Goal: Task Accomplishment & Management: Complete application form

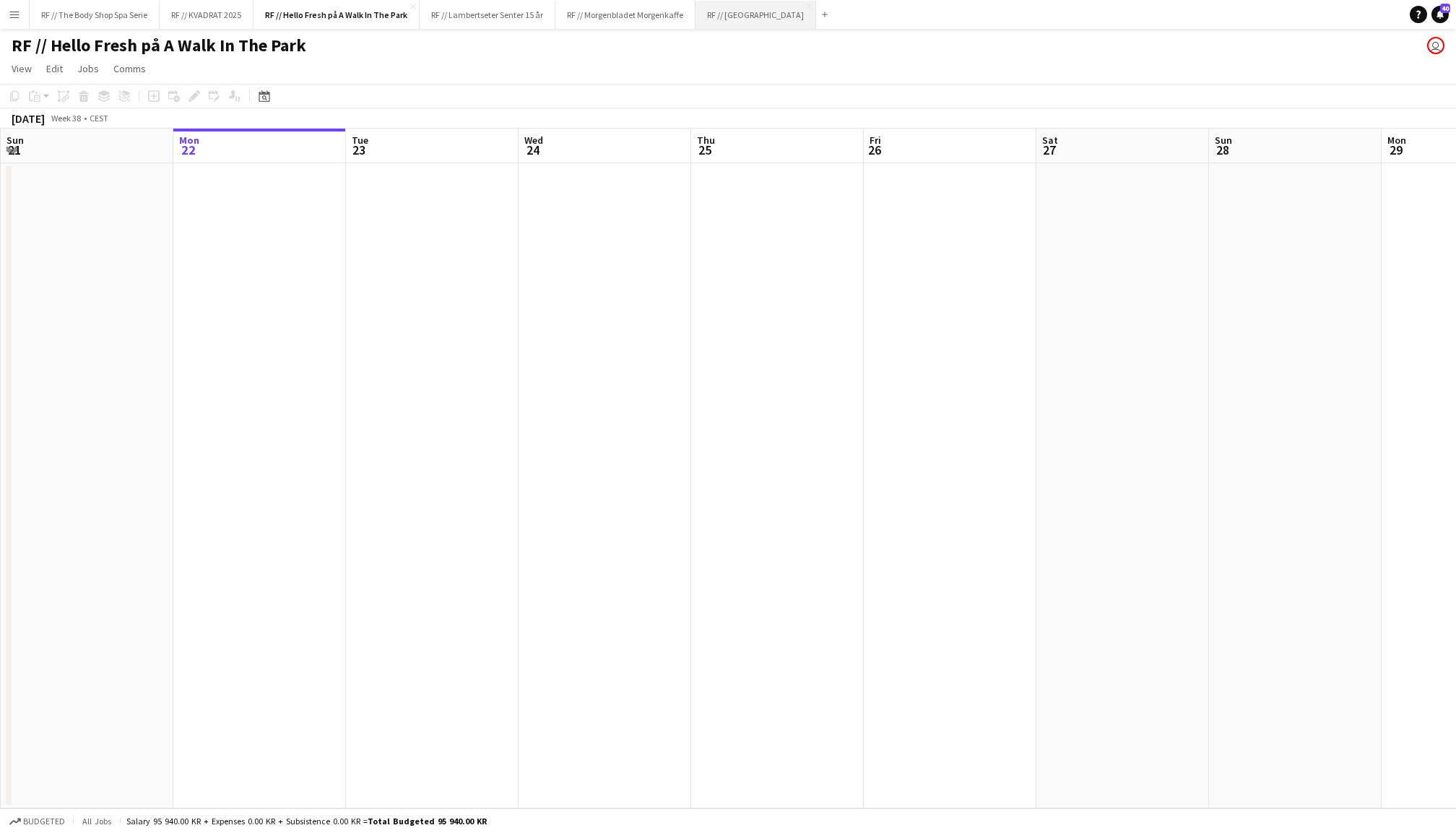
click at [755, 22] on button "RF // Fjordland Close" at bounding box center [756, 14] width 120 height 28
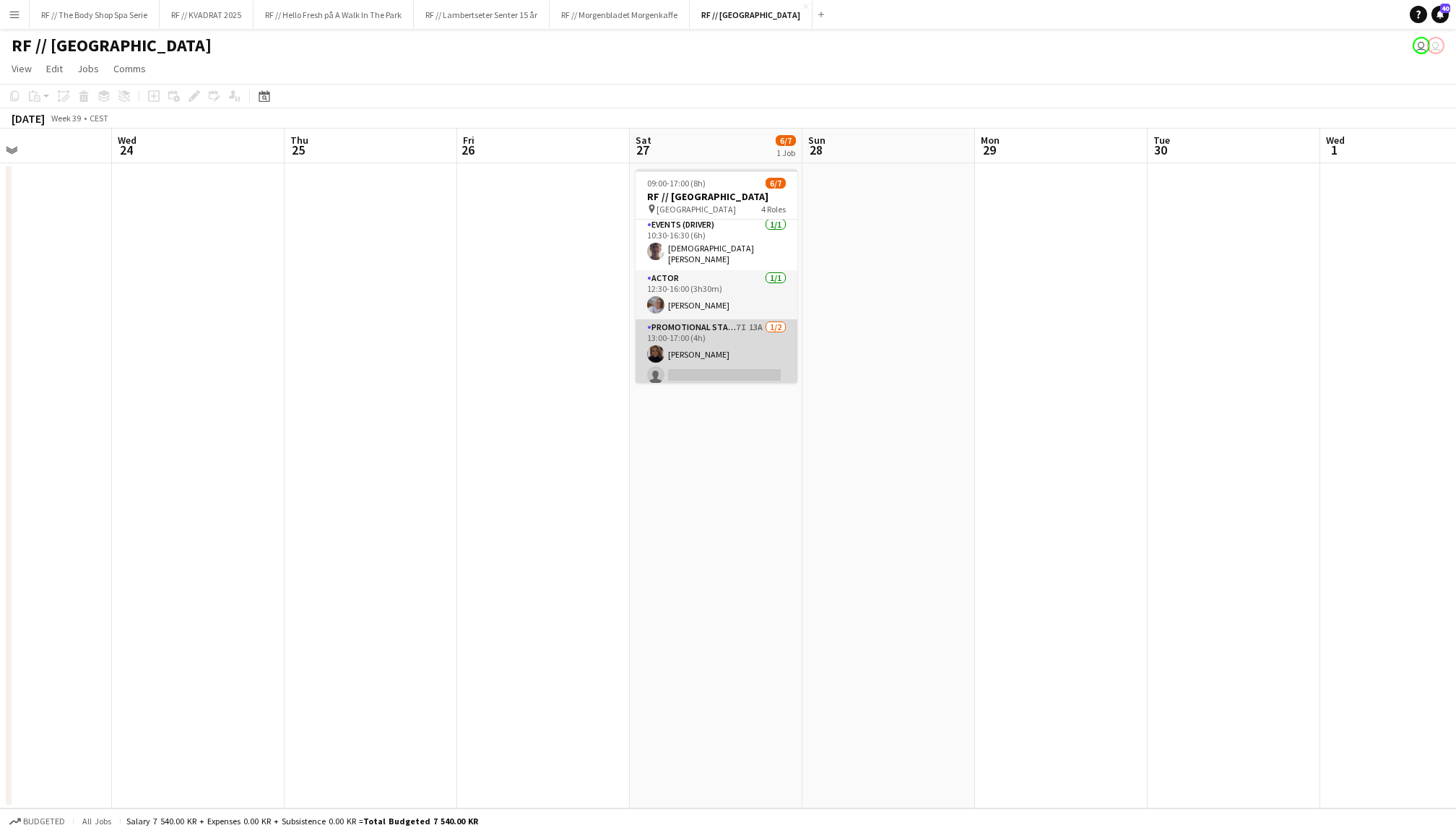
click at [743, 335] on app-card-role "Promotional Staffing (Sampling Staff) 7I 13A [DATE] 13:00-17:00 (4h) [PERSON_NA…" at bounding box center [716, 355] width 162 height 70
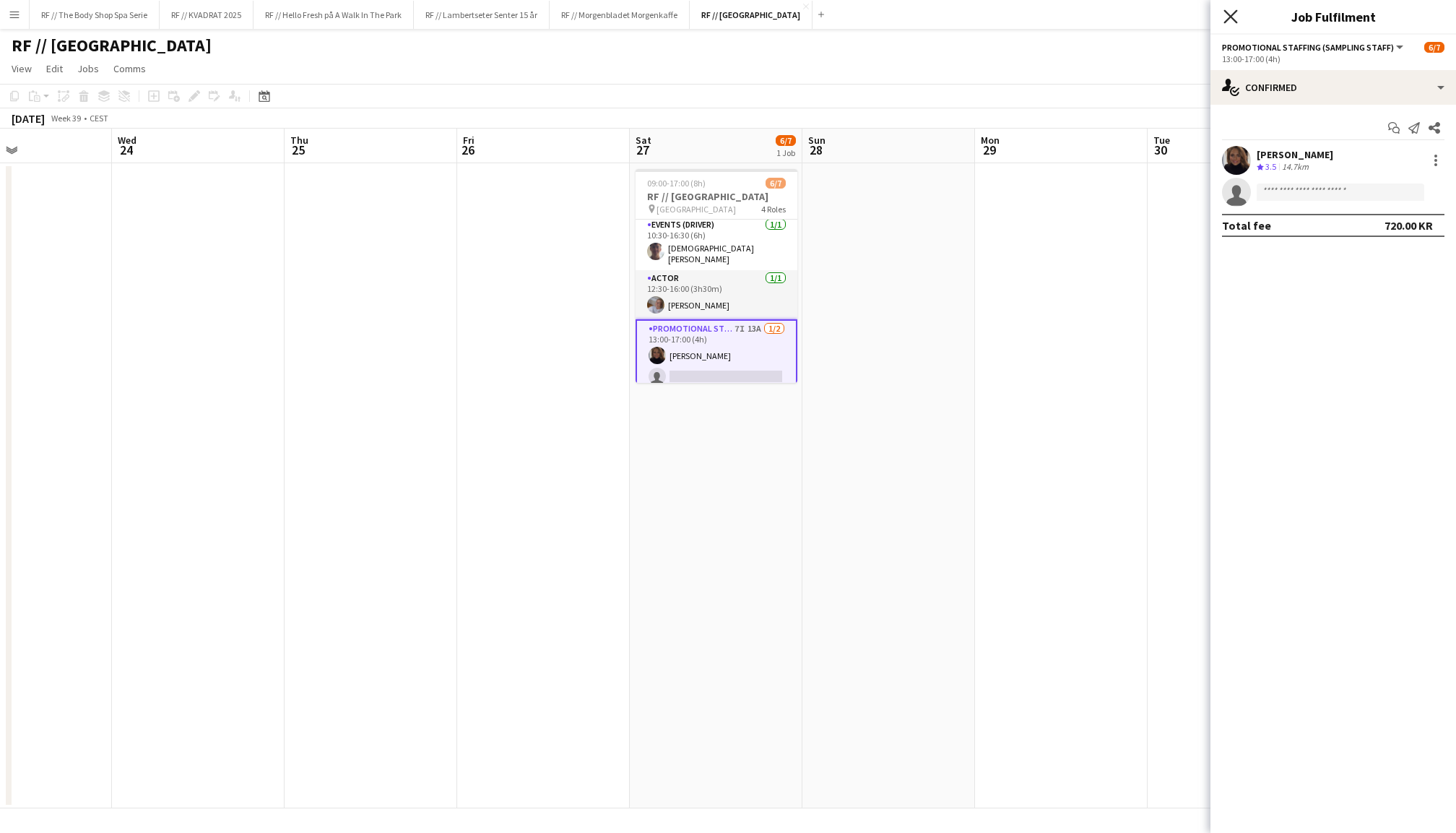
click at [1232, 19] on icon "Close pop-in" at bounding box center [1230, 15] width 13 height 13
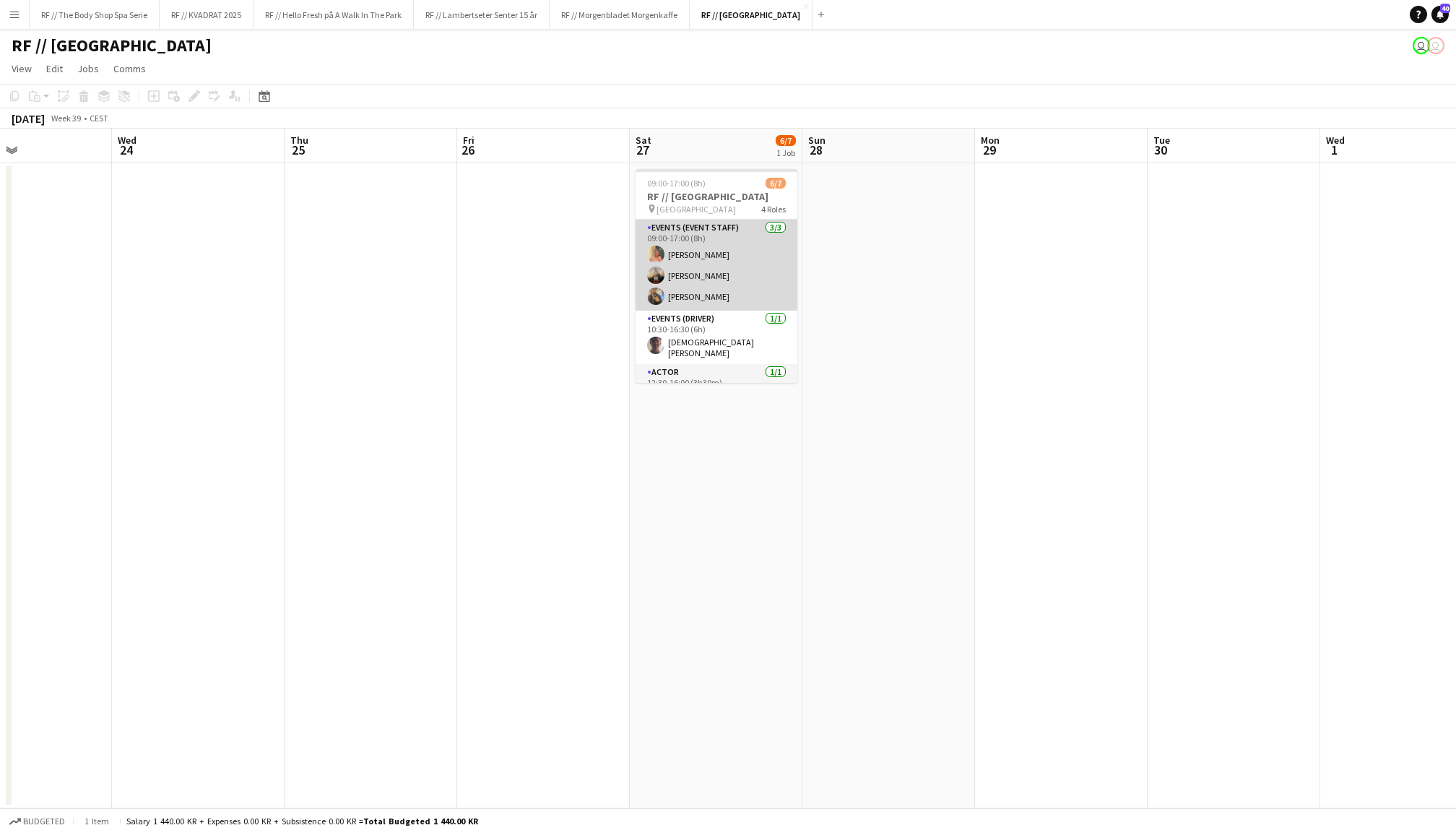
click at [738, 276] on app-card-role "Events (Event Staff) [DATE] 09:00-17:00 (8h) [PERSON_NAME] [PERSON_NAME] [PERSO…" at bounding box center [716, 265] width 162 height 91
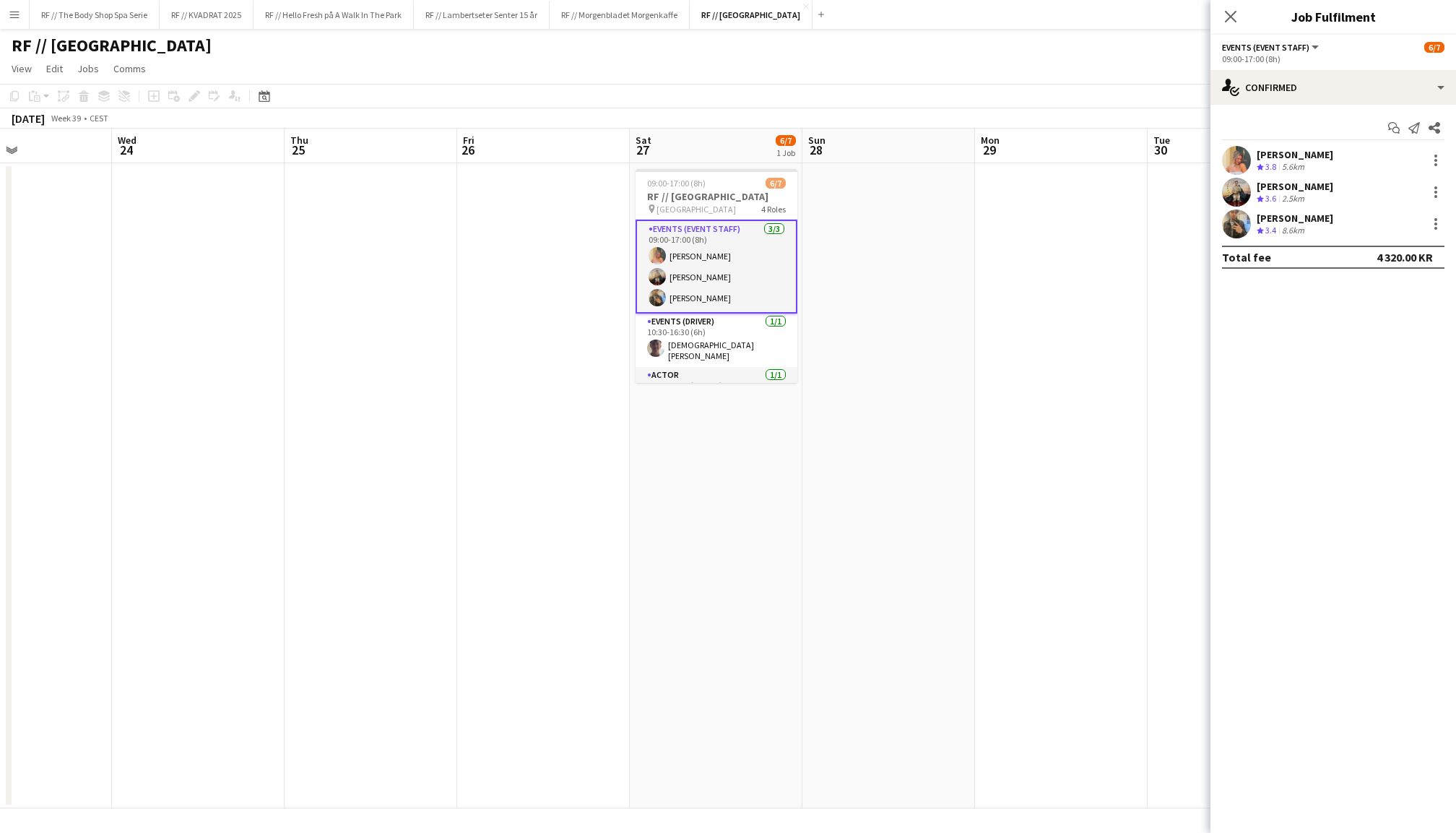
click at [1240, 183] on app-user-avatar at bounding box center [1236, 192] width 29 height 29
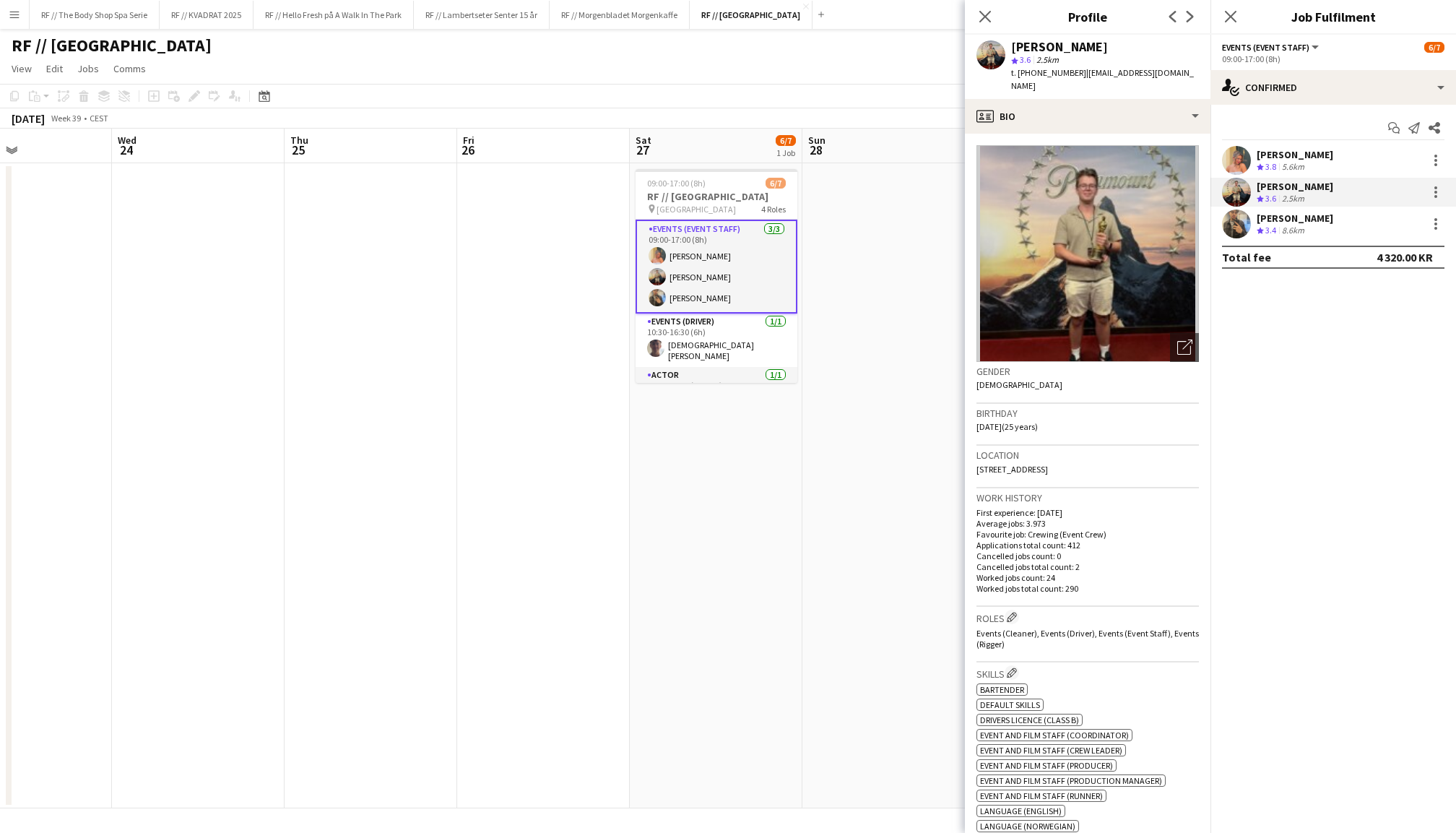
click at [1240, 225] on app-user-avatar at bounding box center [1236, 224] width 29 height 29
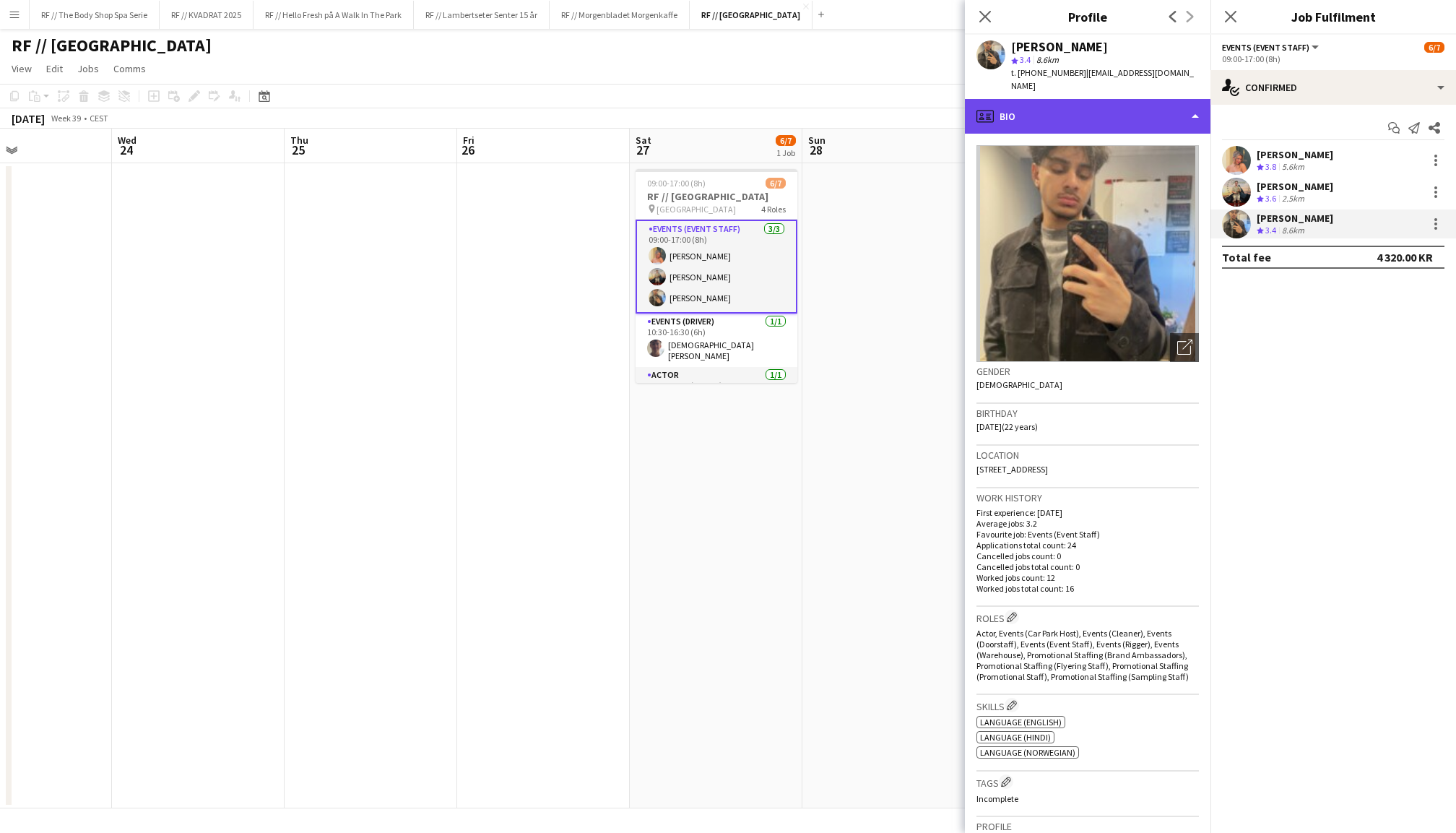
click at [1040, 109] on div "profile Bio" at bounding box center [1088, 116] width 246 height 35
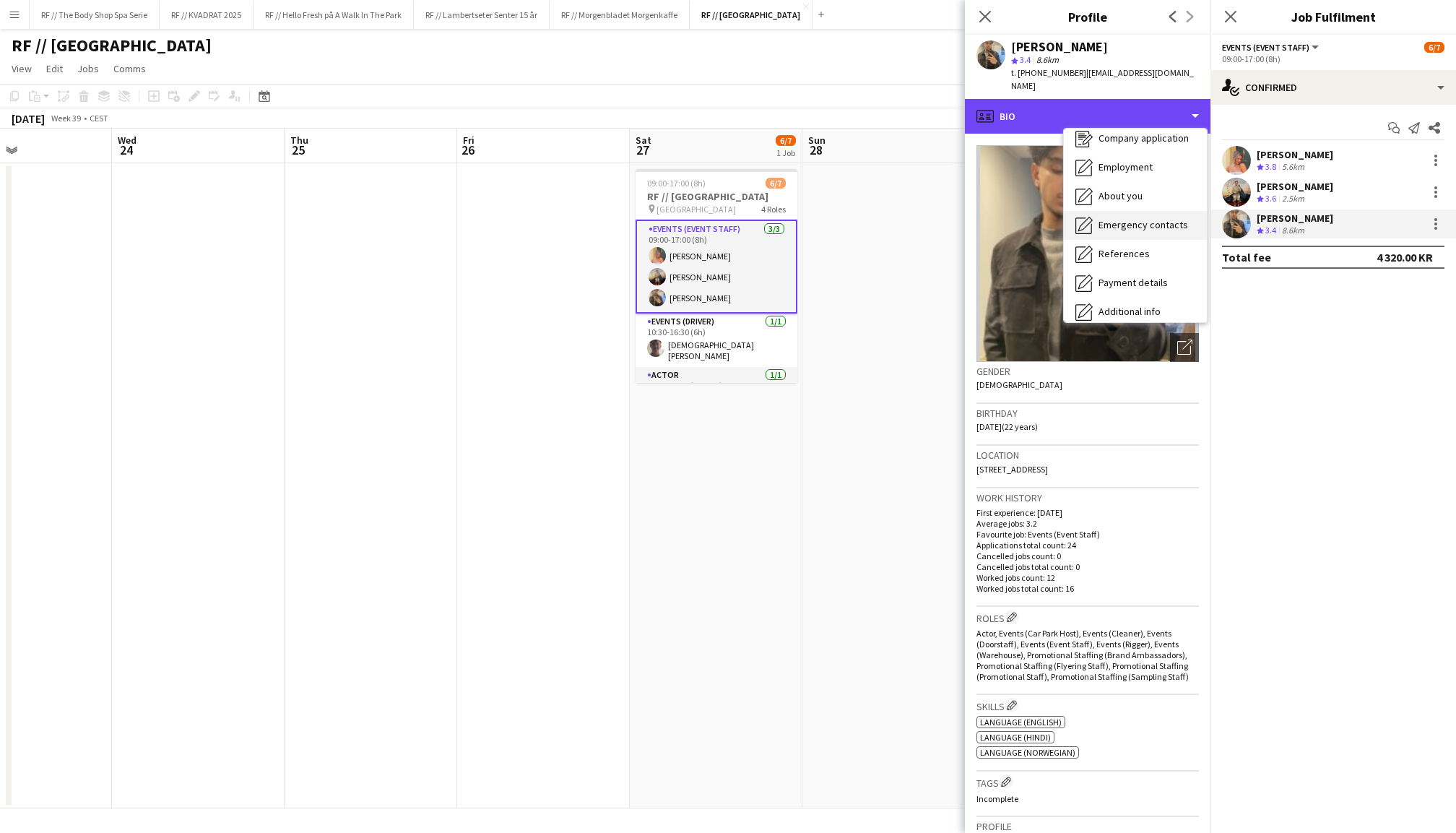
scroll to position [41, 0]
click at [1127, 187] on div "About you About you" at bounding box center [1135, 194] width 143 height 29
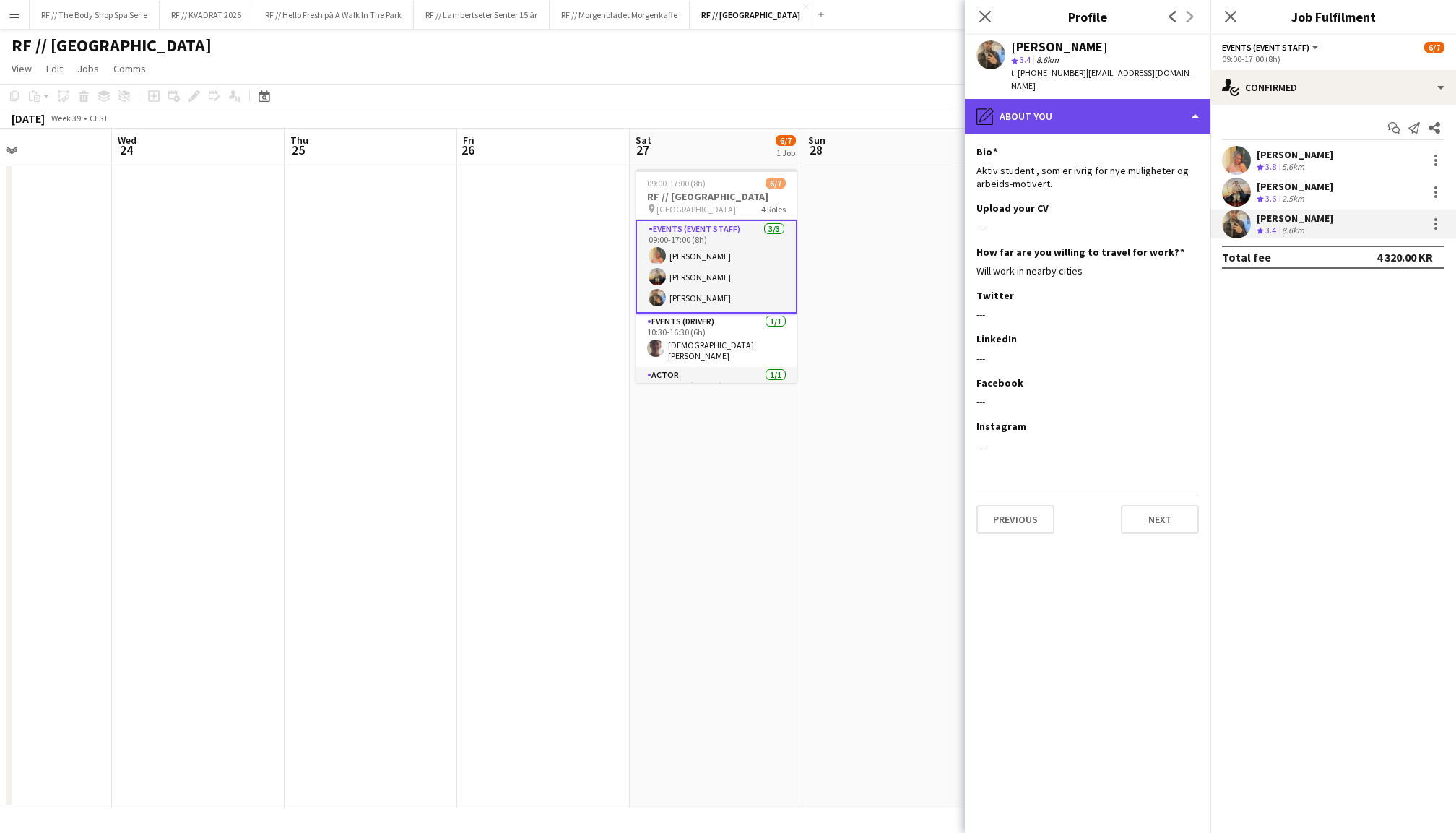
click at [1095, 105] on div "pencil4 About you" at bounding box center [1088, 116] width 246 height 35
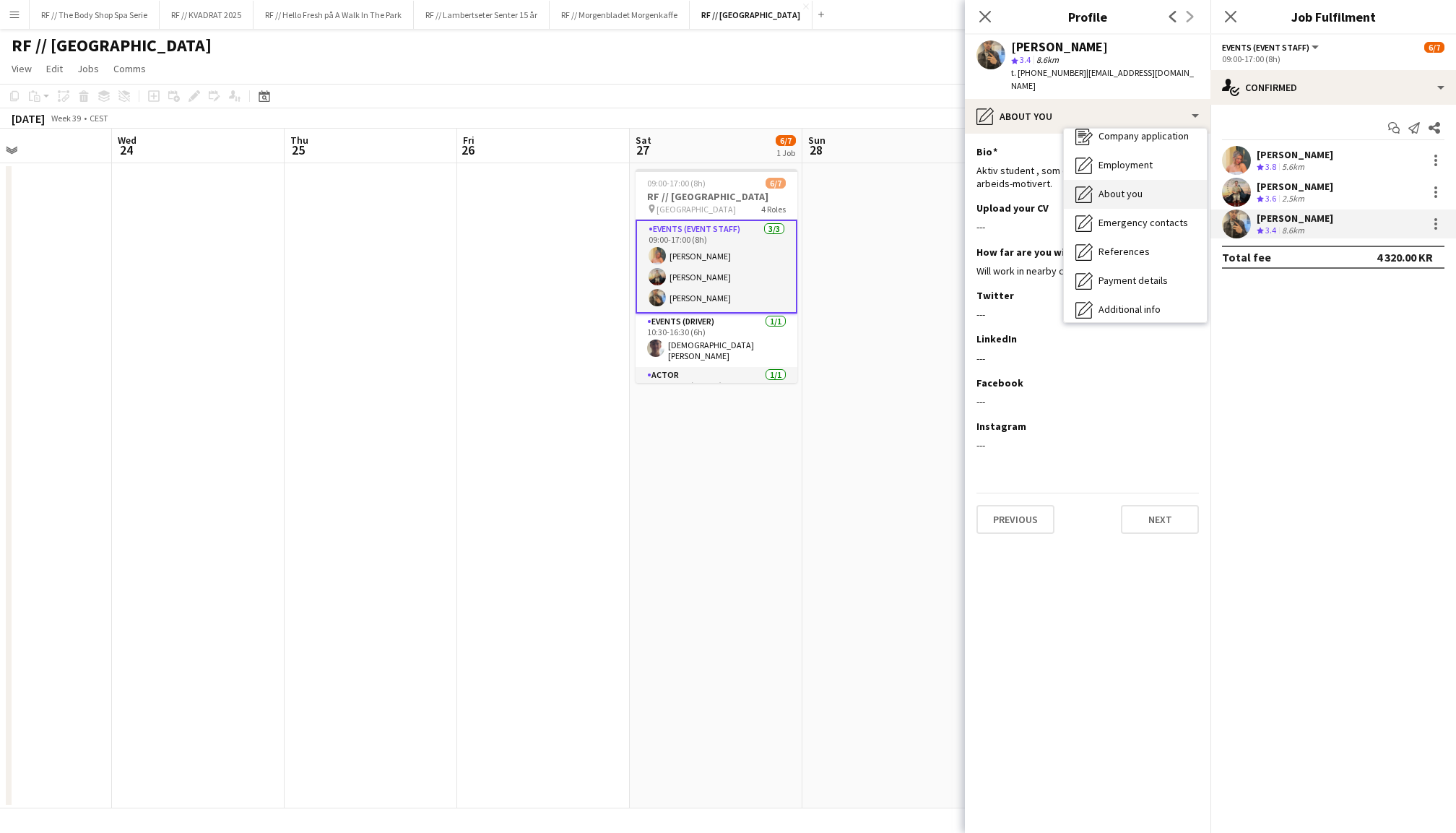
click at [1127, 186] on div "About you About you" at bounding box center [1135, 194] width 143 height 29
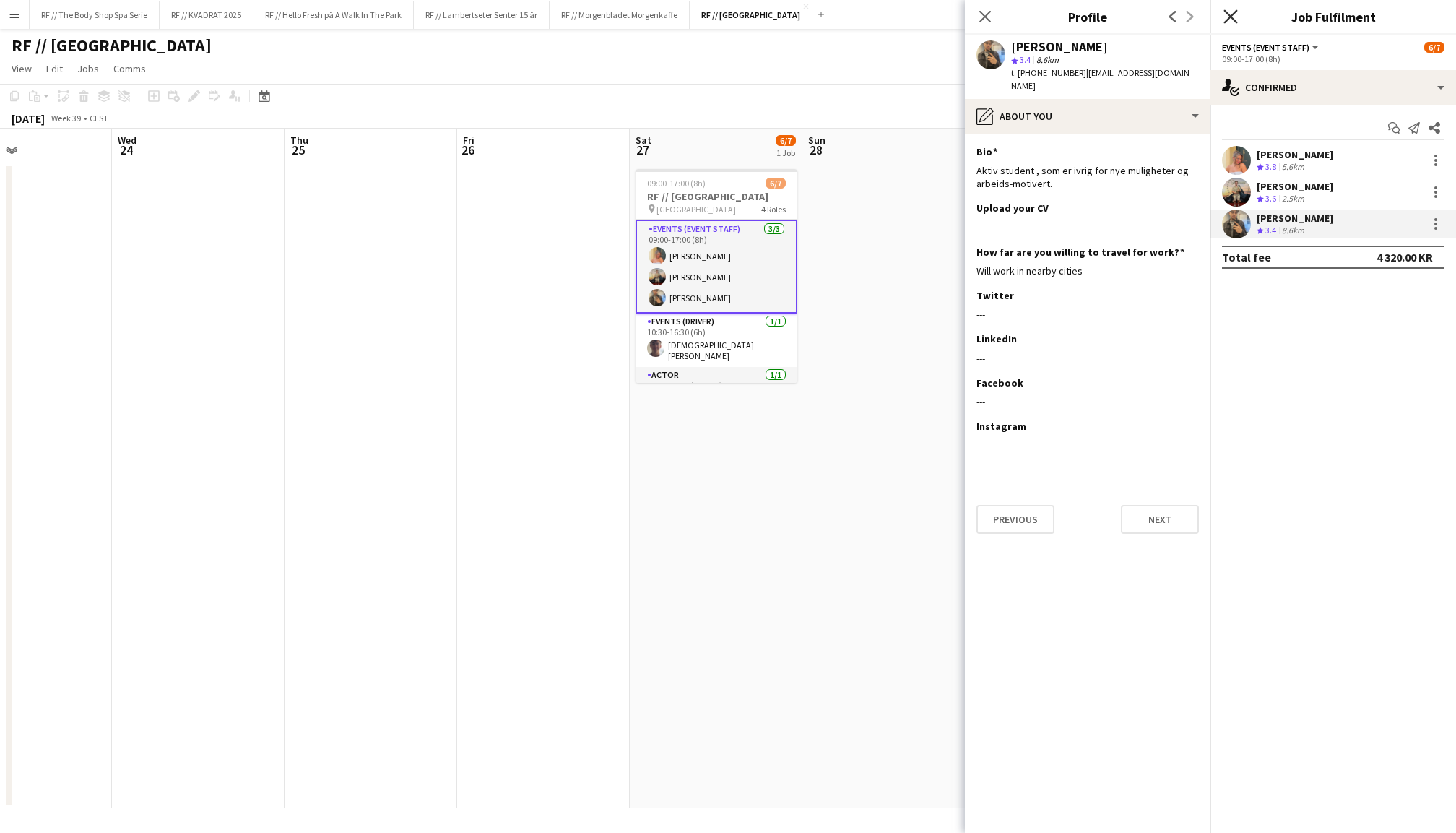
click at [1232, 13] on icon "Close pop-in" at bounding box center [1230, 15] width 13 height 13
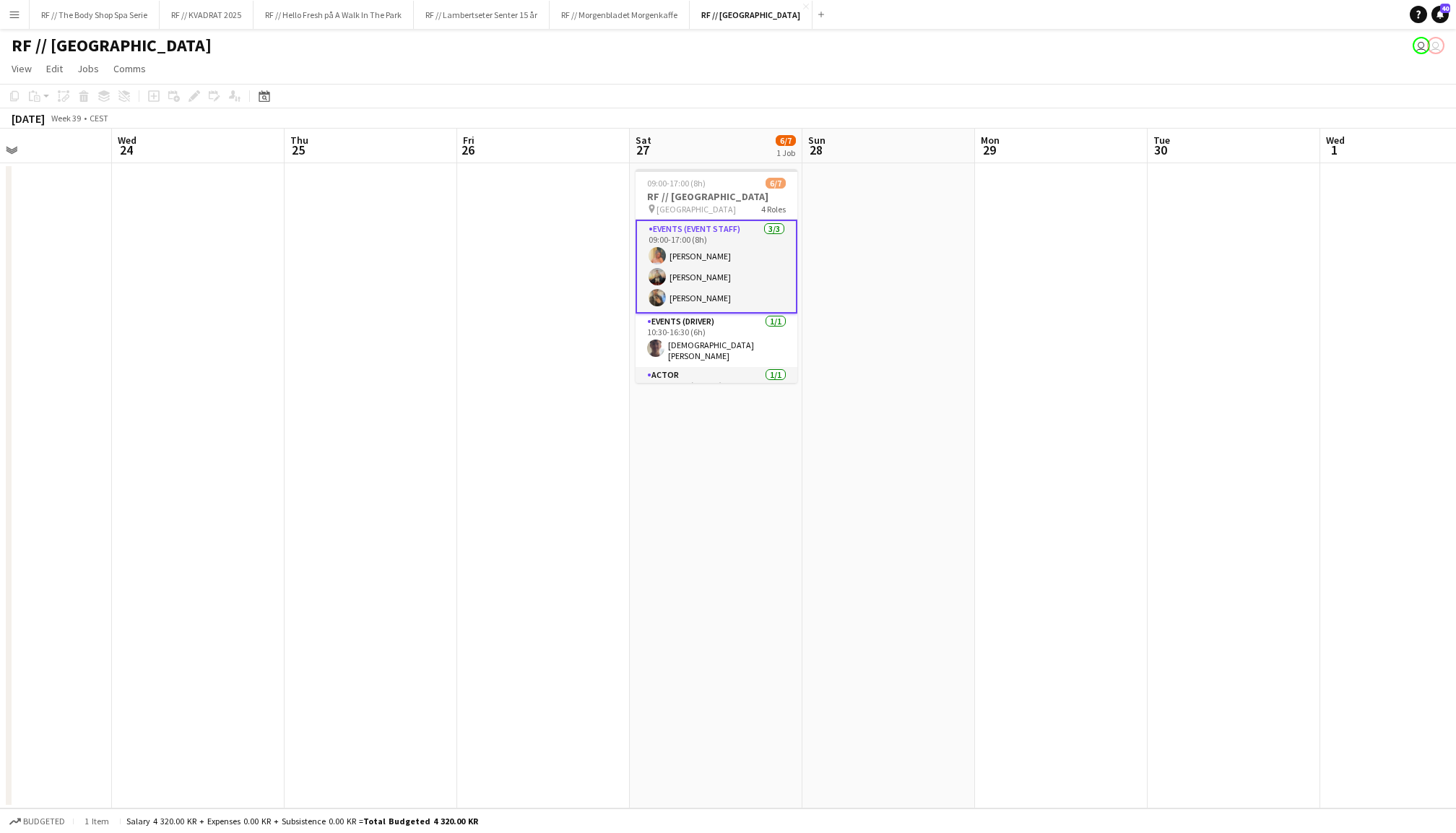
scroll to position [0, 0]
click at [936, 306] on app-date-cell at bounding box center [889, 486] width 172 height 644
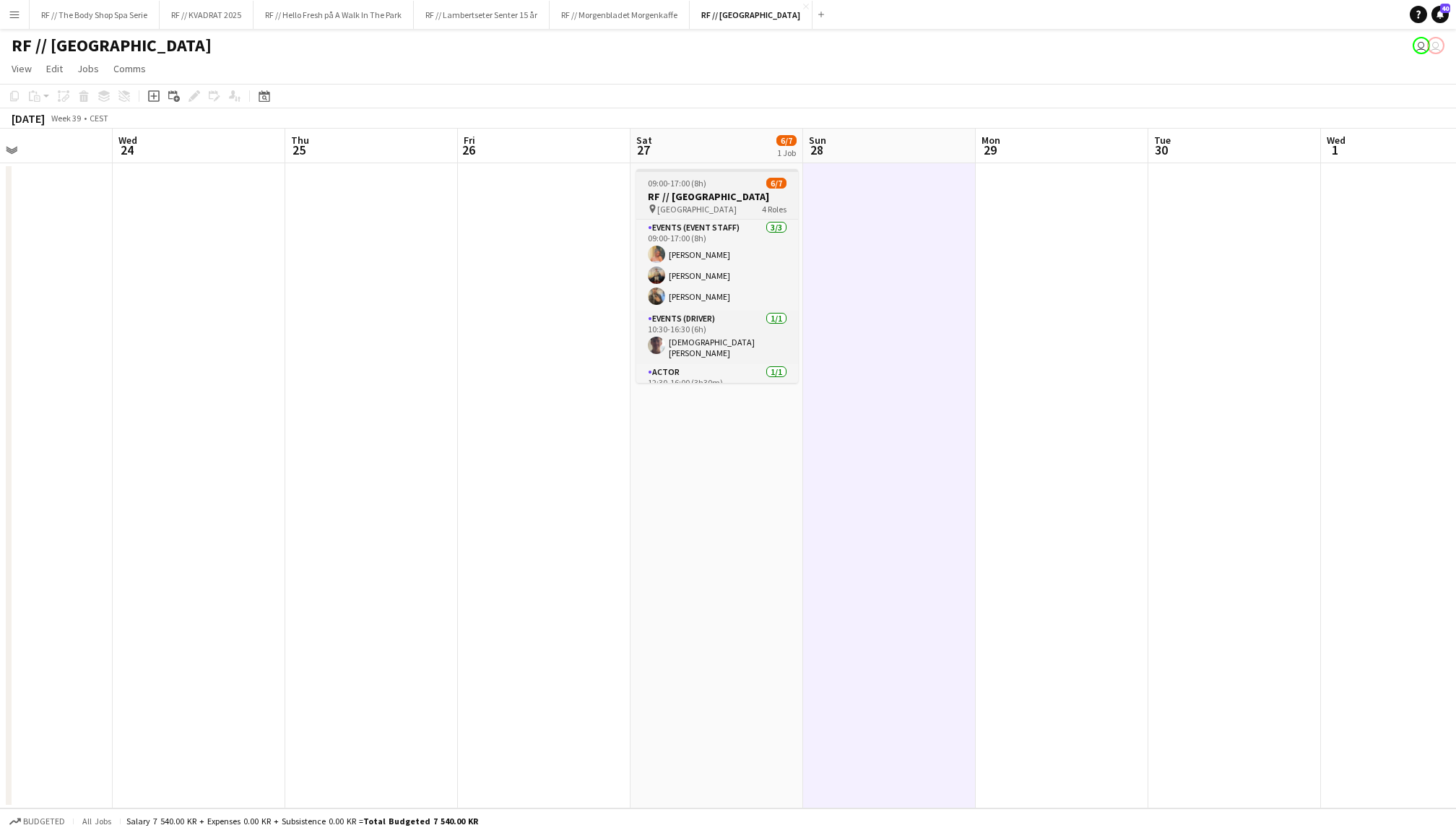
click at [748, 200] on h3 "RF // [GEOGRAPHIC_DATA]" at bounding box center [717, 197] width 162 height 13
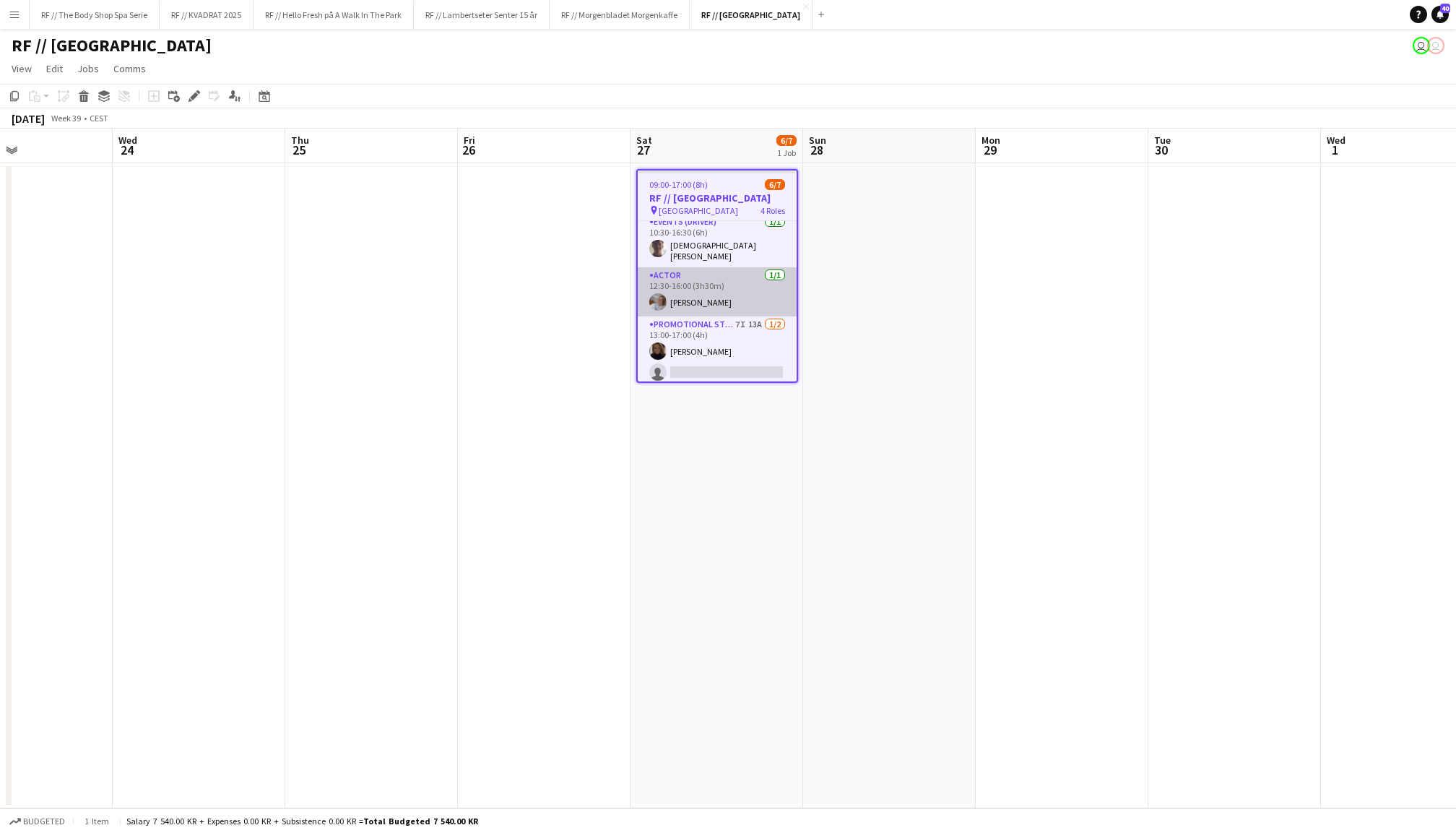
scroll to position [97, 0]
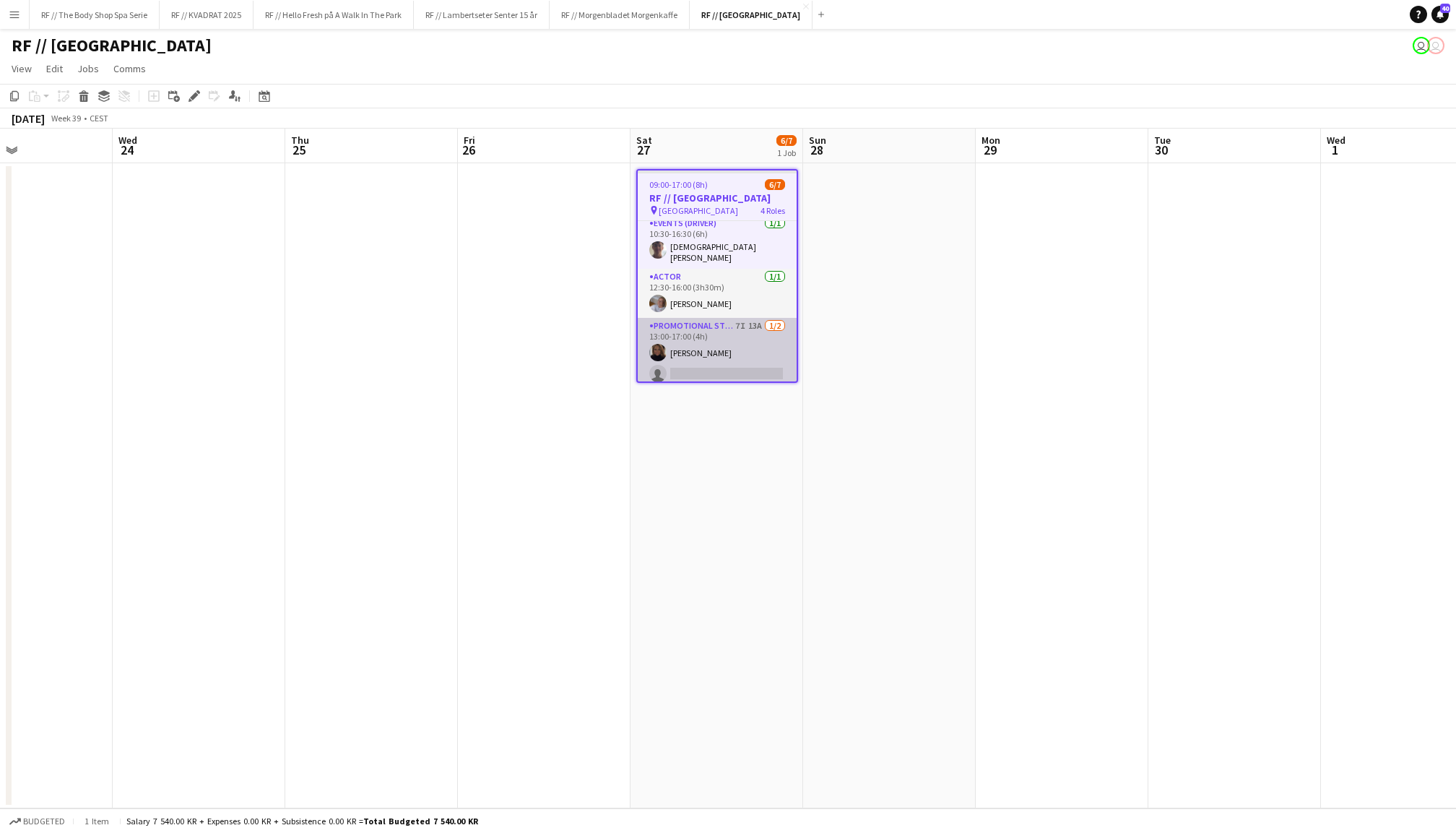
click at [716, 318] on app-card-role "Promotional Staffing (Sampling Staff) 7I 13A [DATE] 13:00-17:00 (4h) [PERSON_NA…" at bounding box center [716, 353] width 159 height 70
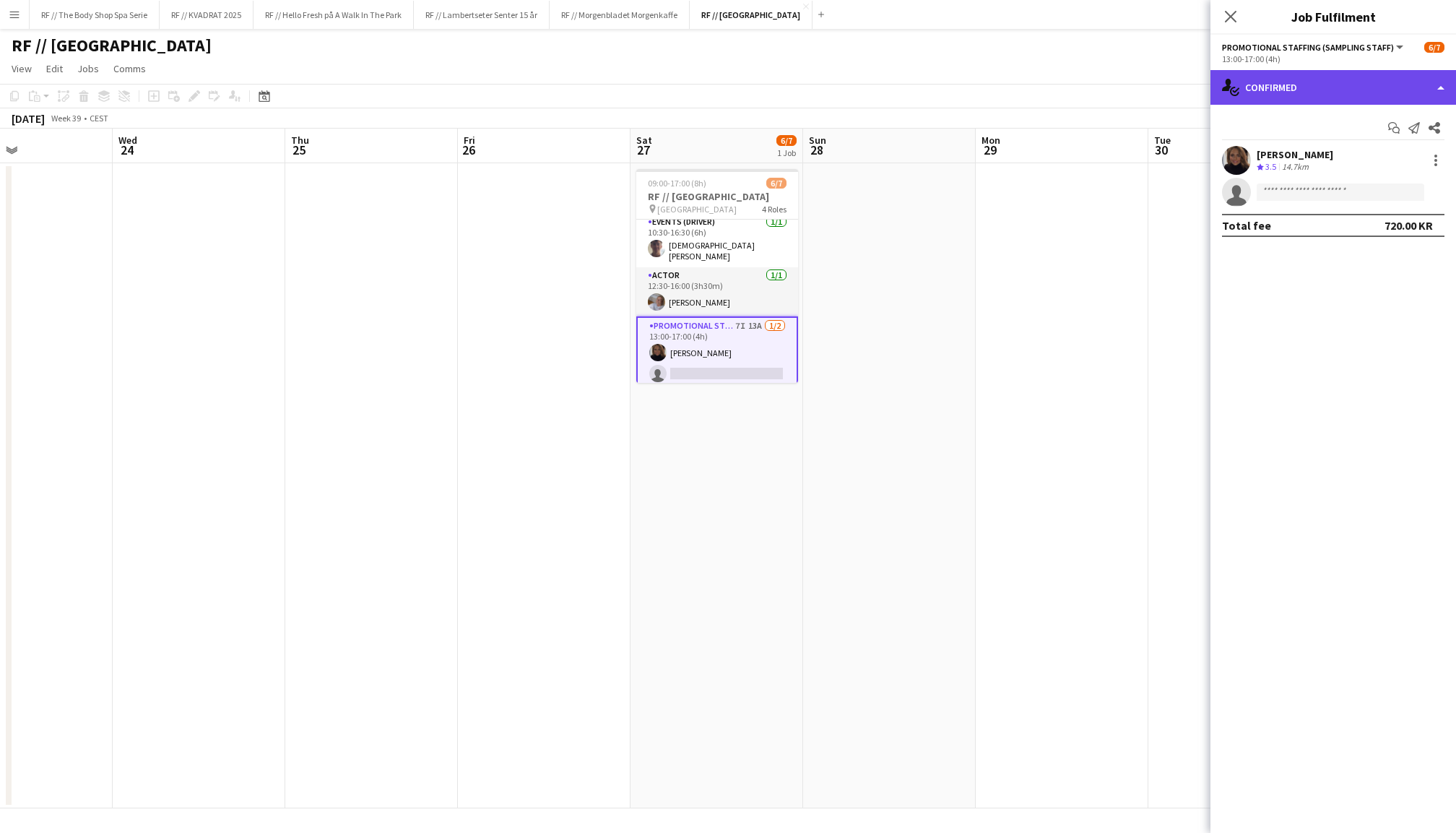
click at [1291, 79] on div "single-neutral-actions-check-2 Confirmed" at bounding box center [1333, 87] width 246 height 35
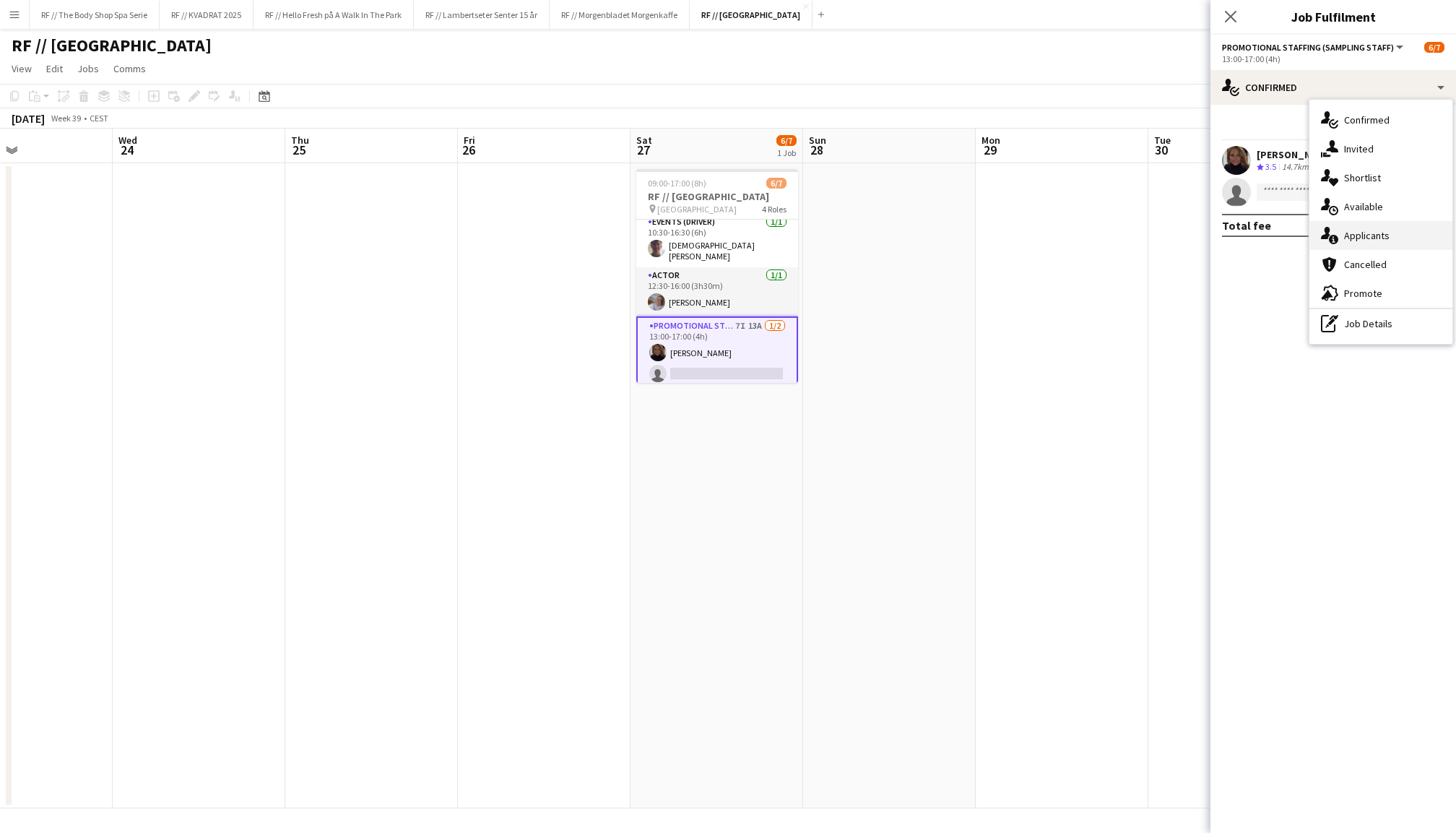
click at [1373, 244] on div "single-neutral-actions-information Applicants" at bounding box center [1381, 235] width 143 height 29
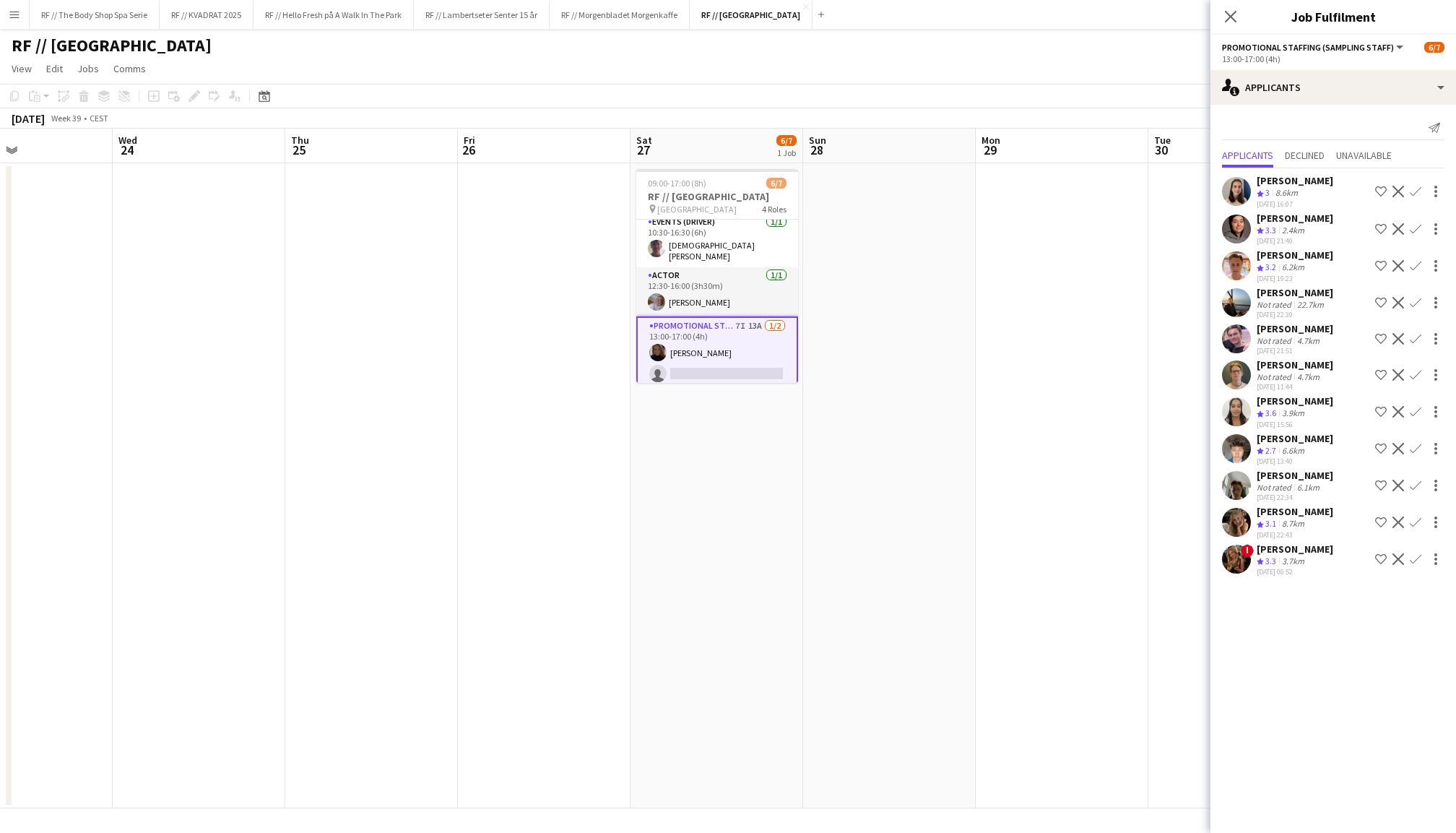
click at [1242, 544] on span "!" at bounding box center [1247, 550] width 13 height 13
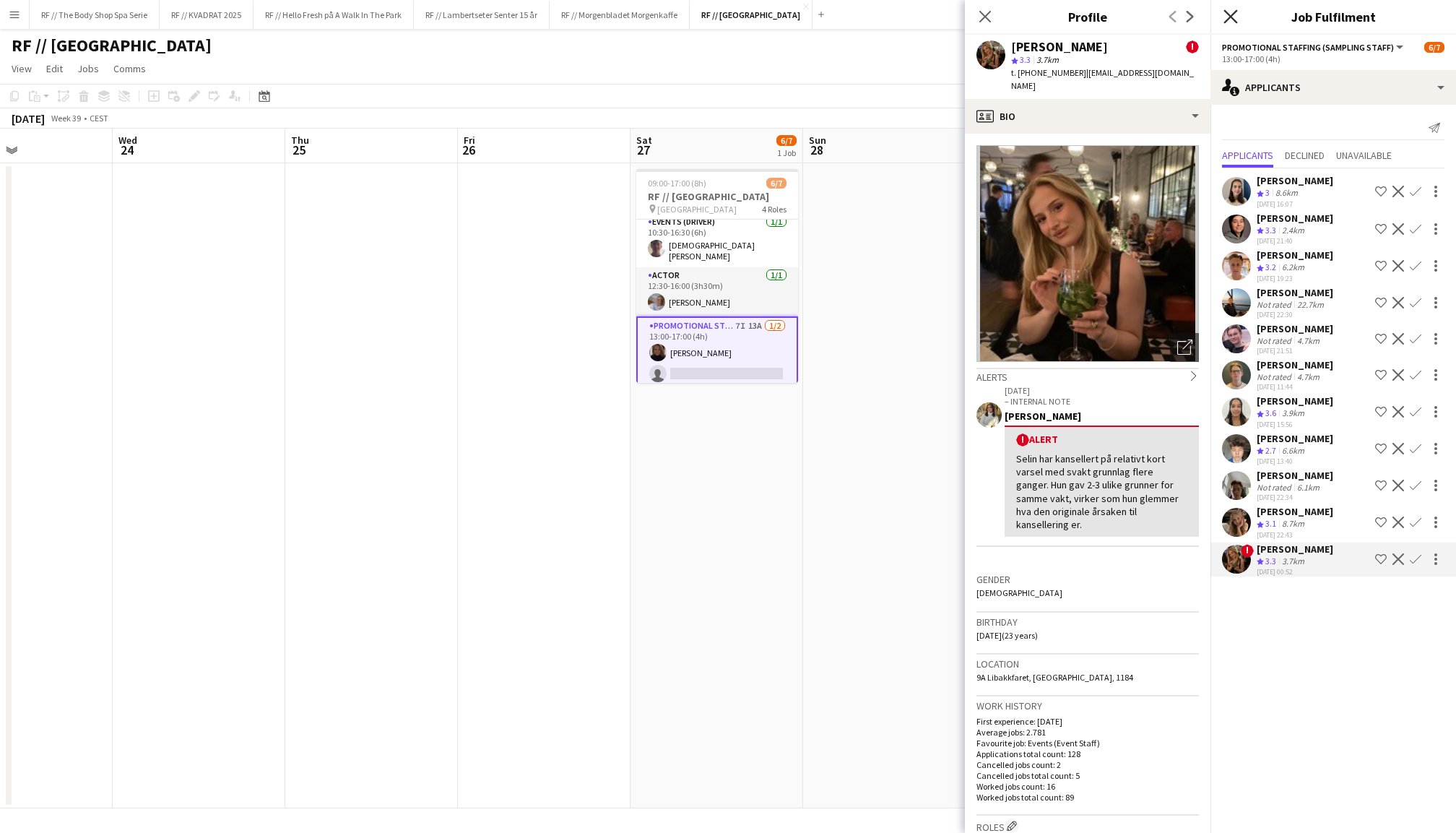
click at [1228, 10] on icon "Close pop-in" at bounding box center [1230, 15] width 13 height 13
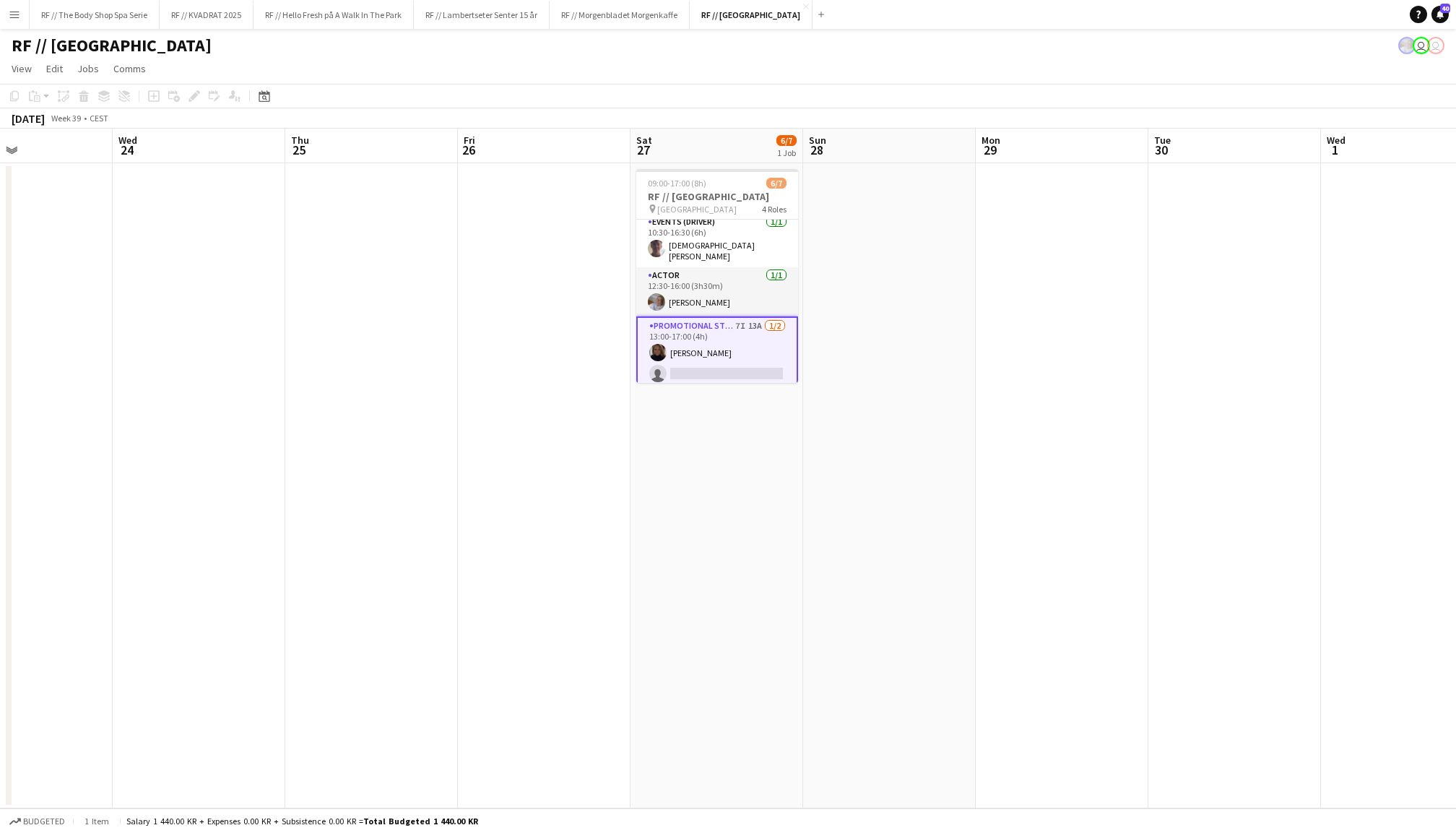
click at [838, 384] on app-date-cell at bounding box center [890, 486] width 172 height 644
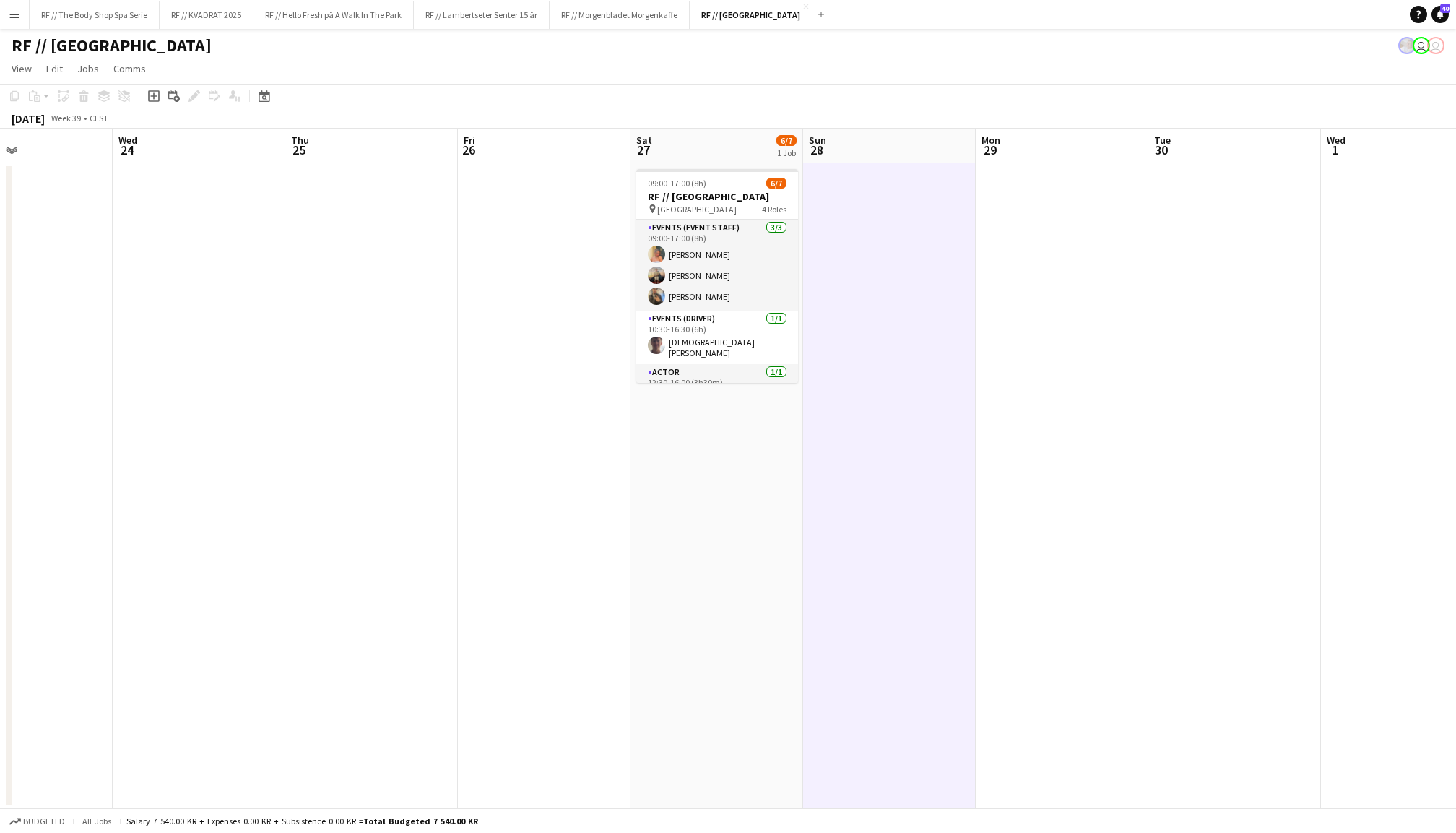
scroll to position [0, 0]
click at [503, 24] on button "RF // Lambertseter Senter 15 år Close" at bounding box center [481, 14] width 136 height 28
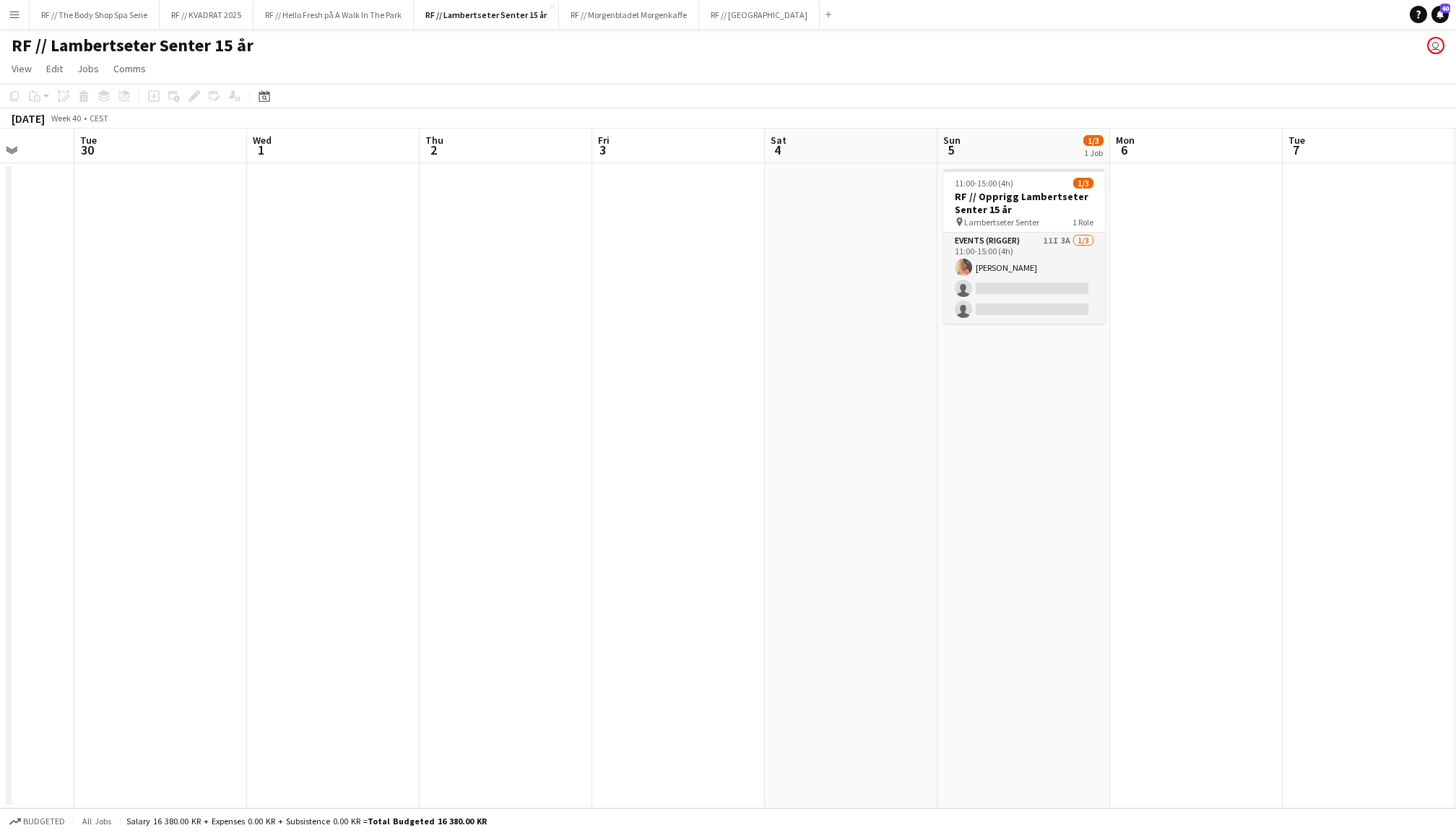
scroll to position [0, 625]
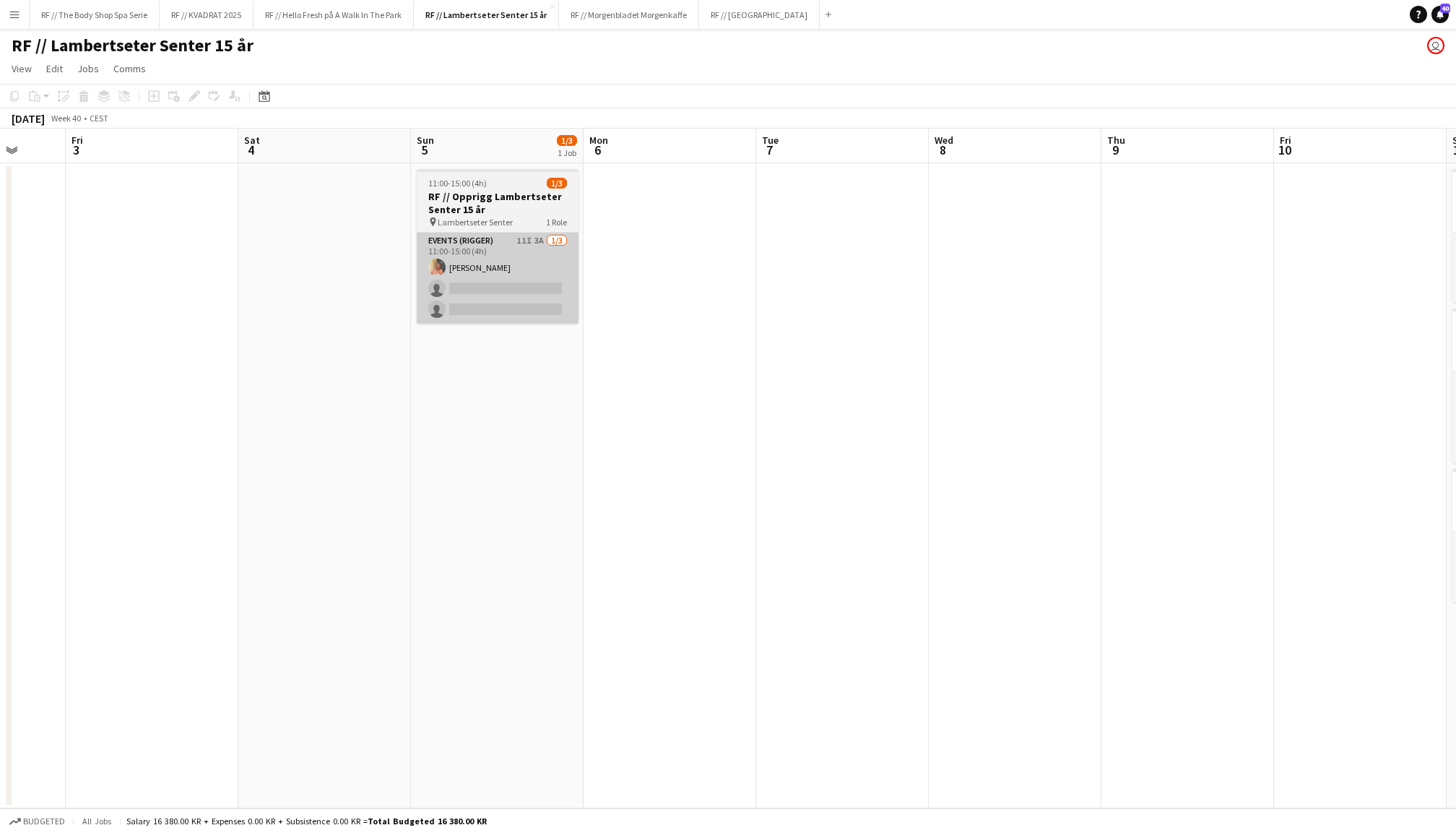
click at [527, 260] on app-card-role "Events (Rigger) 11I 3A [DATE] 11:00-15:00 (4h) [PERSON_NAME] single-neutral-act…" at bounding box center [497, 277] width 162 height 91
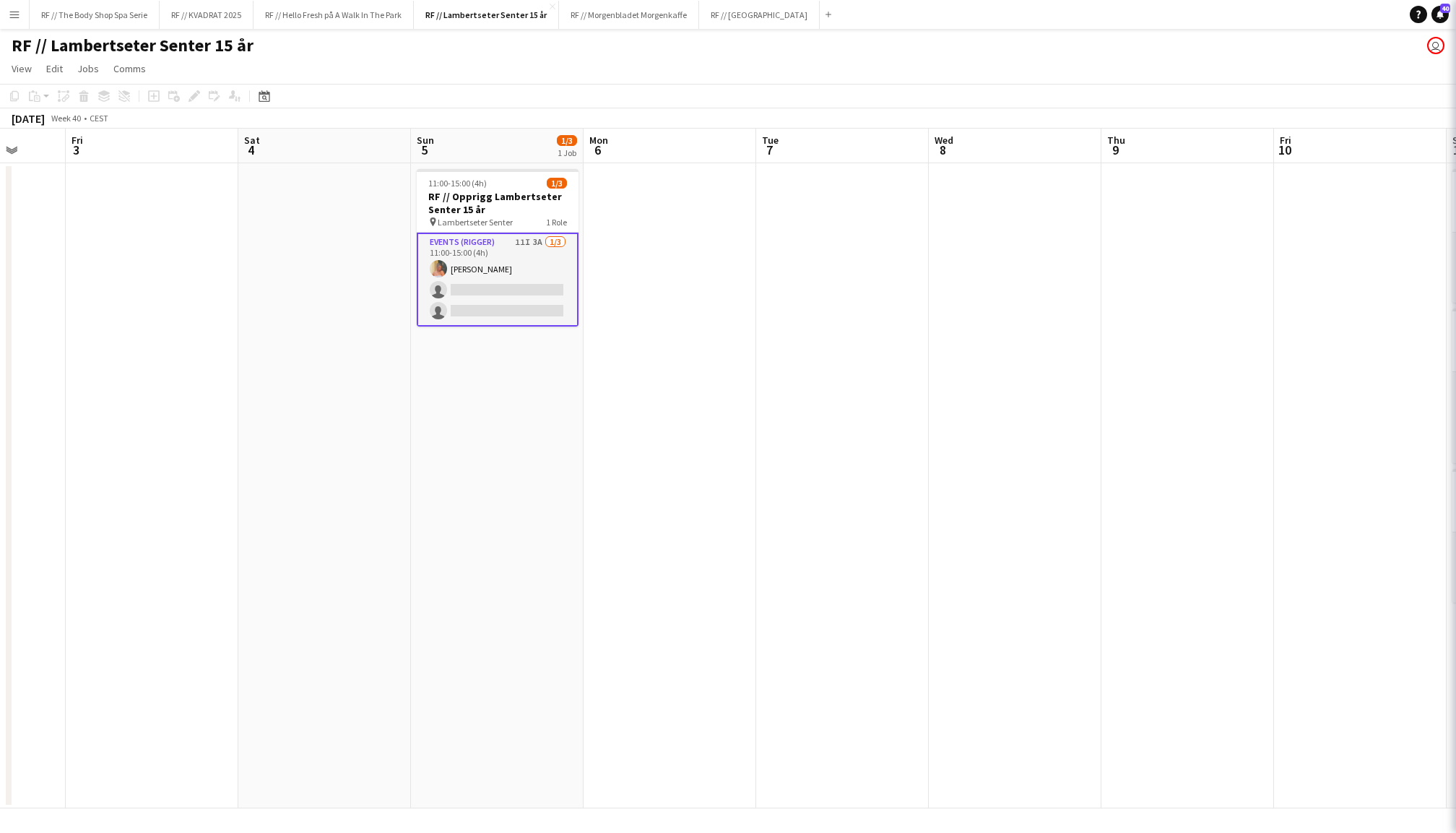
scroll to position [0, 624]
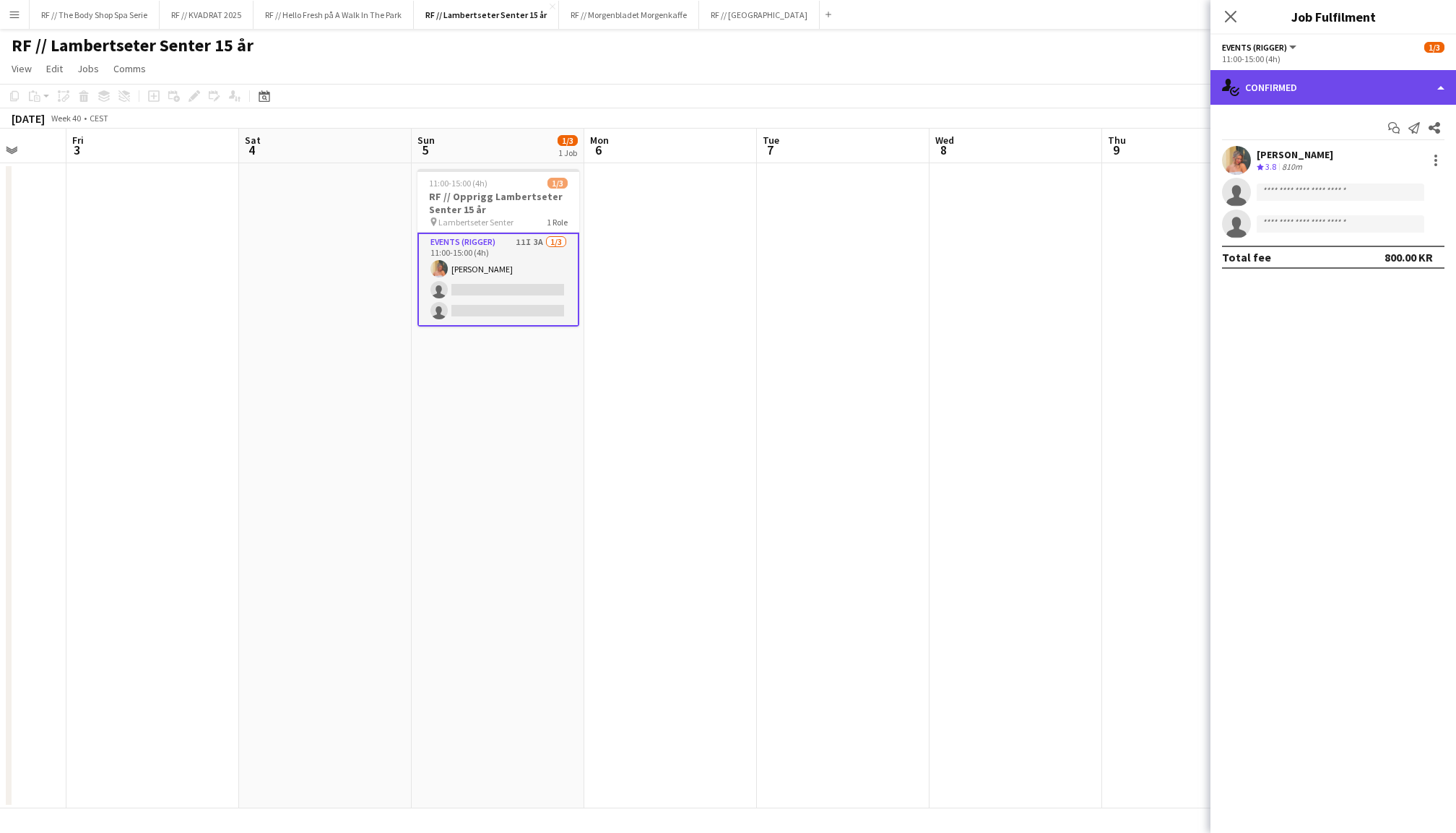
click at [1272, 88] on div "single-neutral-actions-check-2 Confirmed" at bounding box center [1333, 87] width 246 height 35
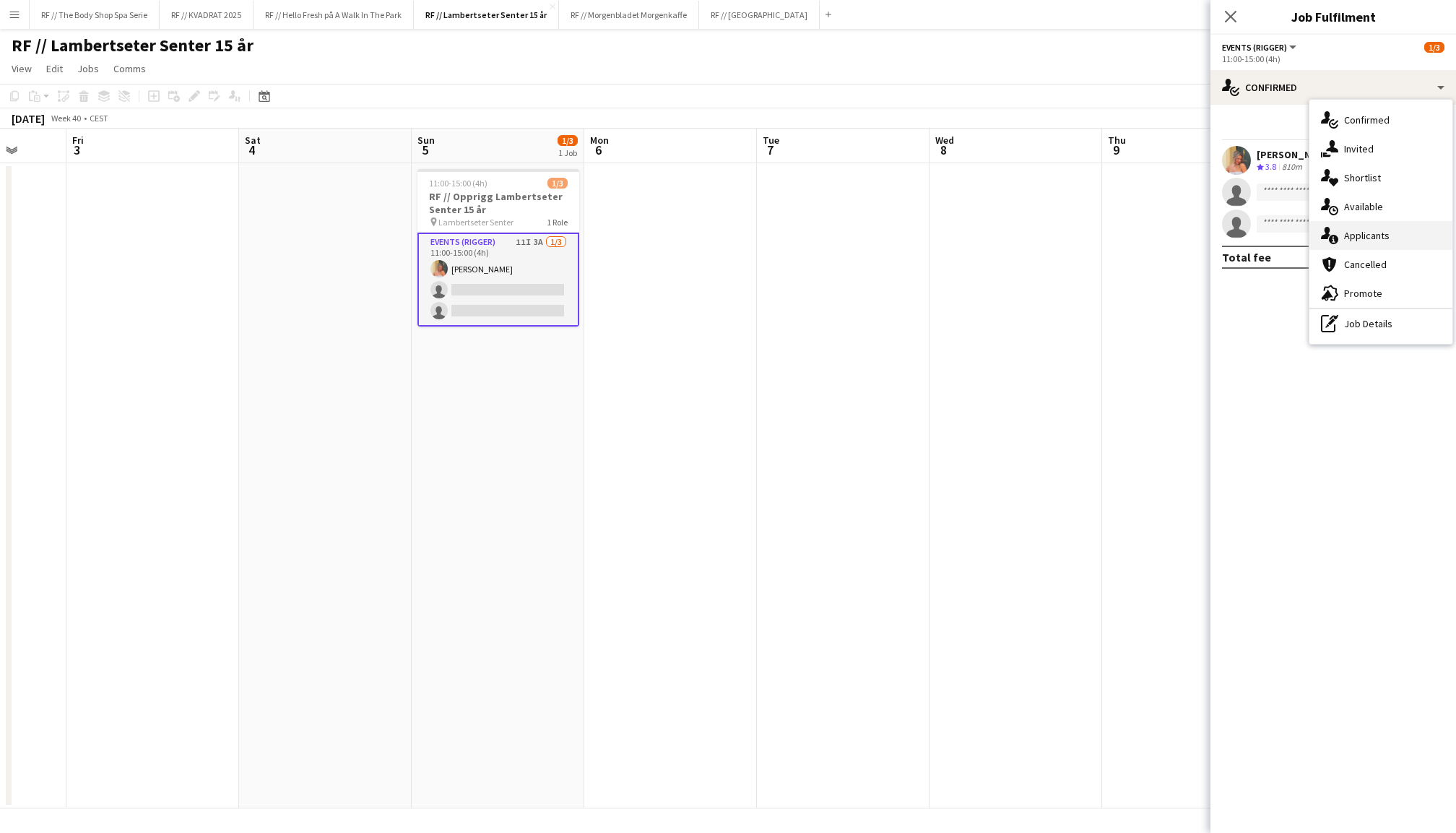
click at [1361, 243] on div "single-neutral-actions-information Applicants" at bounding box center [1381, 235] width 143 height 29
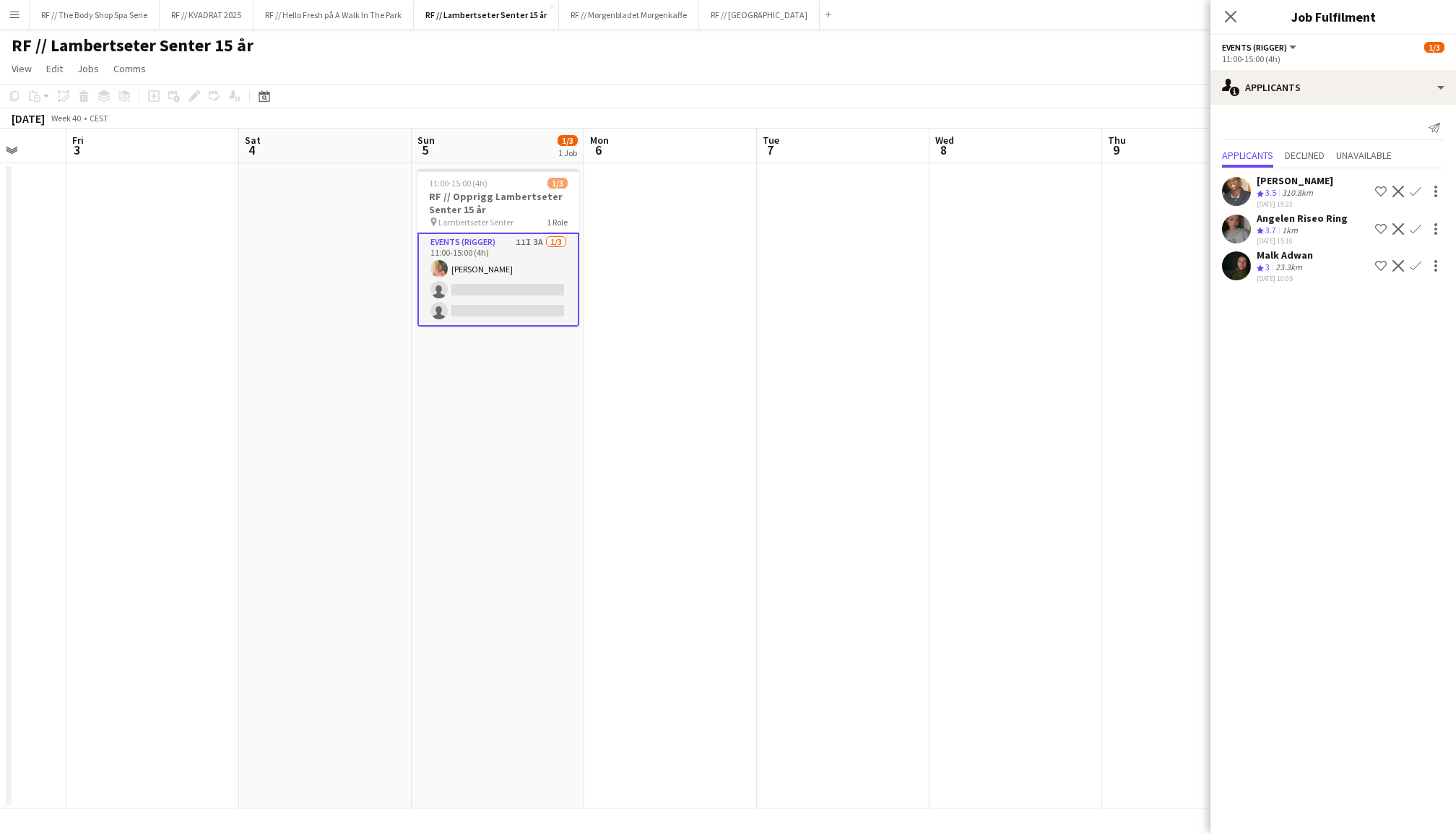
click at [1245, 220] on app-user-avatar at bounding box center [1236, 229] width 29 height 29
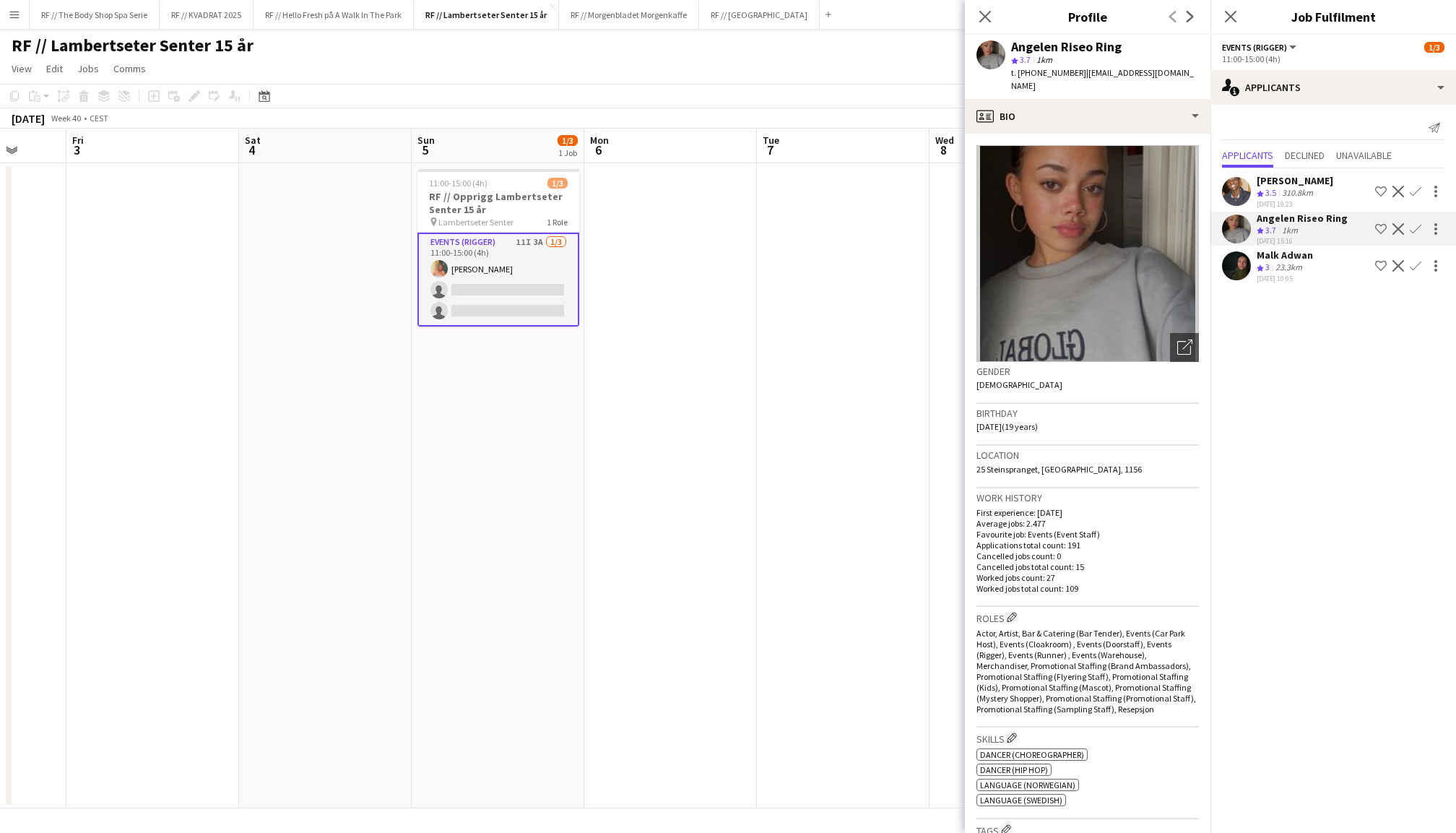
click at [1419, 225] on app-icon "Confirm" at bounding box center [1415, 229] width 12 height 12
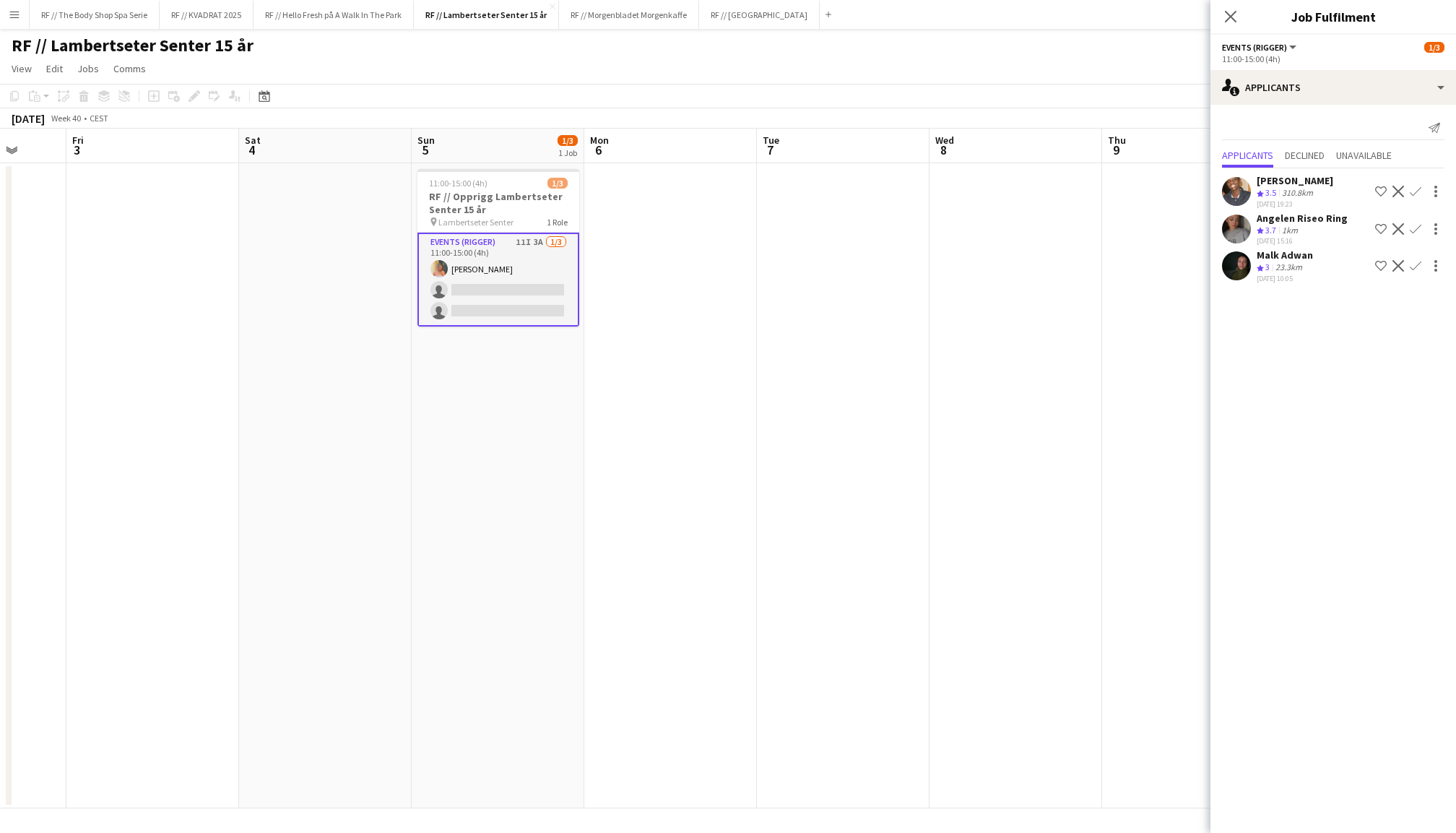
click at [1416, 227] on app-icon "Confirm" at bounding box center [1415, 229] width 12 height 12
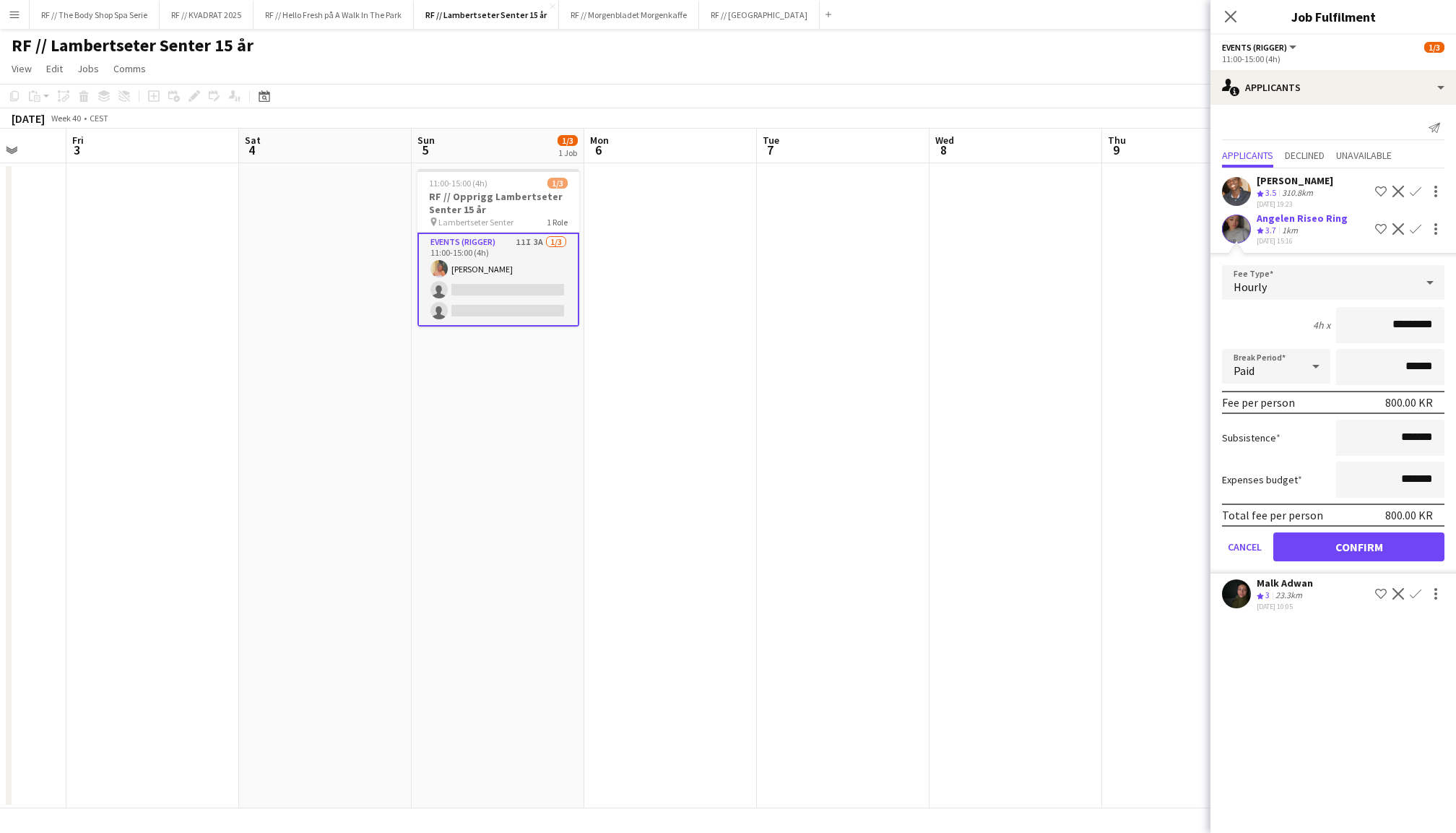
click at [1353, 541] on button "Confirm" at bounding box center [1358, 547] width 171 height 29
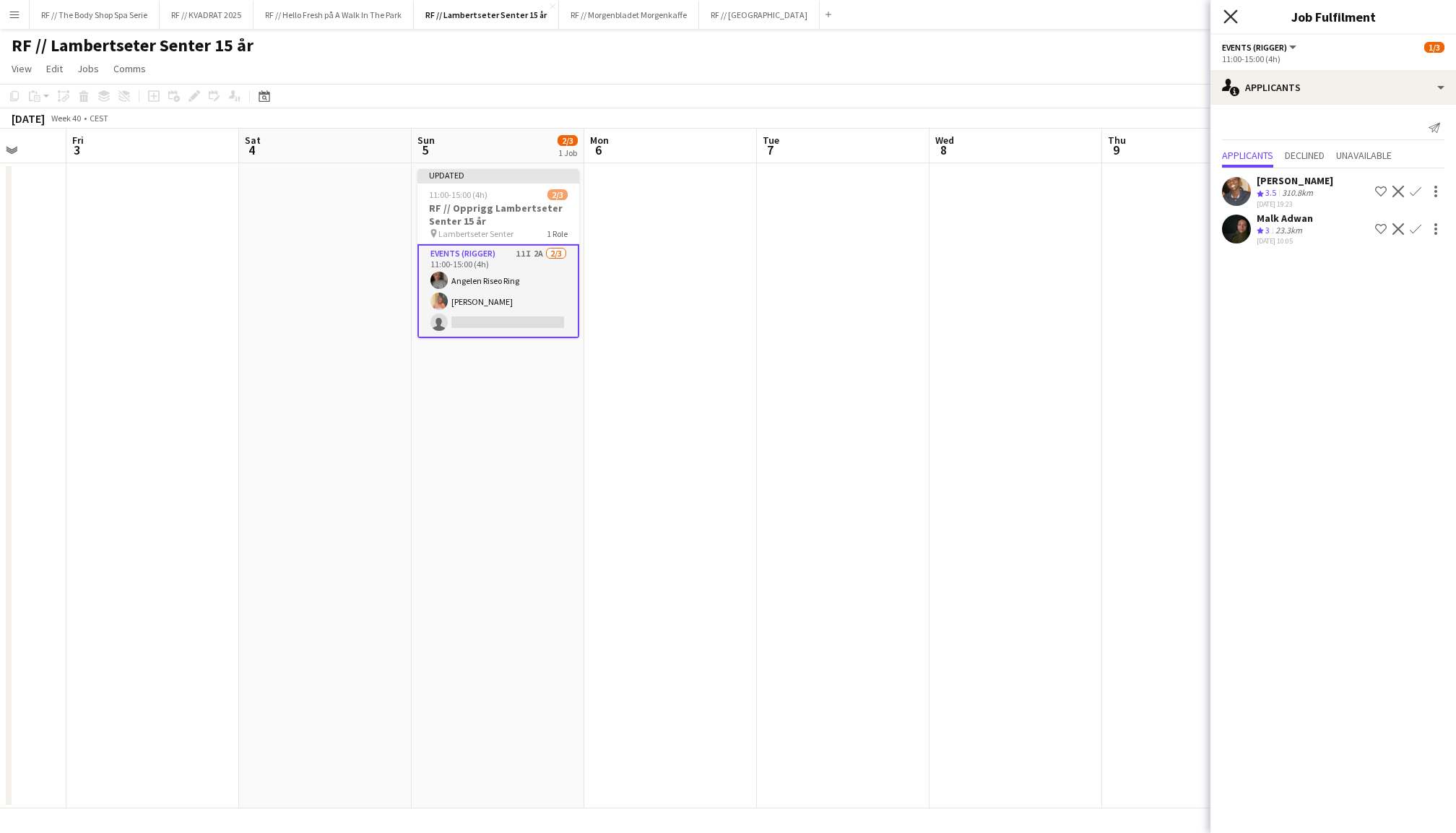
click at [1225, 21] on icon at bounding box center [1230, 15] width 13 height 13
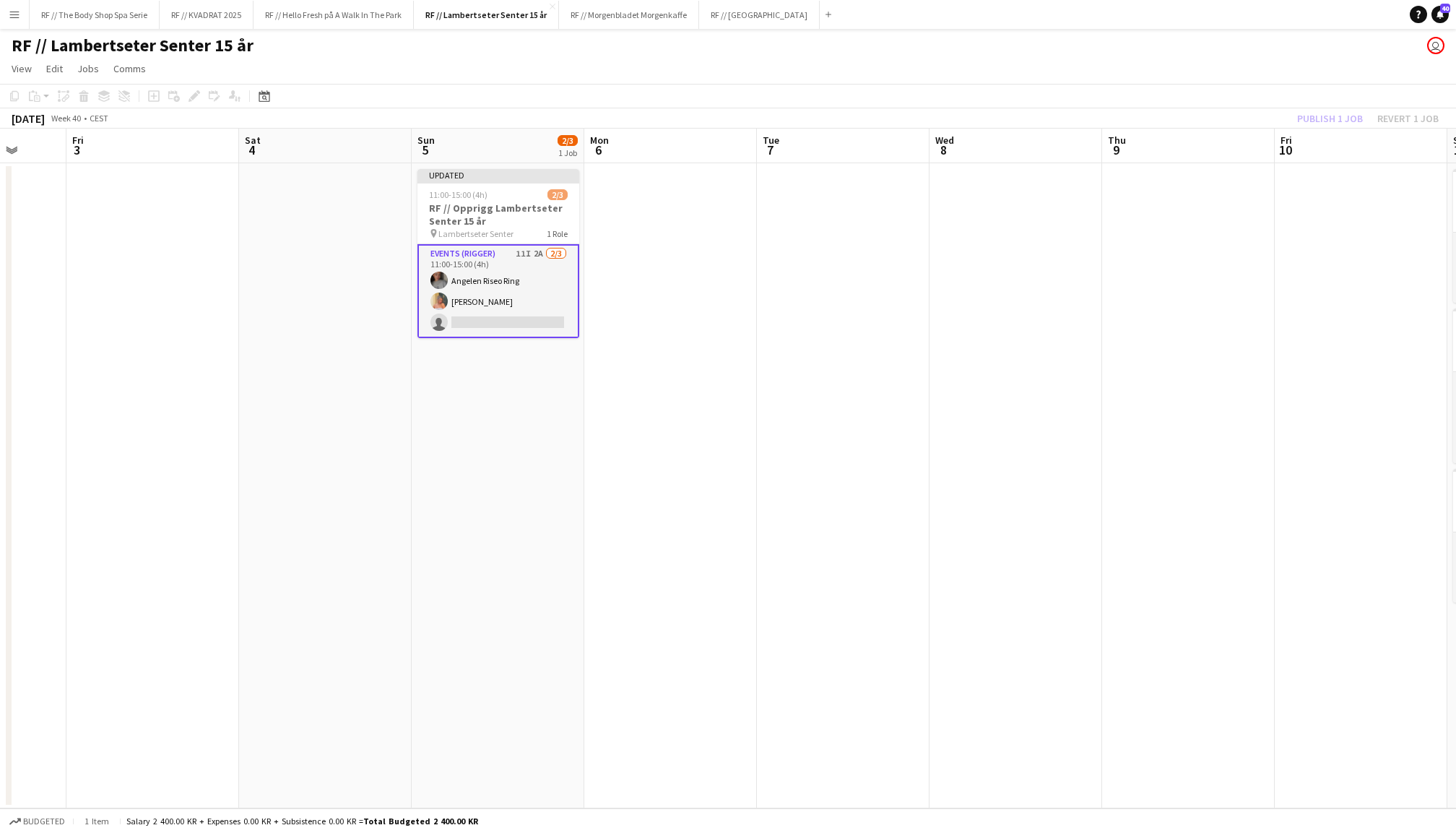
click at [1324, 111] on div "Publish 1 job Revert 1 job" at bounding box center [1368, 118] width 176 height 19
click at [1324, 111] on button "Publish 1 job" at bounding box center [1329, 118] width 77 height 19
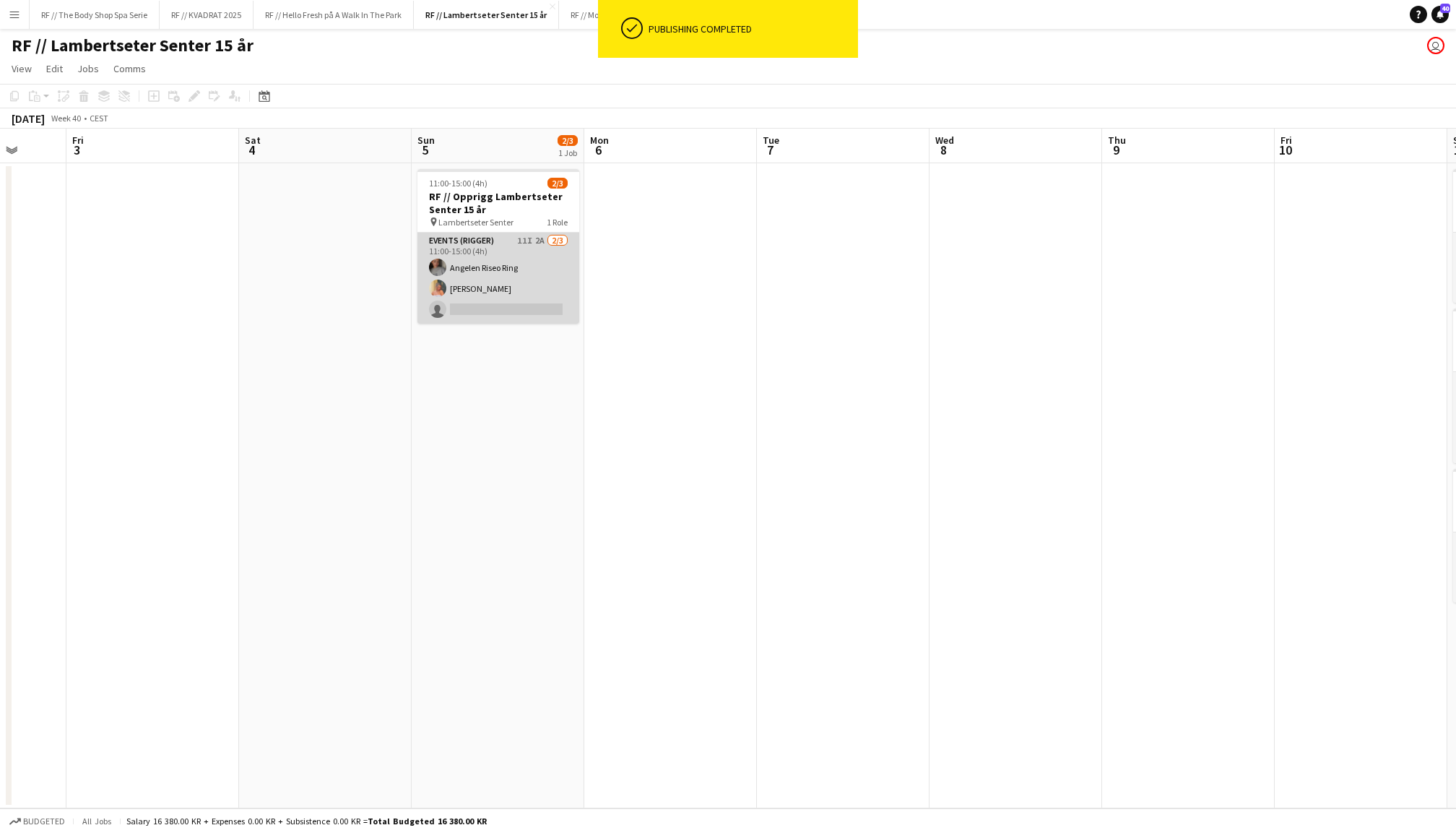
click at [501, 276] on app-card-role "Events (Rigger) 11I 2A [DATE] 11:00-15:00 (4h) Angelen [PERSON_NAME] Ludivia [P…" at bounding box center [498, 277] width 162 height 91
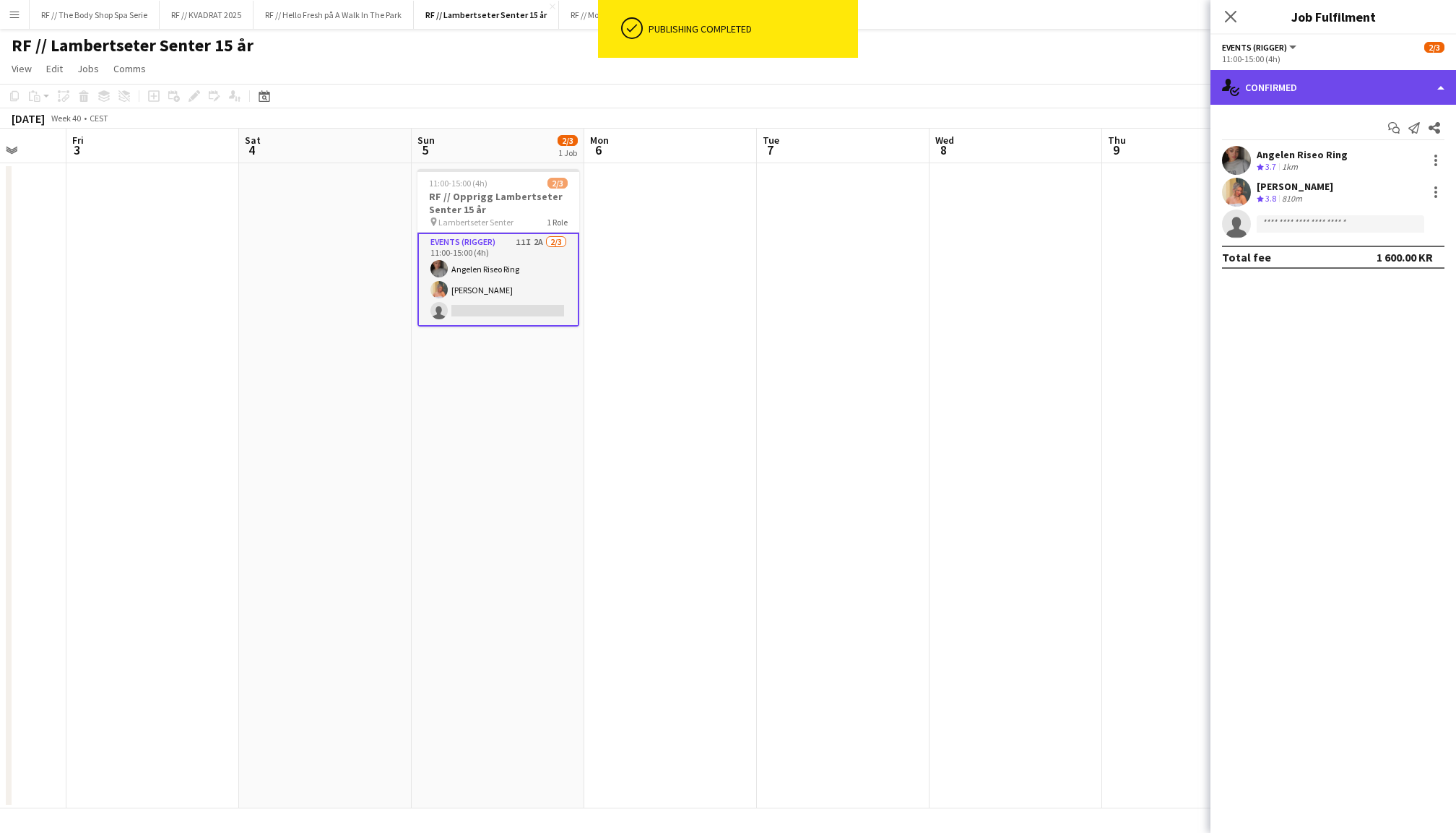
click at [1315, 98] on div "single-neutral-actions-check-2 Confirmed" at bounding box center [1333, 87] width 246 height 35
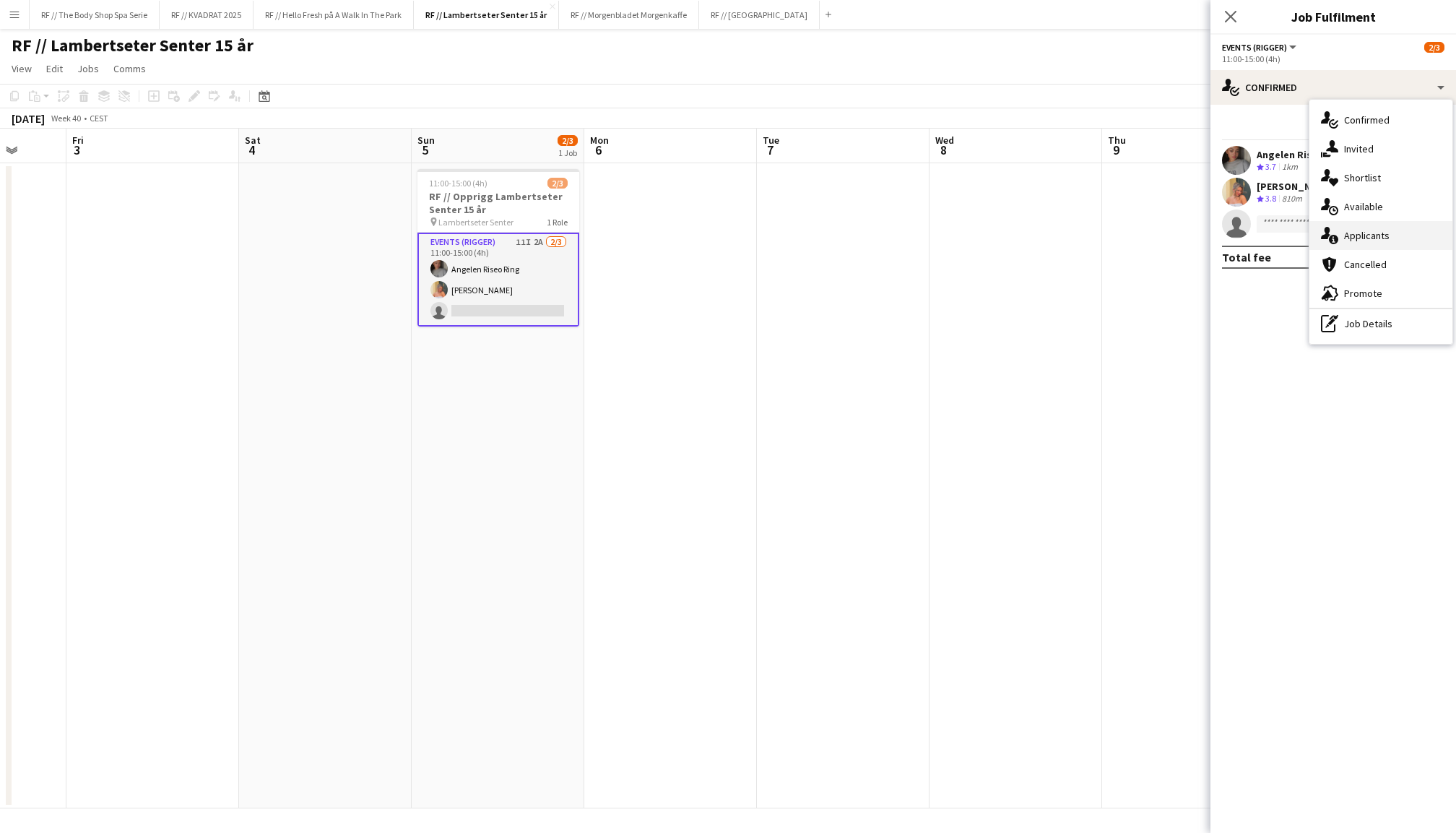
click at [1380, 235] on span "Applicants" at bounding box center [1366, 235] width 46 height 13
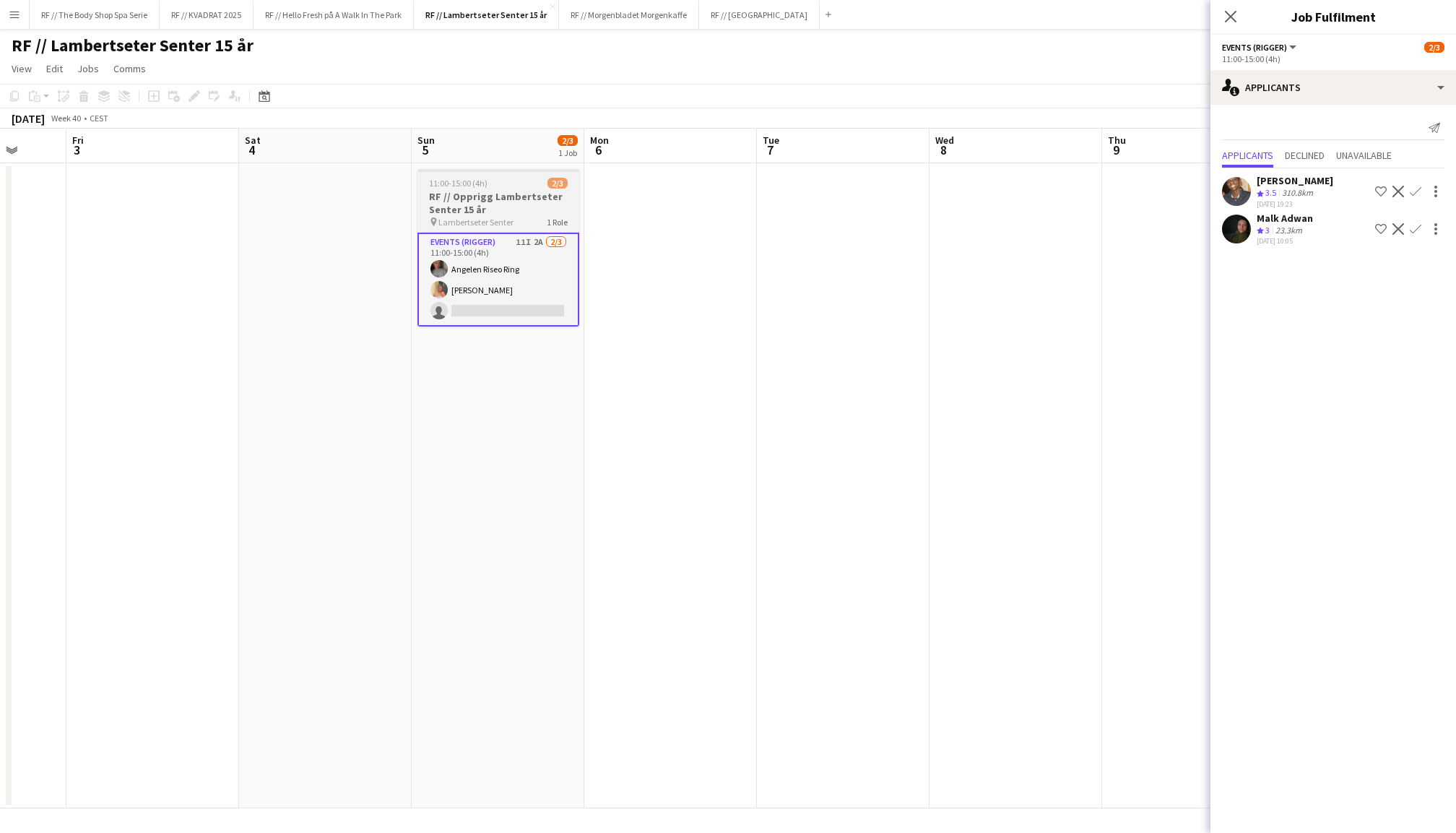
click at [495, 192] on h3 "RF // Opprigg Lambertseter Senter 15 år" at bounding box center [498, 203] width 162 height 26
click at [1237, 192] on app-user-avatar at bounding box center [1236, 191] width 29 height 29
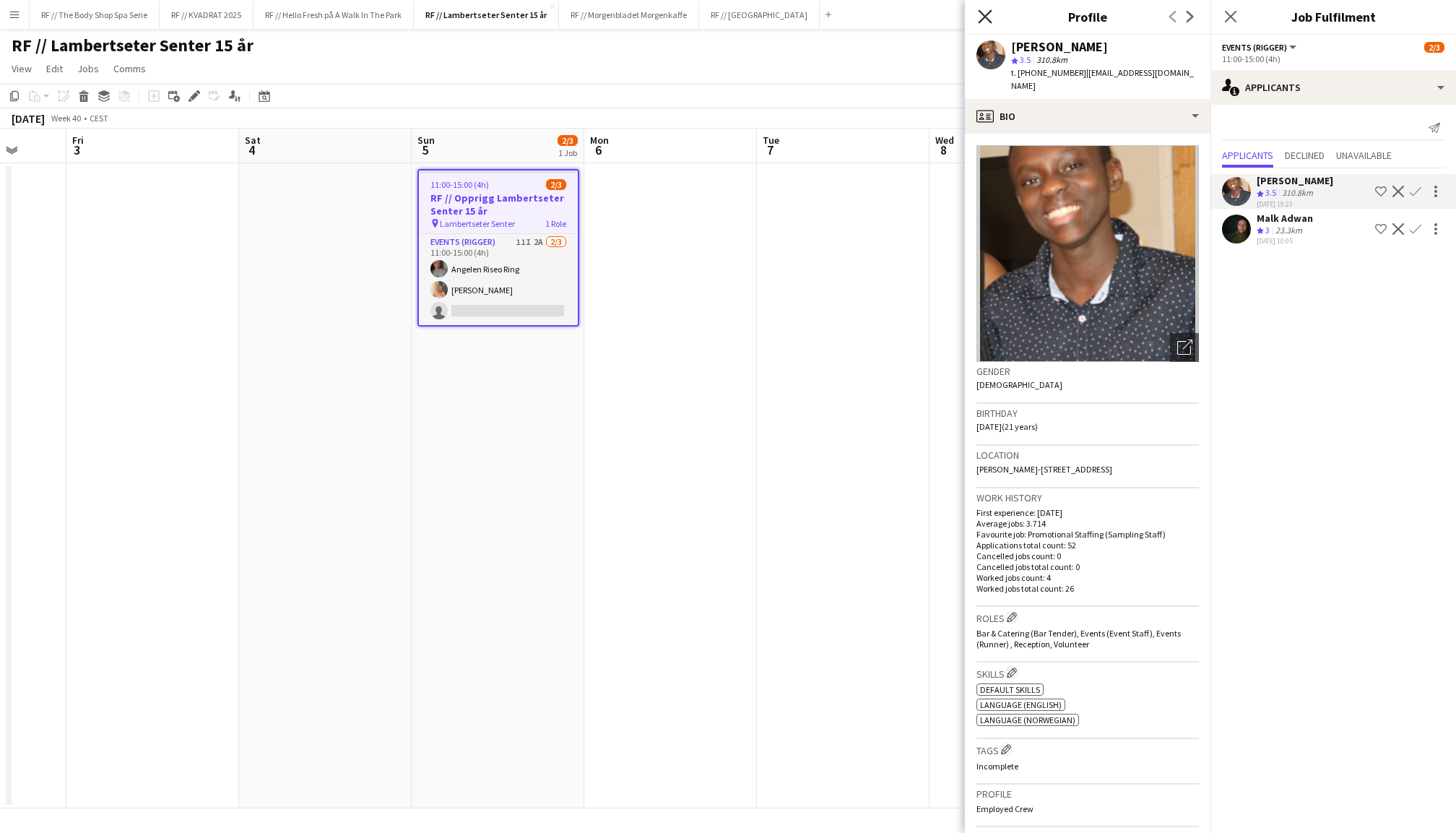
click at [980, 19] on icon "Close pop-in" at bounding box center [984, 15] width 13 height 13
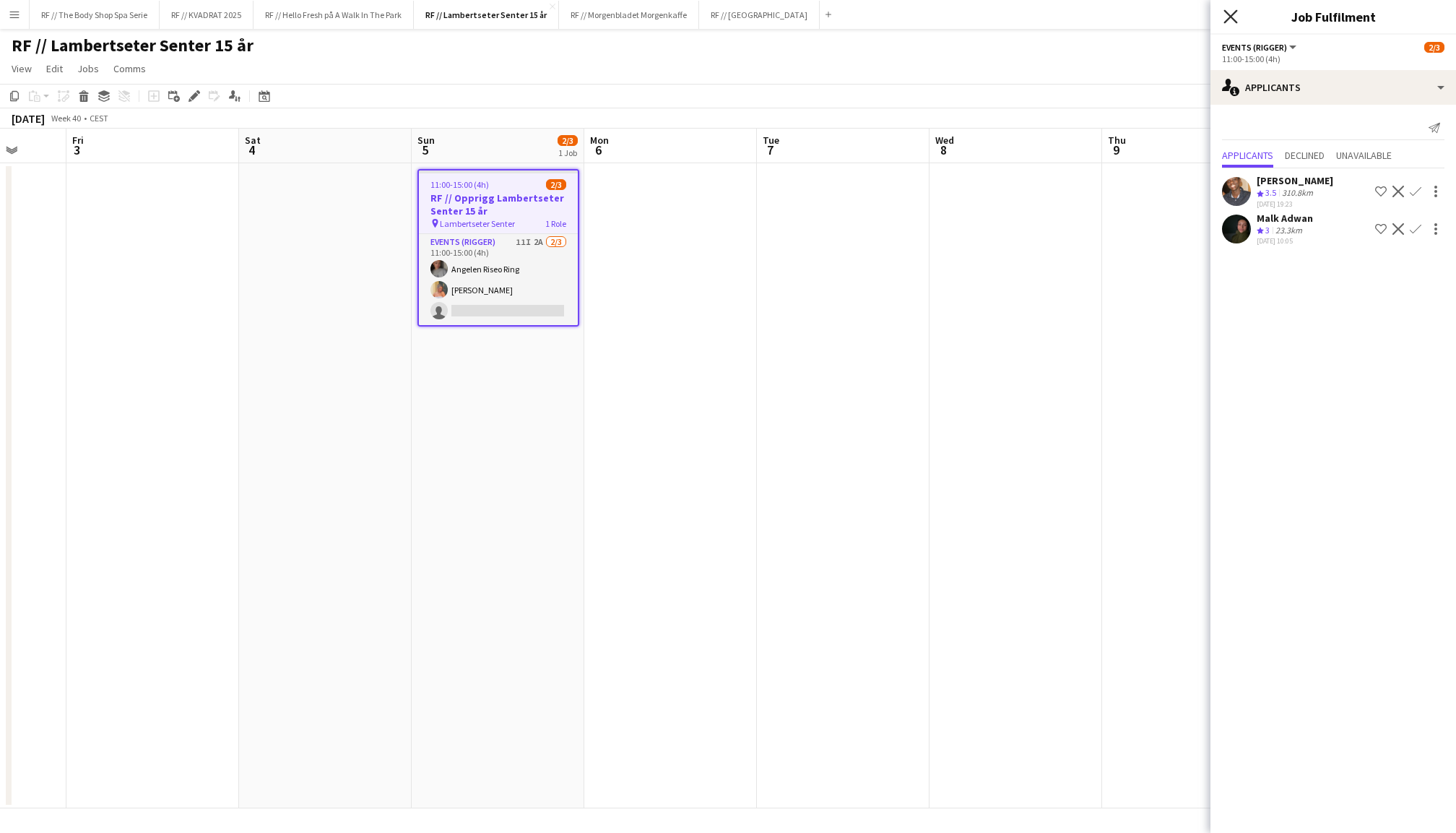
click at [1233, 18] on icon "Close pop-in" at bounding box center [1230, 15] width 13 height 13
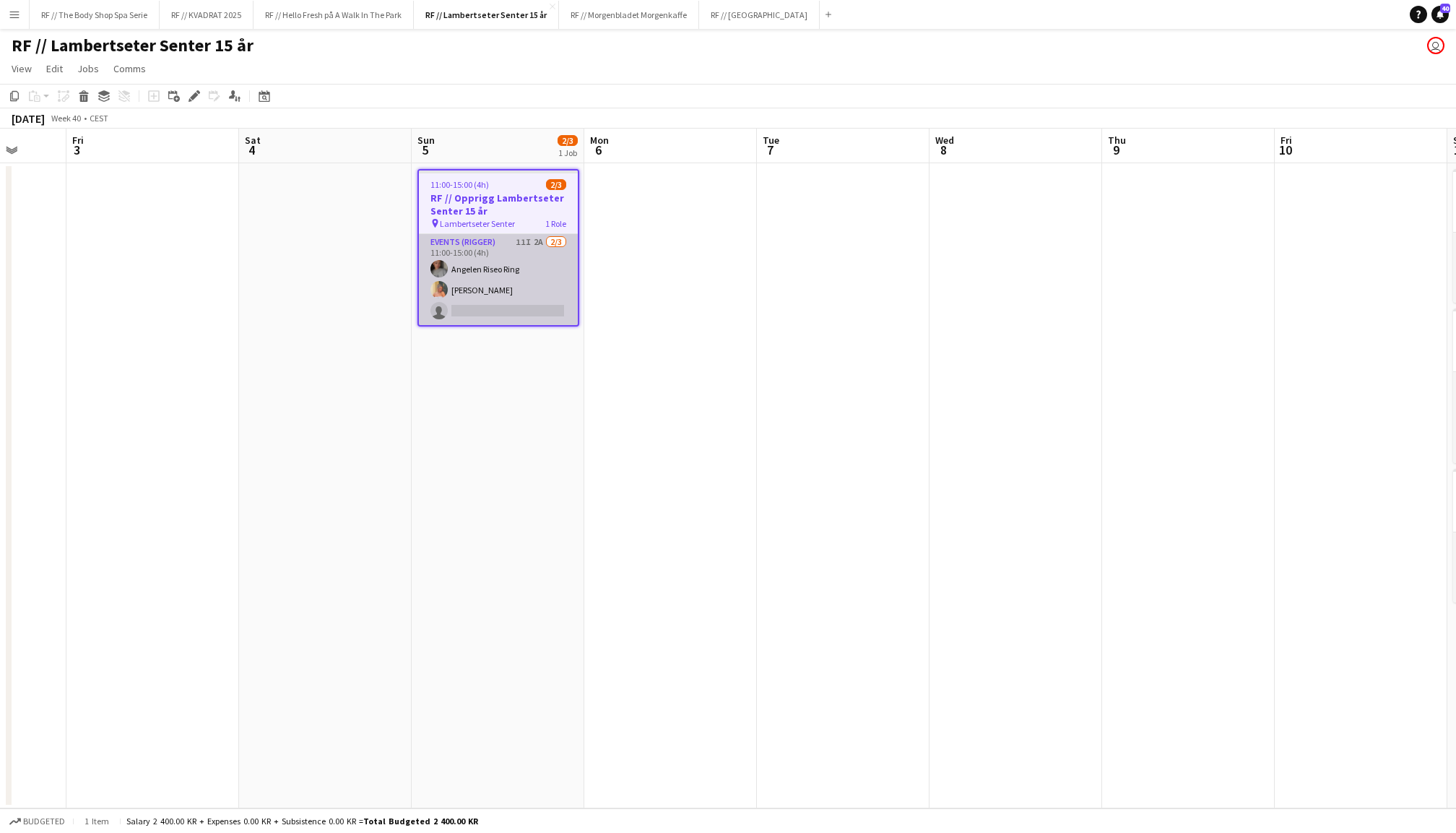
click at [504, 275] on app-card-role "Events (Rigger) 11I 2A [DATE] 11:00-15:00 (4h) Angelen [PERSON_NAME] Ludivia [P…" at bounding box center [498, 279] width 159 height 91
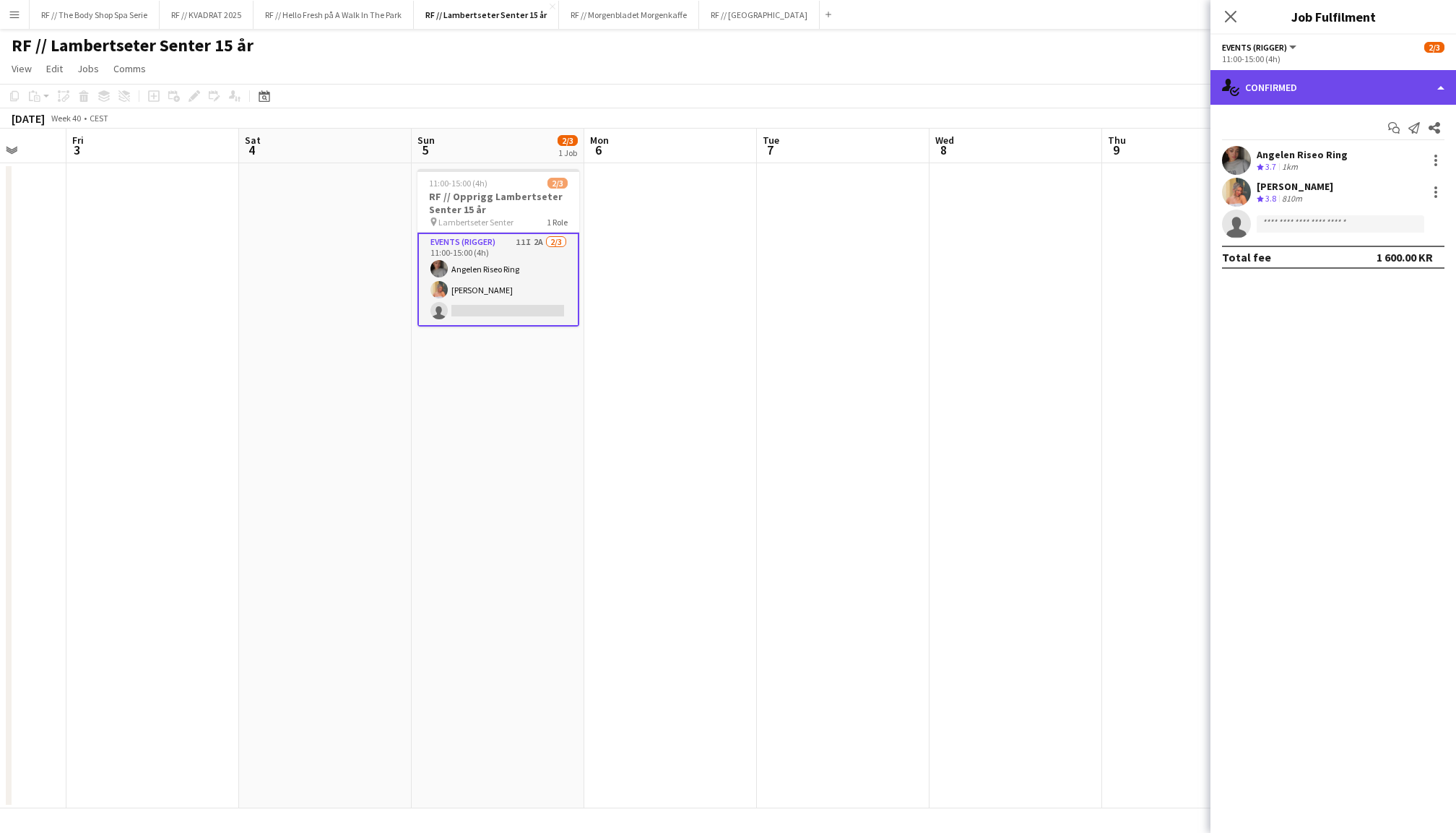
click at [1320, 93] on div "single-neutral-actions-check-2 Confirmed" at bounding box center [1333, 87] width 246 height 35
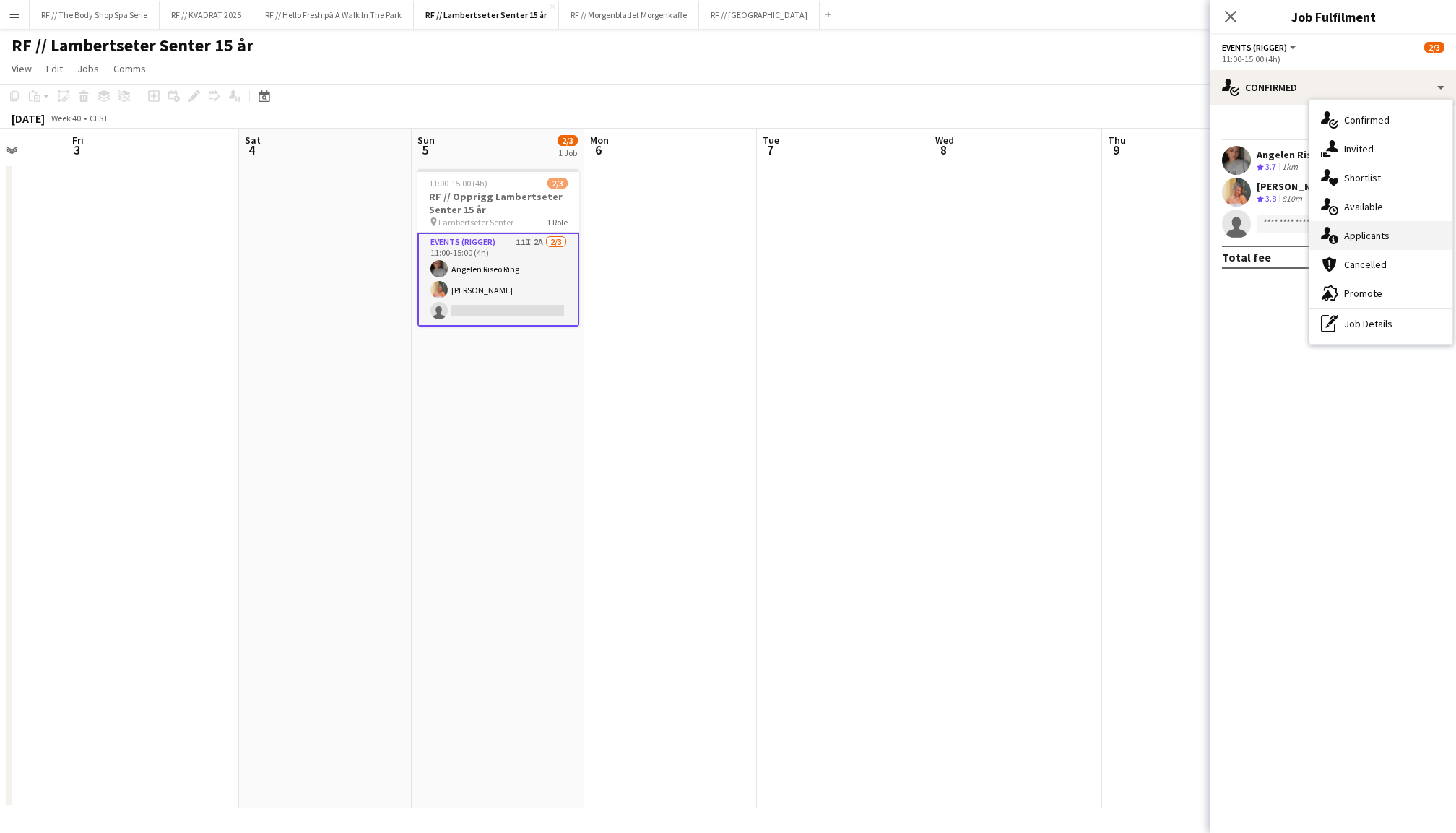
click at [1373, 231] on span "Applicants" at bounding box center [1366, 235] width 46 height 13
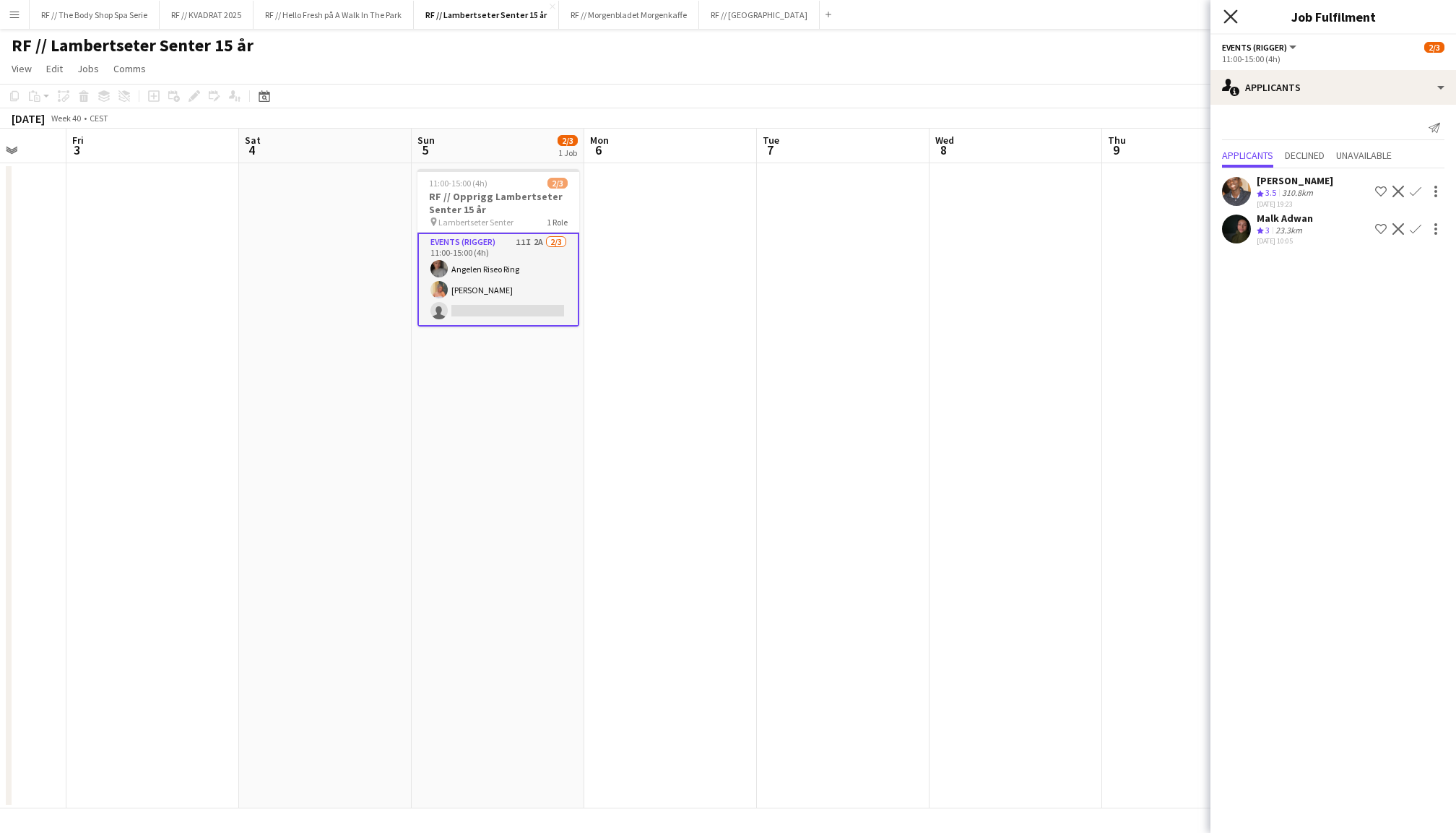
click at [1232, 17] on icon at bounding box center [1230, 15] width 13 height 13
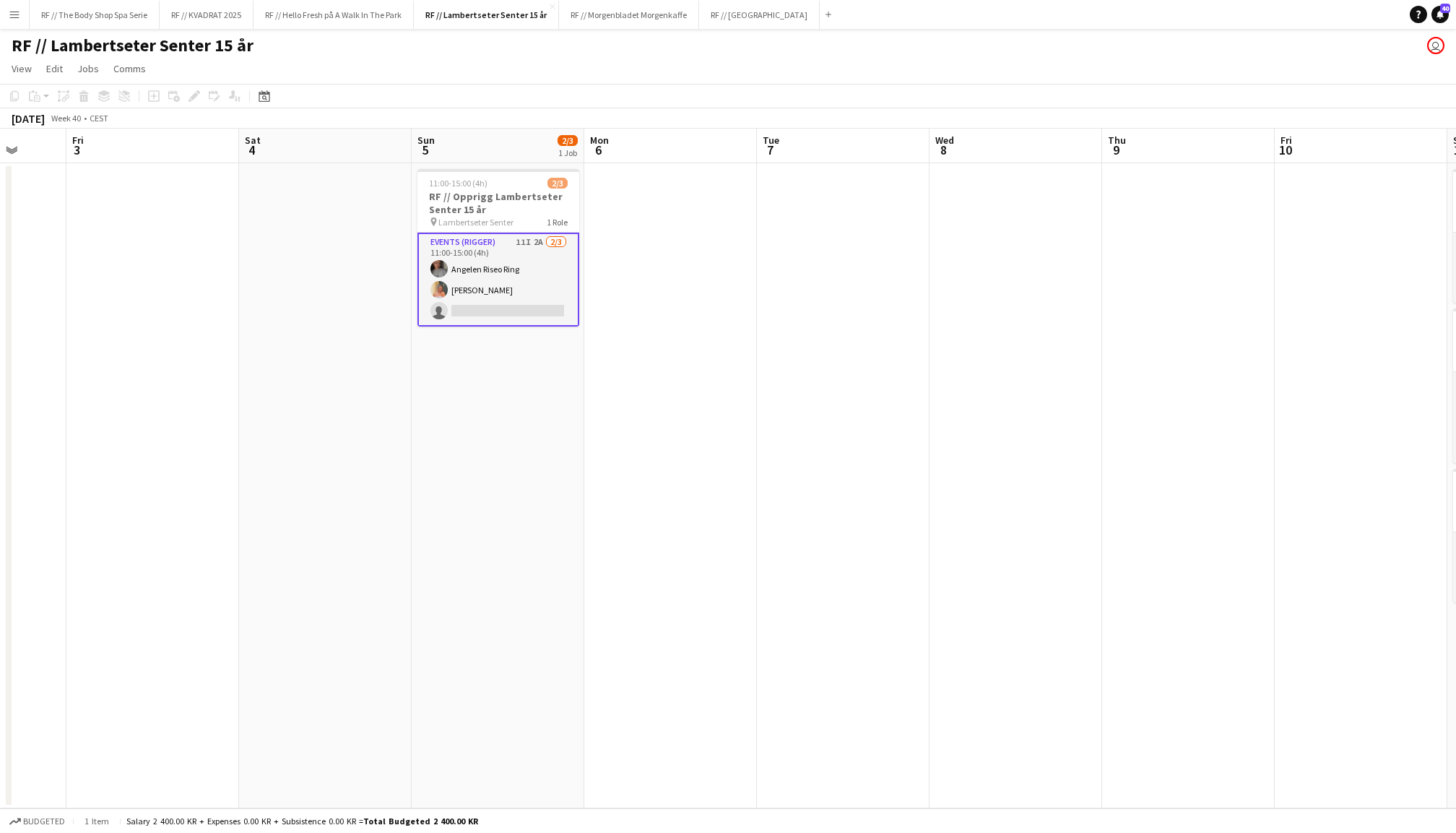
click at [715, 254] on app-date-cell at bounding box center [671, 486] width 172 height 644
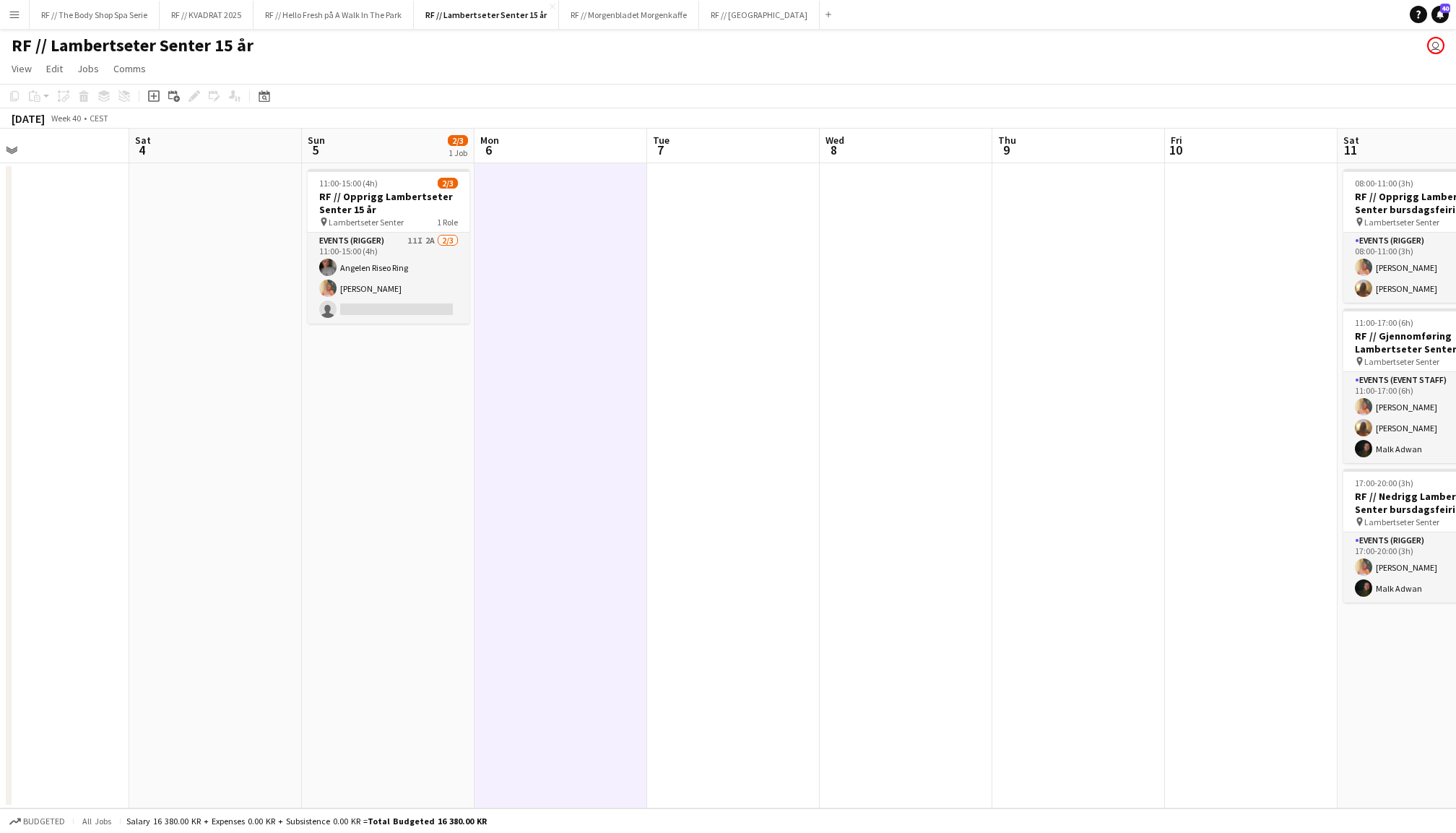
scroll to position [0, 506]
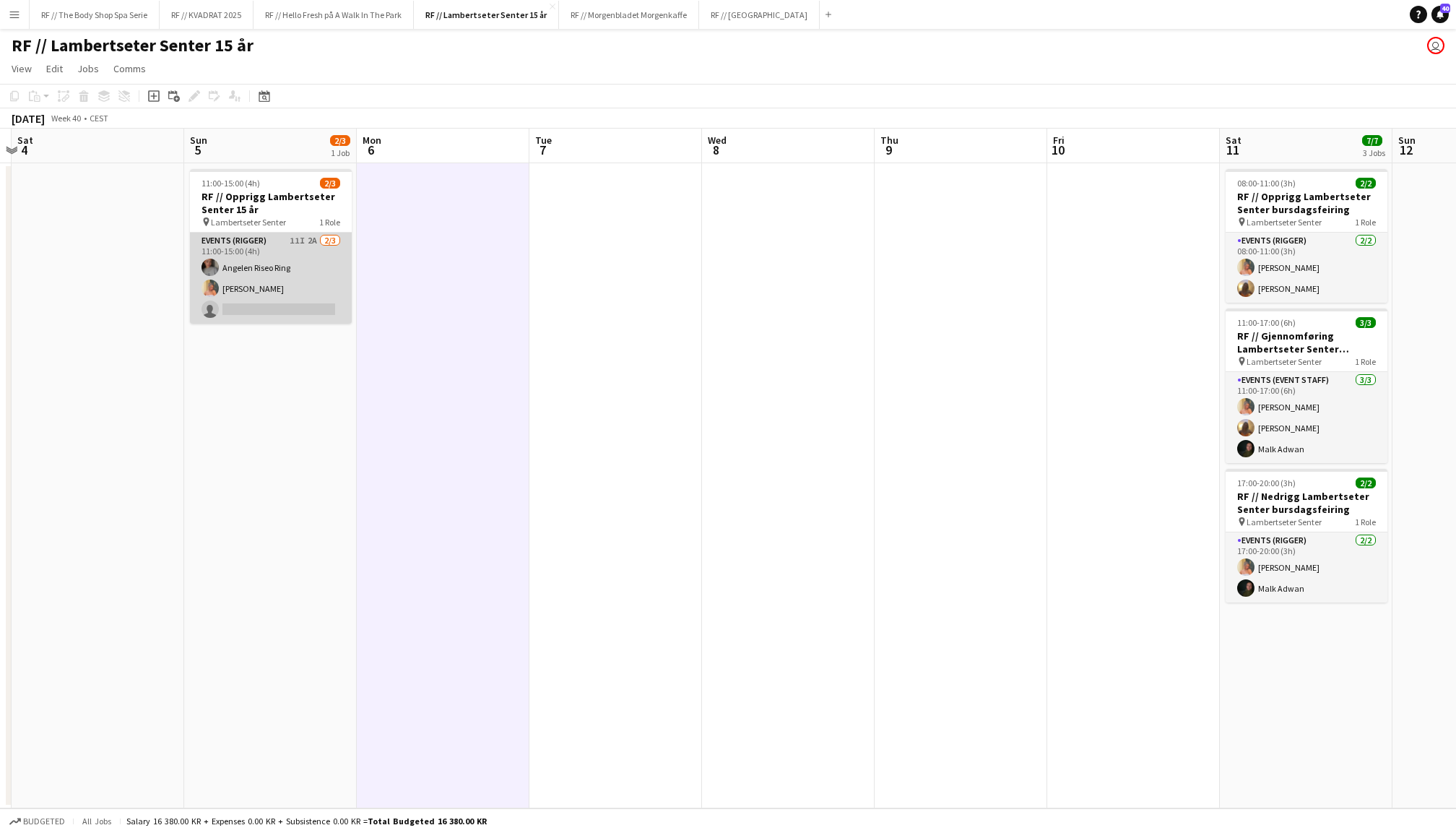
click at [269, 286] on app-card-role "Events (Rigger) 11I 2A [DATE] 11:00-15:00 (4h) Angelen [PERSON_NAME] Ludivia [P…" at bounding box center [271, 277] width 162 height 91
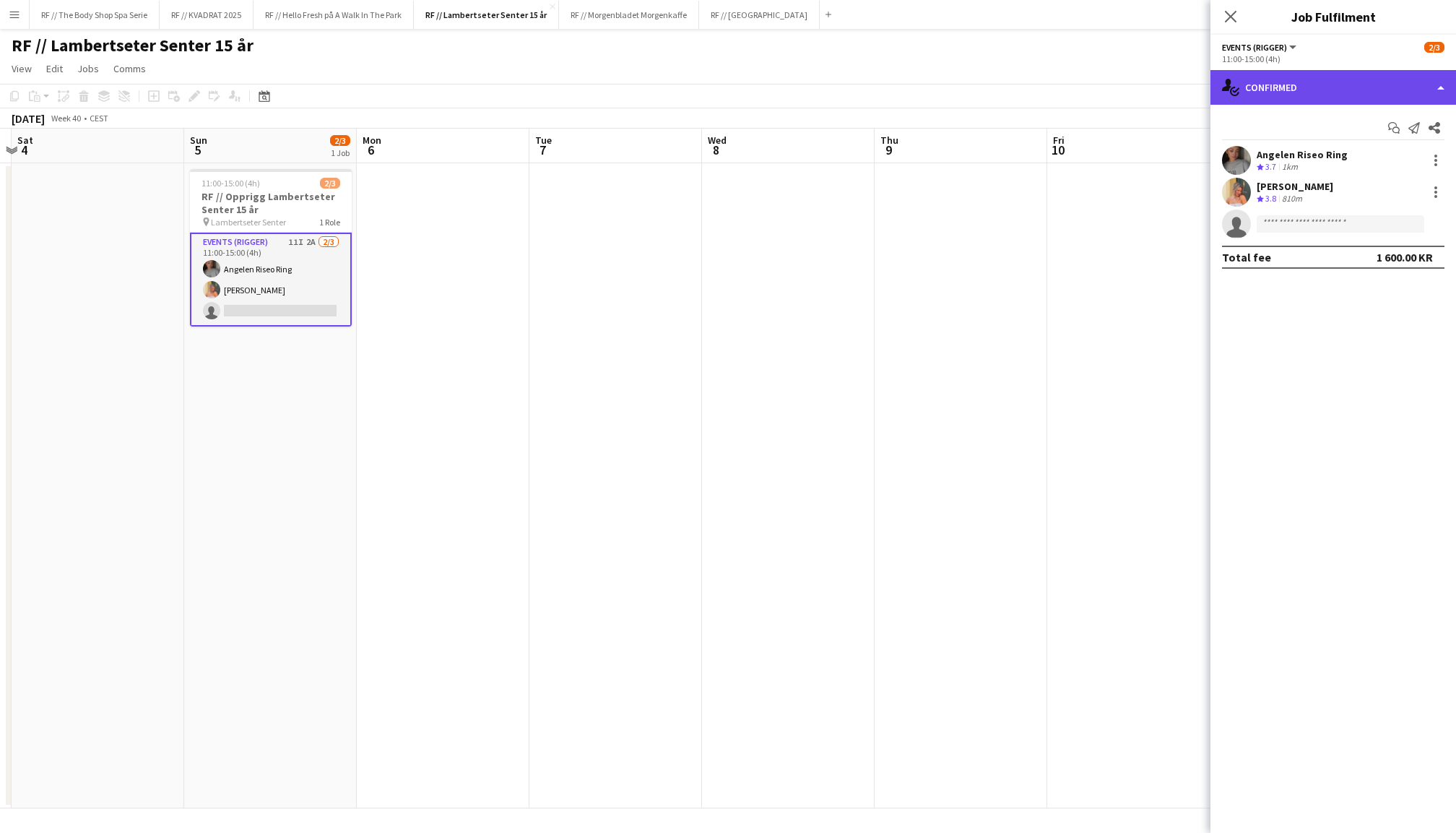
click at [1261, 76] on div "single-neutral-actions-check-2 Confirmed" at bounding box center [1333, 87] width 246 height 35
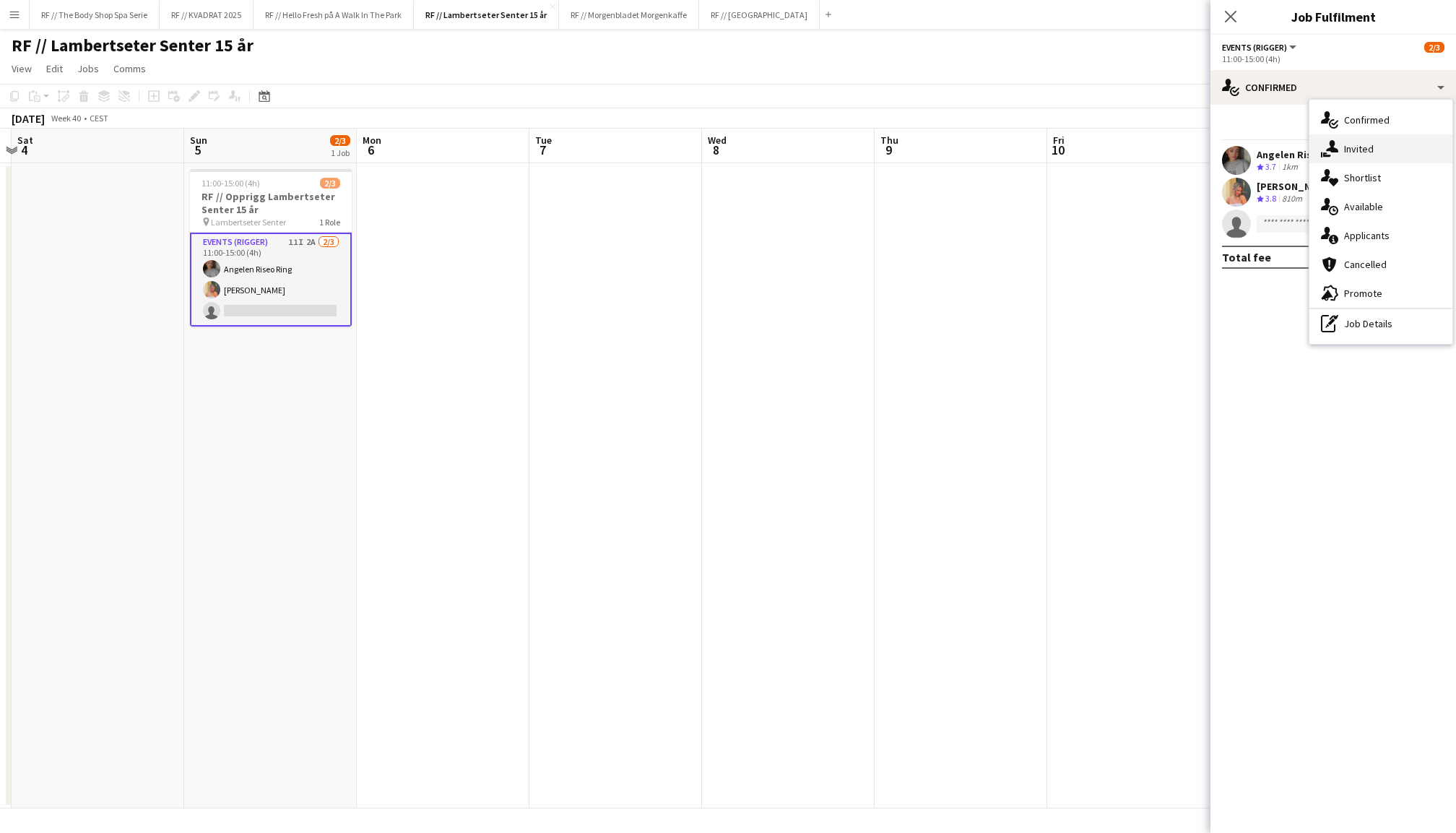
click at [1364, 149] on span "Invited" at bounding box center [1358, 148] width 30 height 13
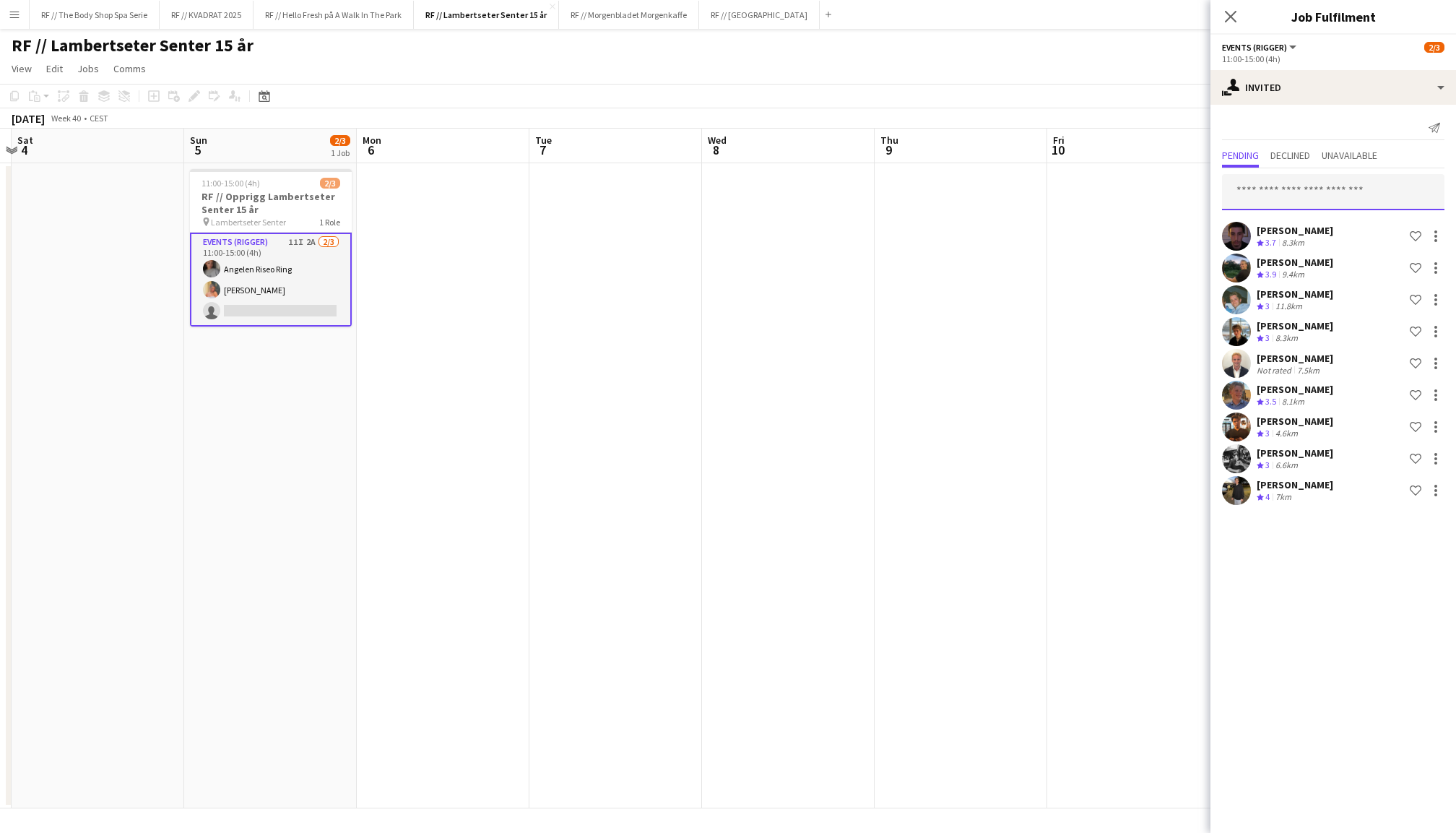
click at [1311, 195] on input "text" at bounding box center [1333, 192] width 223 height 36
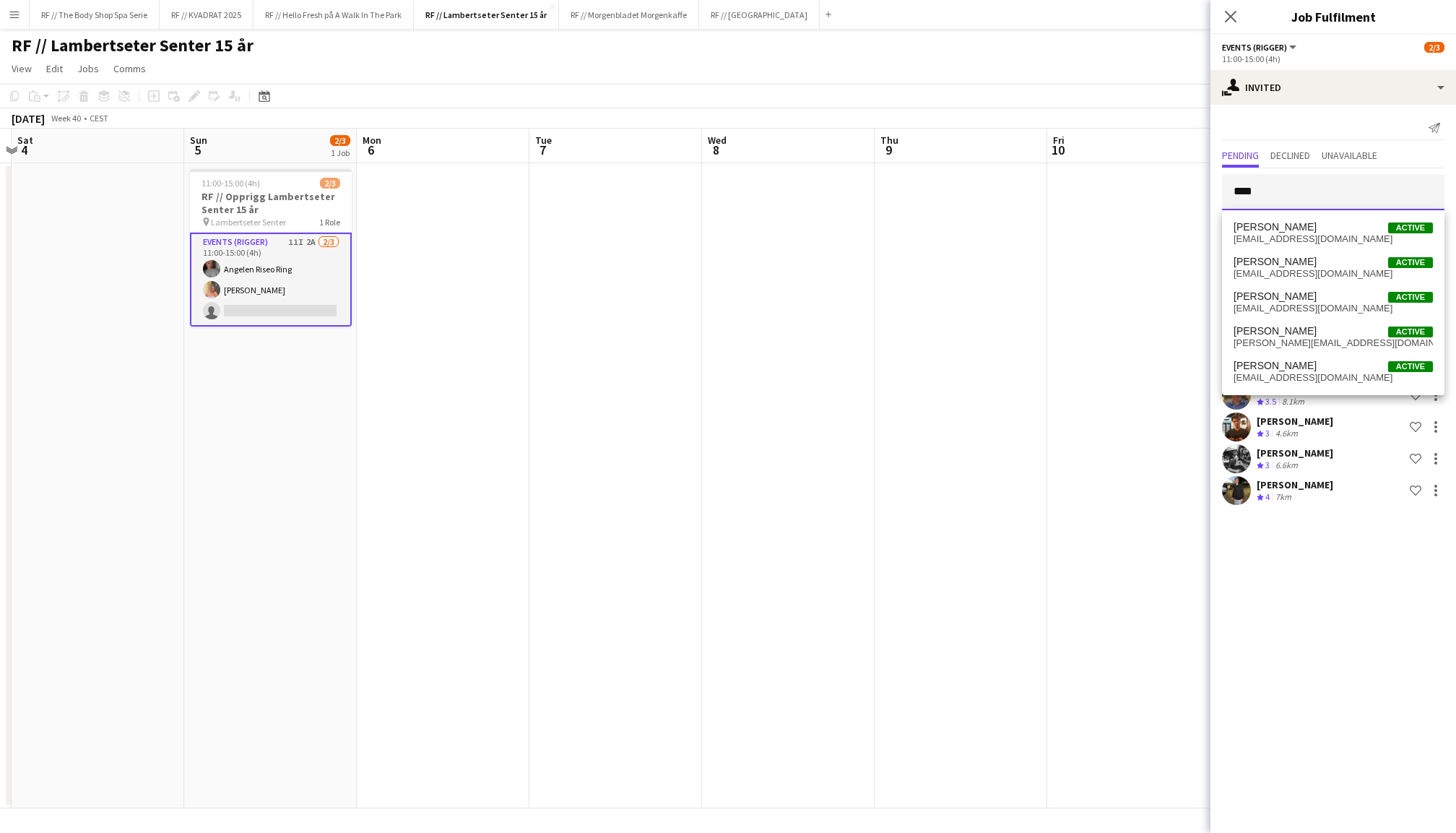
type input "****"
drag, startPoint x: 1311, startPoint y: 195, endPoint x: 1284, endPoint y: 374, distance: 181.0
click at [1284, 374] on span "[EMAIL_ADDRESS][DOMAIN_NAME]" at bounding box center [1333, 377] width 199 height 12
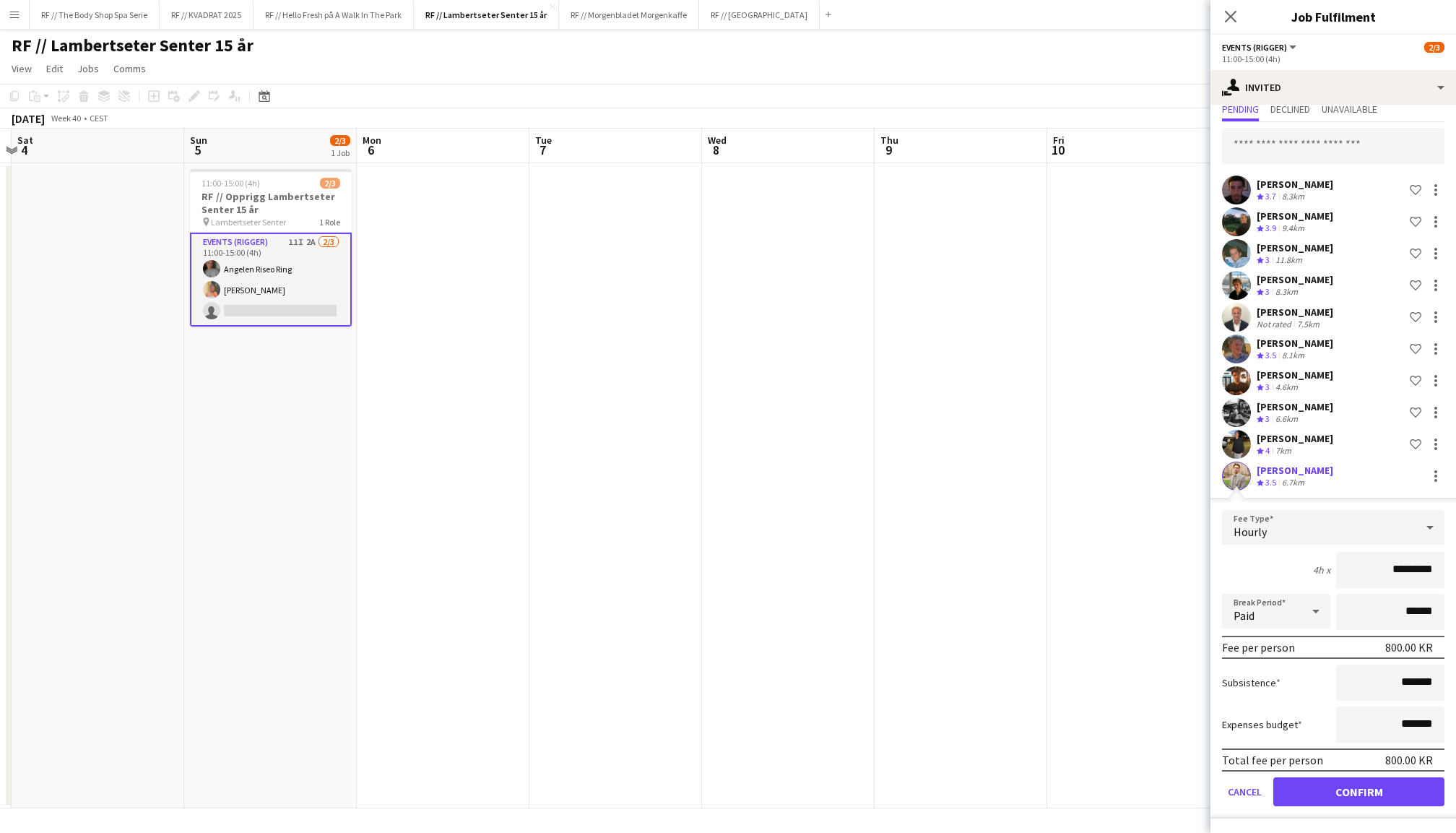
scroll to position [46, 0]
click at [1366, 792] on button "Confirm" at bounding box center [1358, 792] width 171 height 29
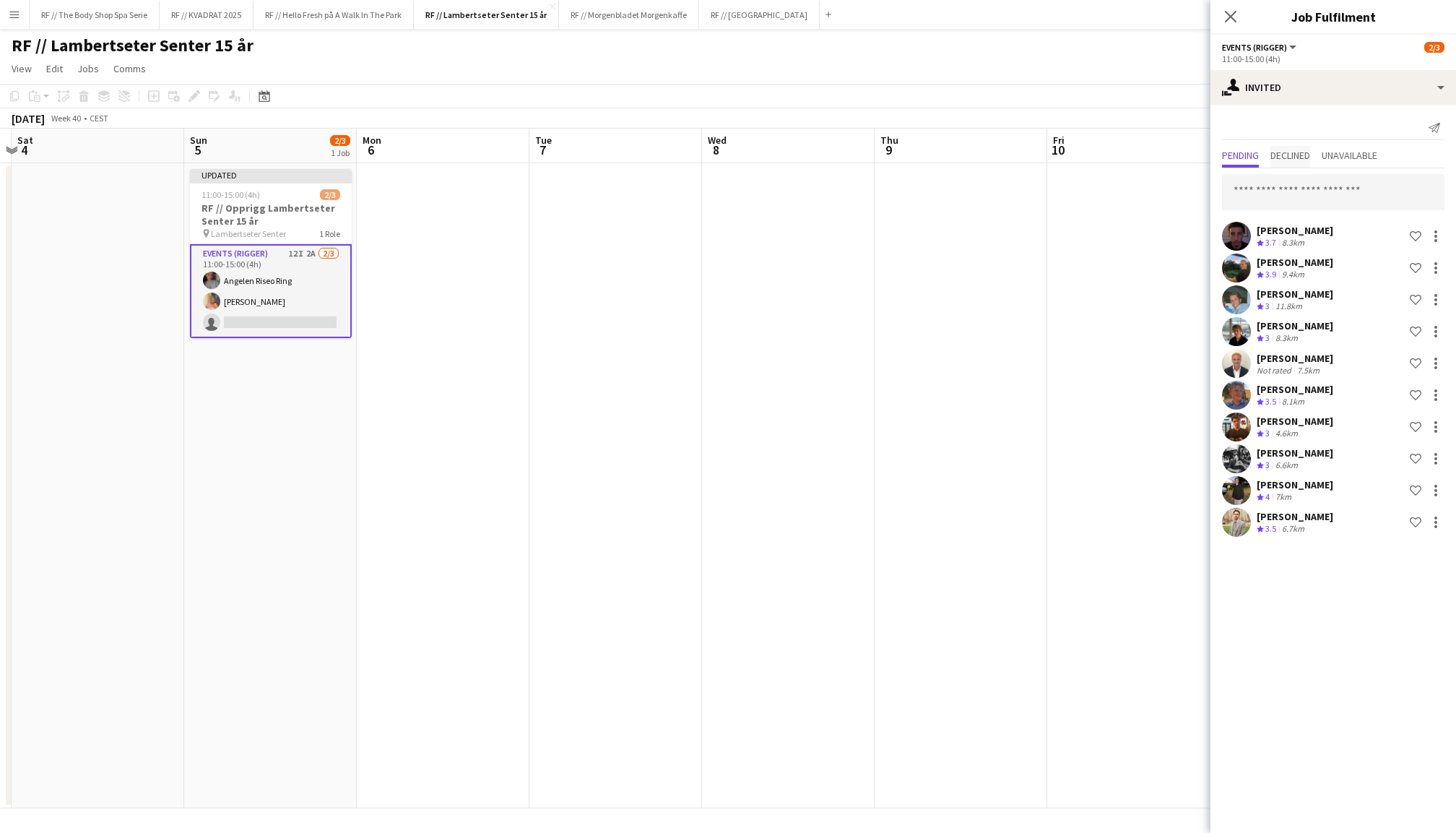
click at [1298, 154] on span "Declined" at bounding box center [1290, 154] width 39 height 10
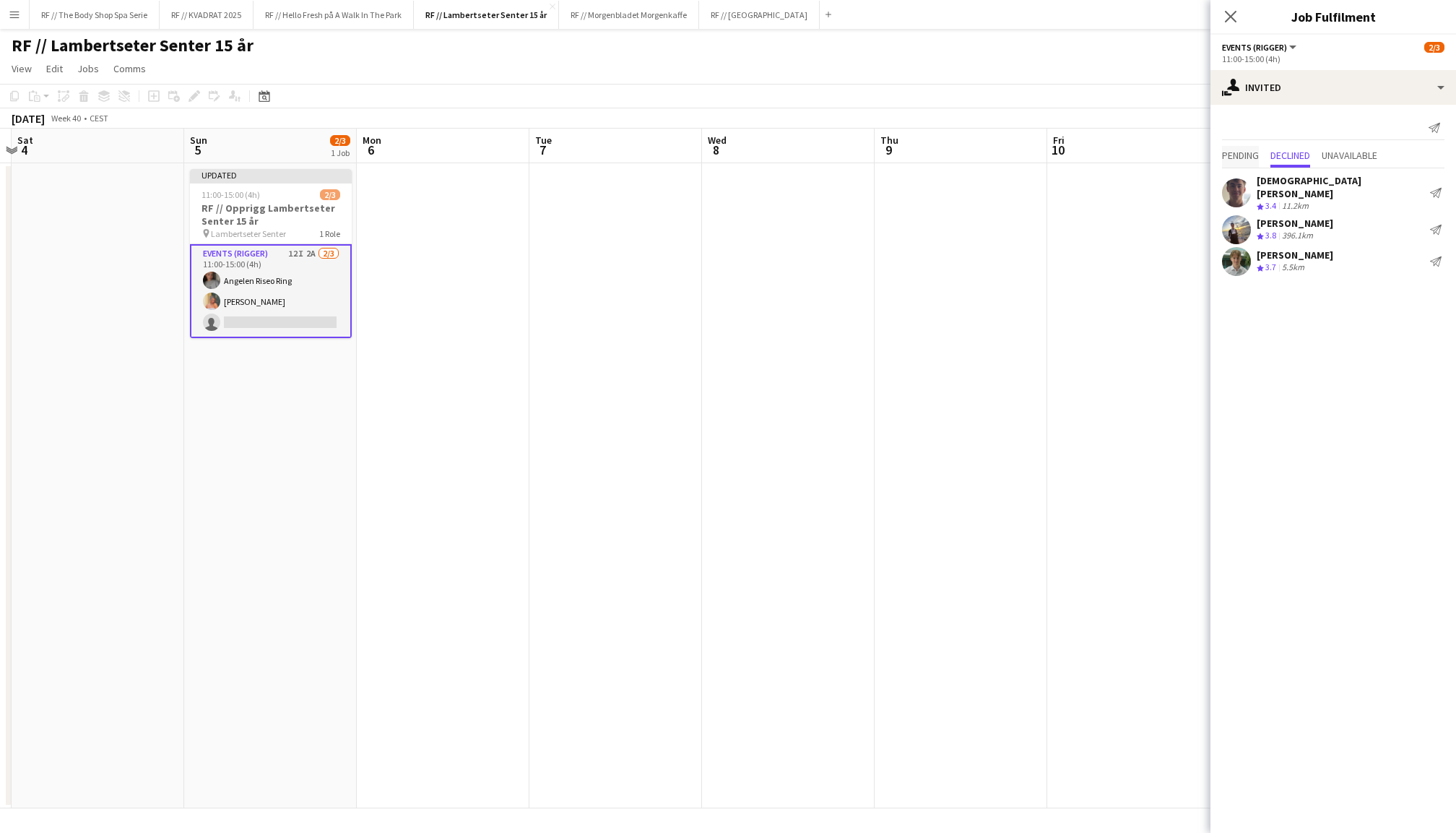
click at [1223, 151] on span "Pending" at bounding box center [1240, 154] width 37 height 10
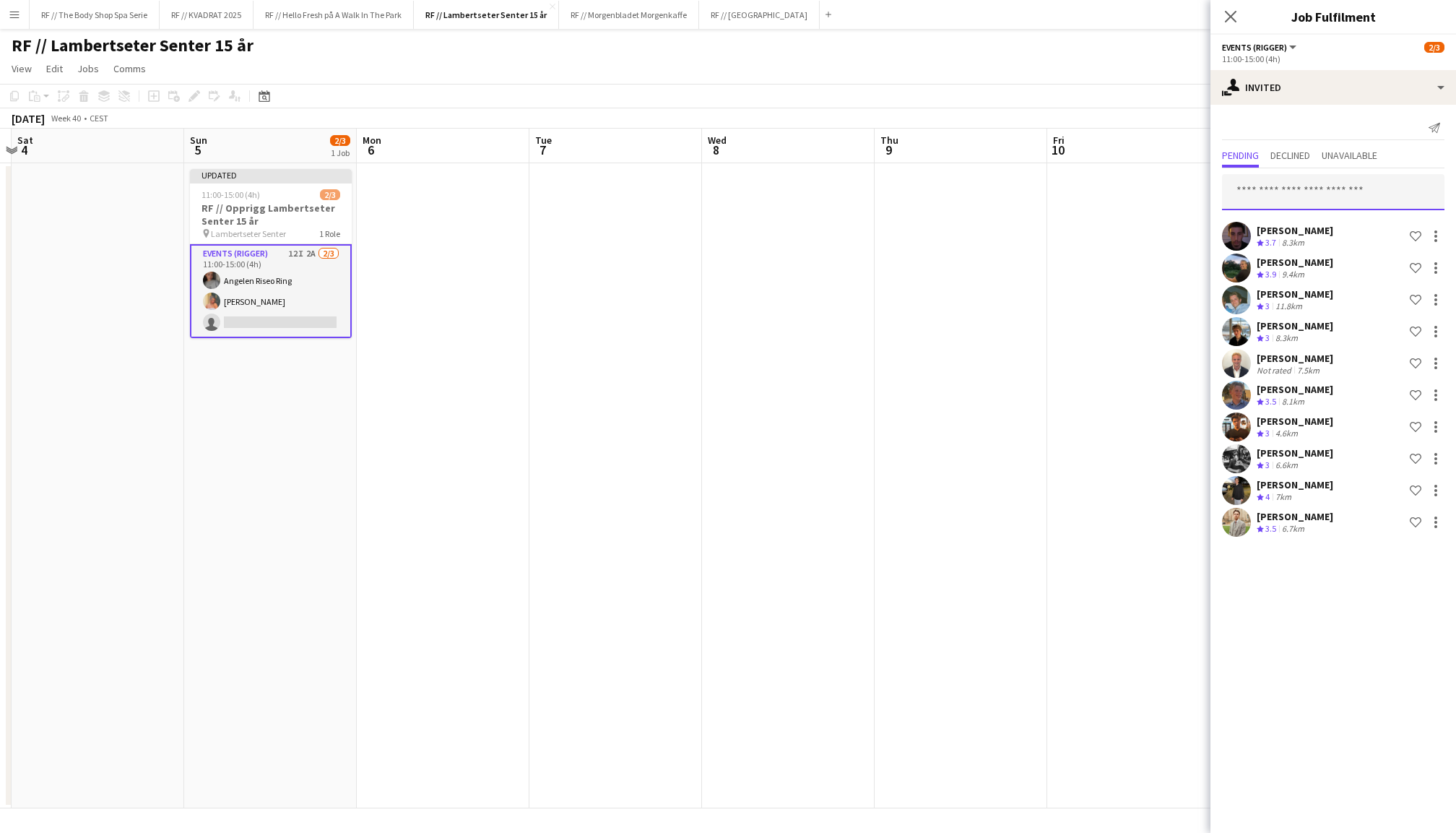
click at [1294, 189] on input "text" at bounding box center [1333, 192] width 223 height 36
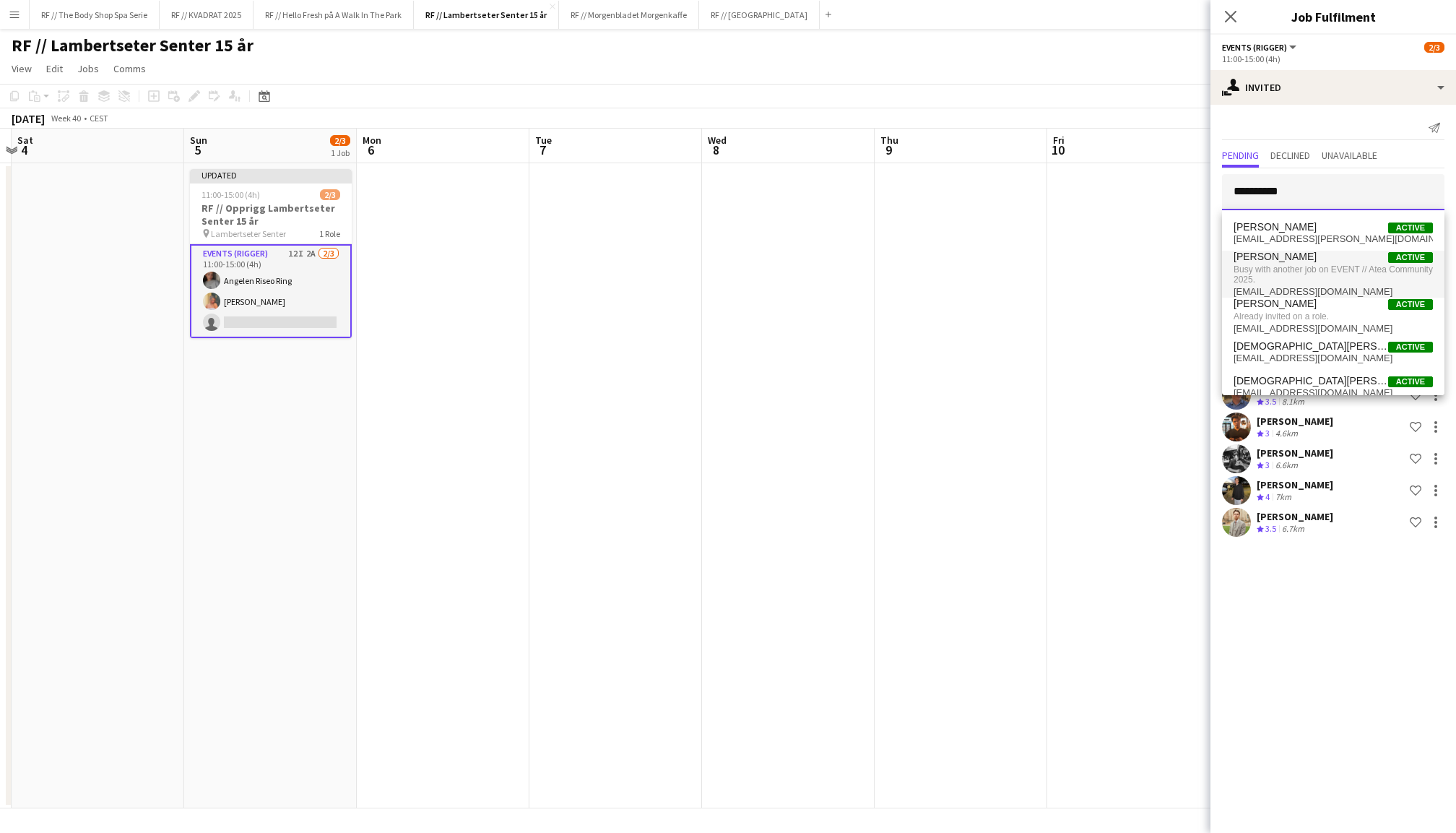
type input "*********"
click at [1319, 271] on span "Busy with another job on EVENT // Atea Community 2025." at bounding box center [1333, 275] width 199 height 24
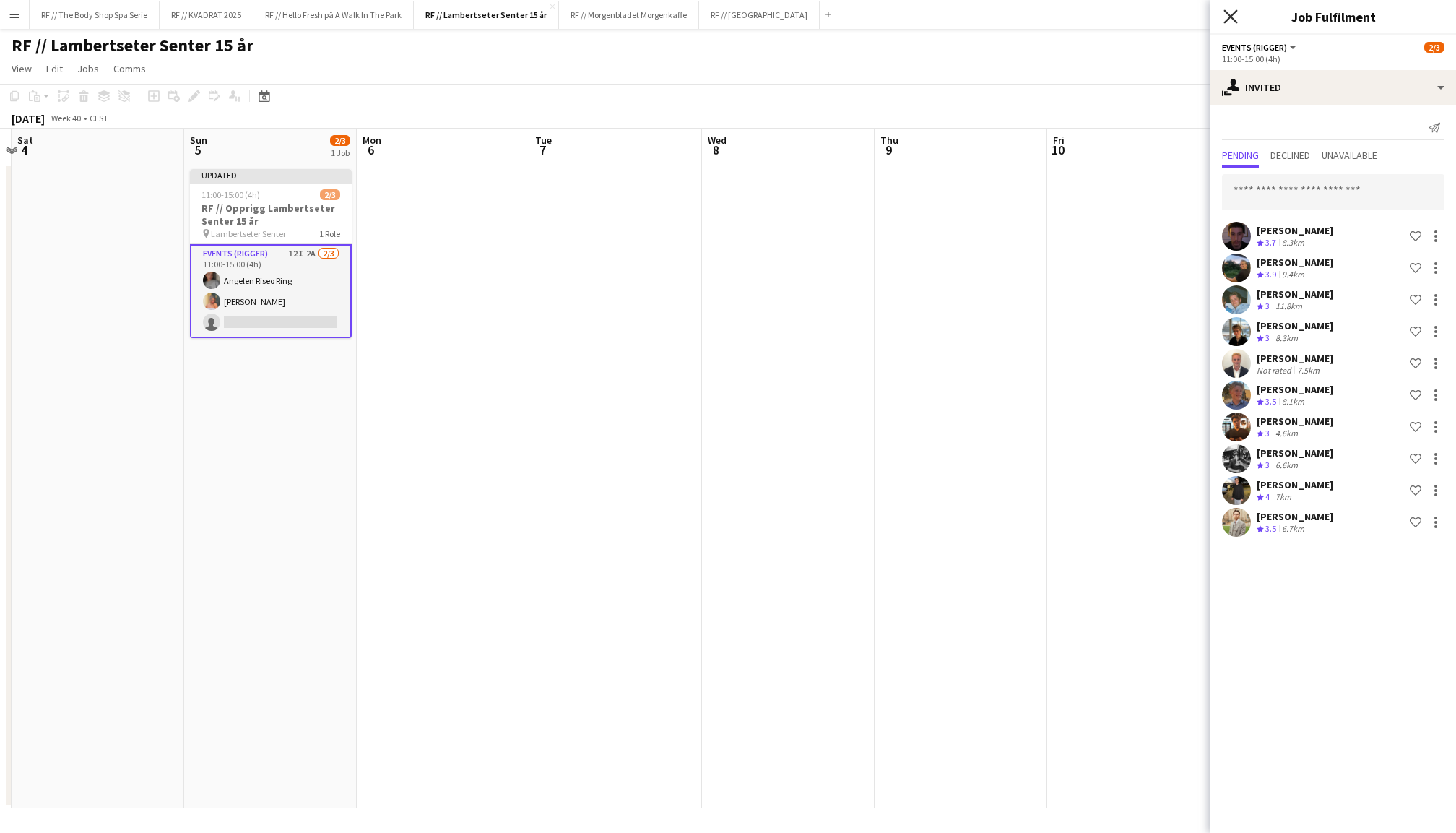
click at [1229, 10] on icon "Close pop-in" at bounding box center [1230, 15] width 13 height 13
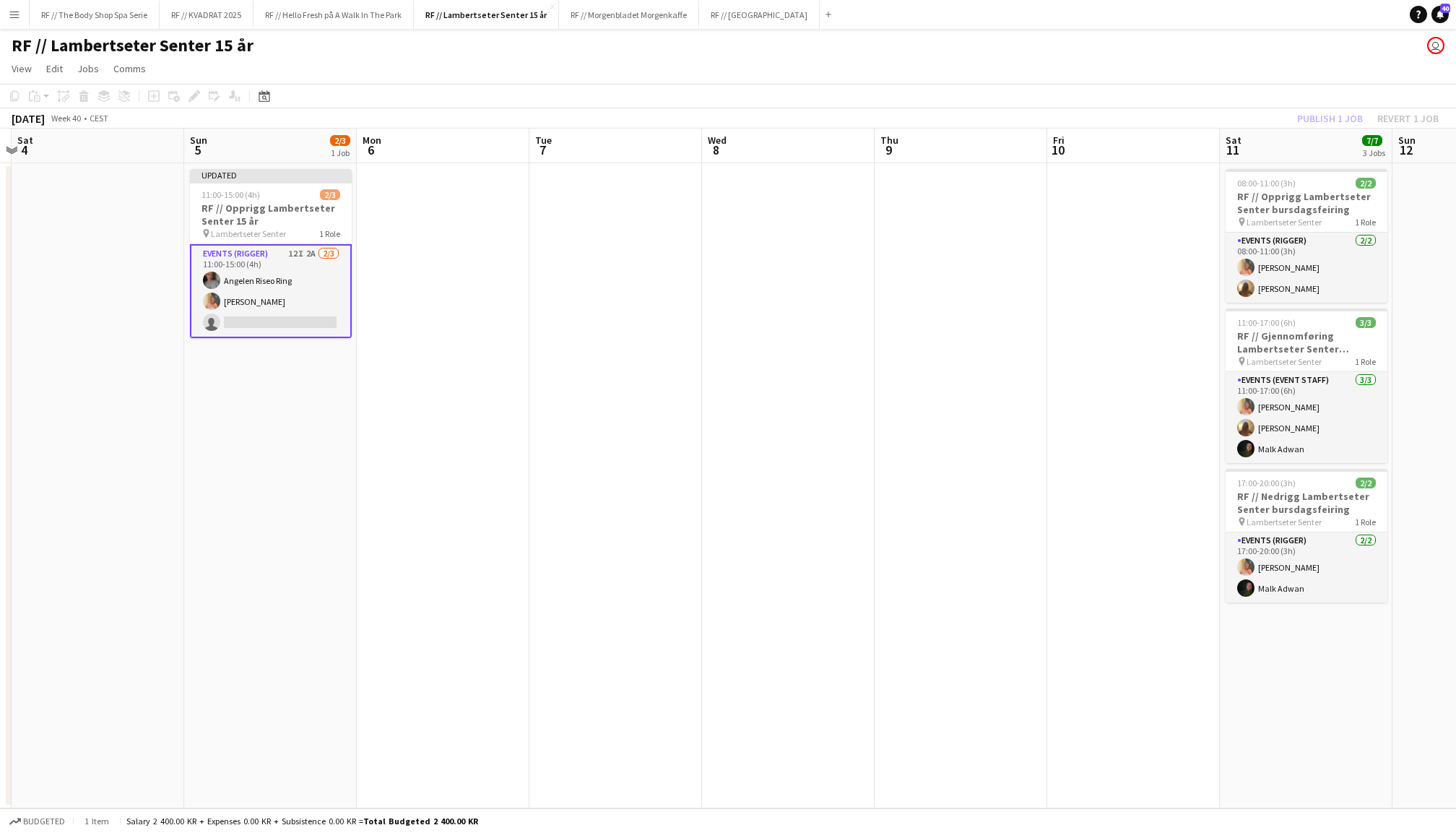
click at [1319, 110] on div "Publish 1 job Revert 1 job" at bounding box center [1368, 118] width 176 height 19
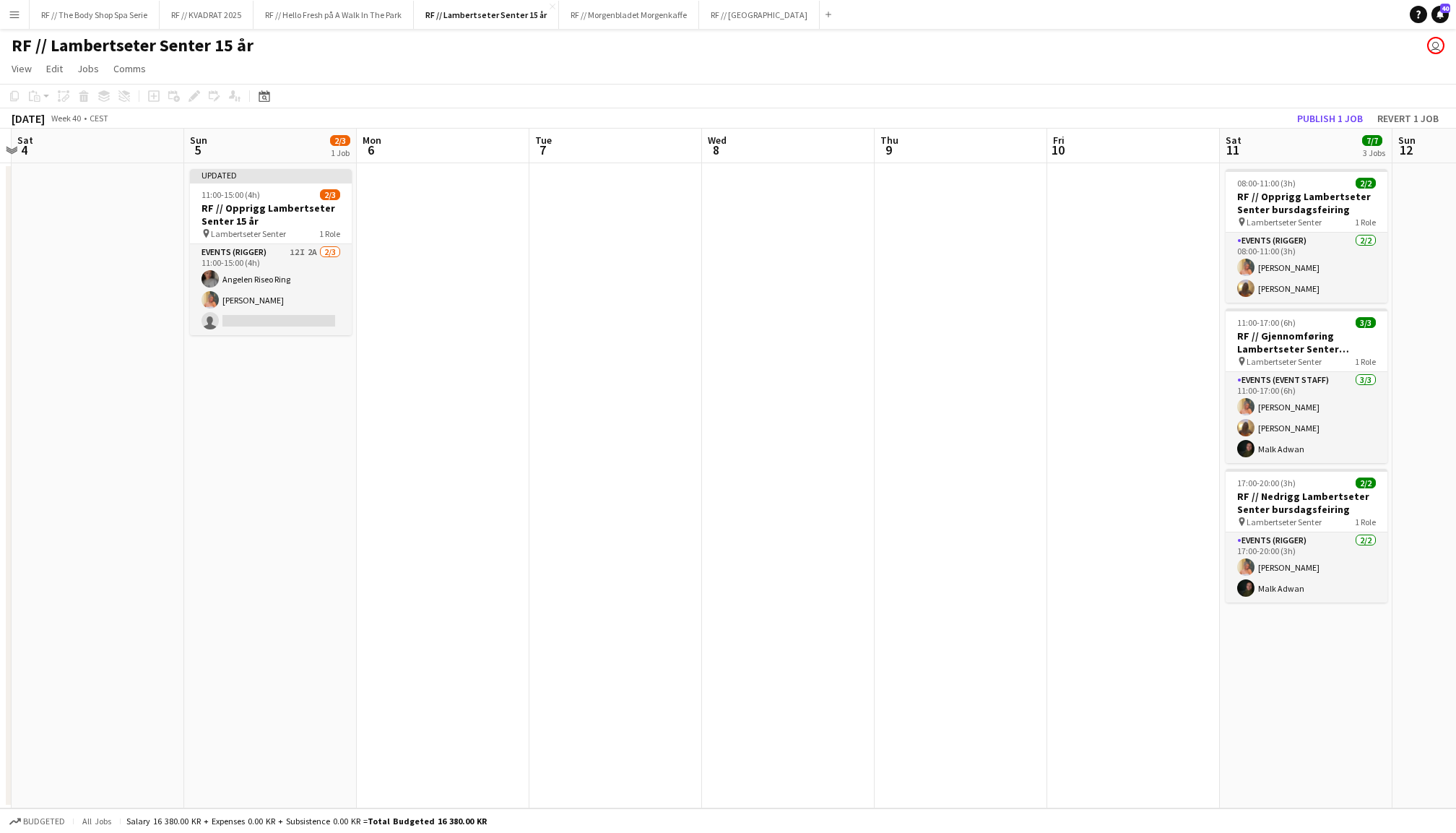
click at [1319, 110] on button "Publish 1 job" at bounding box center [1329, 118] width 77 height 19
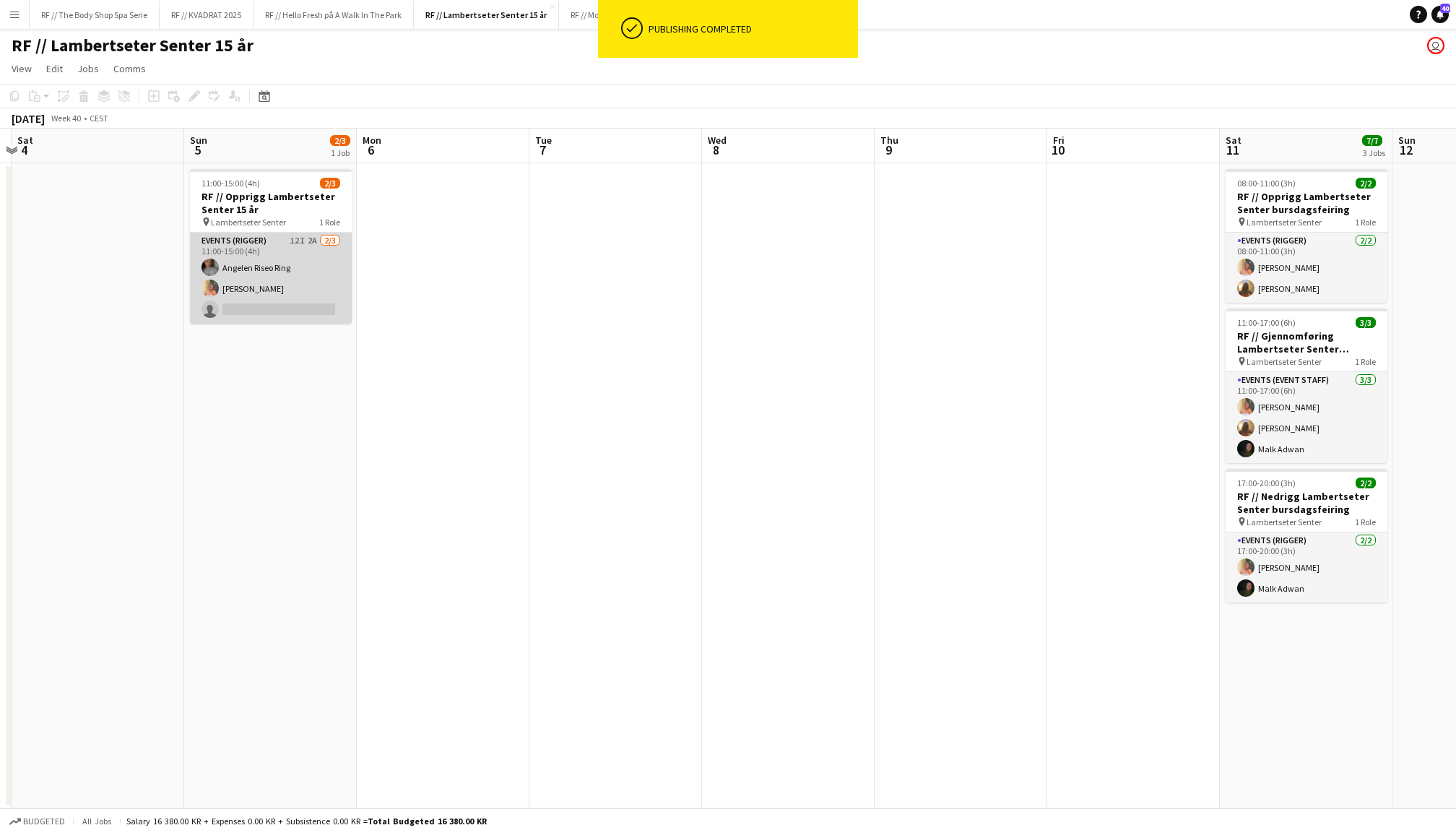
click at [284, 290] on app-card-role "Events (Rigger) 12I 2A [DATE] 11:00-15:00 (4h) Angelen [PERSON_NAME] Ludivia [P…" at bounding box center [271, 277] width 162 height 91
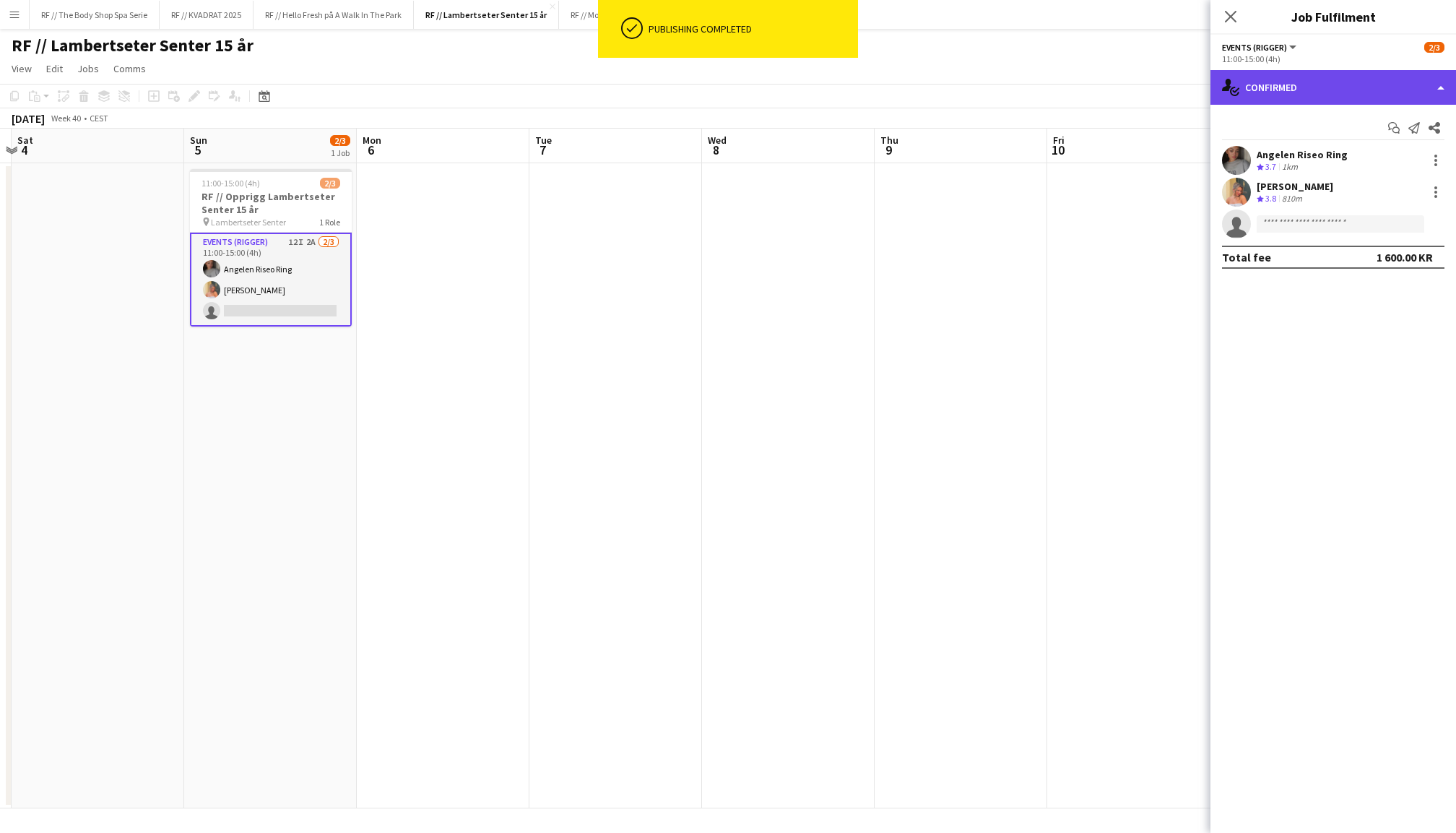
click at [1324, 75] on div "single-neutral-actions-check-2 Confirmed" at bounding box center [1333, 87] width 246 height 35
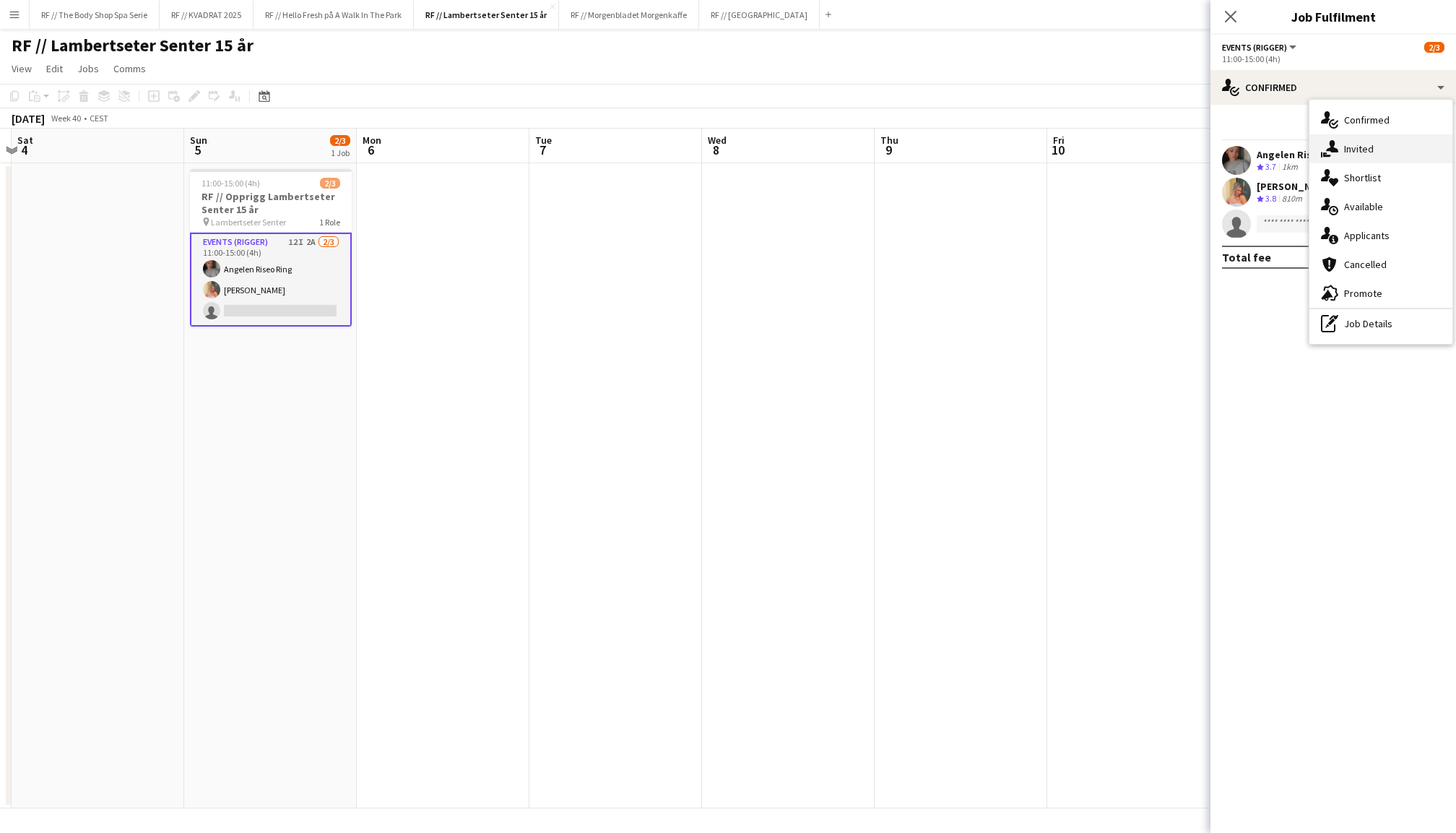
click at [1399, 152] on div "single-neutral-actions-share-1 Invited" at bounding box center [1381, 149] width 143 height 29
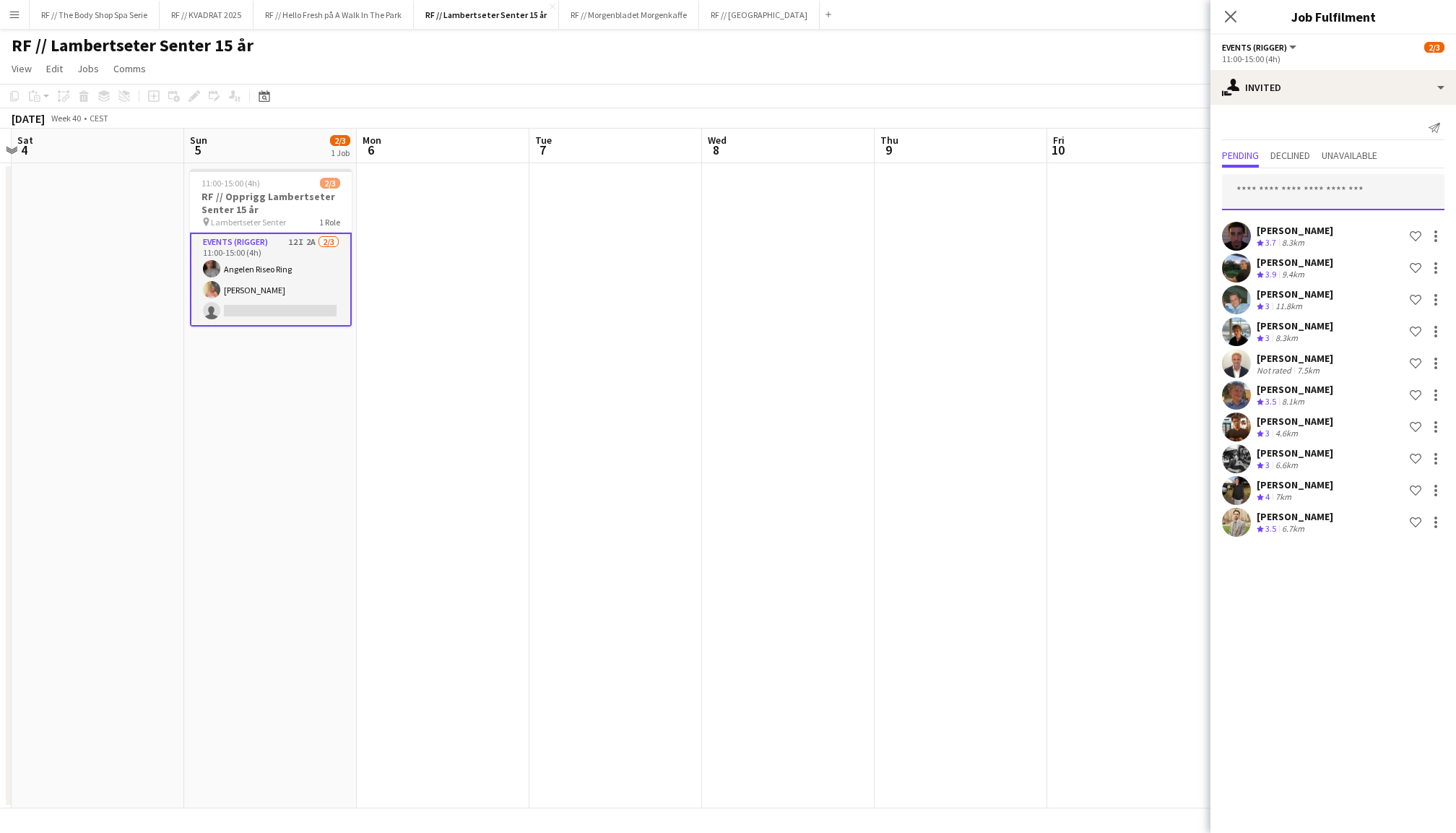
click at [1315, 194] on input "text" at bounding box center [1333, 192] width 223 height 36
type input "*******"
click at [1309, 237] on span "[PERSON_NAME][EMAIL_ADDRESS][DOMAIN_NAME]" at bounding box center [1333, 239] width 199 height 12
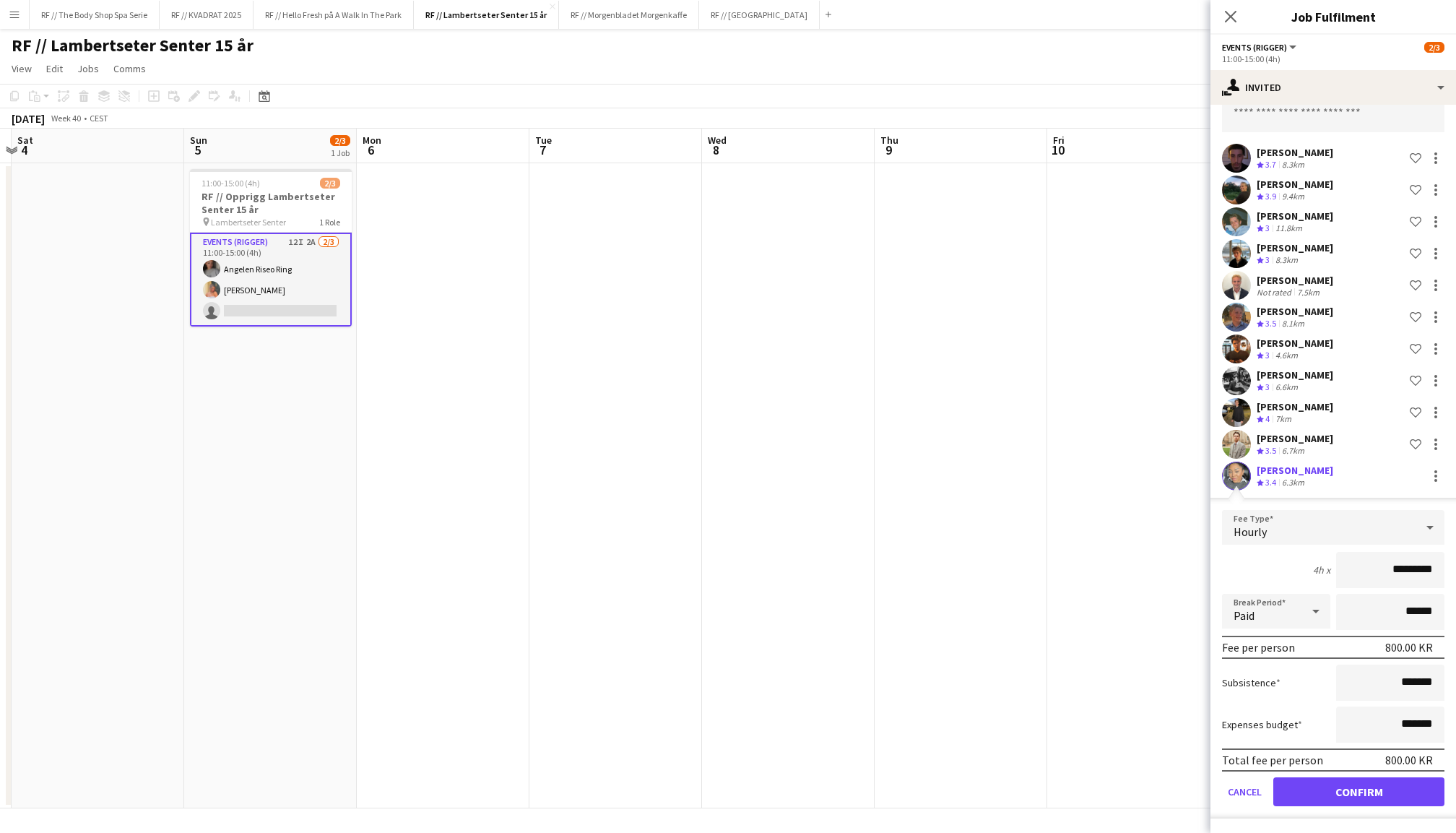
scroll to position [78, 0]
click at [1350, 793] on button "Confirm" at bounding box center [1358, 792] width 171 height 29
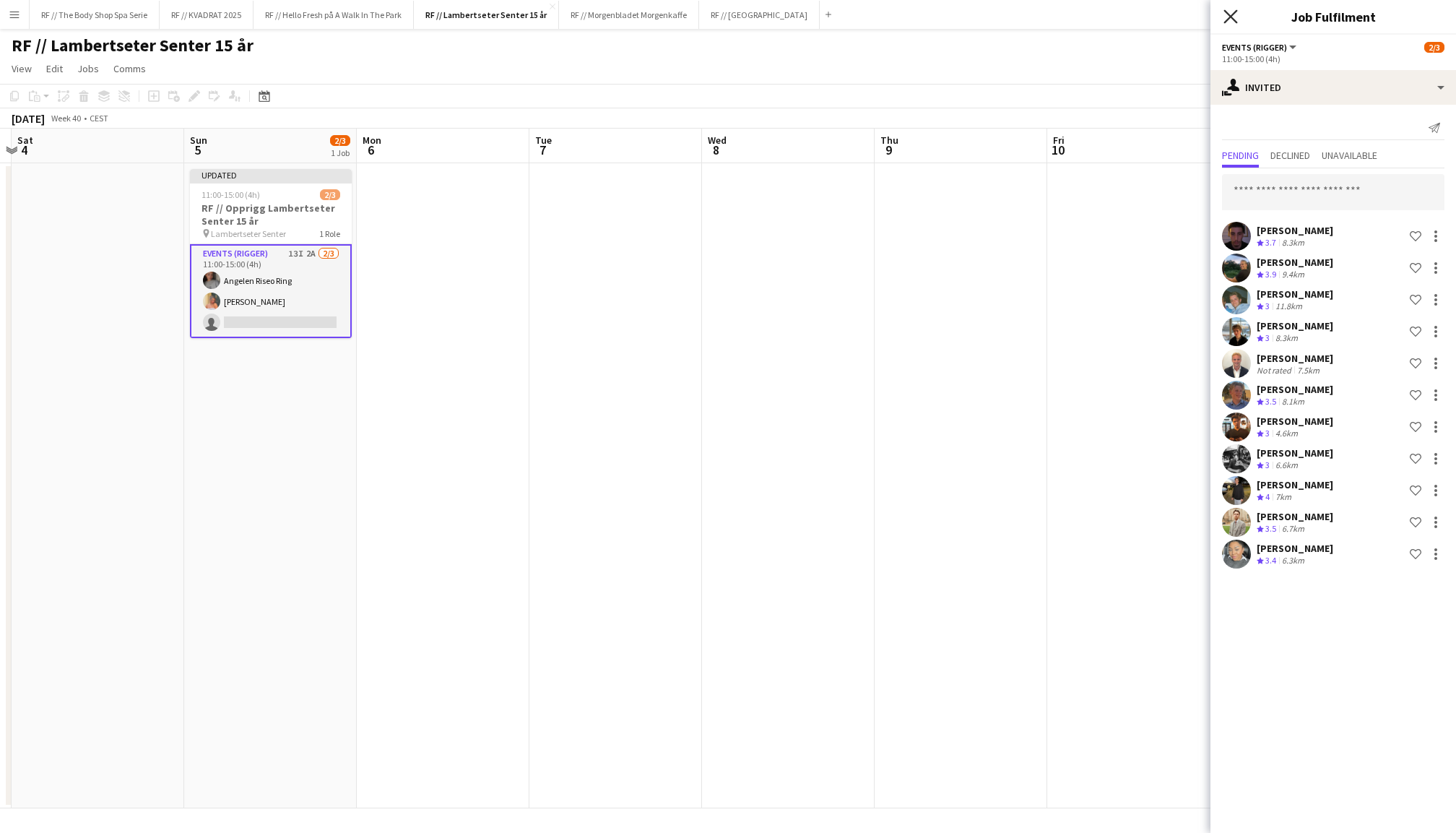
click at [1231, 22] on icon "Close pop-in" at bounding box center [1230, 15] width 13 height 13
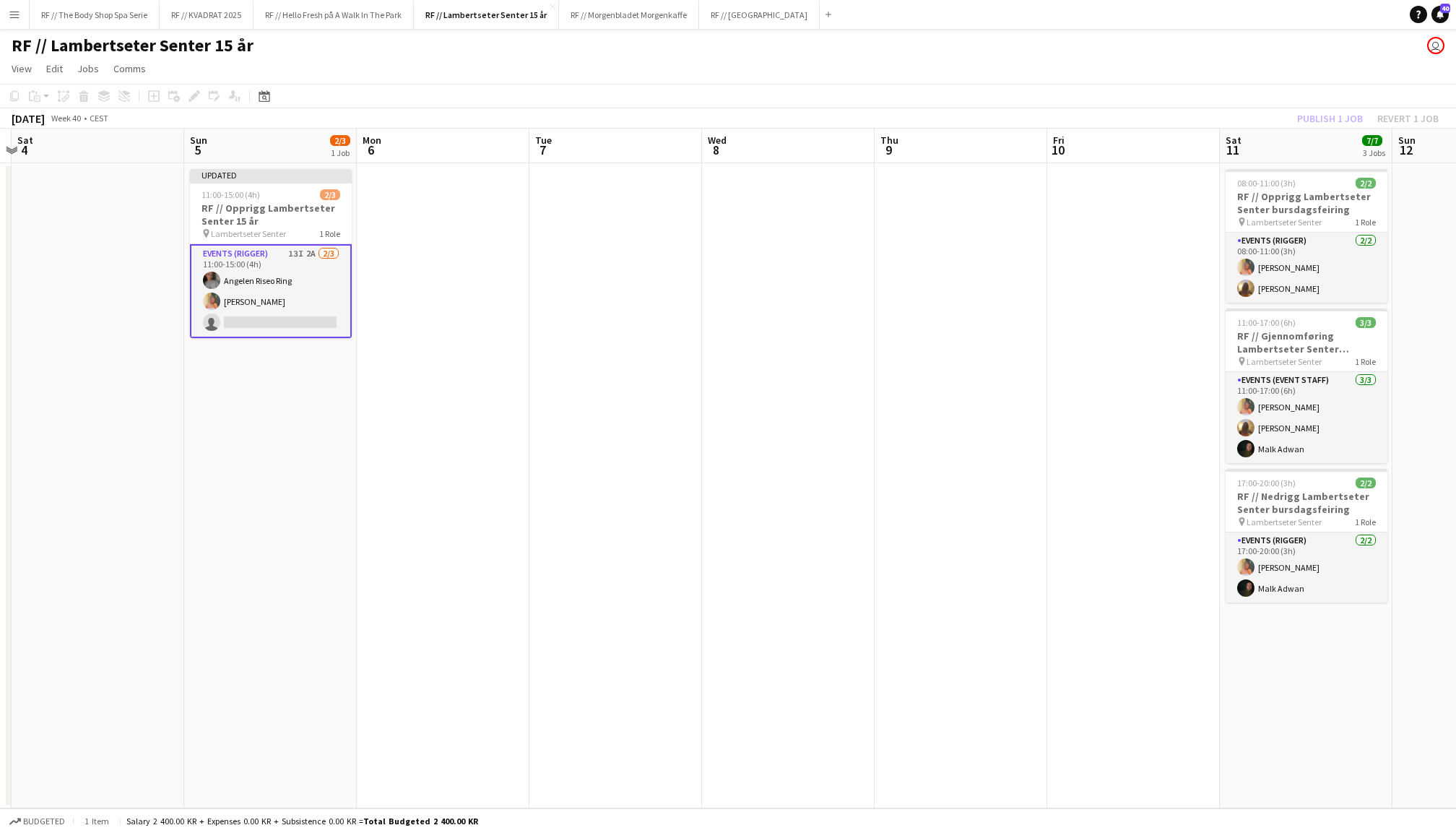
click at [1319, 112] on div "Publish 1 job Revert 1 job" at bounding box center [1368, 118] width 176 height 19
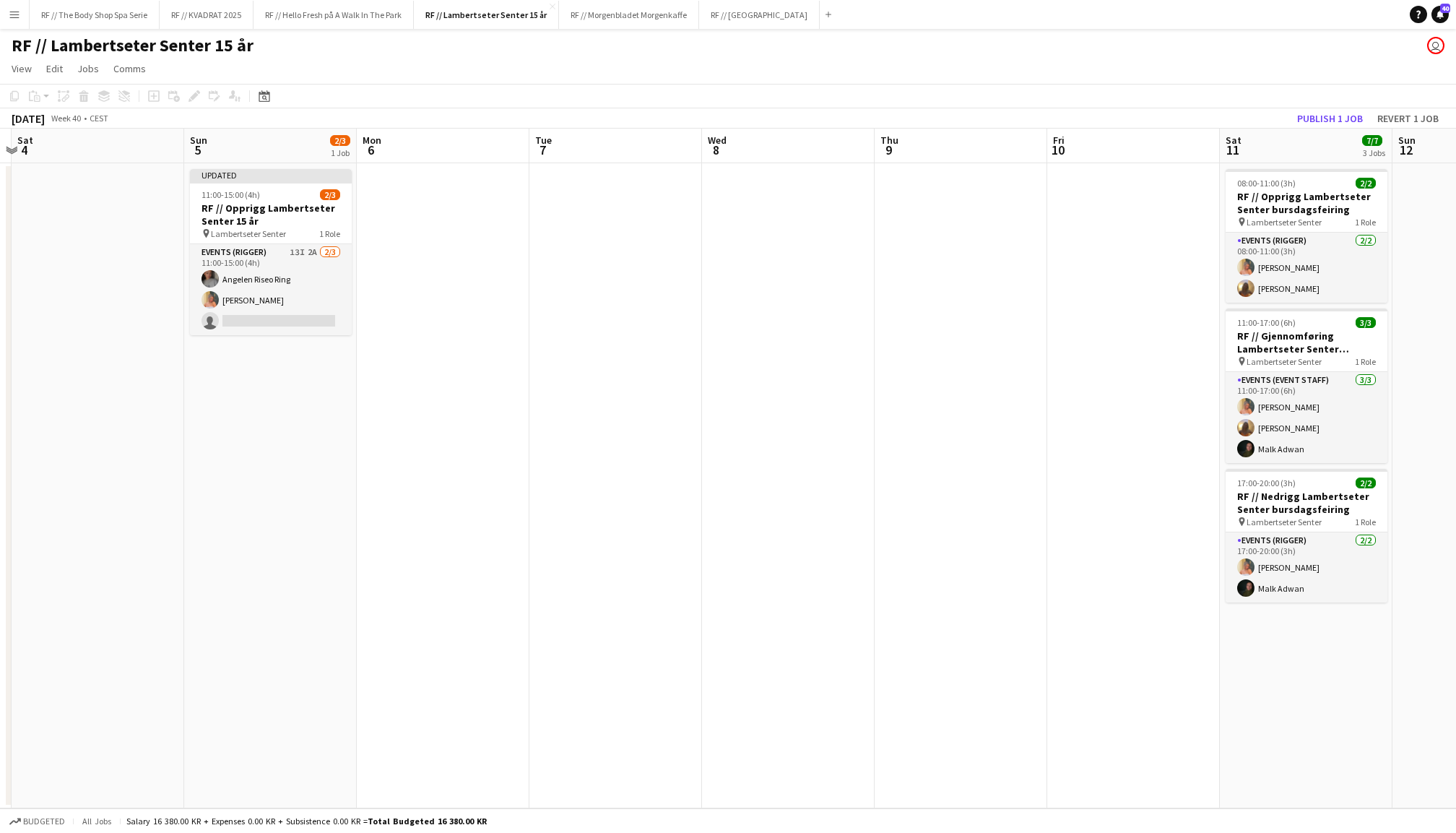
click at [1319, 112] on button "Publish 1 job" at bounding box center [1329, 118] width 77 height 19
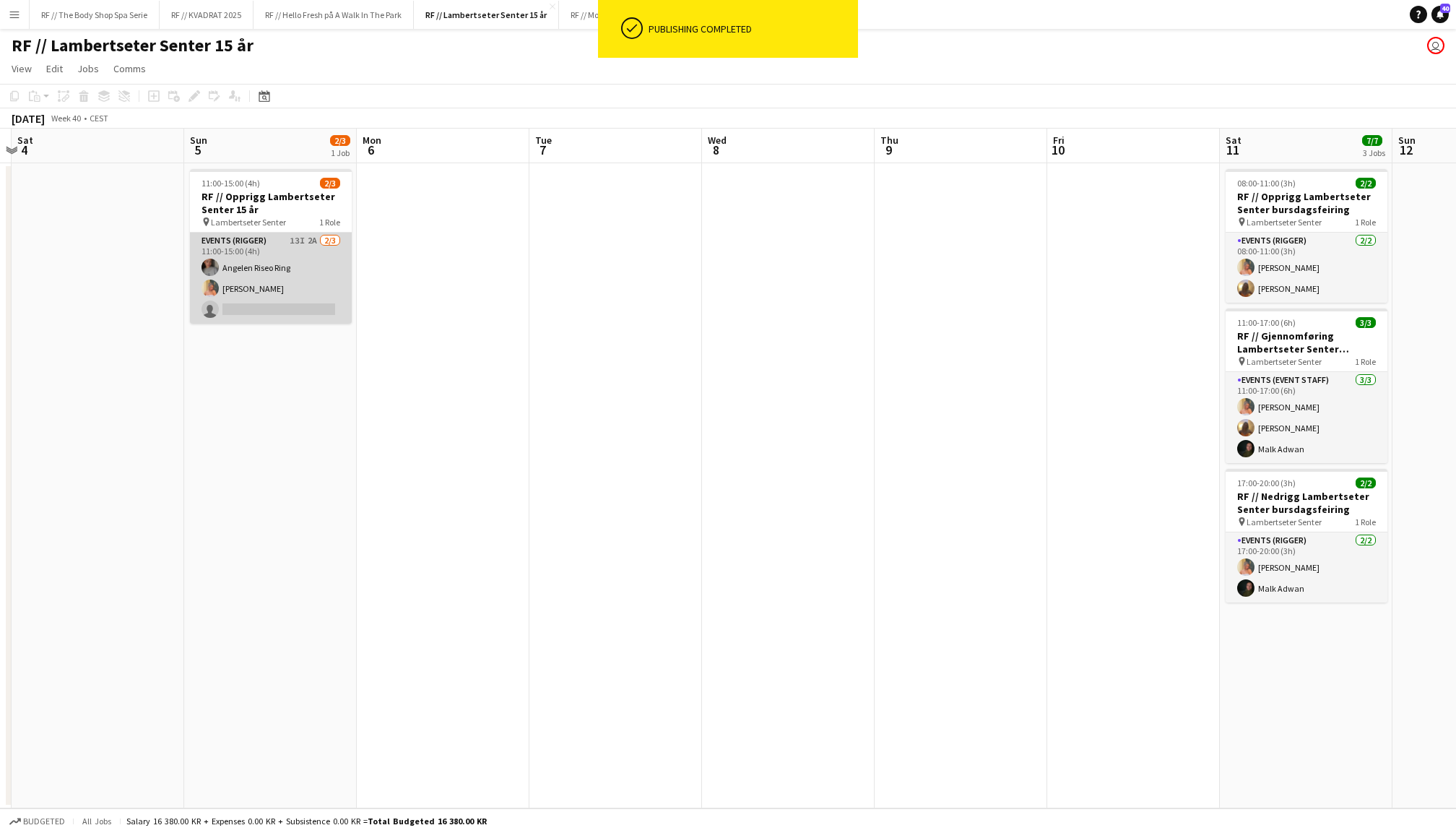
click at [253, 276] on app-card-role "Events (Rigger) 13I 2A [DATE] 11:00-15:00 (4h) Angelen [PERSON_NAME] Ludivia [P…" at bounding box center [271, 277] width 162 height 91
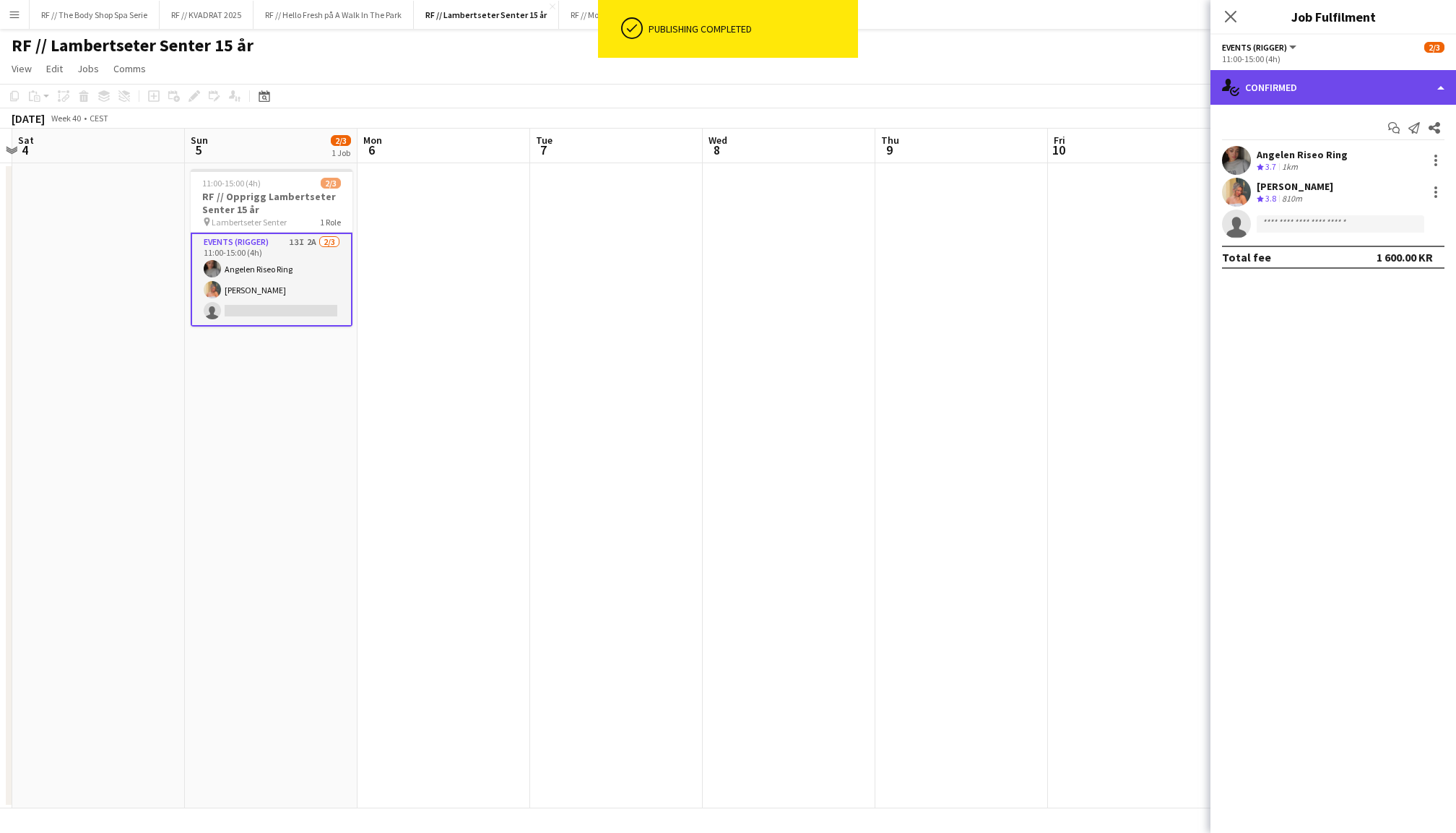
click at [1314, 73] on div "single-neutral-actions-check-2 Confirmed" at bounding box center [1333, 87] width 246 height 35
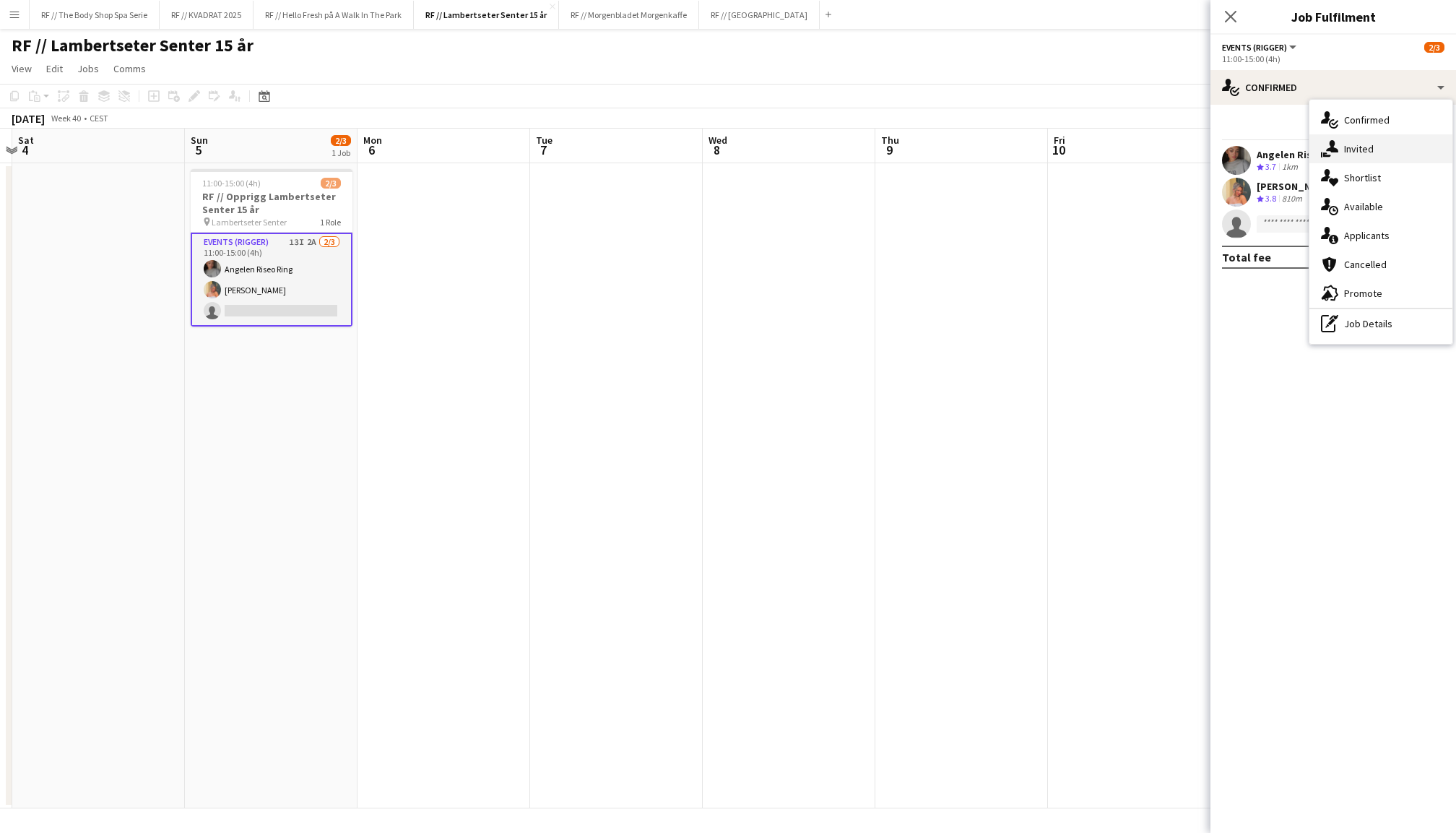
click at [1332, 140] on icon "single-neutral-actions-share-1" at bounding box center [1329, 148] width 17 height 17
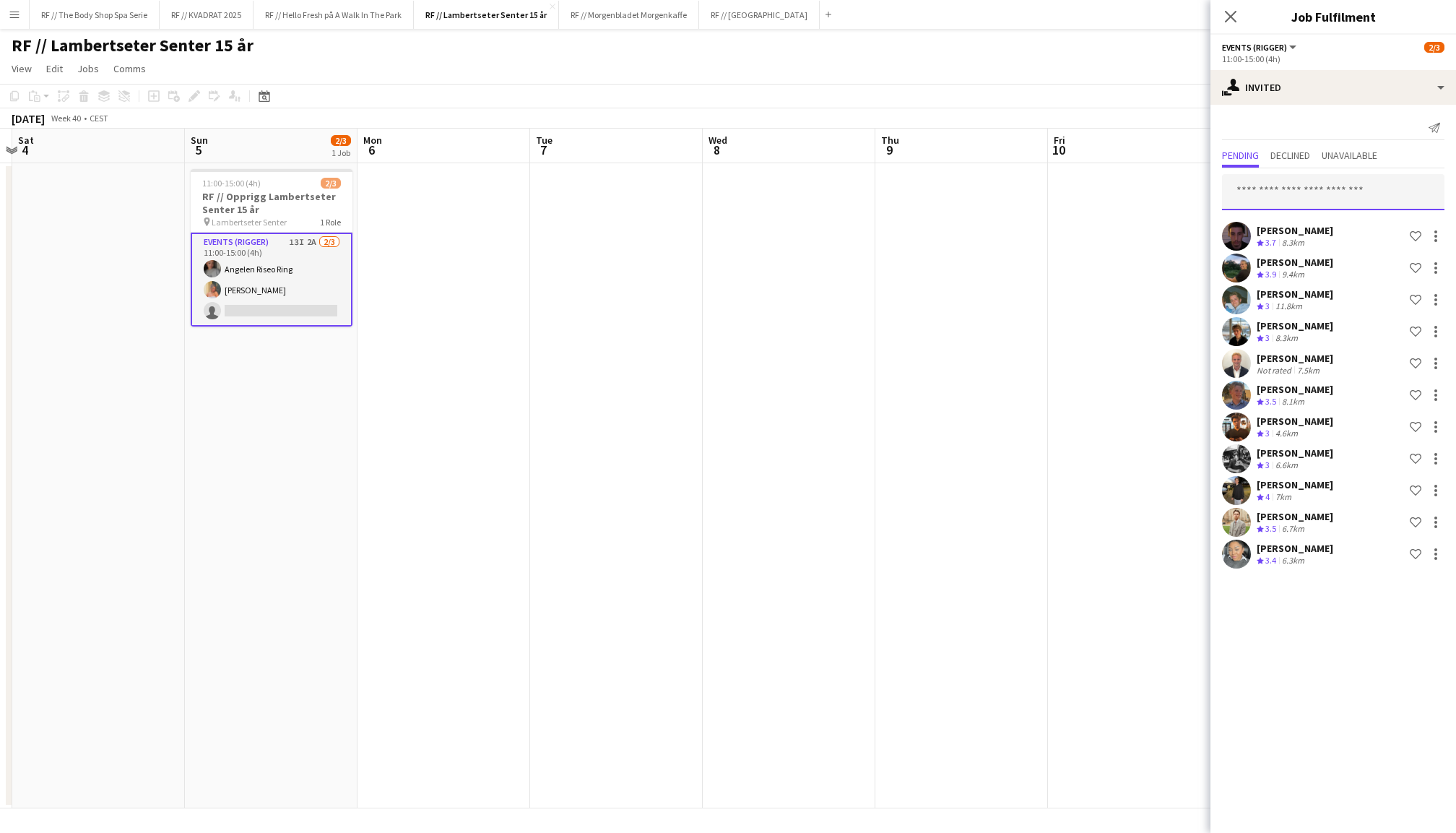
click at [1281, 197] on input "text" at bounding box center [1333, 192] width 223 height 36
type input "********"
click at [1286, 241] on span "[PERSON_NAME][EMAIL_ADDRESS][DOMAIN_NAME]" at bounding box center [1333, 239] width 199 height 12
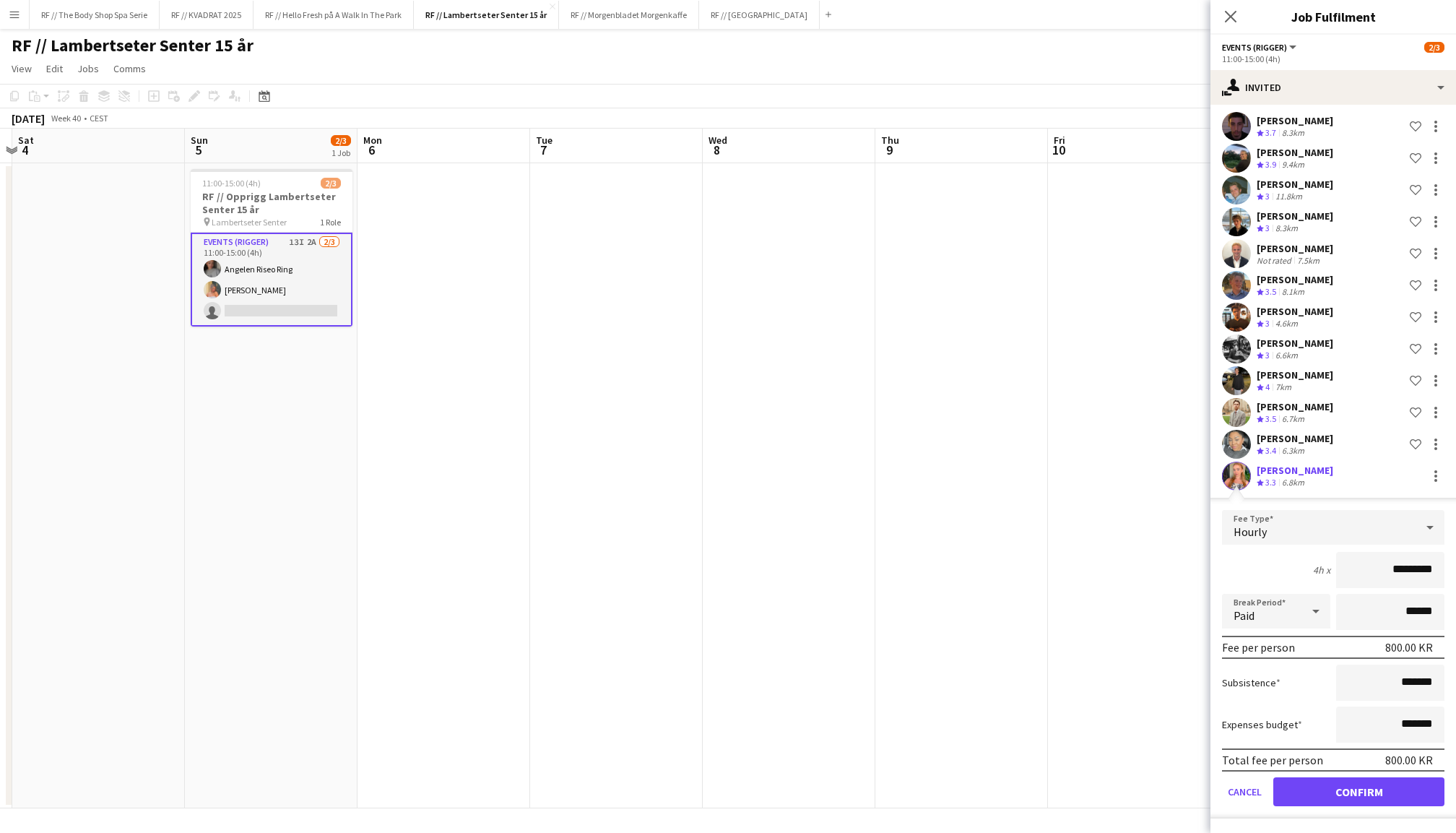
scroll to position [118, 0]
click at [1357, 801] on button "Confirm" at bounding box center [1358, 792] width 171 height 29
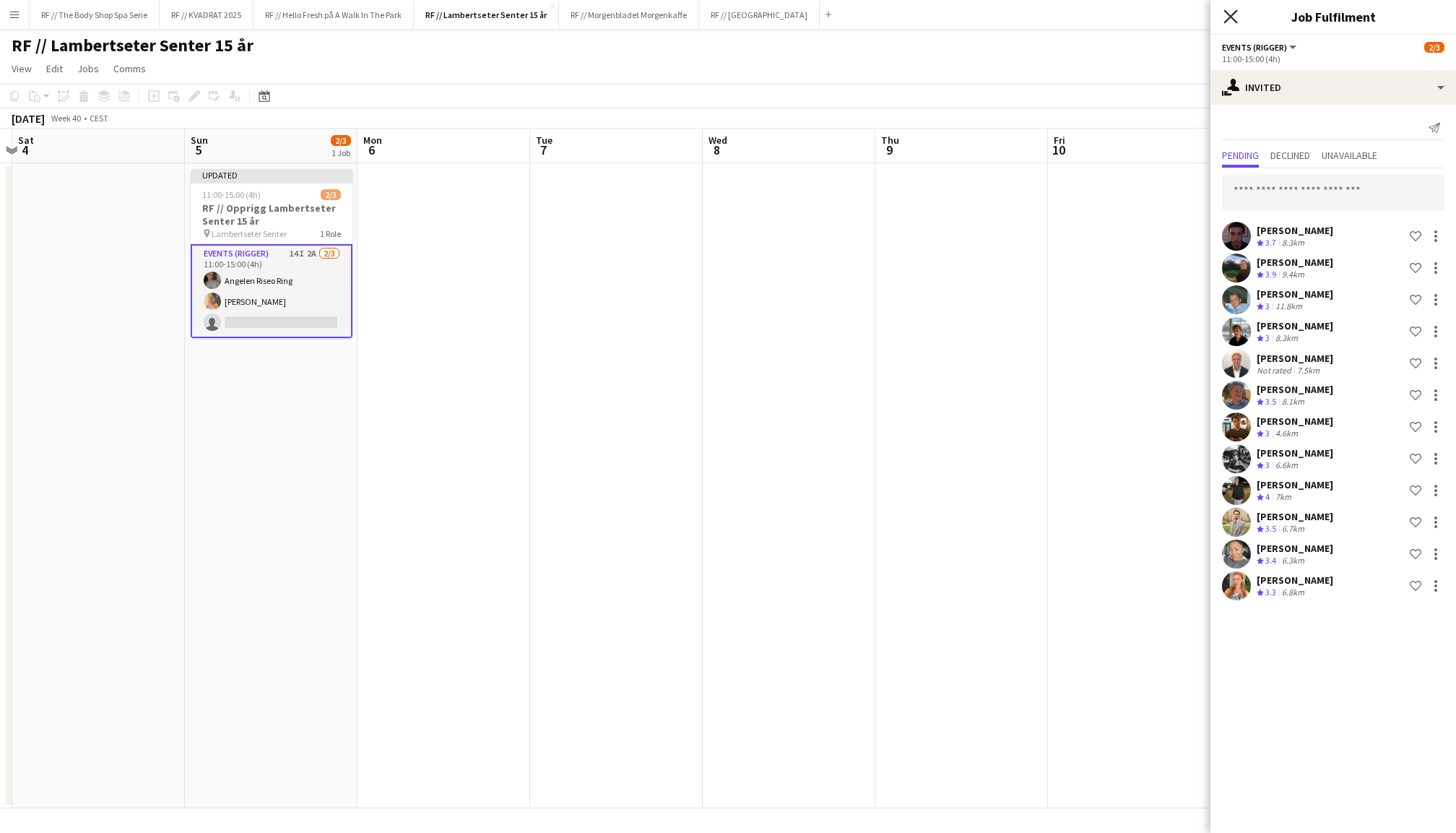
click at [1231, 16] on icon at bounding box center [1230, 15] width 13 height 13
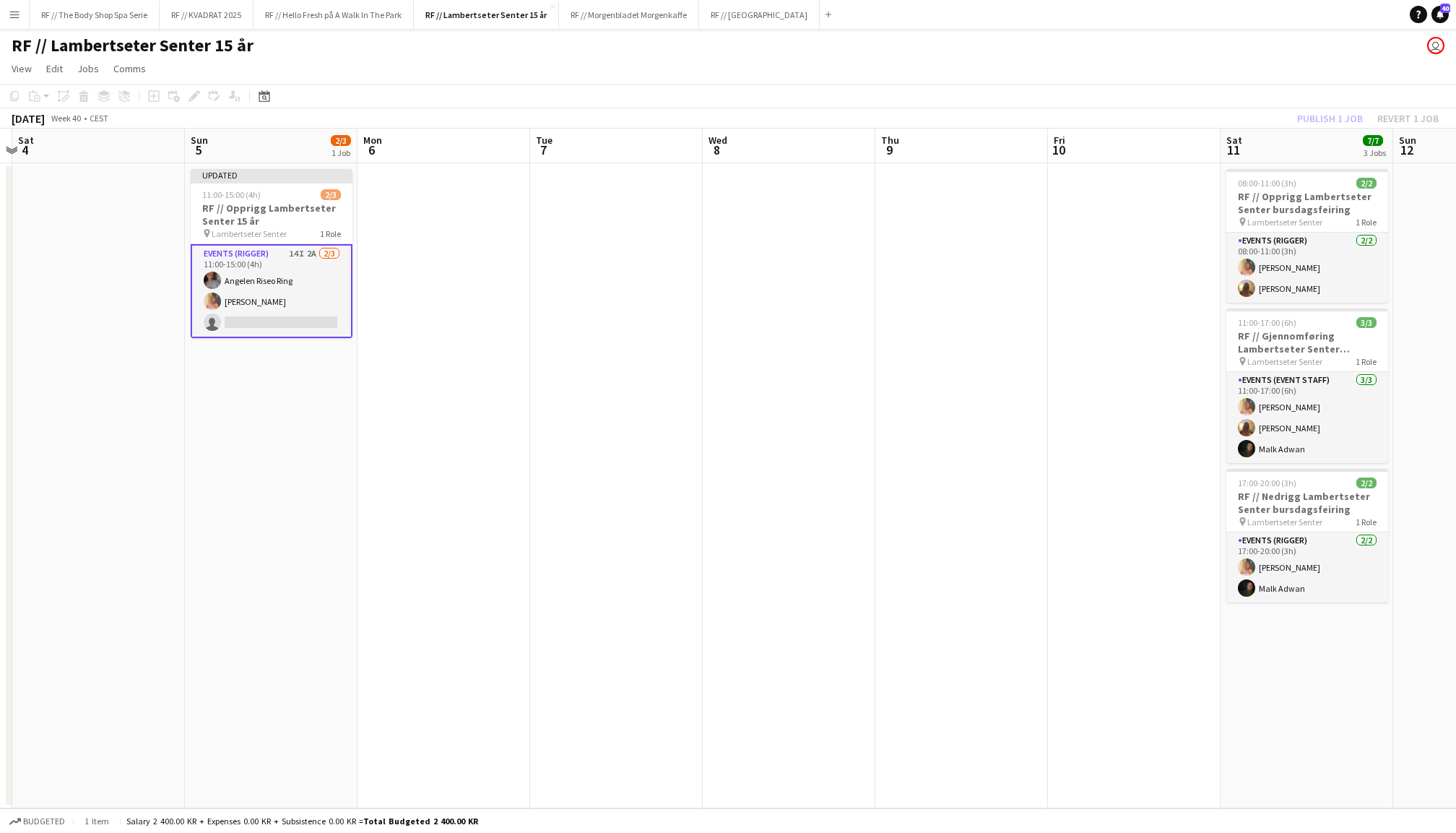
click at [1323, 109] on div "Publish 1 job Revert 1 job" at bounding box center [1368, 118] width 176 height 19
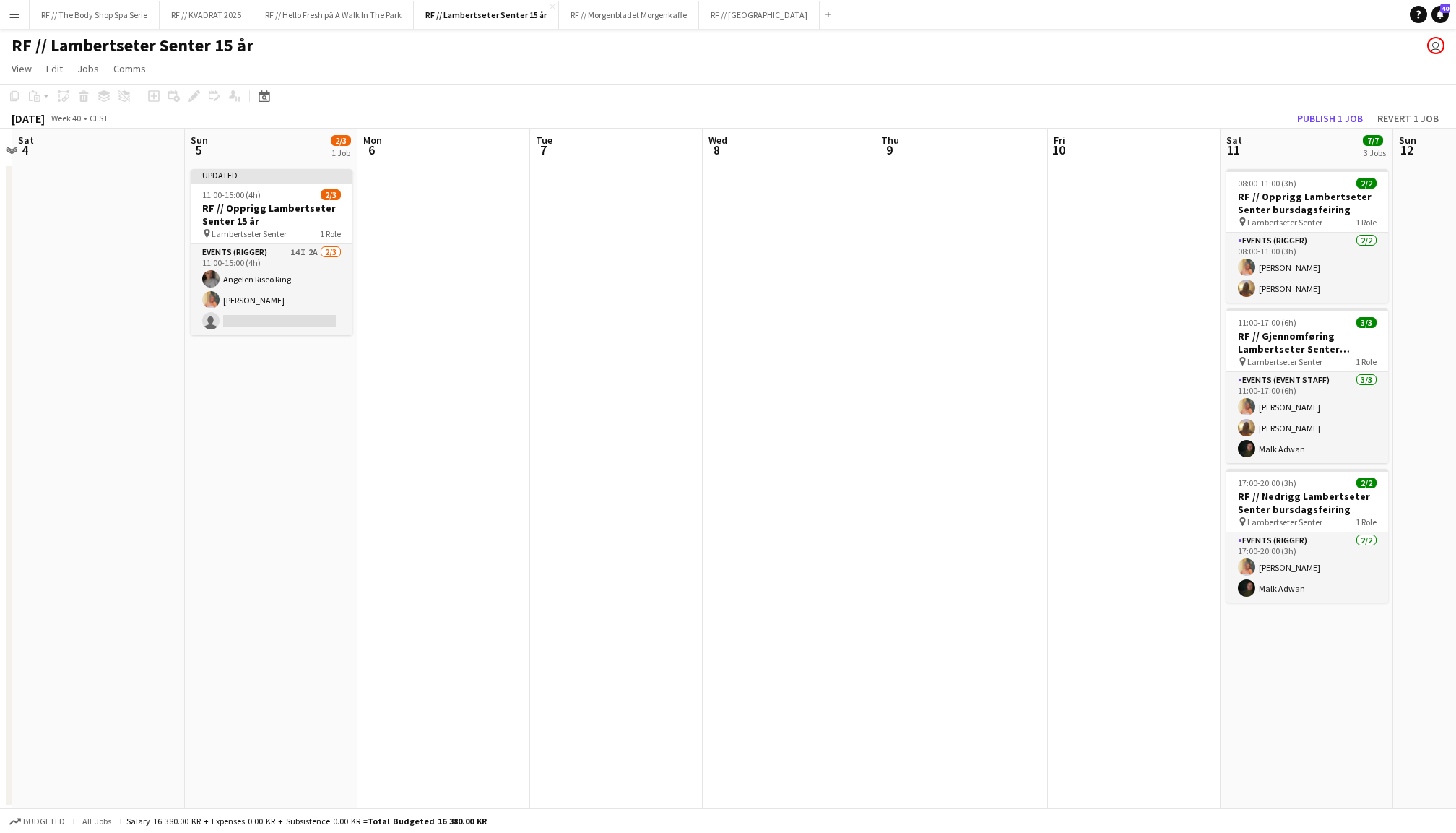
click at [1323, 109] on button "Publish 1 job" at bounding box center [1329, 118] width 77 height 19
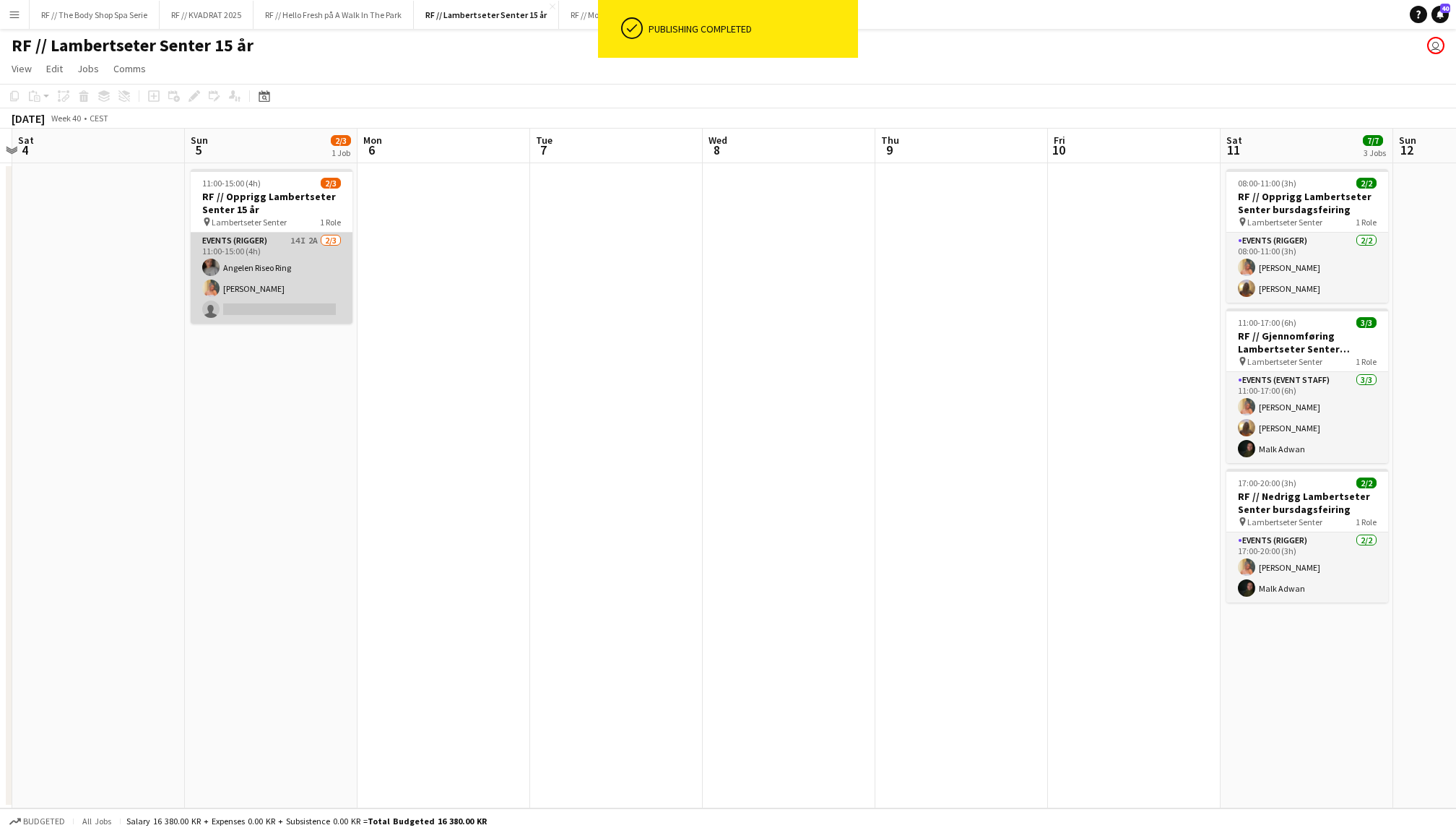
click at [275, 294] on app-card-role "Events (Rigger) 14I 2A [DATE] 11:00-15:00 (4h) Angelen [PERSON_NAME] Ludivia [P…" at bounding box center [271, 277] width 162 height 91
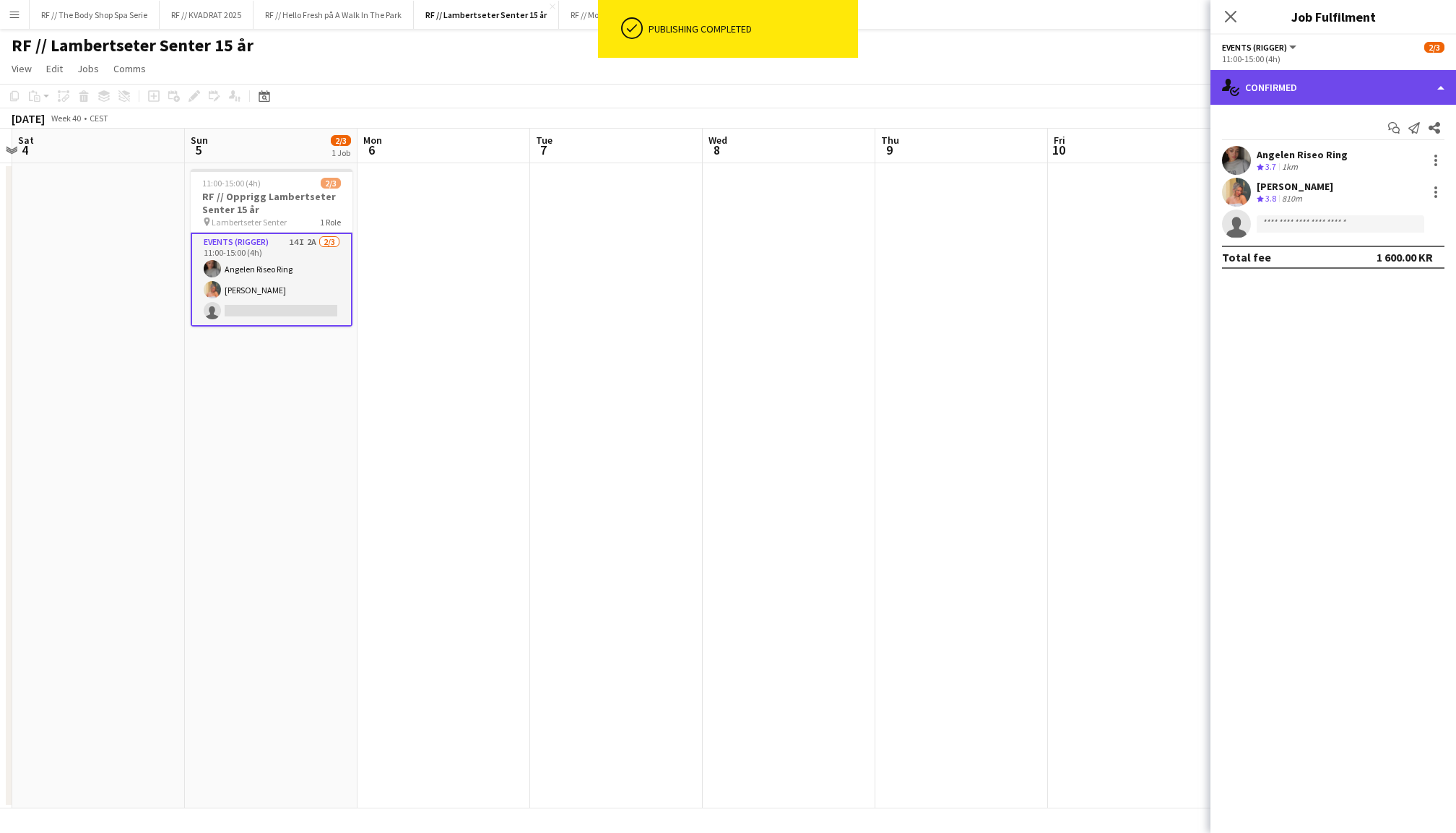
click at [1307, 84] on div "single-neutral-actions-check-2 Confirmed" at bounding box center [1333, 87] width 246 height 35
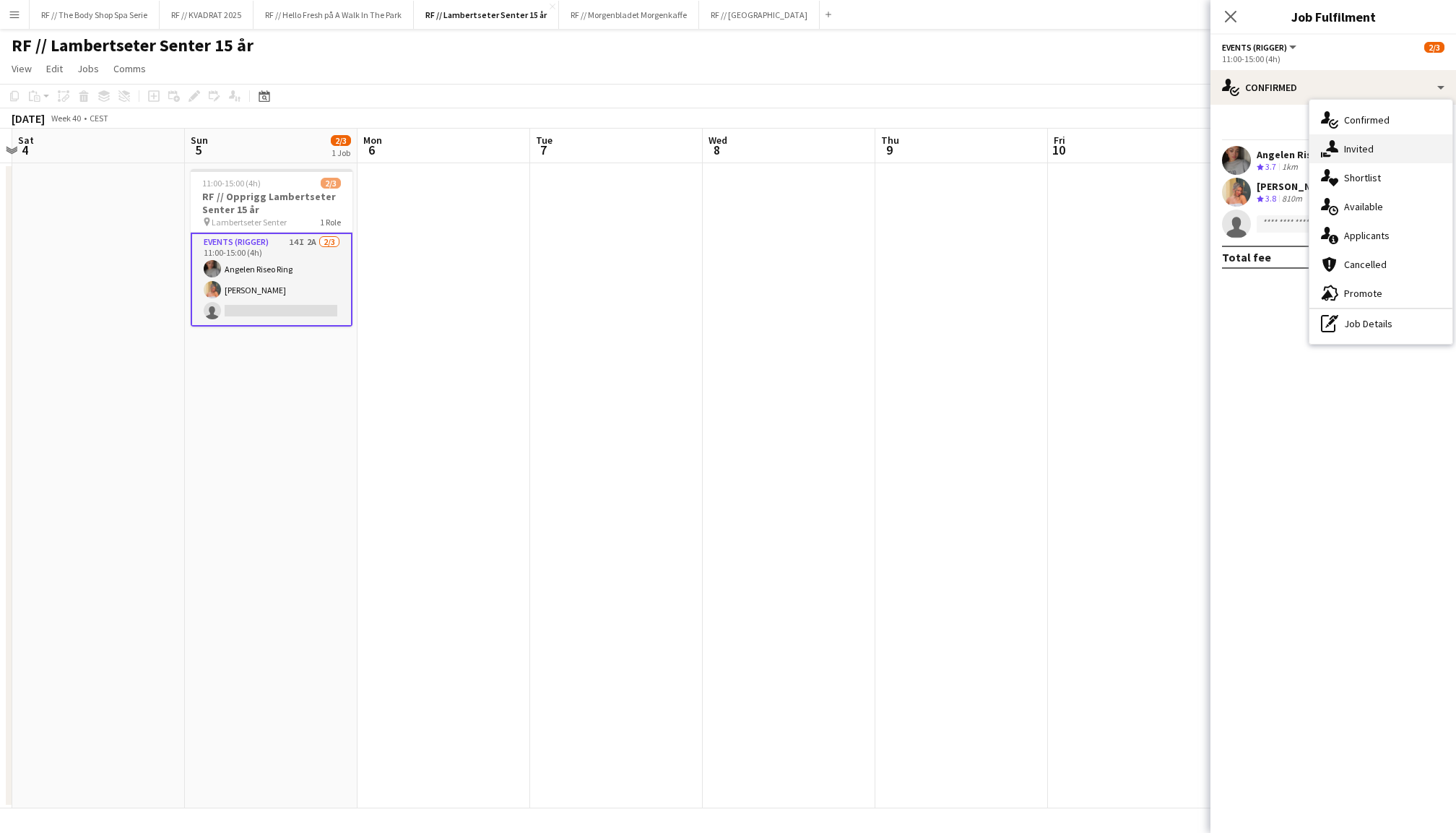
click at [1356, 152] on span "Invited" at bounding box center [1358, 148] width 30 height 13
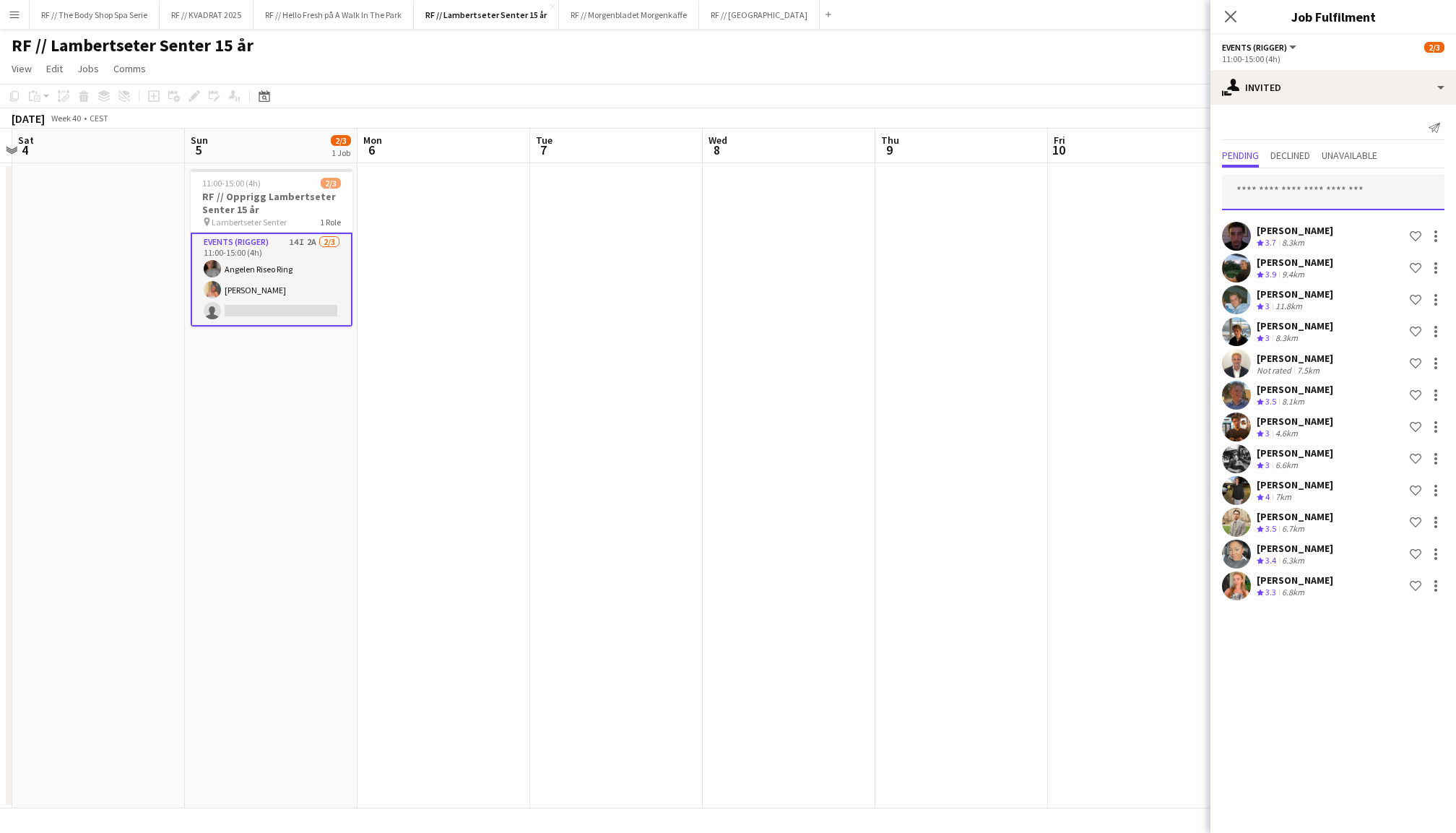
click at [1278, 191] on input "text" at bounding box center [1333, 192] width 223 height 36
type input "*****"
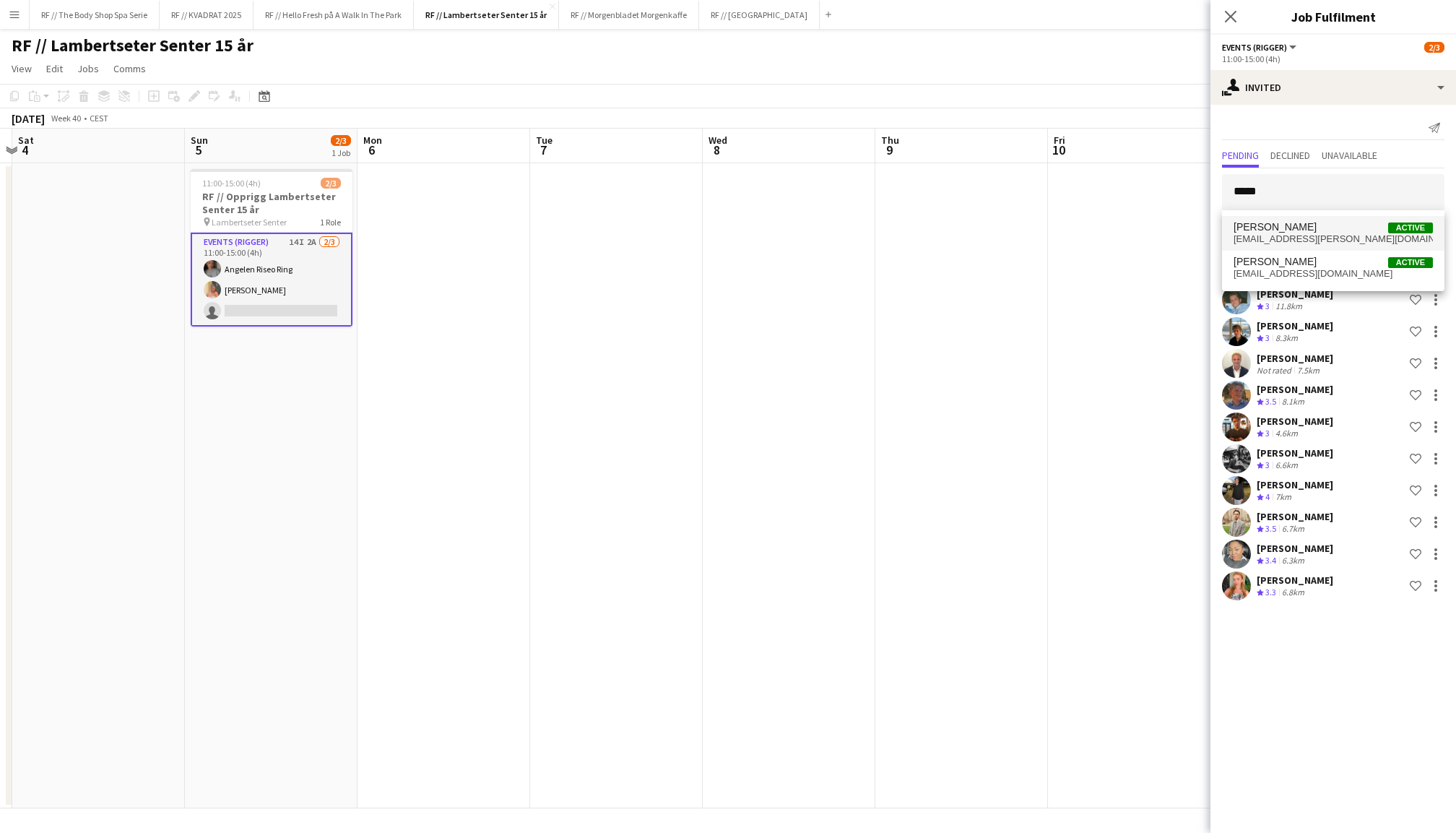
click at [1286, 234] on span "[EMAIL_ADDRESS][PERSON_NAME][DOMAIN_NAME]" at bounding box center [1333, 239] width 199 height 12
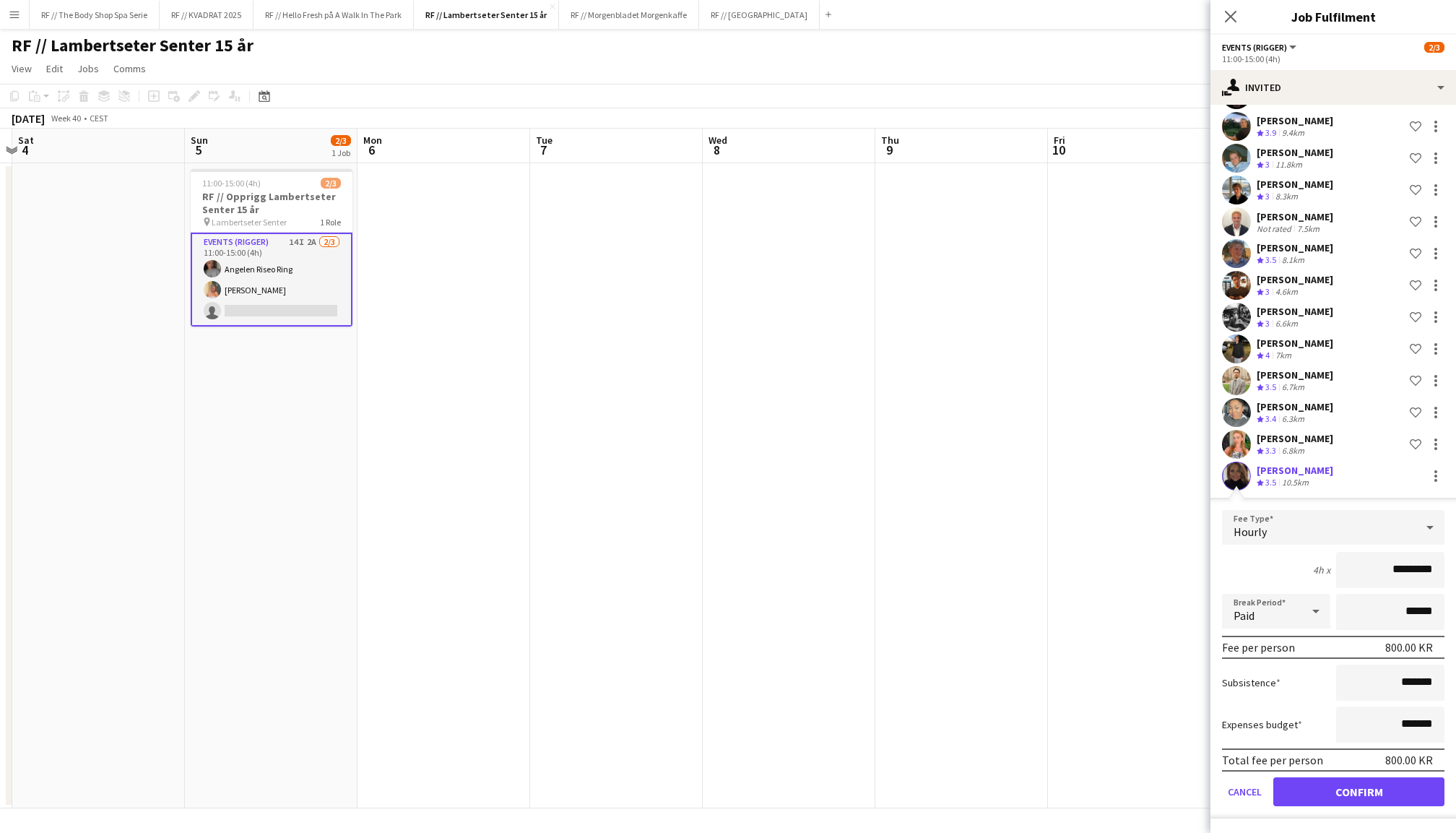
scroll to position [149, 0]
click at [1376, 790] on button "Confirm" at bounding box center [1358, 792] width 171 height 29
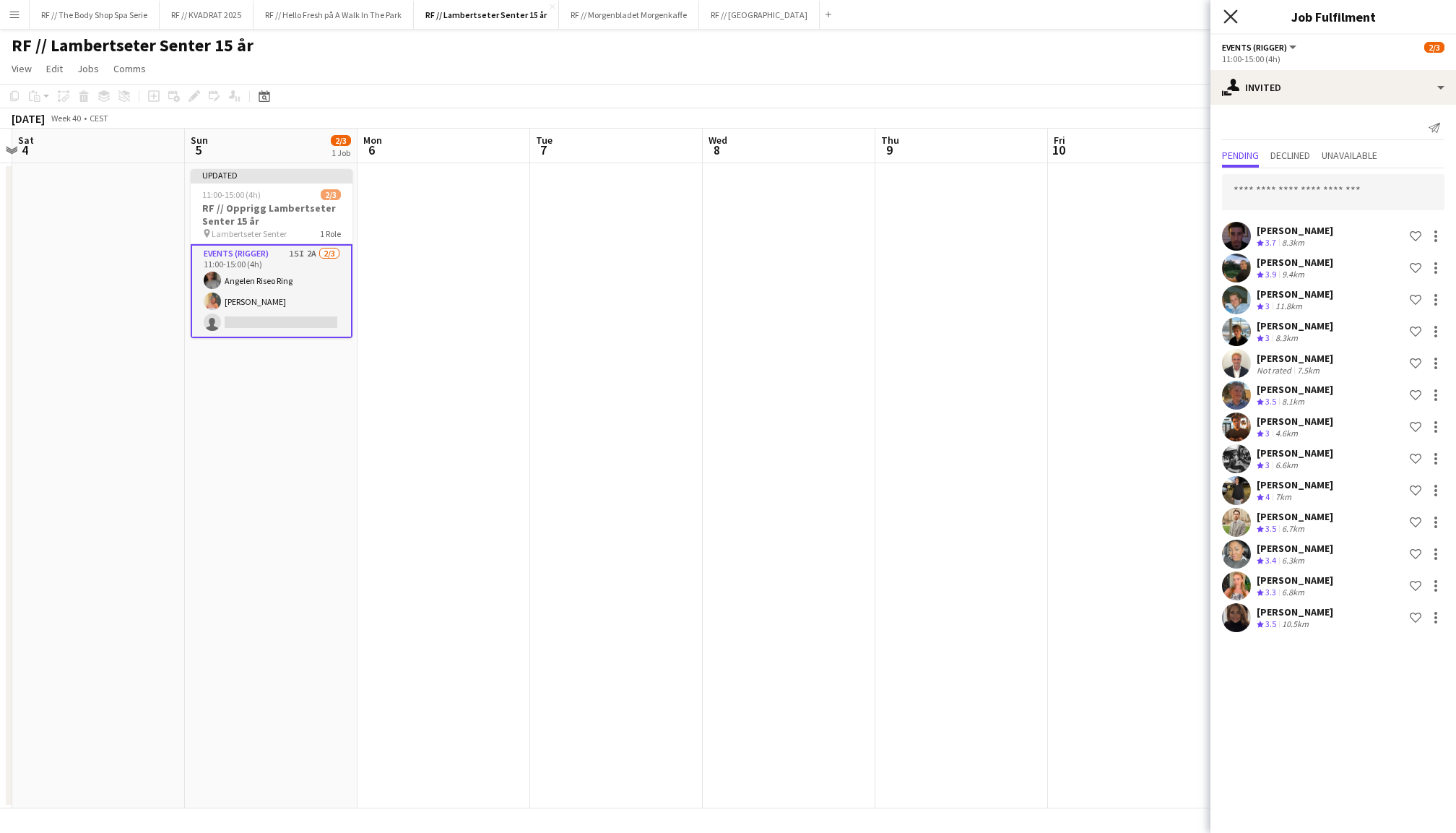
click at [1234, 21] on icon "Close pop-in" at bounding box center [1230, 15] width 13 height 13
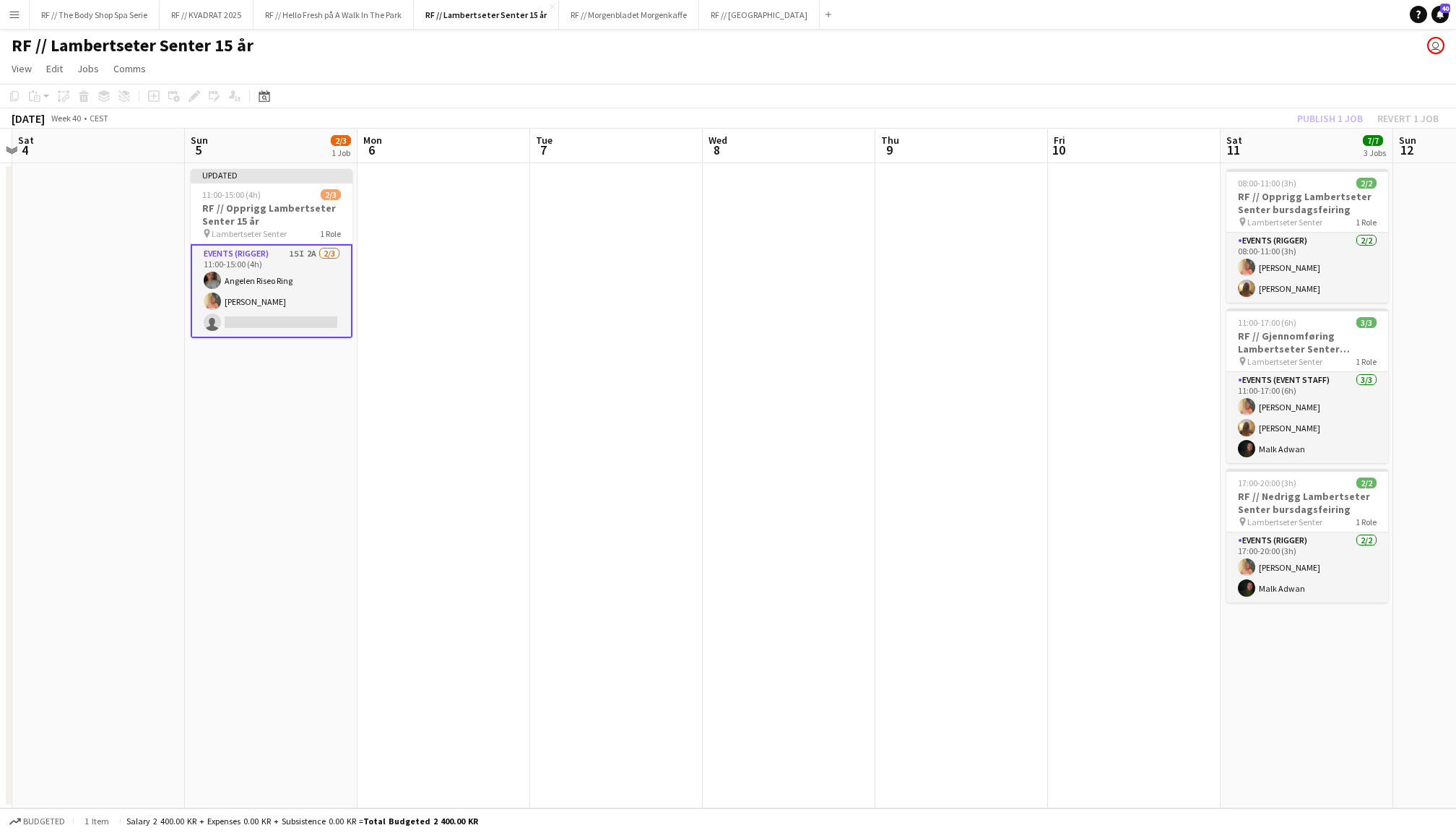
click at [1327, 113] on div "Publish 1 job Revert 1 job" at bounding box center [1368, 118] width 176 height 19
click at [1327, 113] on button "Publish 1 job" at bounding box center [1329, 118] width 77 height 19
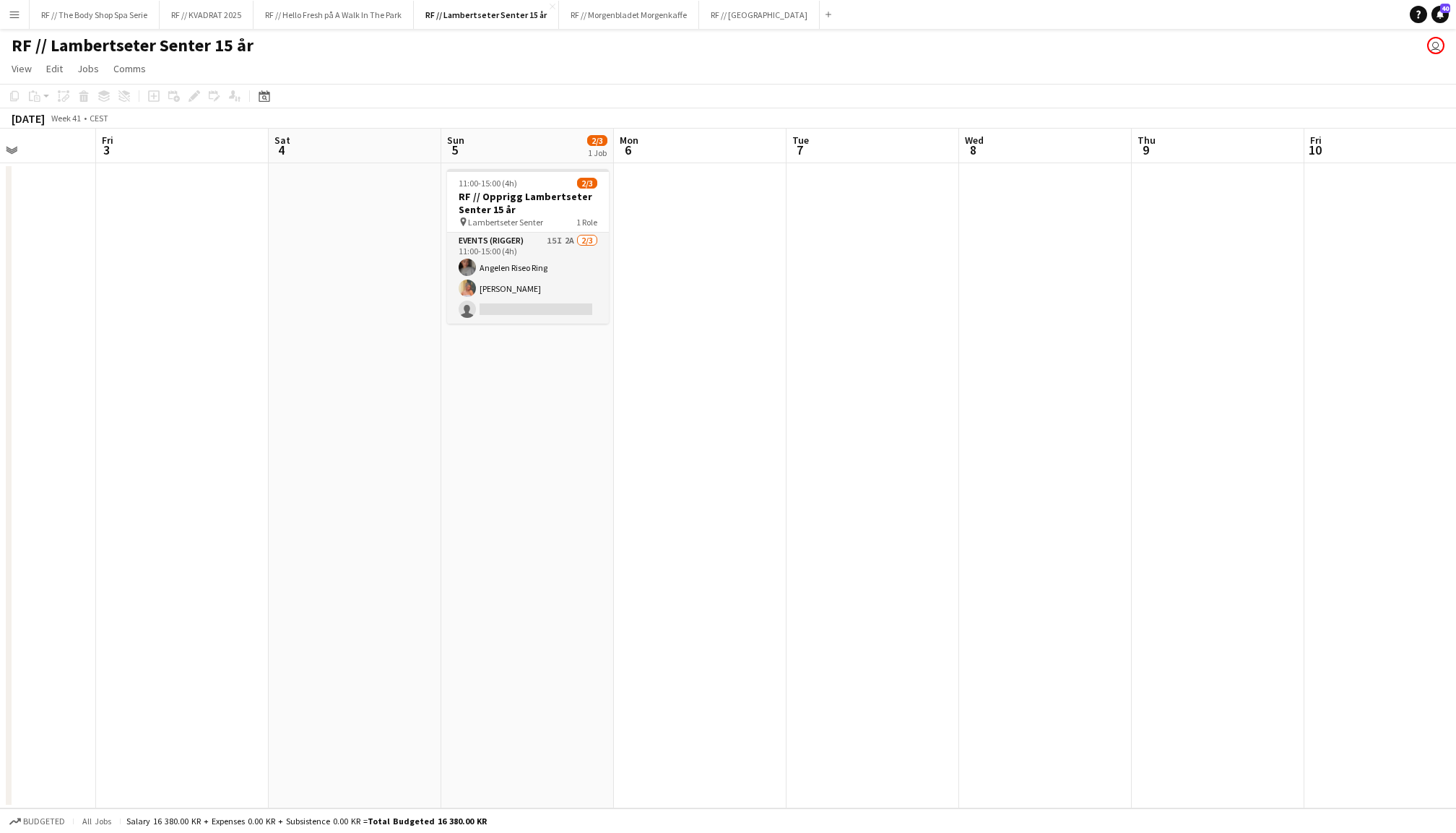
scroll to position [0, 434]
click at [755, 21] on button "RF // Fjordland Close" at bounding box center [759, 14] width 120 height 28
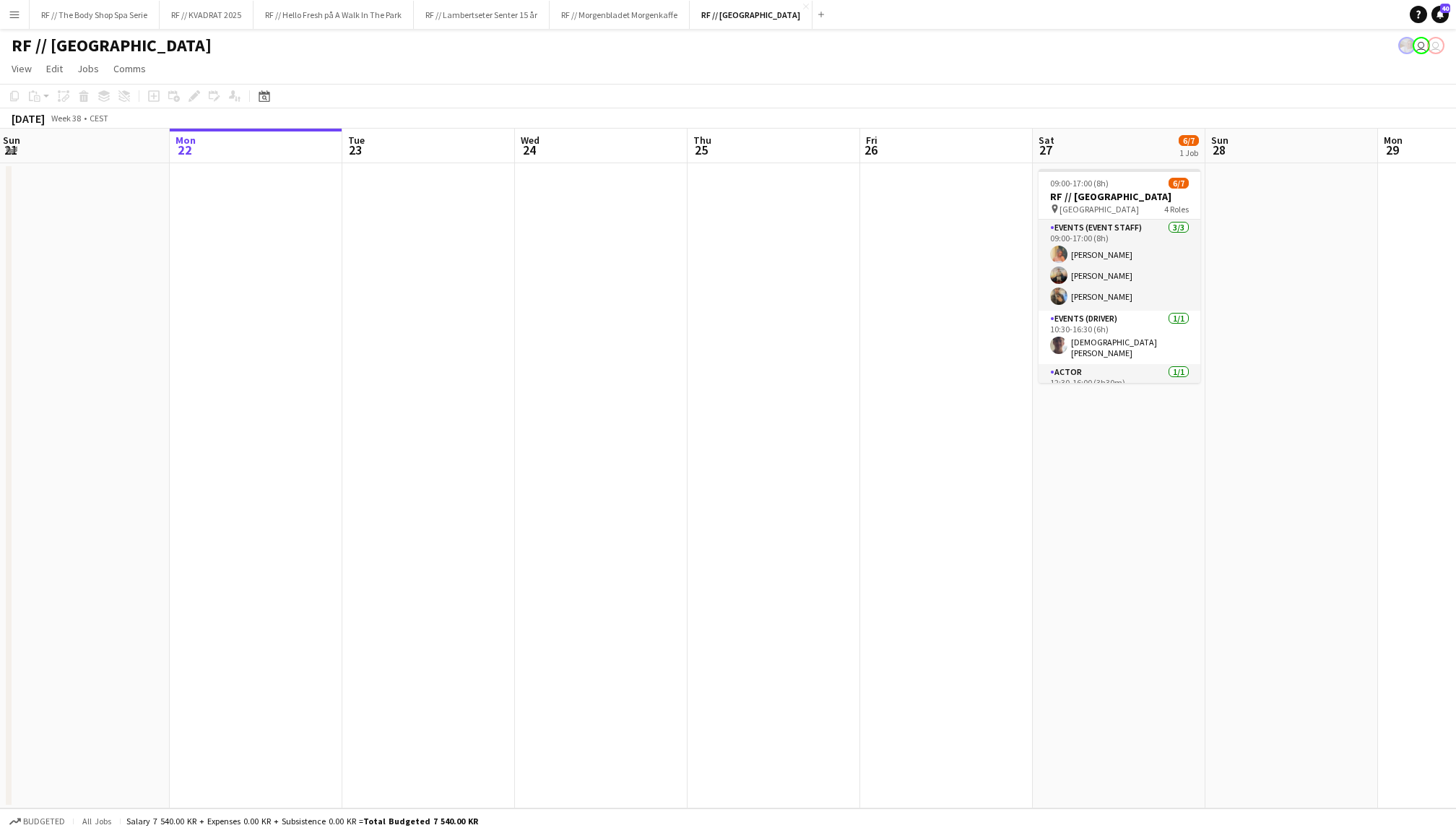
scroll to position [0, 346]
click at [456, 260] on app-date-cell at bounding box center [430, 486] width 172 height 644
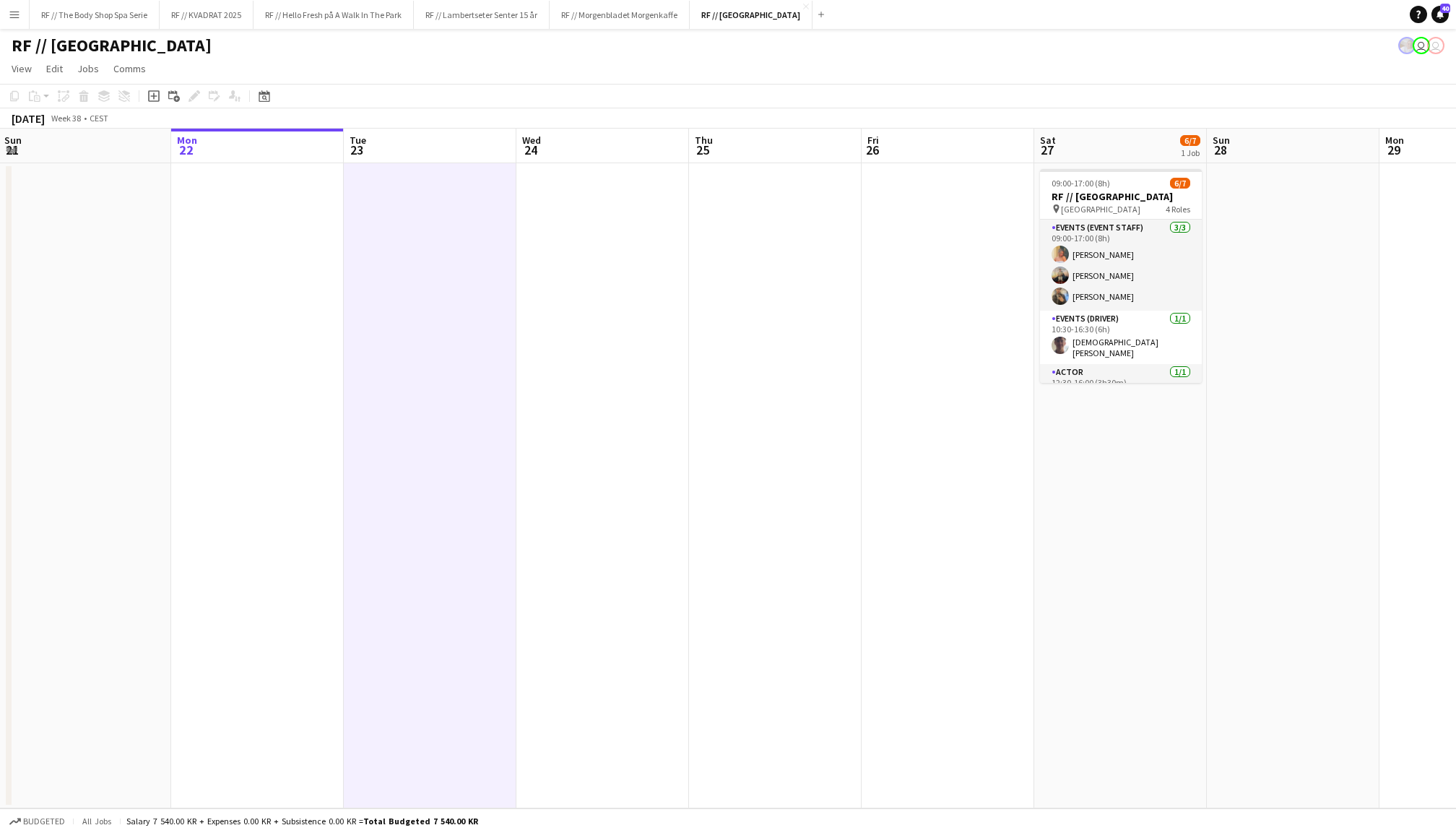
click at [593, 259] on app-date-cell at bounding box center [602, 486] width 172 height 644
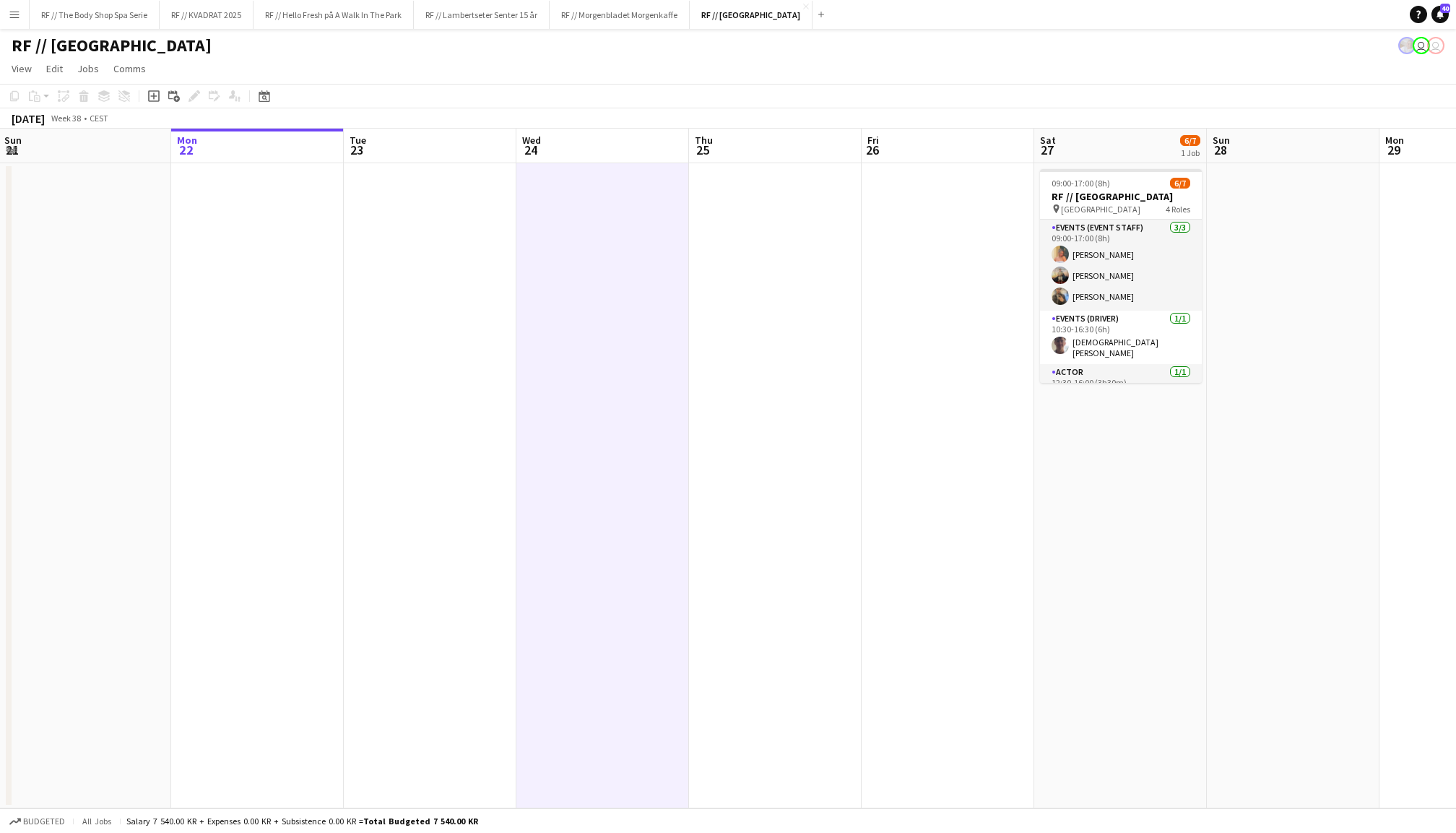
click at [436, 280] on app-date-cell at bounding box center [430, 486] width 172 height 644
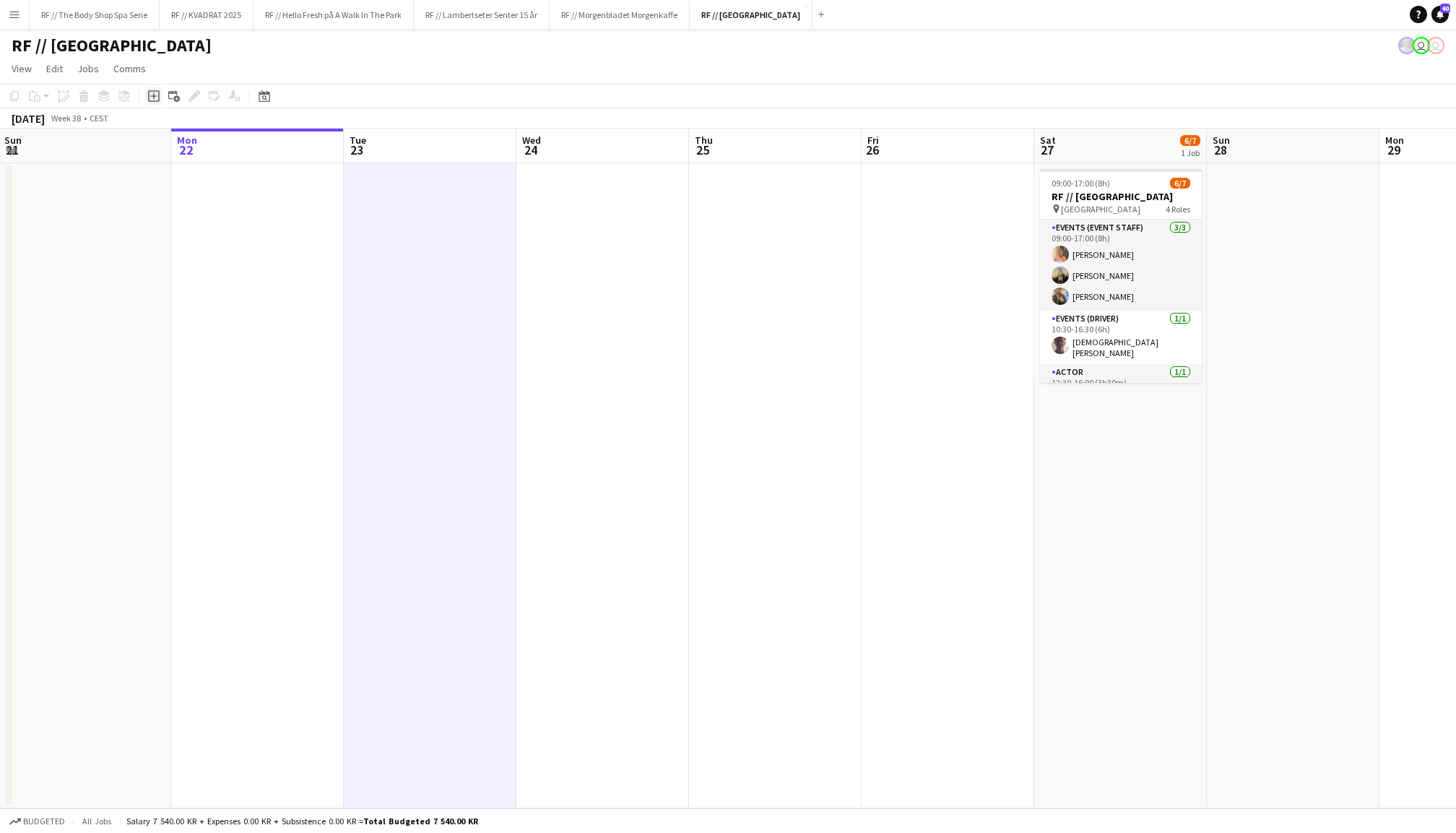
click at [148, 95] on icon "Add job" at bounding box center [153, 96] width 12 height 12
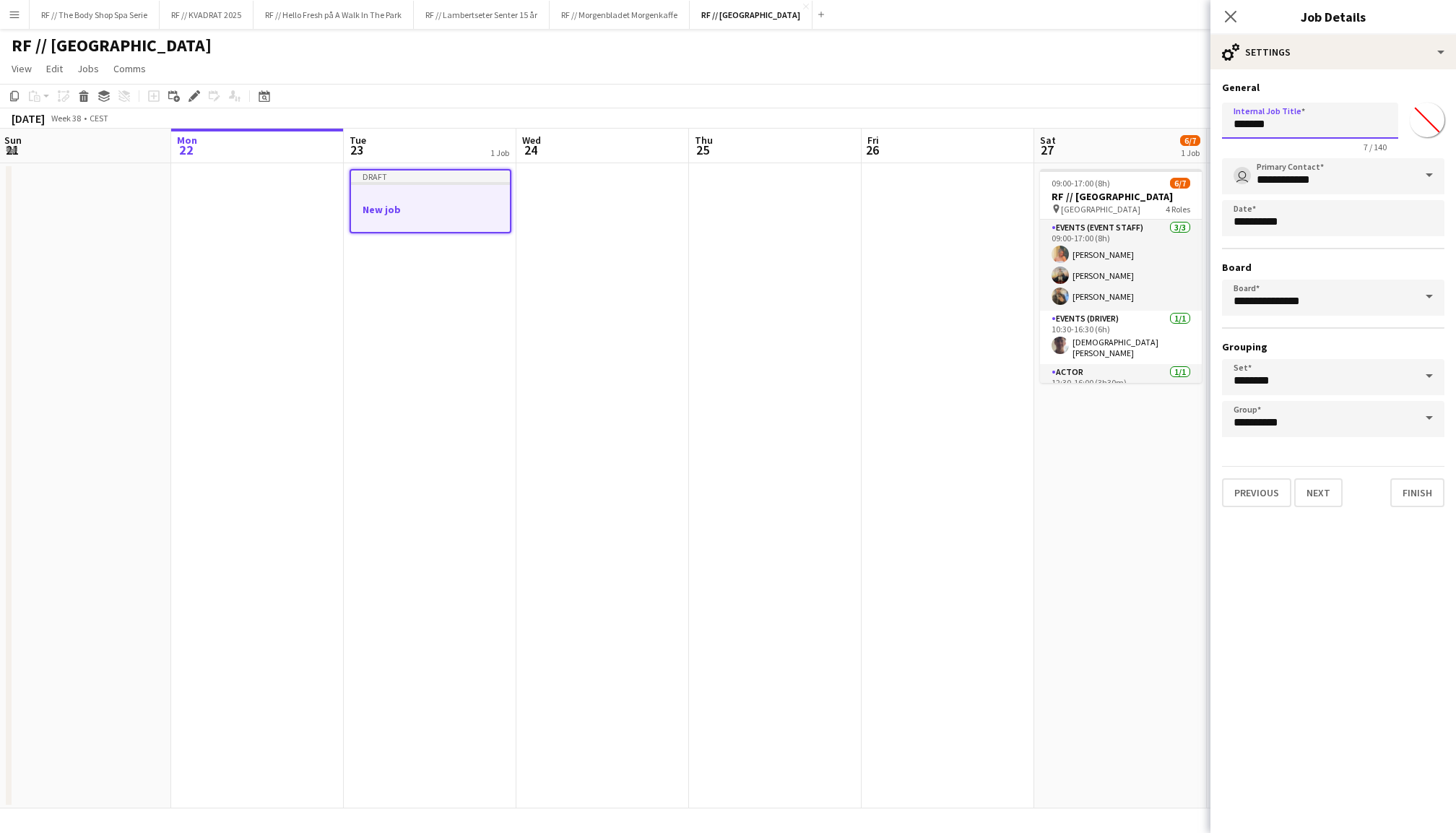
drag, startPoint x: 1277, startPoint y: 125, endPoint x: 1197, endPoint y: 124, distance: 80.0
click at [1197, 124] on body "Menu Boards Boards Boards All jobs Status Workforce Workforce My Workforce Recr…" at bounding box center [728, 416] width 1456 height 833
type input "**********"
click at [1229, 16] on icon at bounding box center [1230, 15] width 13 height 13
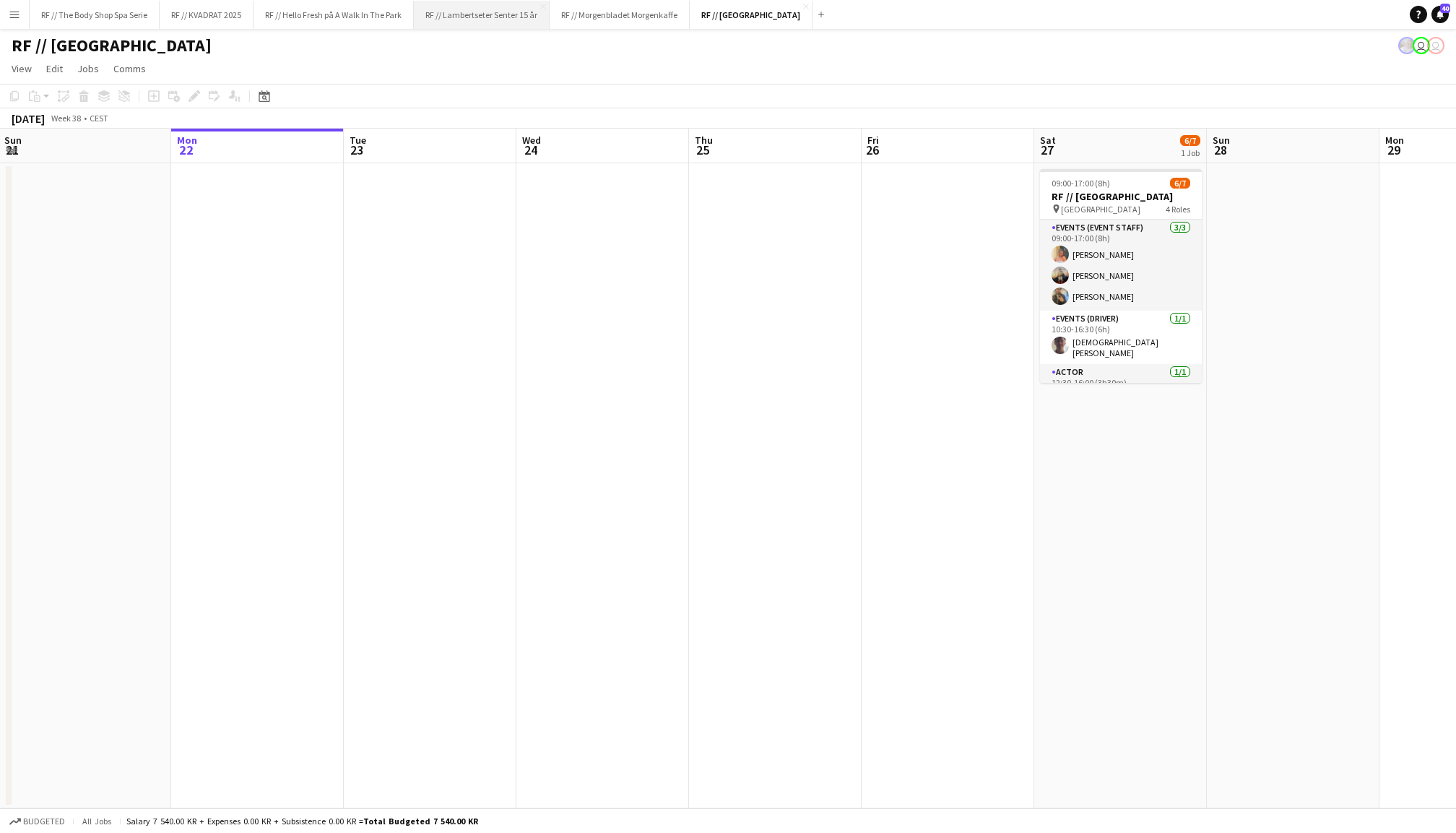
click at [509, 14] on button "RF // Lambertseter Senter 15 år Close" at bounding box center [481, 14] width 136 height 28
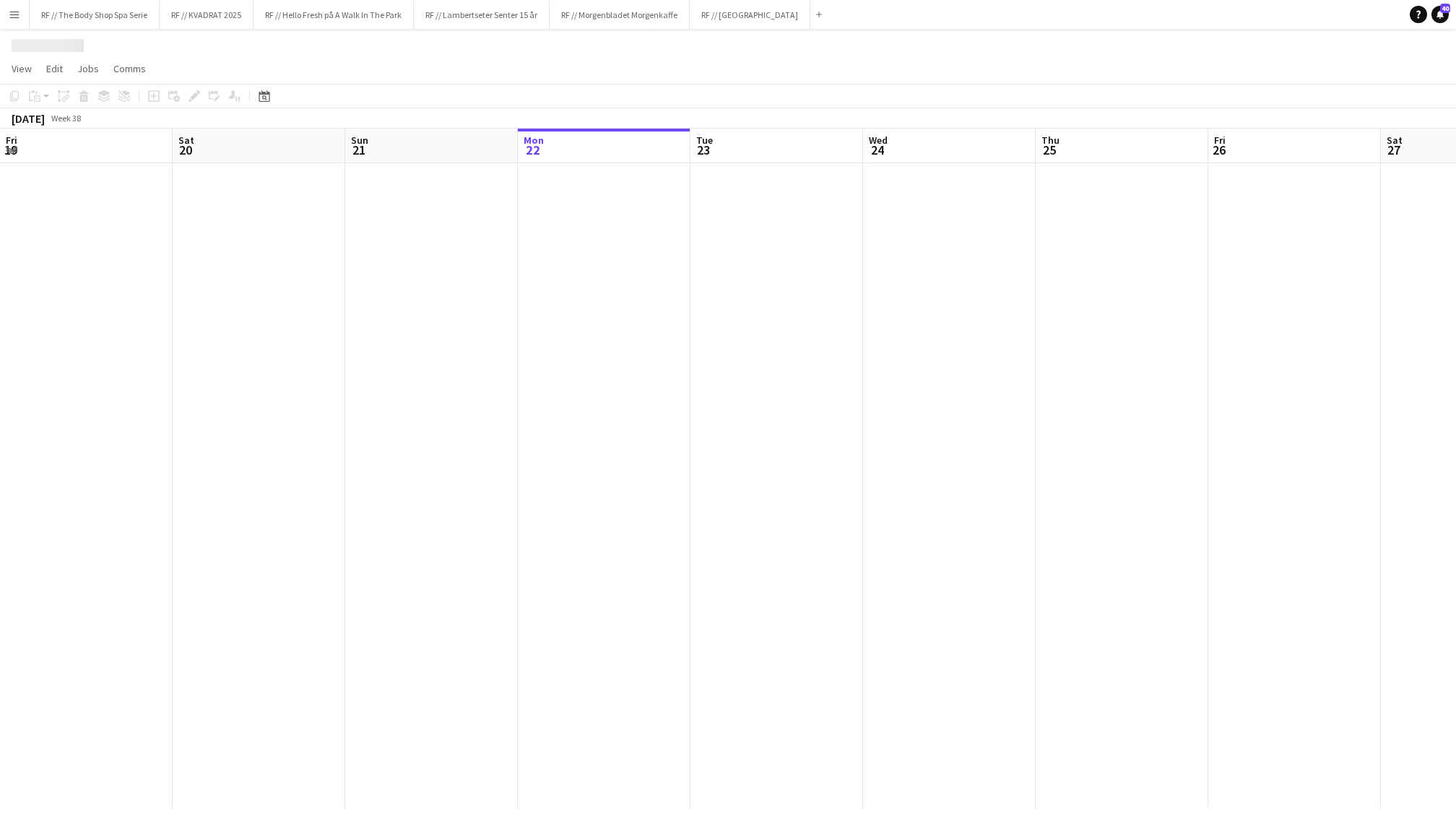
scroll to position [0, 345]
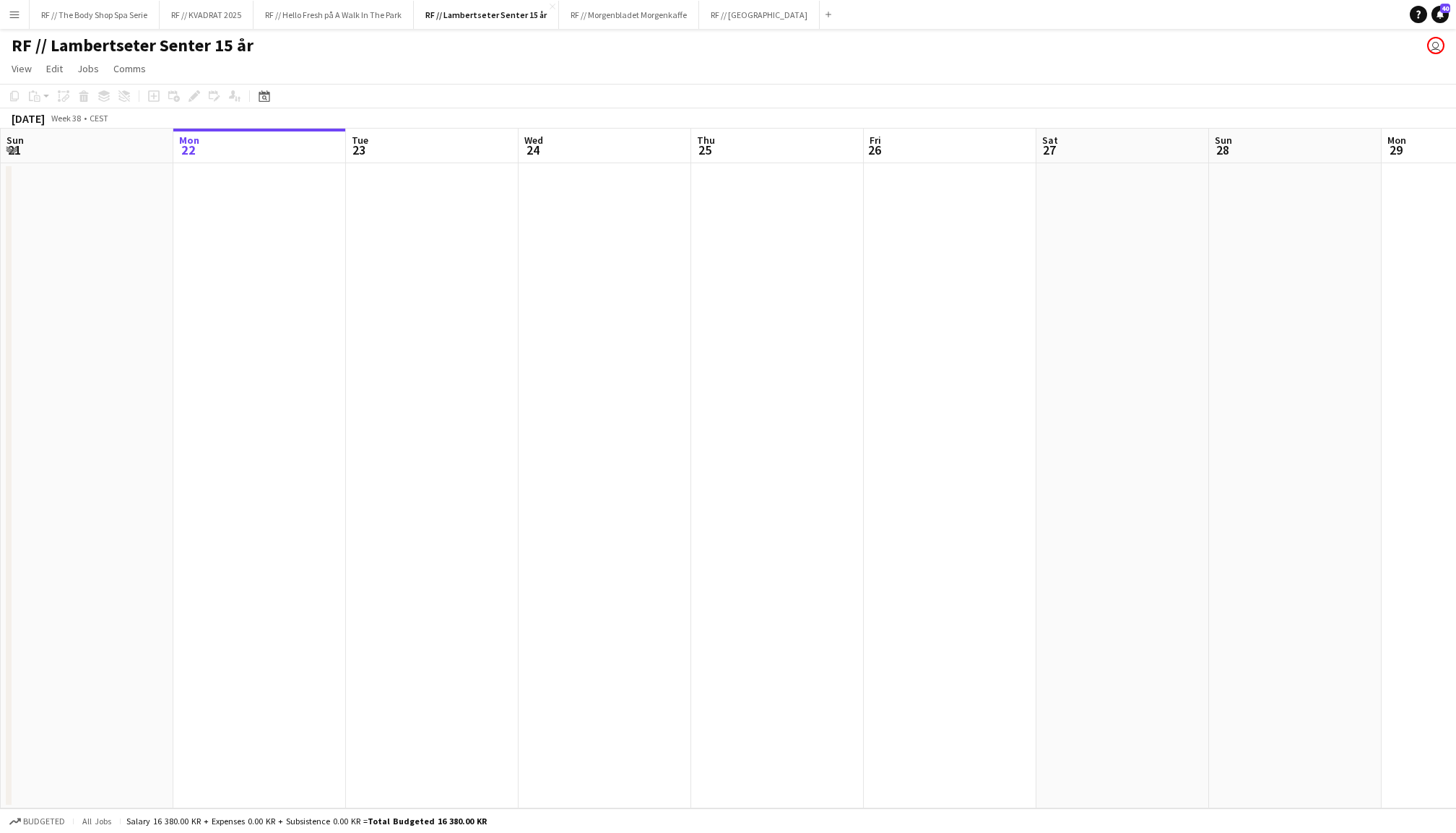
click at [460, 270] on app-date-cell at bounding box center [432, 486] width 172 height 644
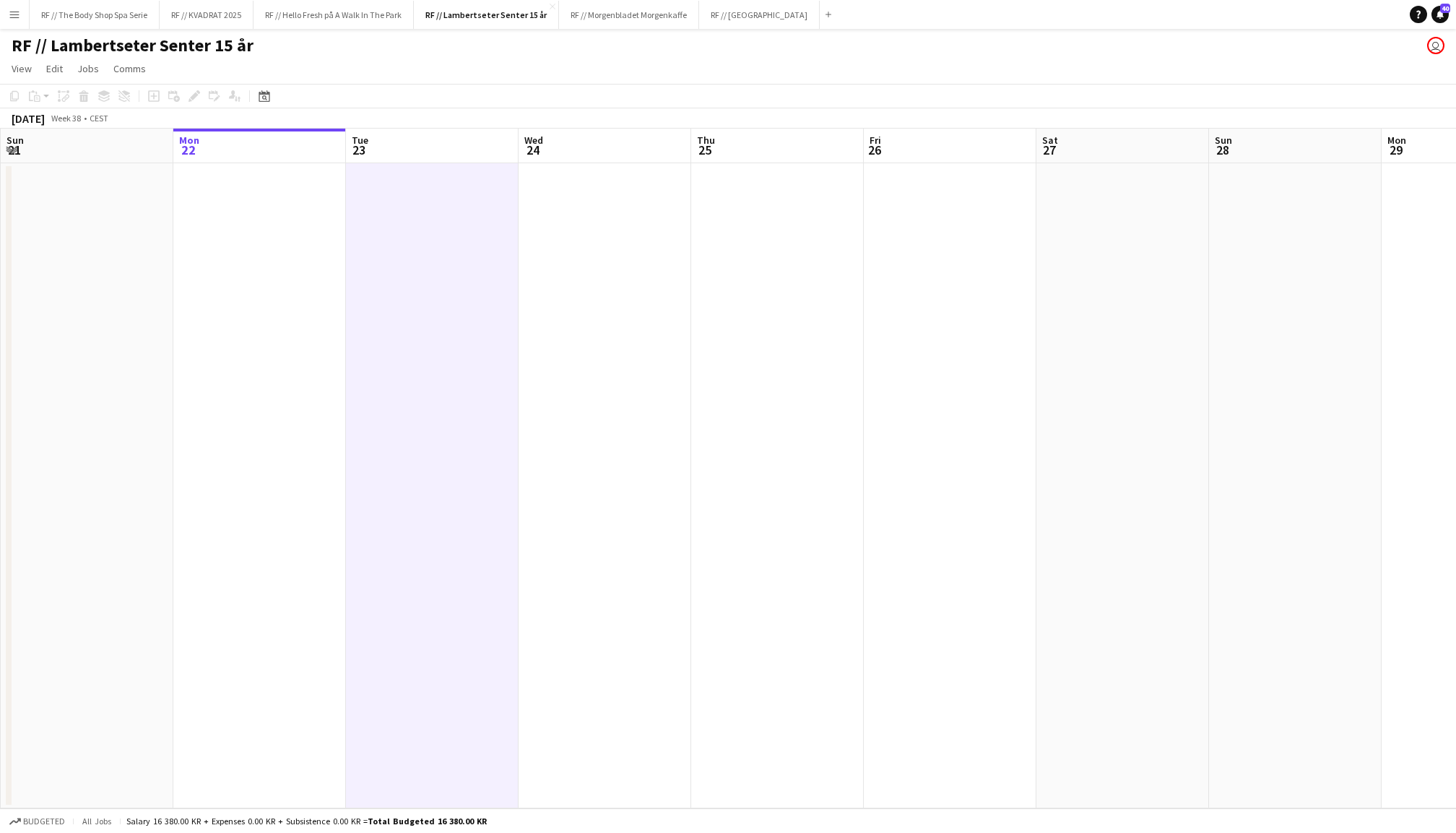
scroll to position [0, 344]
click at [153, 98] on icon "Add job" at bounding box center [153, 96] width 12 height 12
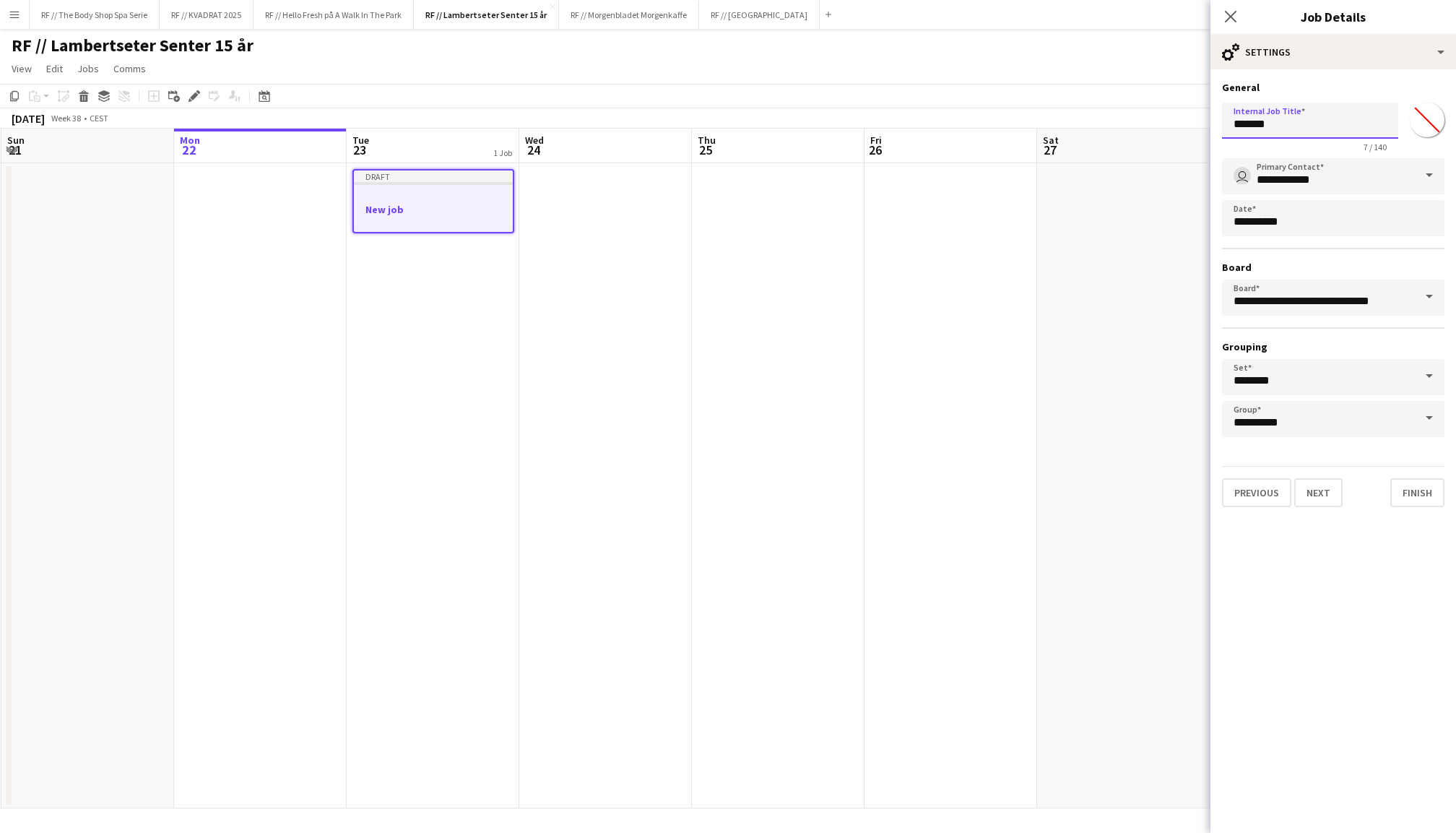
drag, startPoint x: 1295, startPoint y: 126, endPoint x: 1171, endPoint y: 118, distance: 124.3
click at [1171, 118] on body "Menu Boards Boards Boards All jobs Status Workforce Workforce My Workforce Recr…" at bounding box center [728, 416] width 1456 height 833
type input "**********"
click at [1318, 491] on button "Next" at bounding box center [1319, 493] width 48 height 29
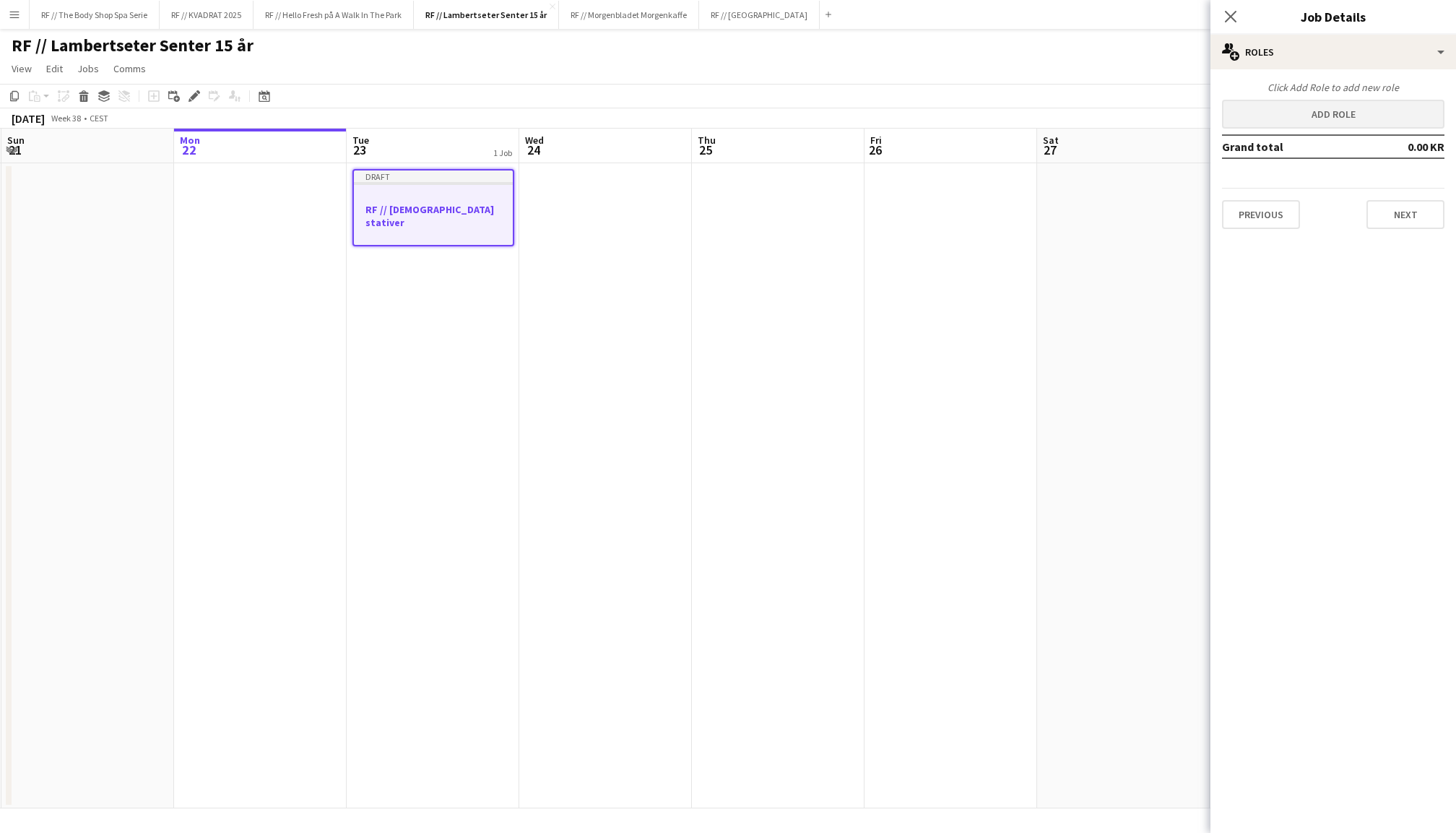
click at [1329, 117] on button "Add role" at bounding box center [1333, 114] width 223 height 29
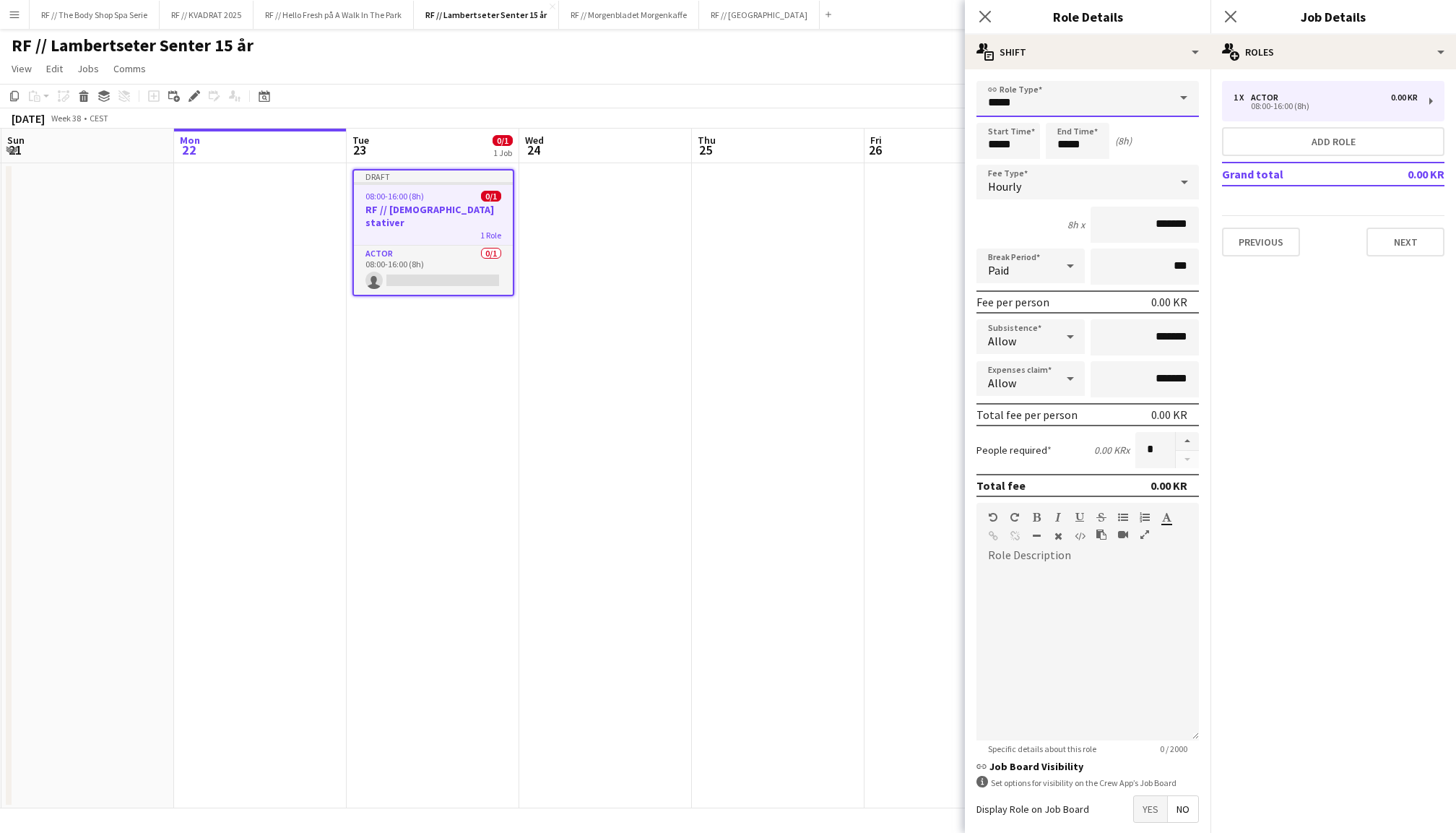
click at [1076, 96] on input "*****" at bounding box center [1088, 99] width 223 height 36
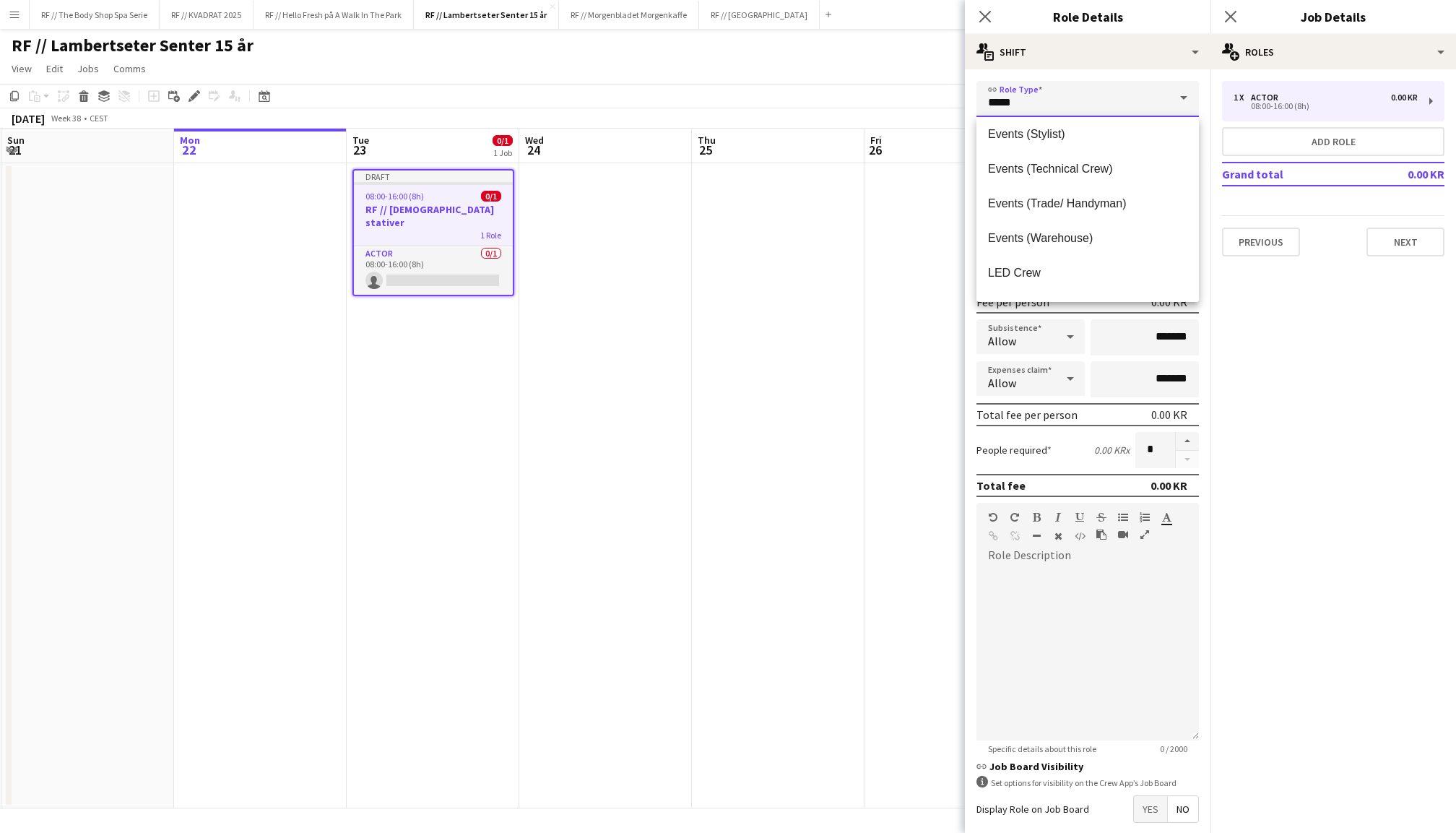
scroll to position [585, 0]
click at [1066, 241] on span "Events (Warehouse)" at bounding box center [1088, 248] width 199 height 13
type input "**********"
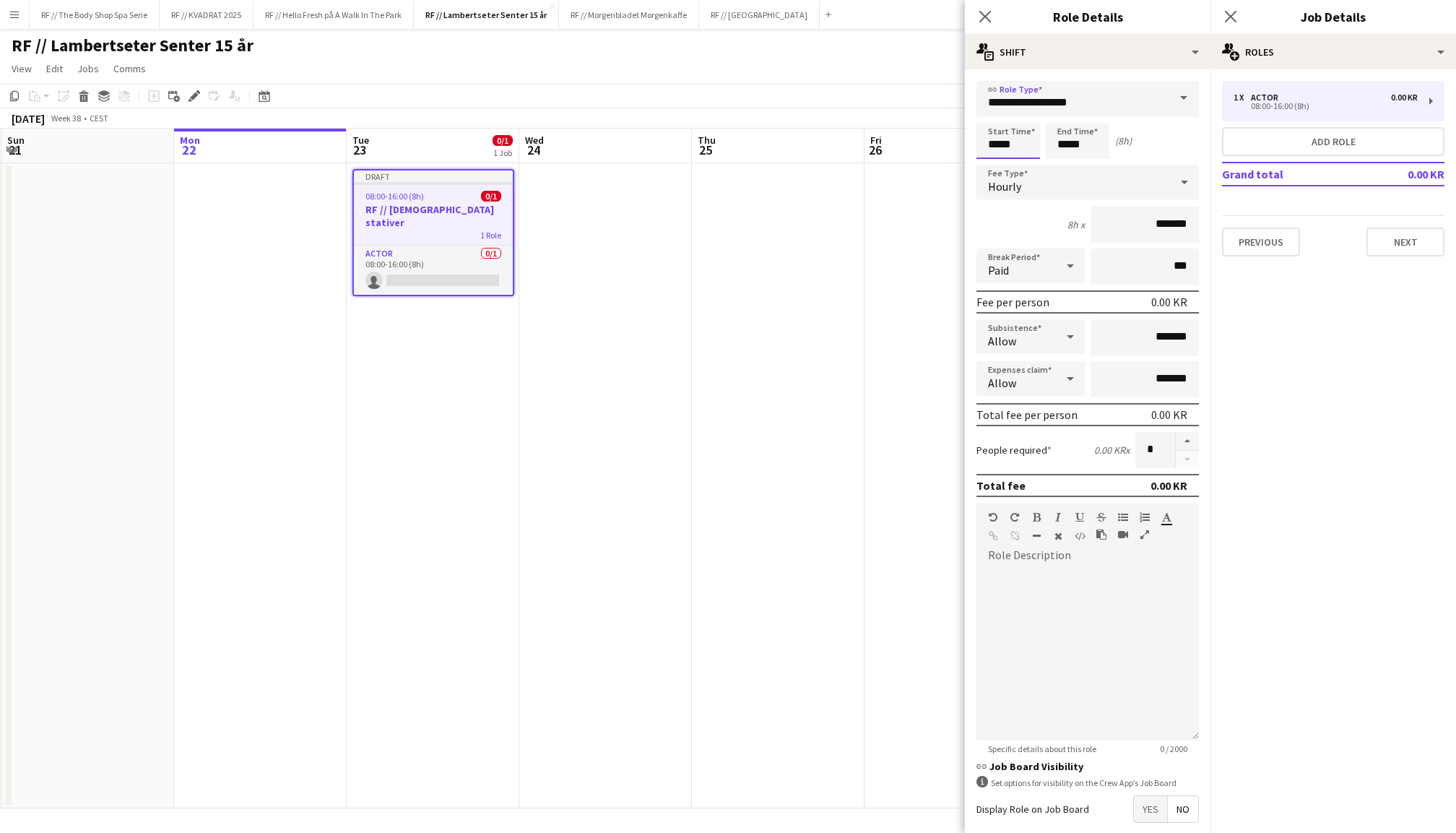
click at [992, 145] on input "*****" at bounding box center [1008, 141] width 64 height 36
click at [996, 112] on div at bounding box center [994, 116] width 29 height 14
type input "*****"
click at [996, 112] on div at bounding box center [994, 116] width 29 height 14
click at [1065, 139] on input "*****" at bounding box center [1077, 141] width 64 height 36
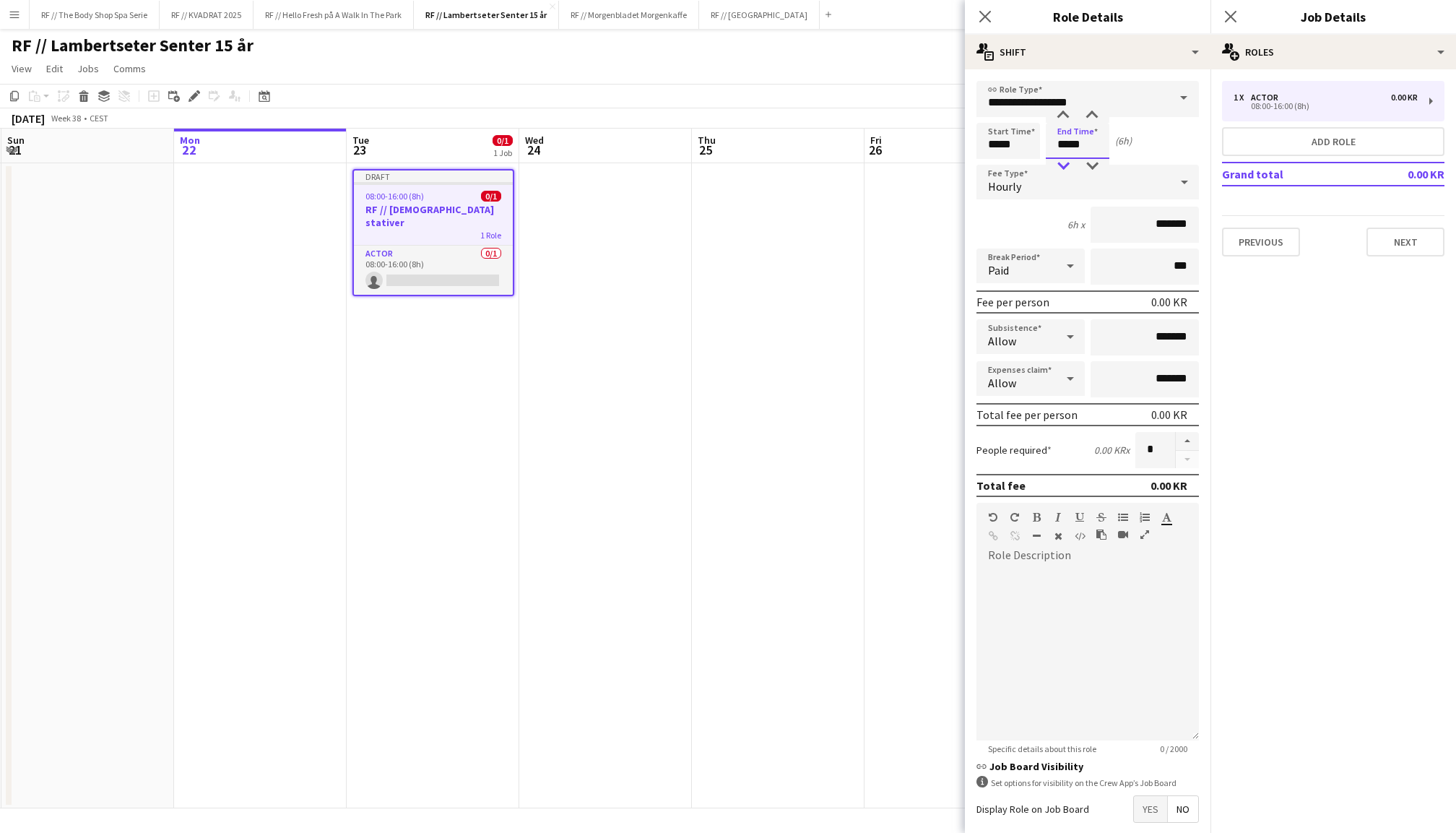
click at [1065, 162] on div at bounding box center [1063, 166] width 29 height 14
type input "*****"
click at [1065, 162] on div at bounding box center [1063, 166] width 29 height 14
click at [1139, 231] on input "*******" at bounding box center [1145, 224] width 109 height 36
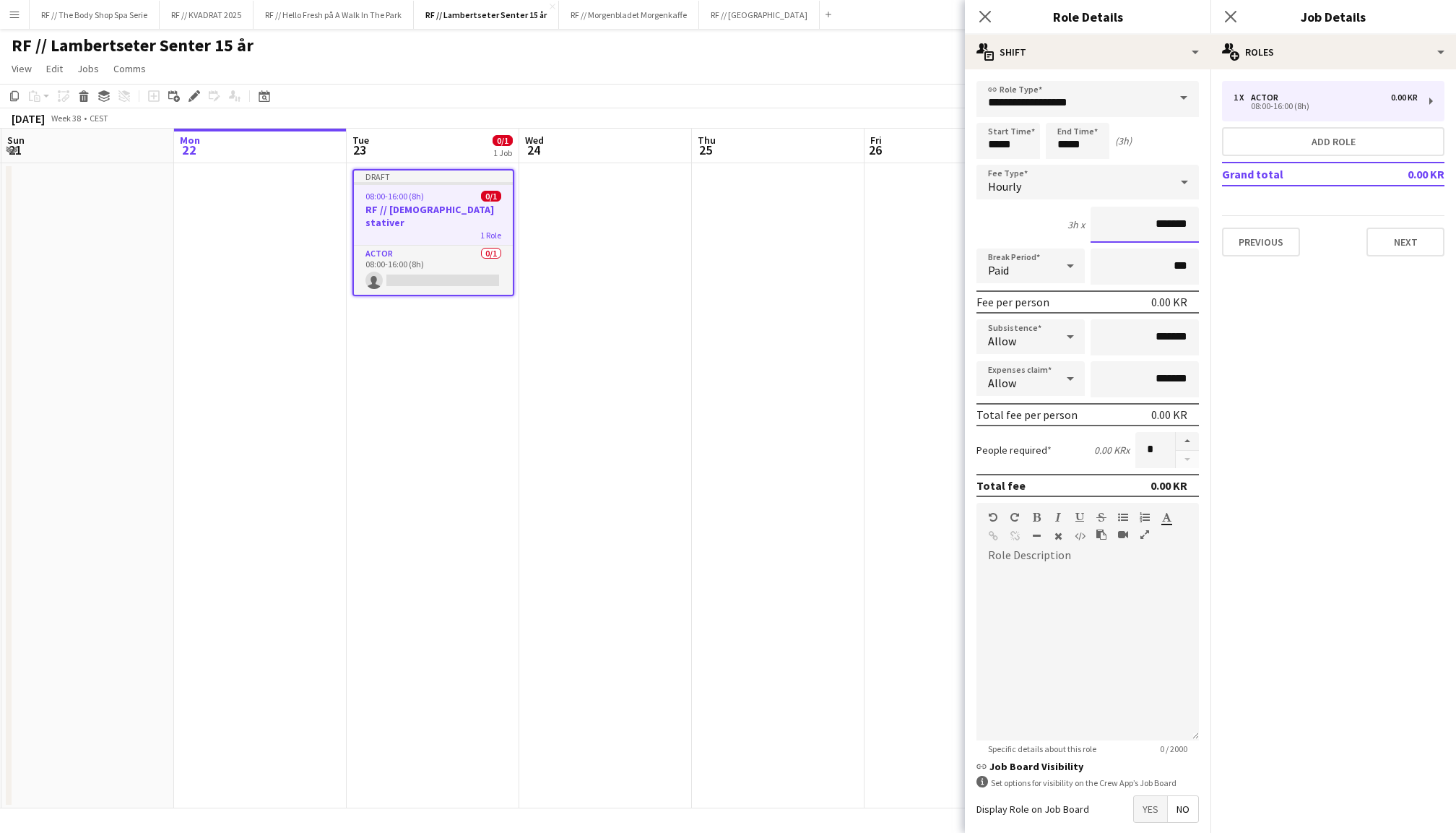
click at [1133, 223] on input "*******" at bounding box center [1145, 224] width 109 height 36
type input "*********"
click at [1211, 467] on mat-expansion-panel "pencil3 General details 1 x Actor 0.00 KR 08:00-16:00 (8h) Add role Grand total…" at bounding box center [1333, 451] width 246 height 763
click at [1077, 575] on div at bounding box center [1088, 653] width 223 height 173
drag, startPoint x: 1064, startPoint y: 587, endPoint x: 1037, endPoint y: 578, distance: 28.5
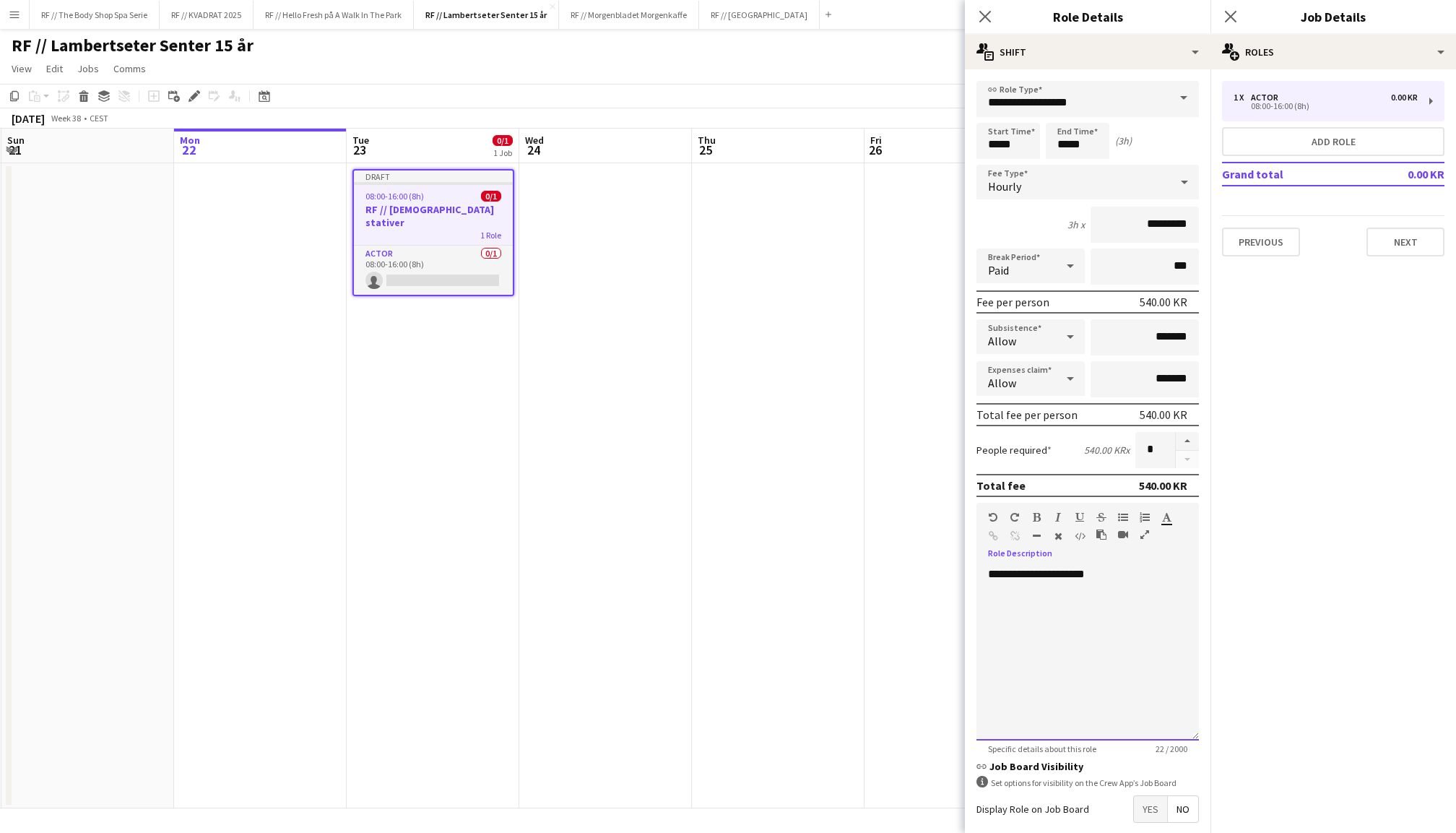
click at [1037, 578] on div "**********" at bounding box center [1088, 653] width 223 height 173
click at [1132, 584] on div "**********" at bounding box center [1088, 653] width 223 height 173
click at [1153, 807] on span "Yes" at bounding box center [1150, 809] width 33 height 26
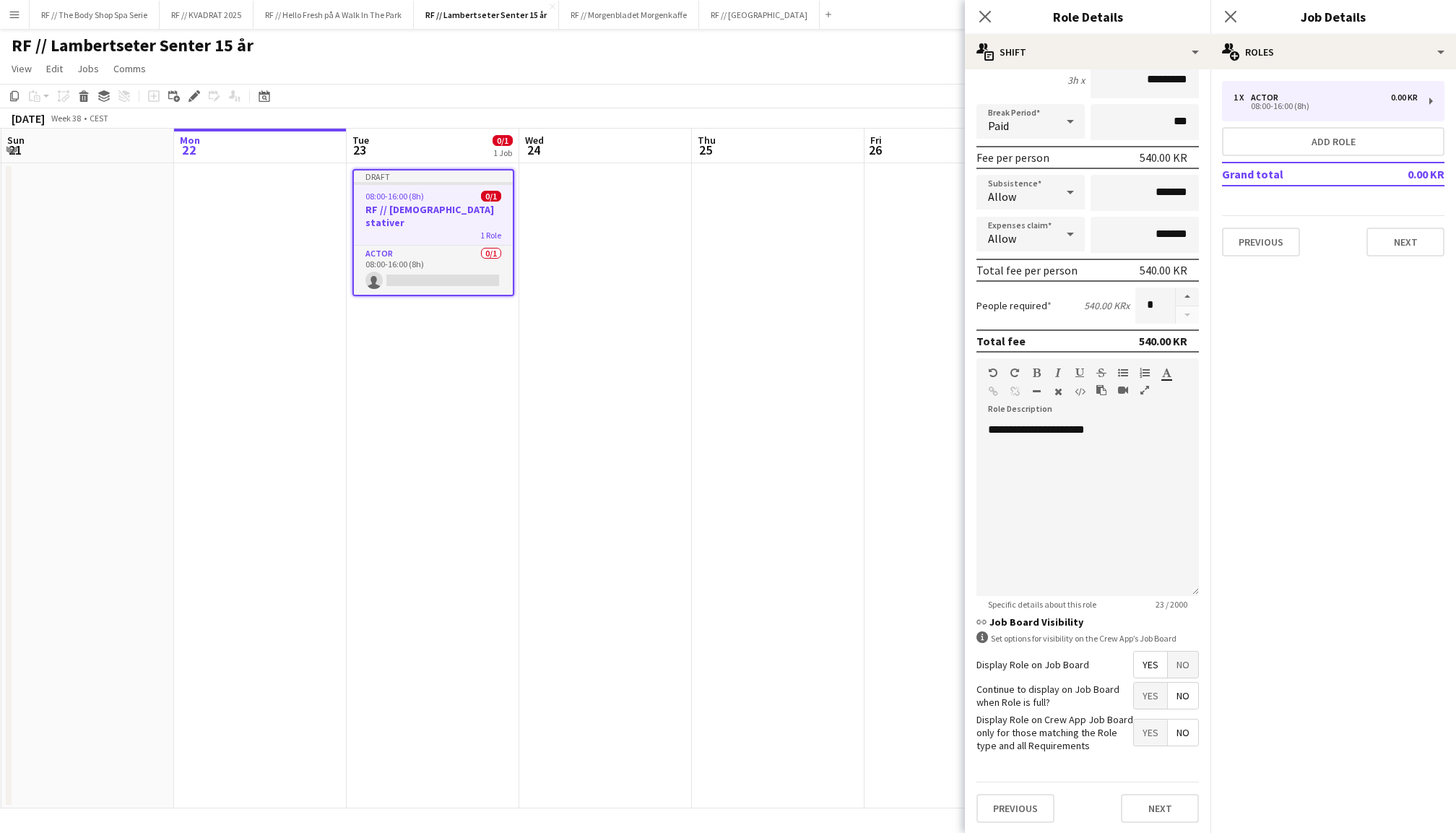
scroll to position [143, 0]
click at [1151, 693] on span "Yes" at bounding box center [1150, 697] width 33 height 26
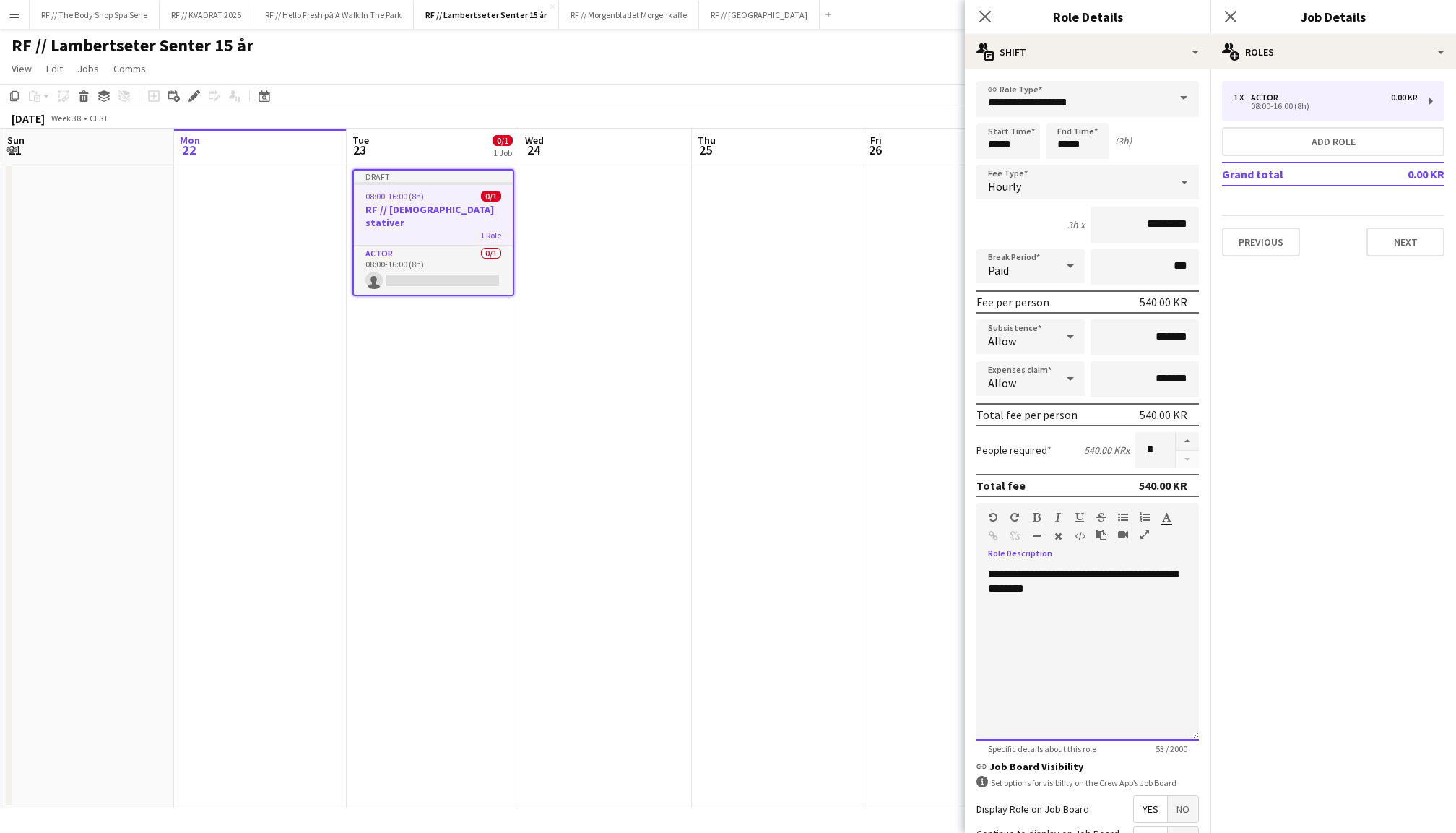
scroll to position [0, 0]
click at [1417, 251] on button "Next" at bounding box center [1405, 241] width 78 height 29
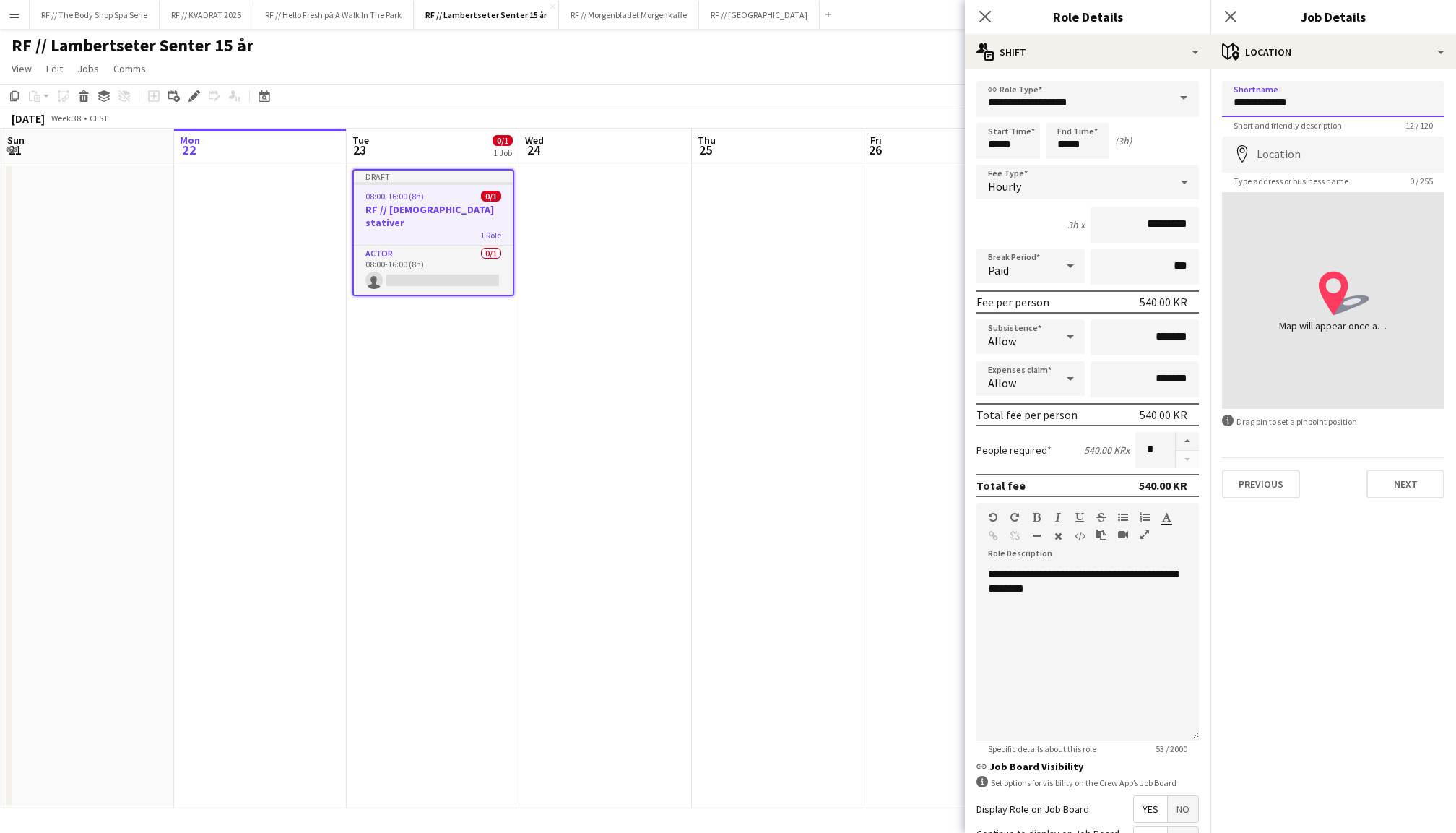
type input "**********"
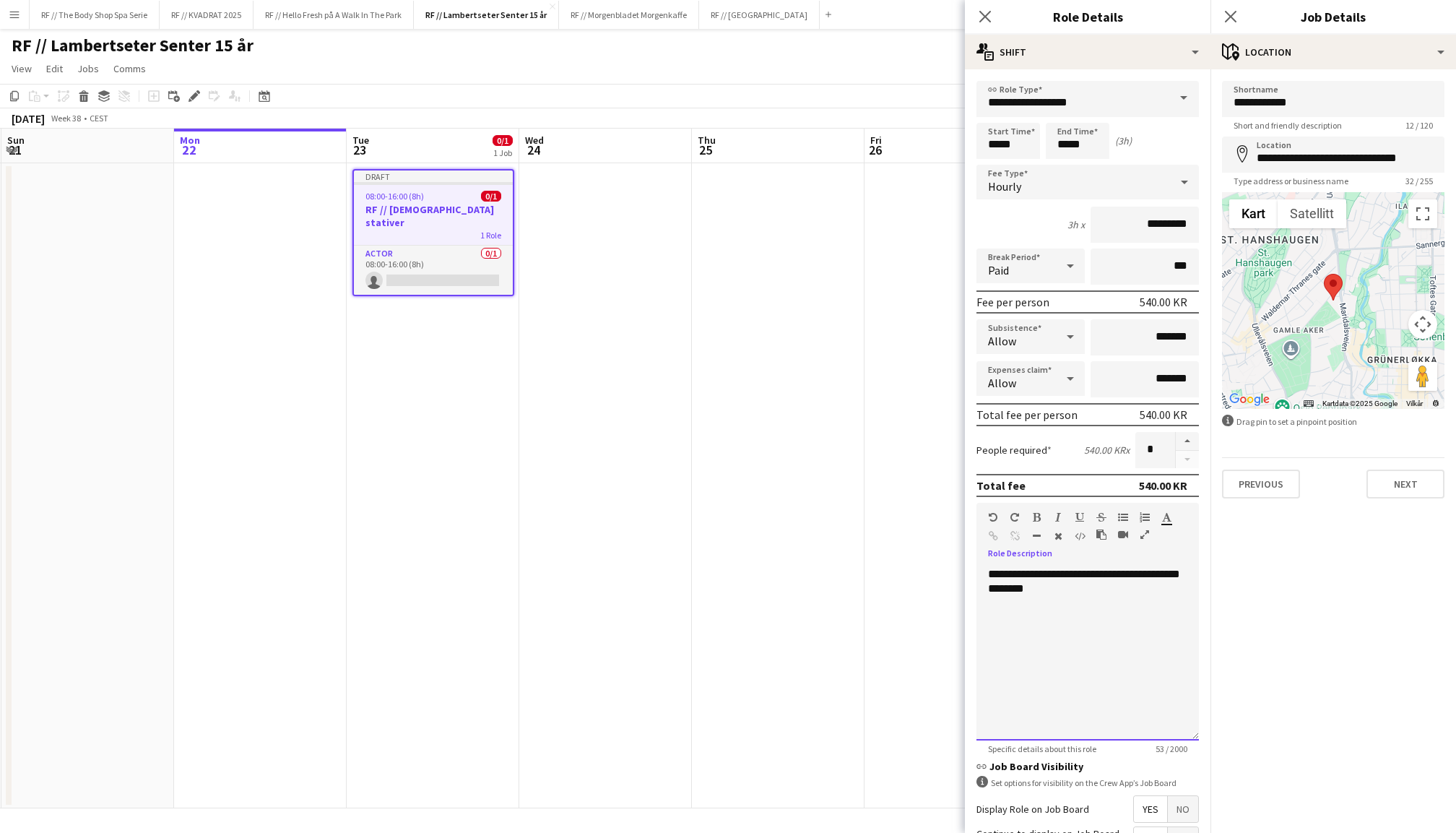
click at [1107, 585] on div "**********" at bounding box center [1088, 653] width 223 height 173
drag, startPoint x: 1064, startPoint y: 600, endPoint x: 949, endPoint y: 570, distance: 118.8
click at [949, 570] on body "Menu Boards Boards Boards All jobs Status Workforce Workforce My Workforce Recr…" at bounding box center [728, 416] width 1456 height 833
copy div "**********"
click at [1397, 474] on button "Next" at bounding box center [1405, 484] width 78 height 29
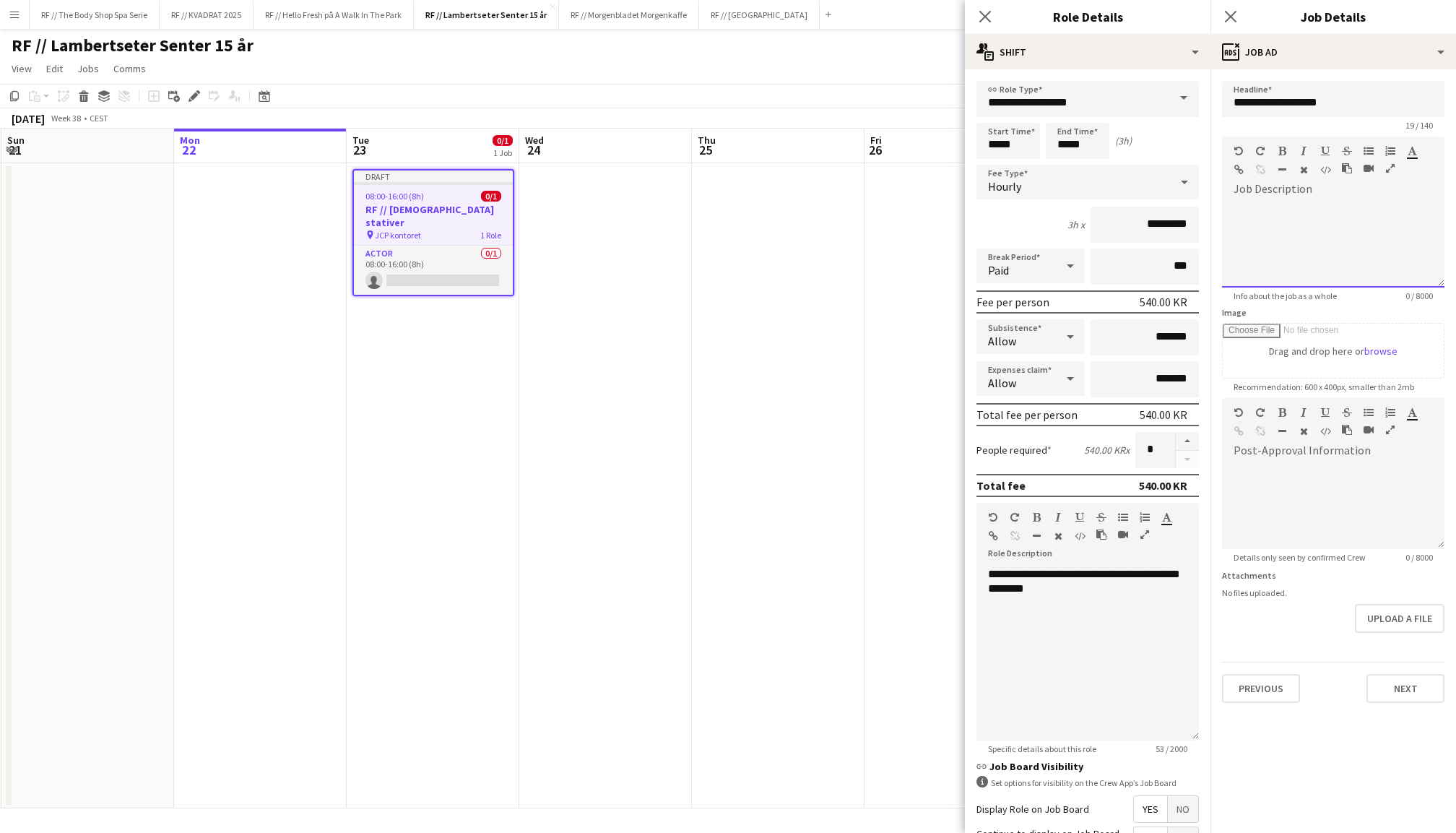
click at [1278, 213] on div at bounding box center [1333, 244] width 223 height 87
paste div
click at [1397, 685] on button "Next" at bounding box center [1405, 688] width 78 height 29
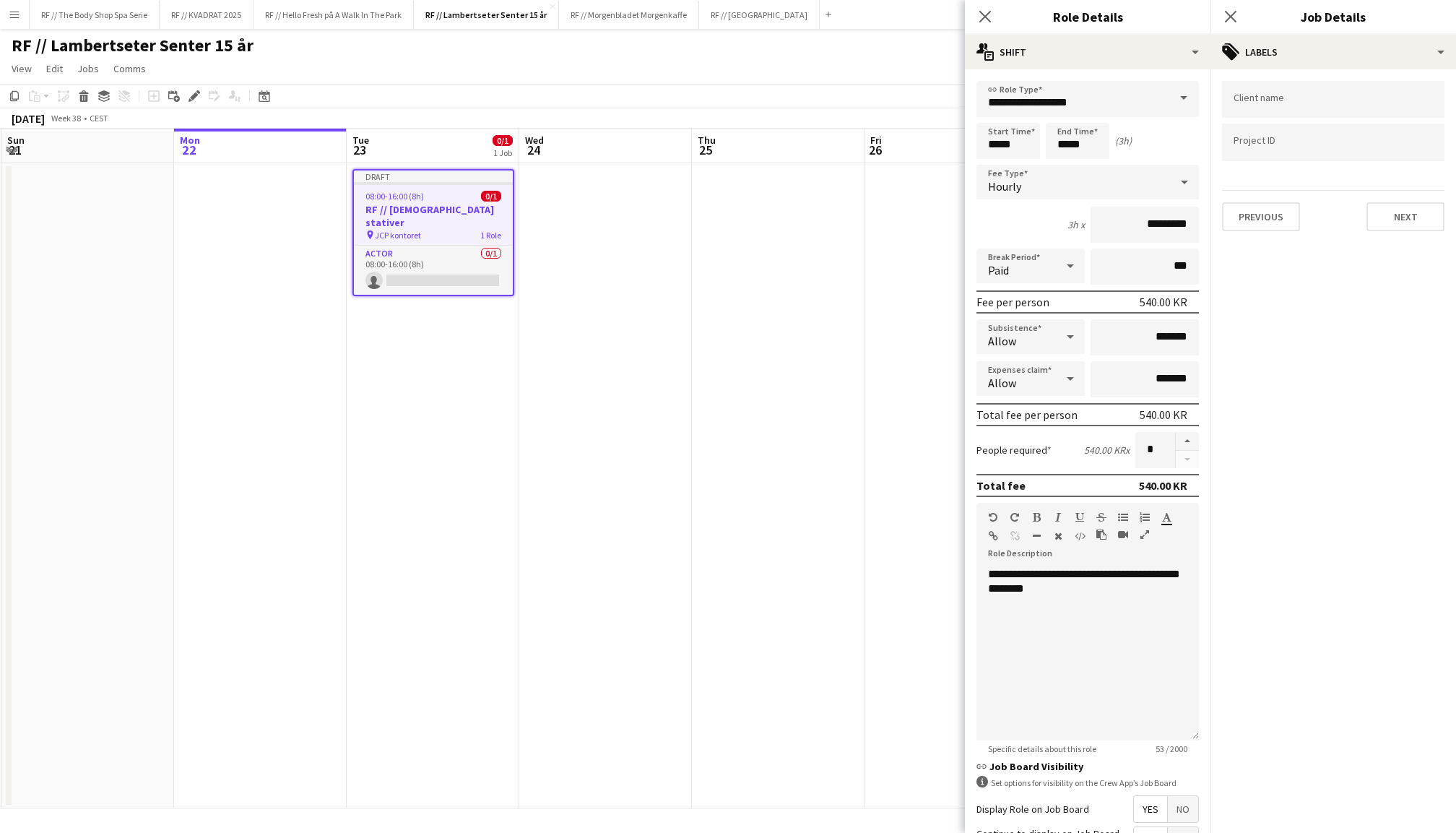
click at [1275, 105] on input "Type to search client labels..." at bounding box center [1333, 100] width 199 height 13
type input "*********"
click at [1335, 148] on div "Lambertseter Senter" at bounding box center [1333, 144] width 223 height 35
paste input "******"
type input "*"
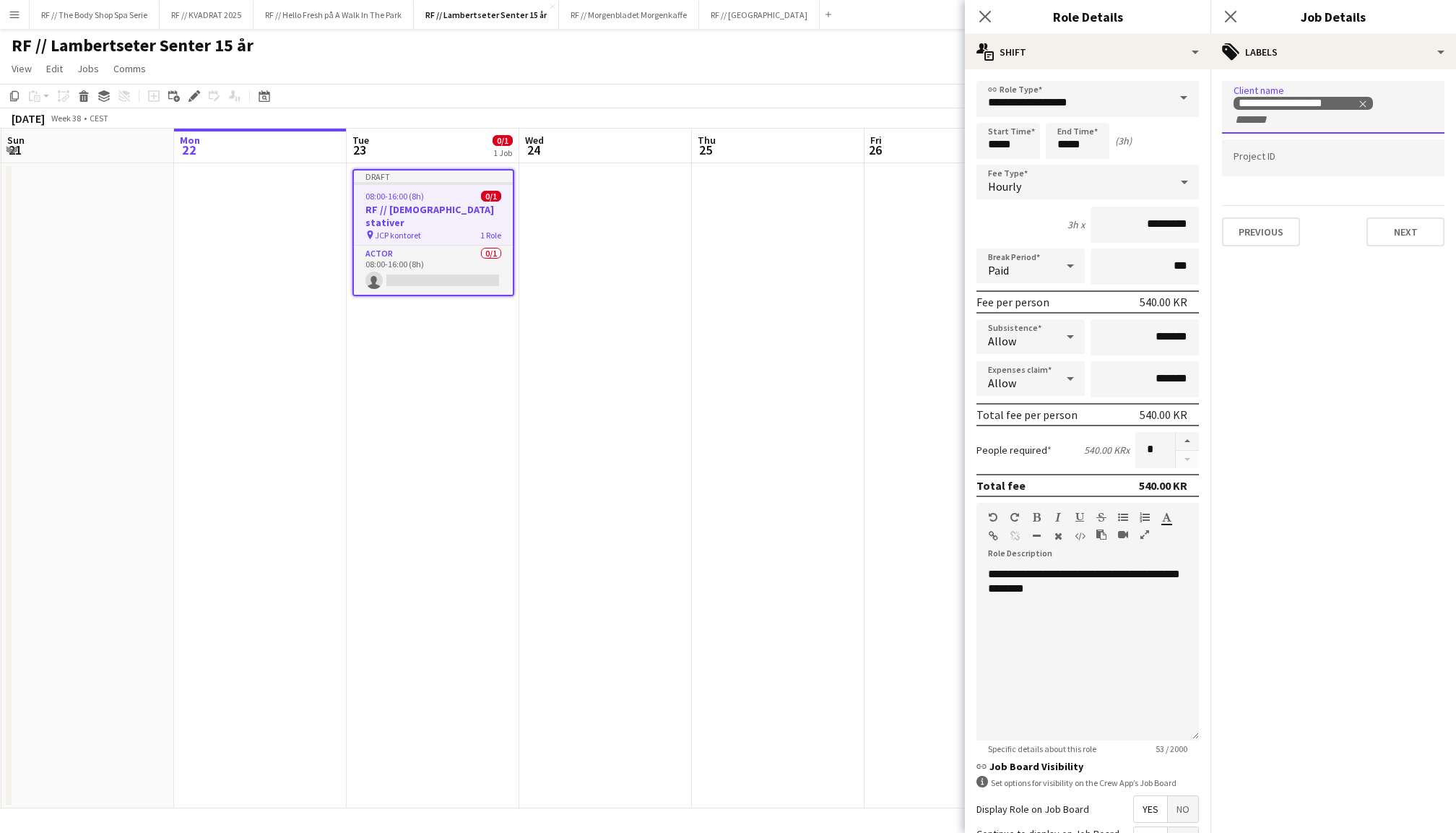
click at [1266, 153] on div at bounding box center [1333, 157] width 223 height 37
paste input "******"
type input "******"
click at [1416, 241] on button "Next" at bounding box center [1405, 232] width 78 height 29
click at [1392, 149] on button "Next" at bounding box center [1405, 149] width 78 height 29
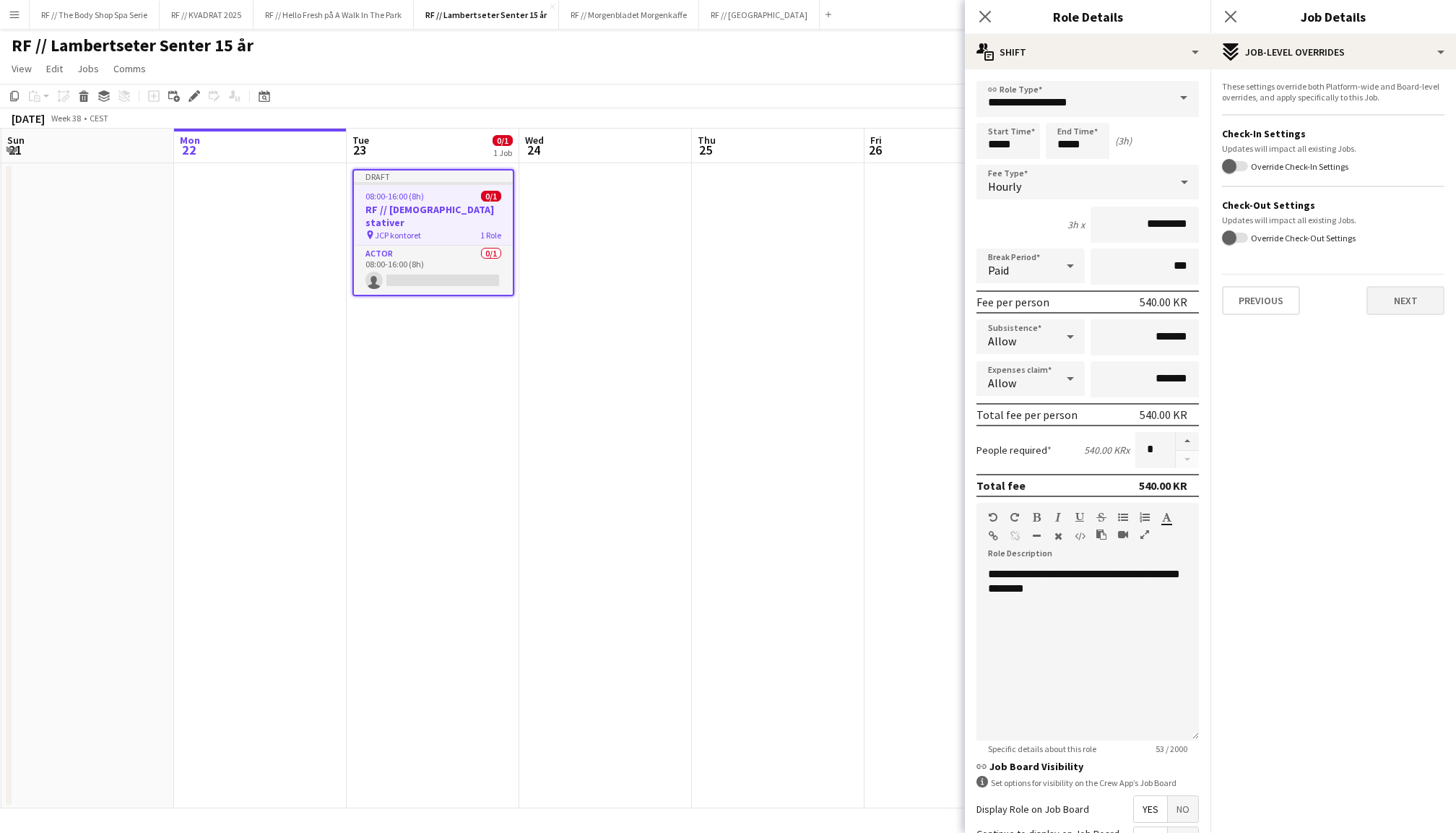
click at [1395, 294] on button "Next" at bounding box center [1405, 301] width 78 height 29
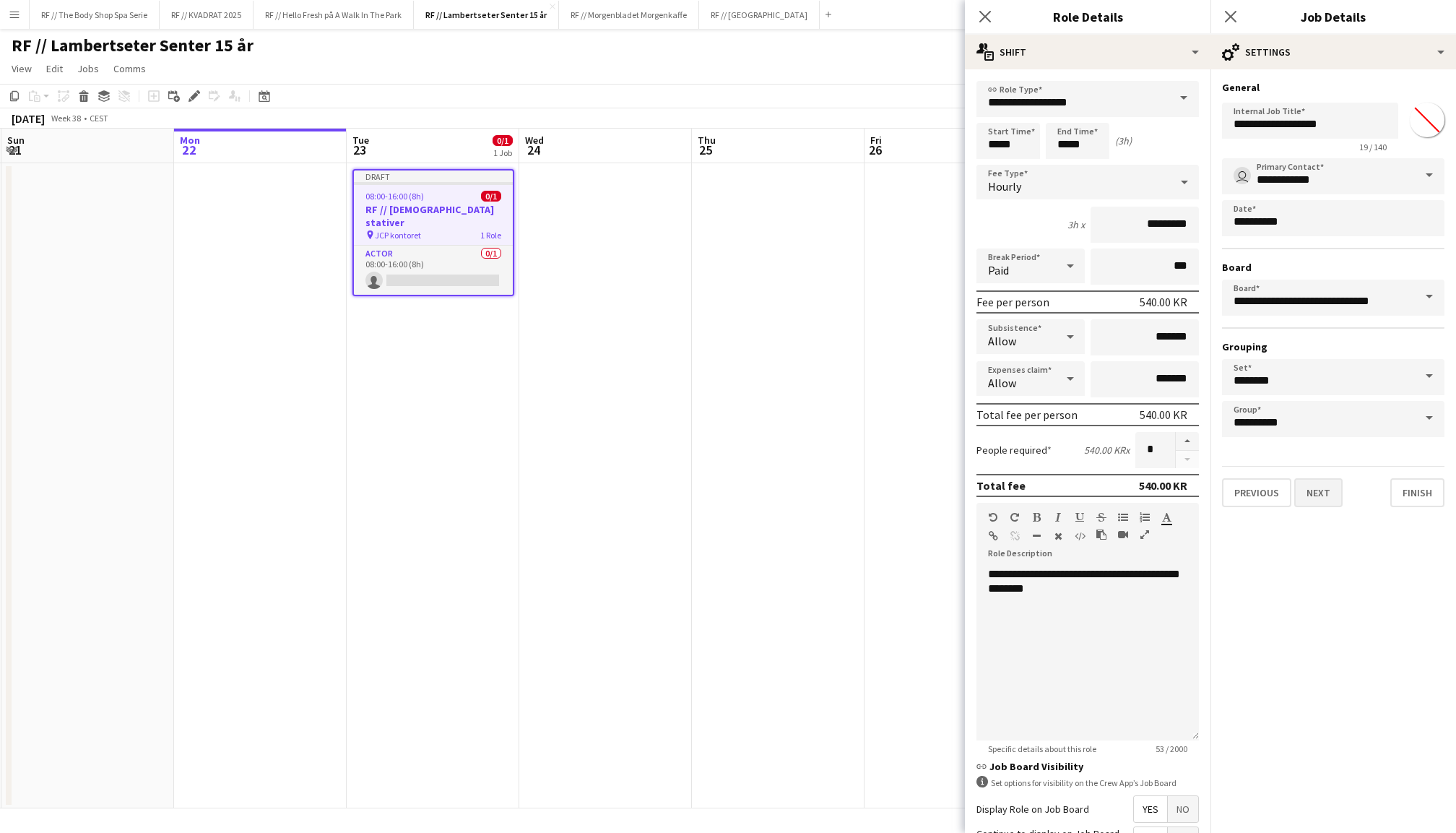
click at [1329, 494] on button "Next" at bounding box center [1319, 493] width 48 height 29
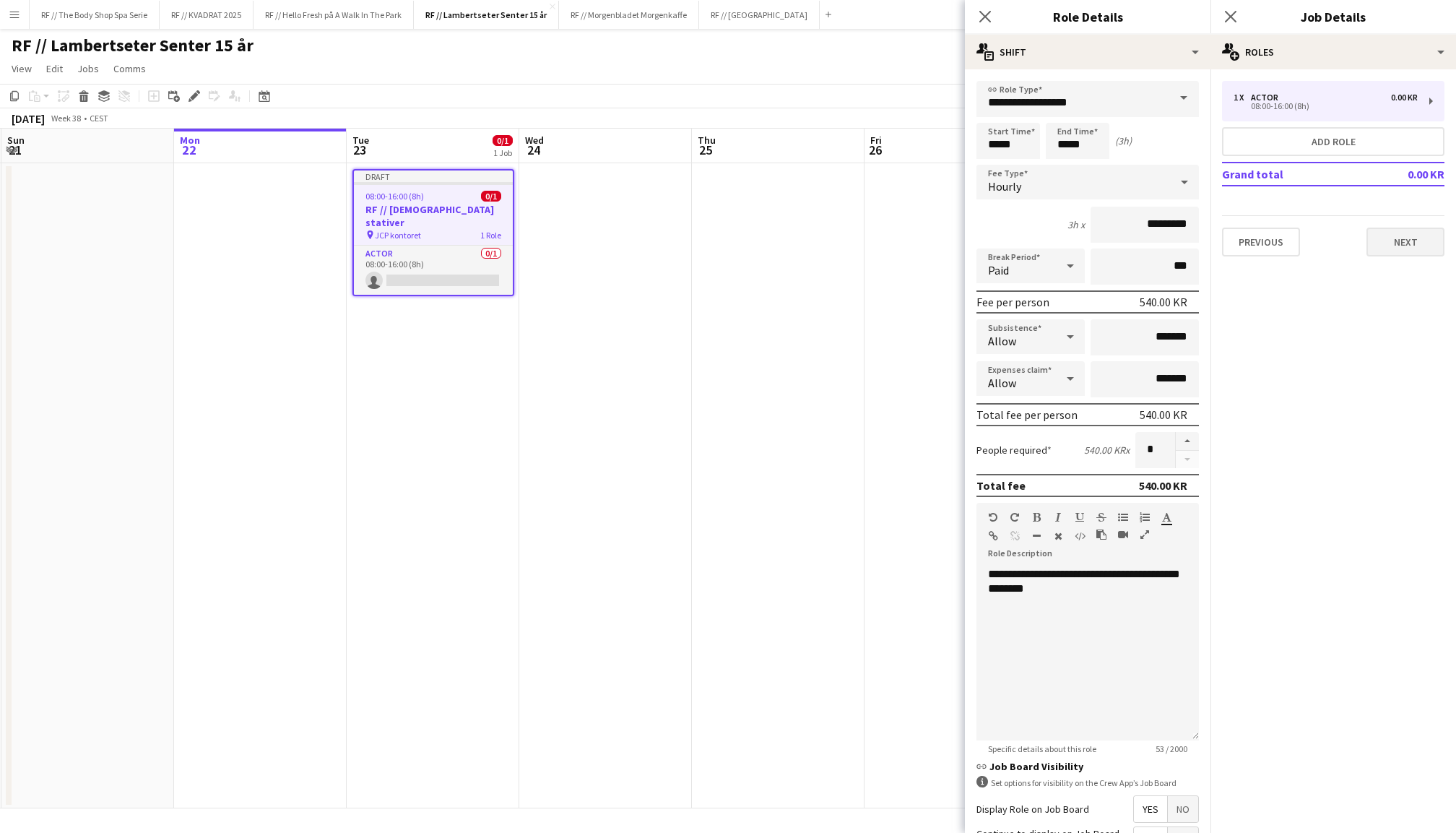
click at [1394, 246] on button "Next" at bounding box center [1405, 241] width 78 height 29
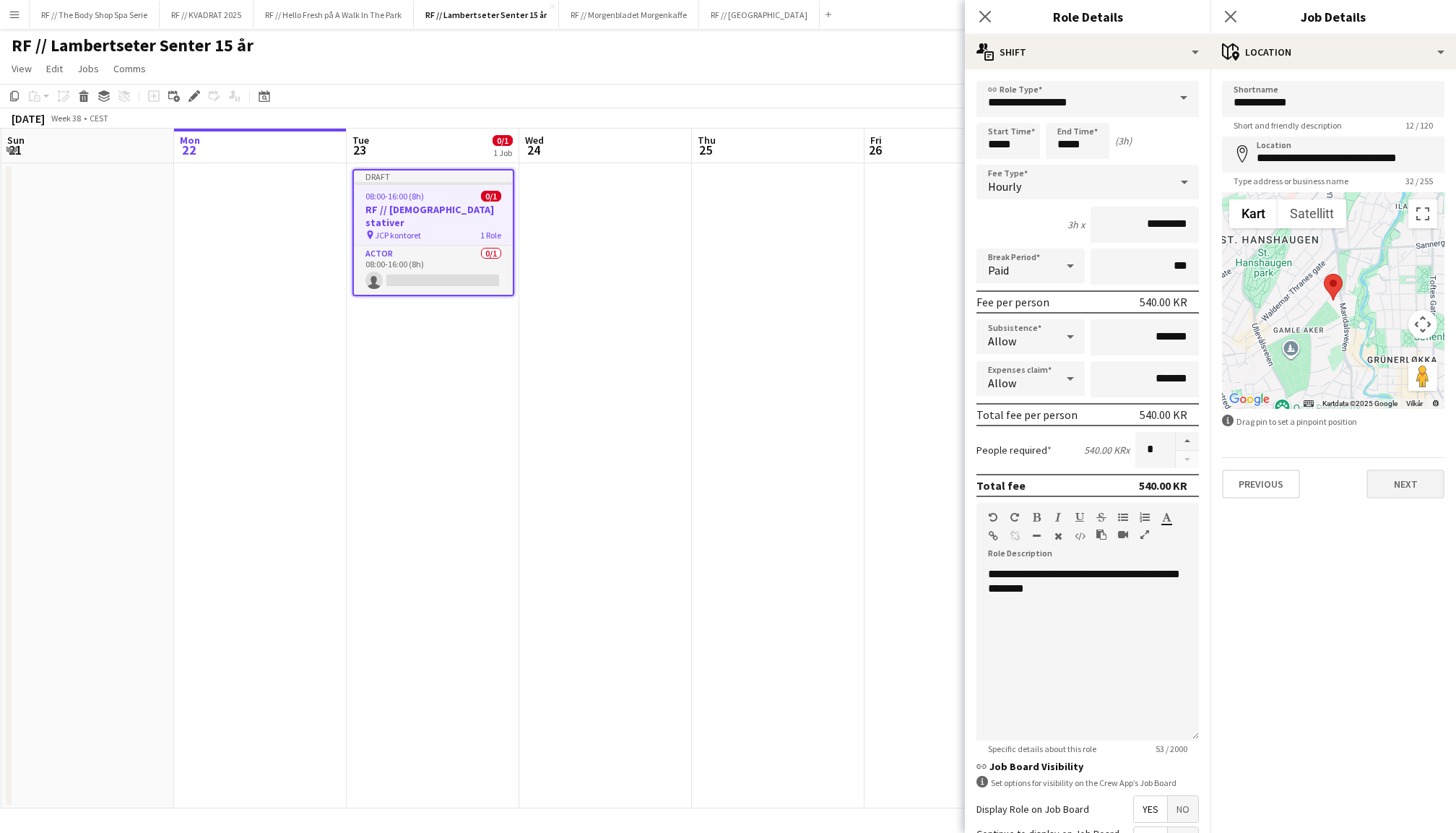
click at [1413, 471] on button "Next" at bounding box center [1405, 484] width 78 height 29
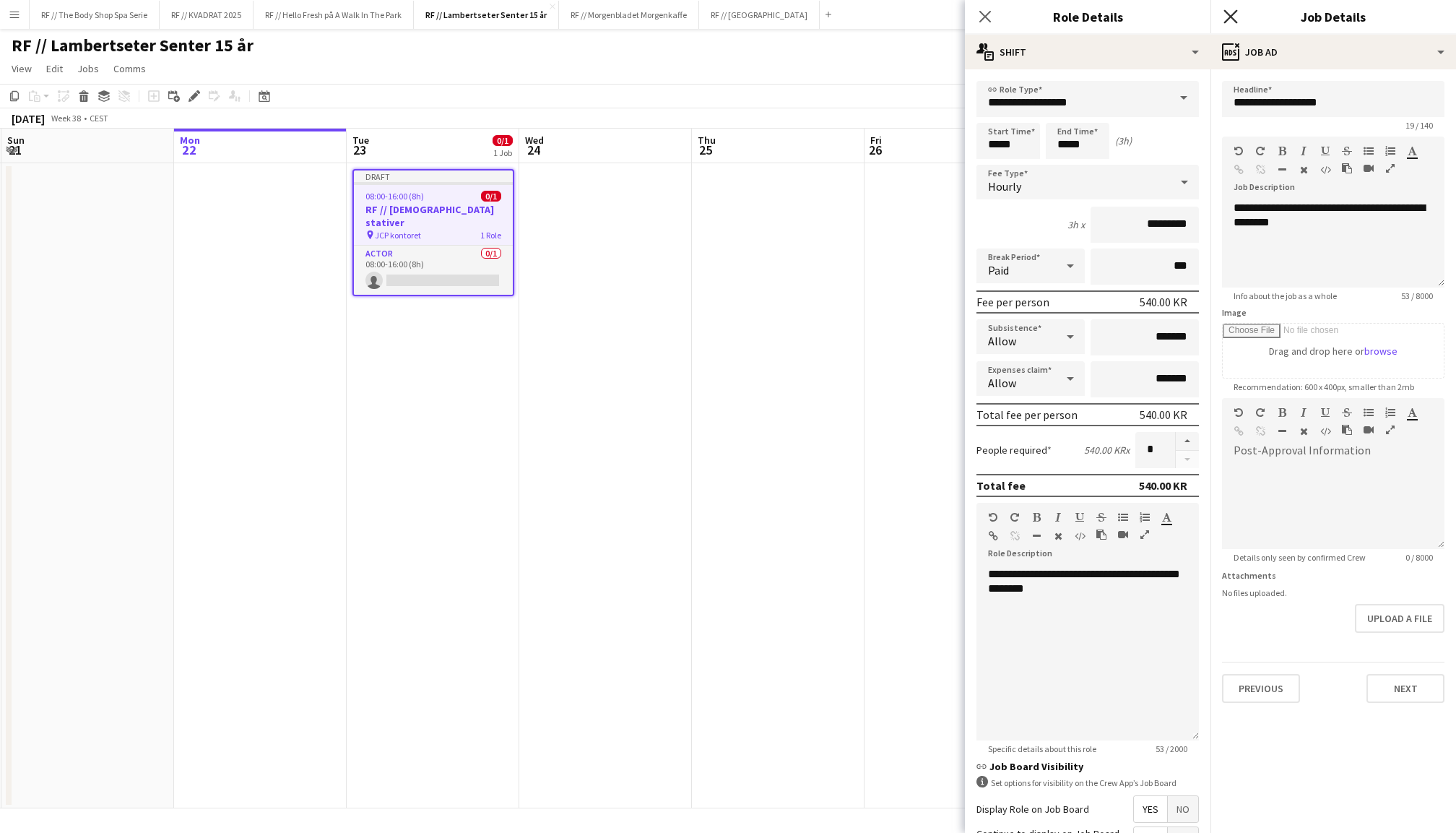
click at [1229, 16] on icon at bounding box center [1230, 15] width 13 height 13
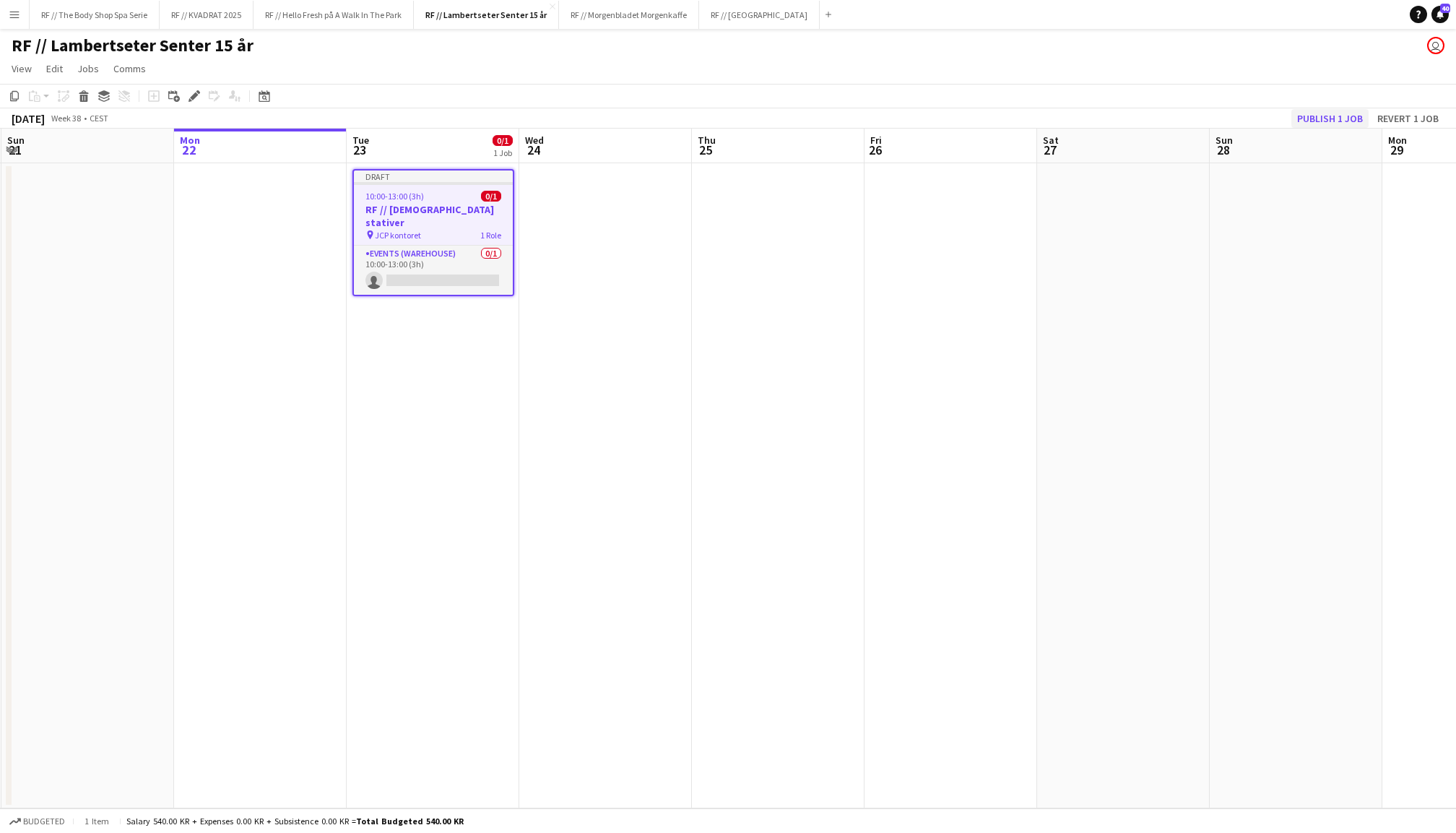
click at [1326, 120] on button "Publish 1 job" at bounding box center [1329, 118] width 77 height 19
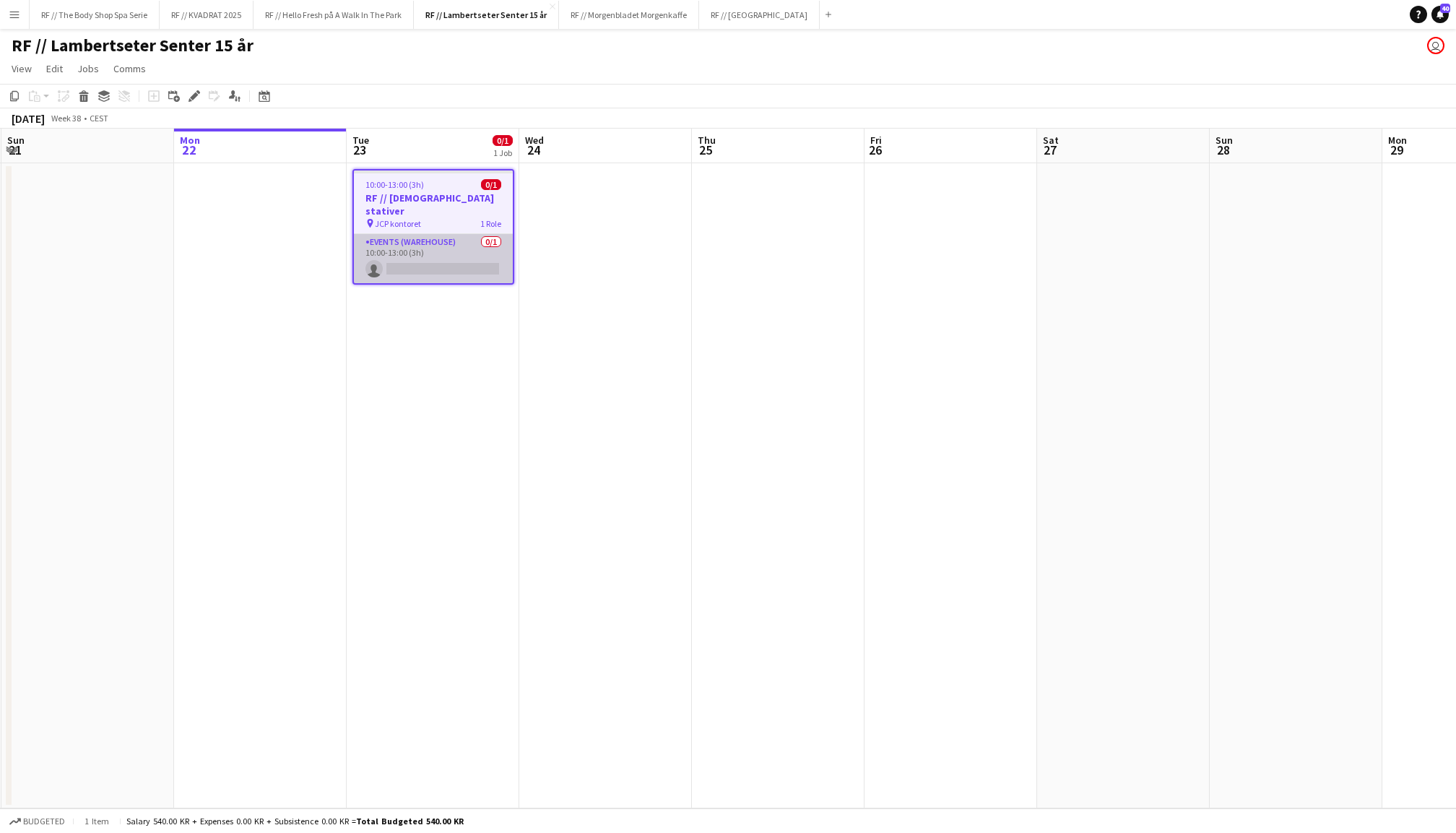
click at [449, 256] on app-card-role "Events (Warehouse) 0/1 10:00-13:00 (3h) single-neutral-actions" at bounding box center [433, 259] width 159 height 49
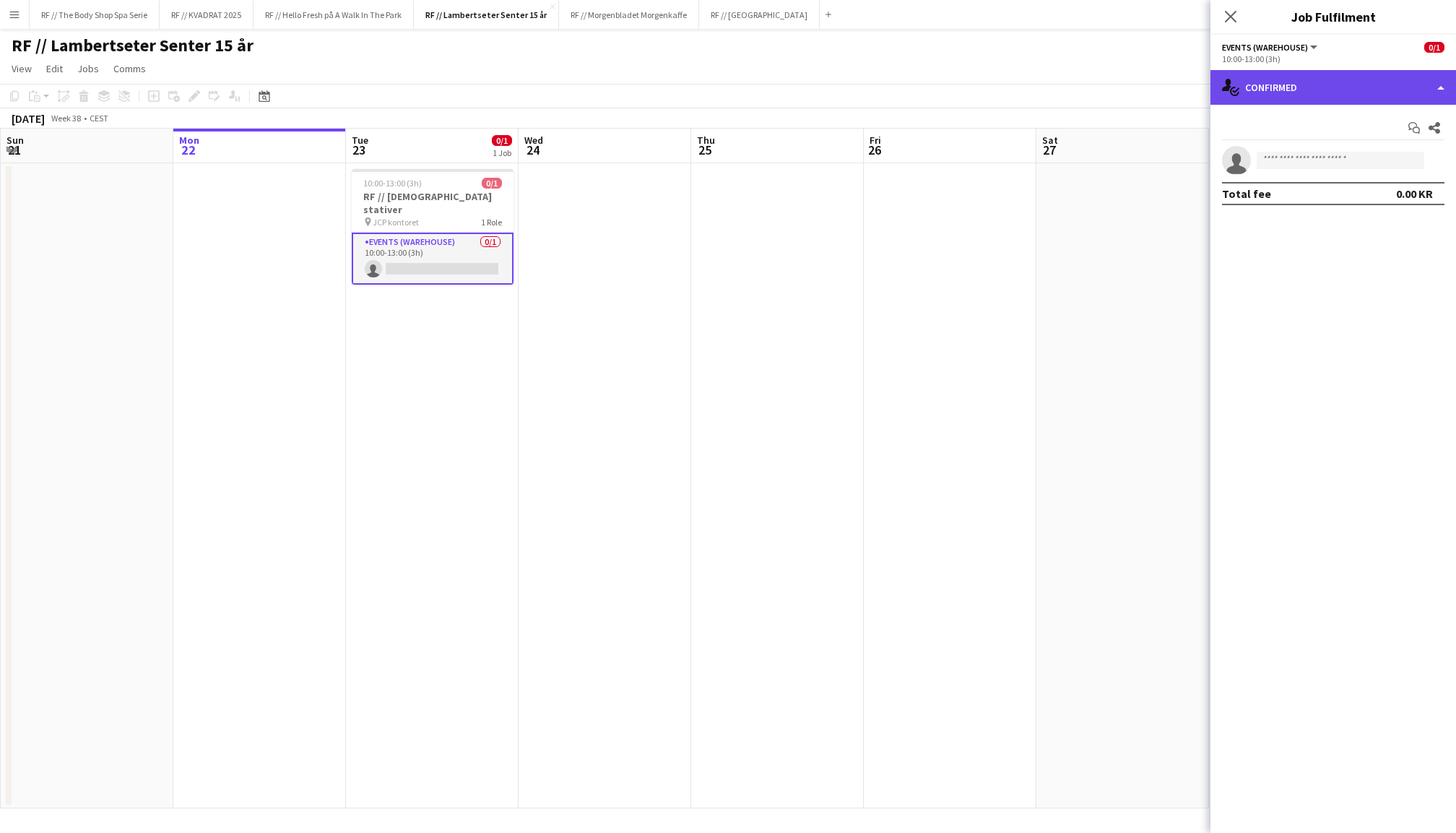
click at [1294, 85] on div "single-neutral-actions-check-2 Confirmed" at bounding box center [1333, 87] width 246 height 35
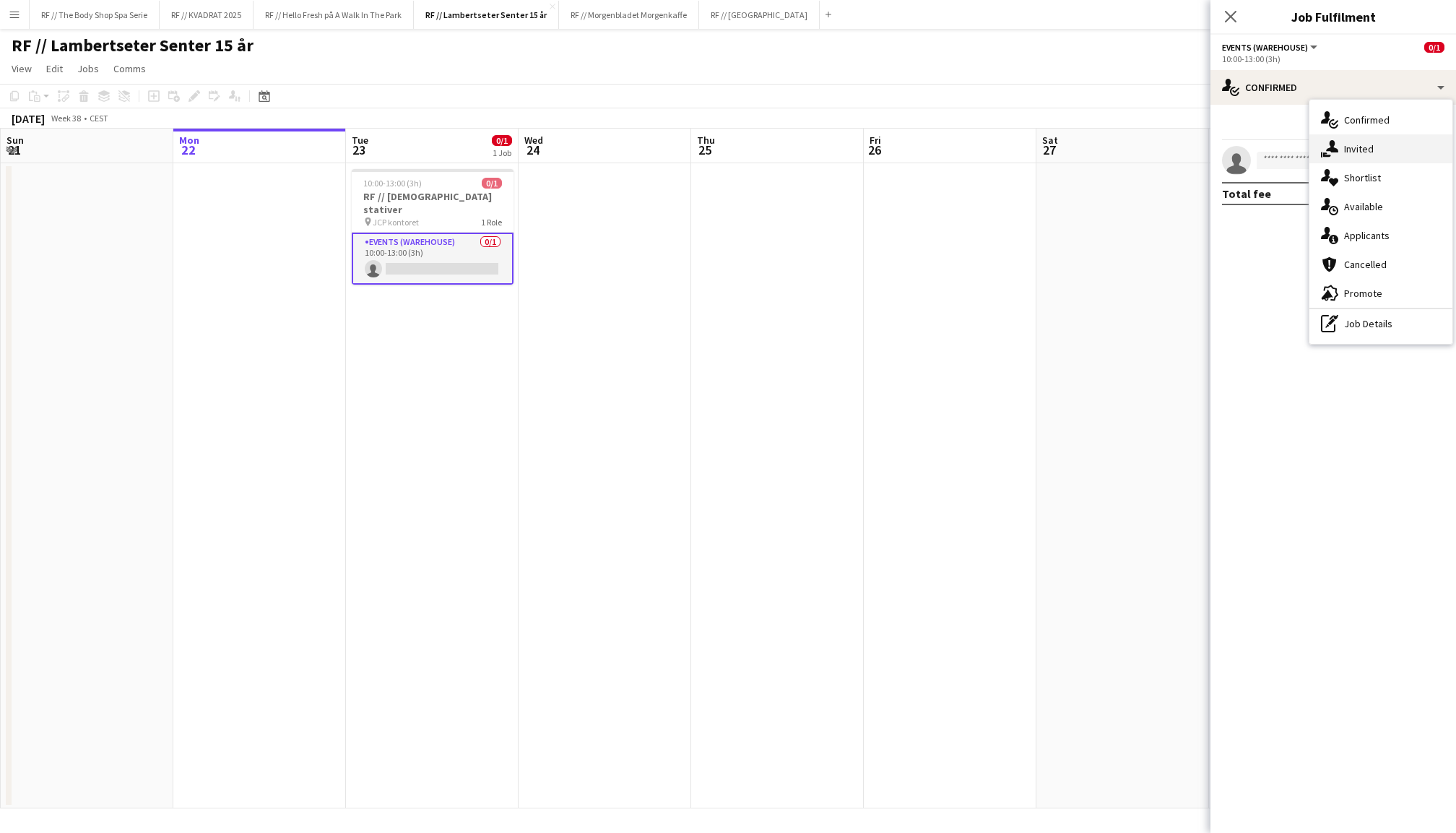
click at [1356, 152] on span "Invited" at bounding box center [1358, 148] width 30 height 13
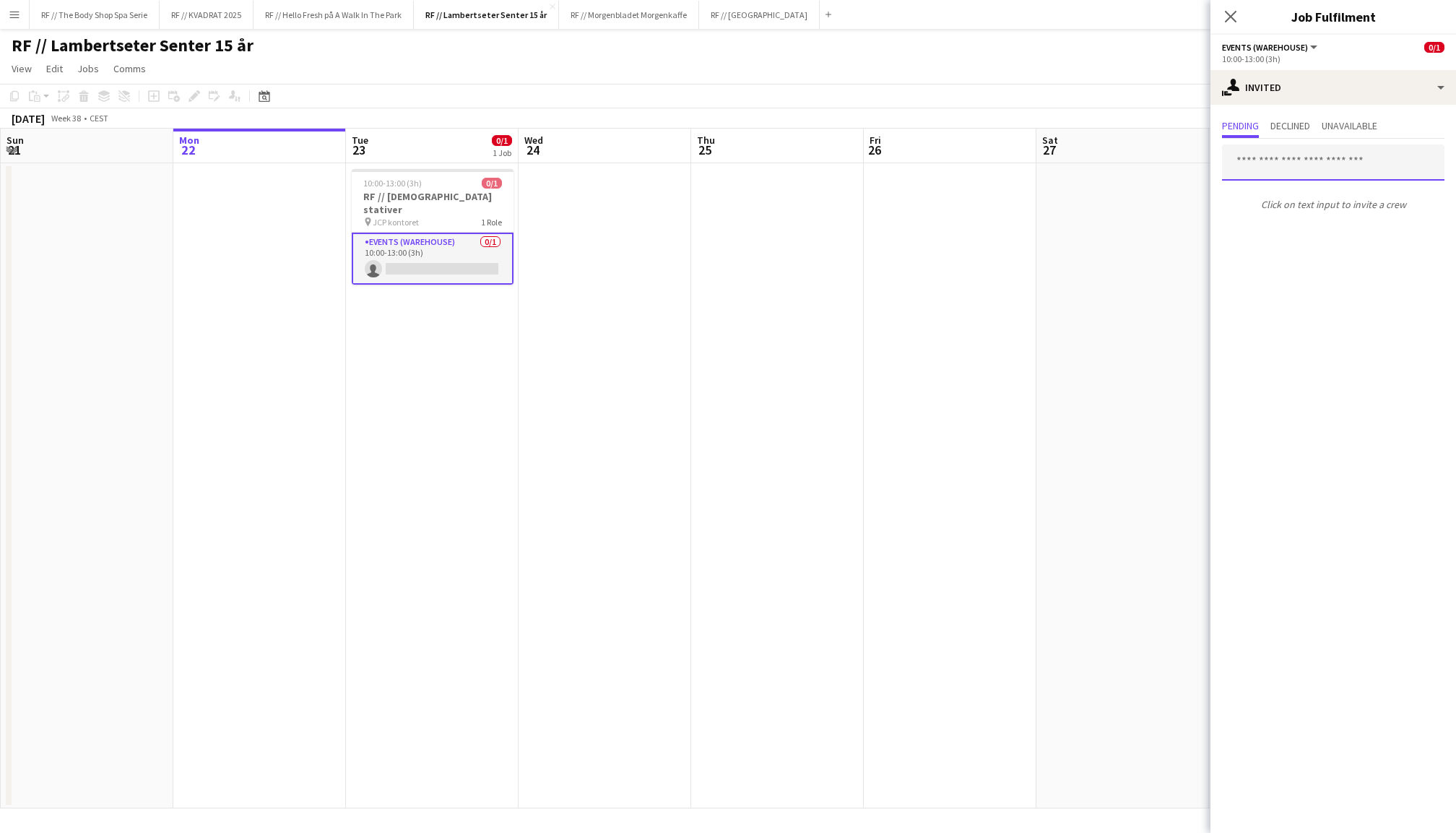
click at [1300, 166] on input "text" at bounding box center [1333, 162] width 223 height 36
type input "*******"
click at [1307, 202] on span "Busy with another job on EVENT// SIRK NORGE ." at bounding box center [1333, 204] width 199 height 13
type input "*"
type input "******"
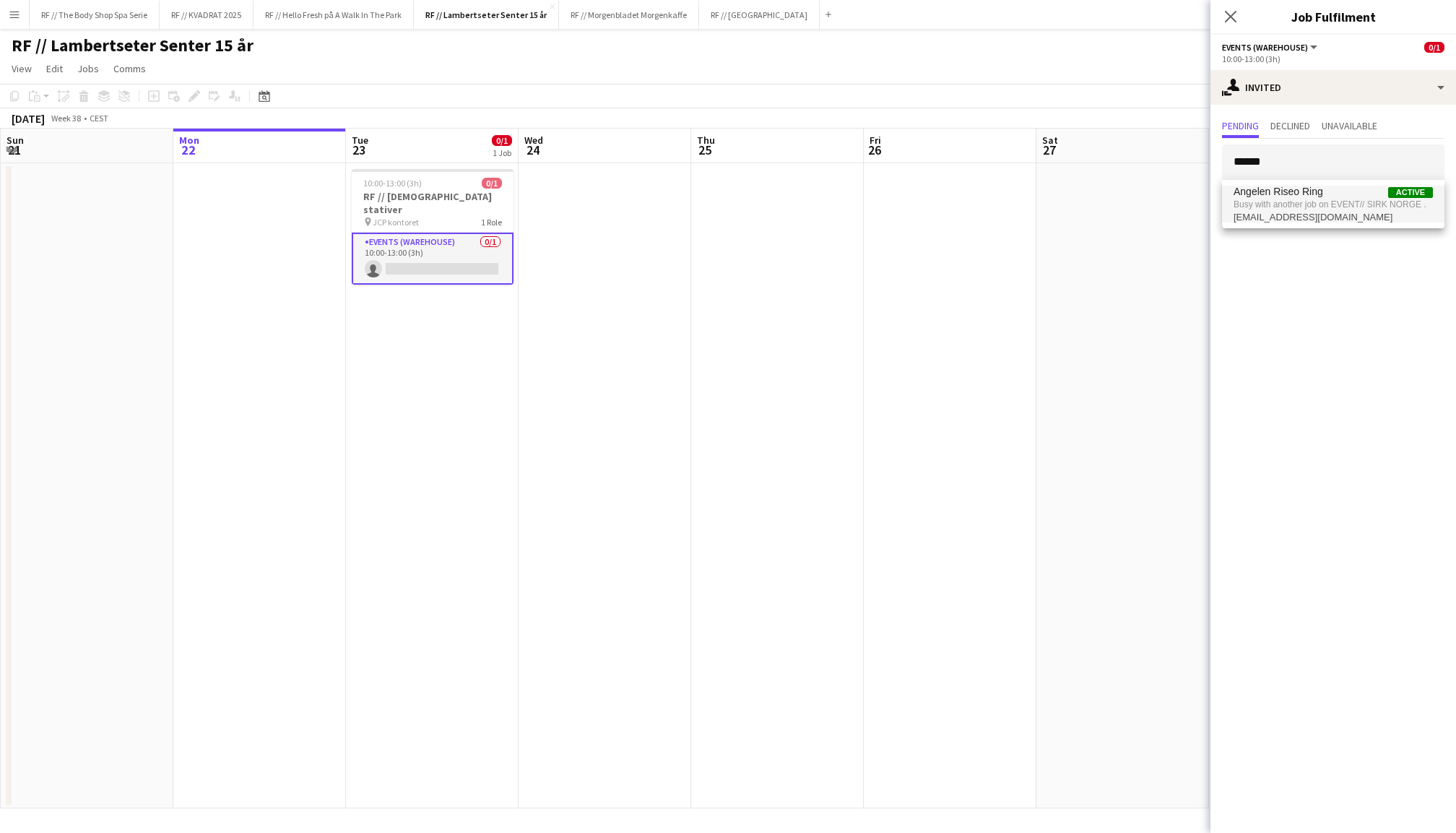
click at [1373, 192] on span "Angelen Riseo Ring Active" at bounding box center [1333, 192] width 199 height 13
click at [826, 15] on app-icon "Add" at bounding box center [829, 14] width 5 height 5
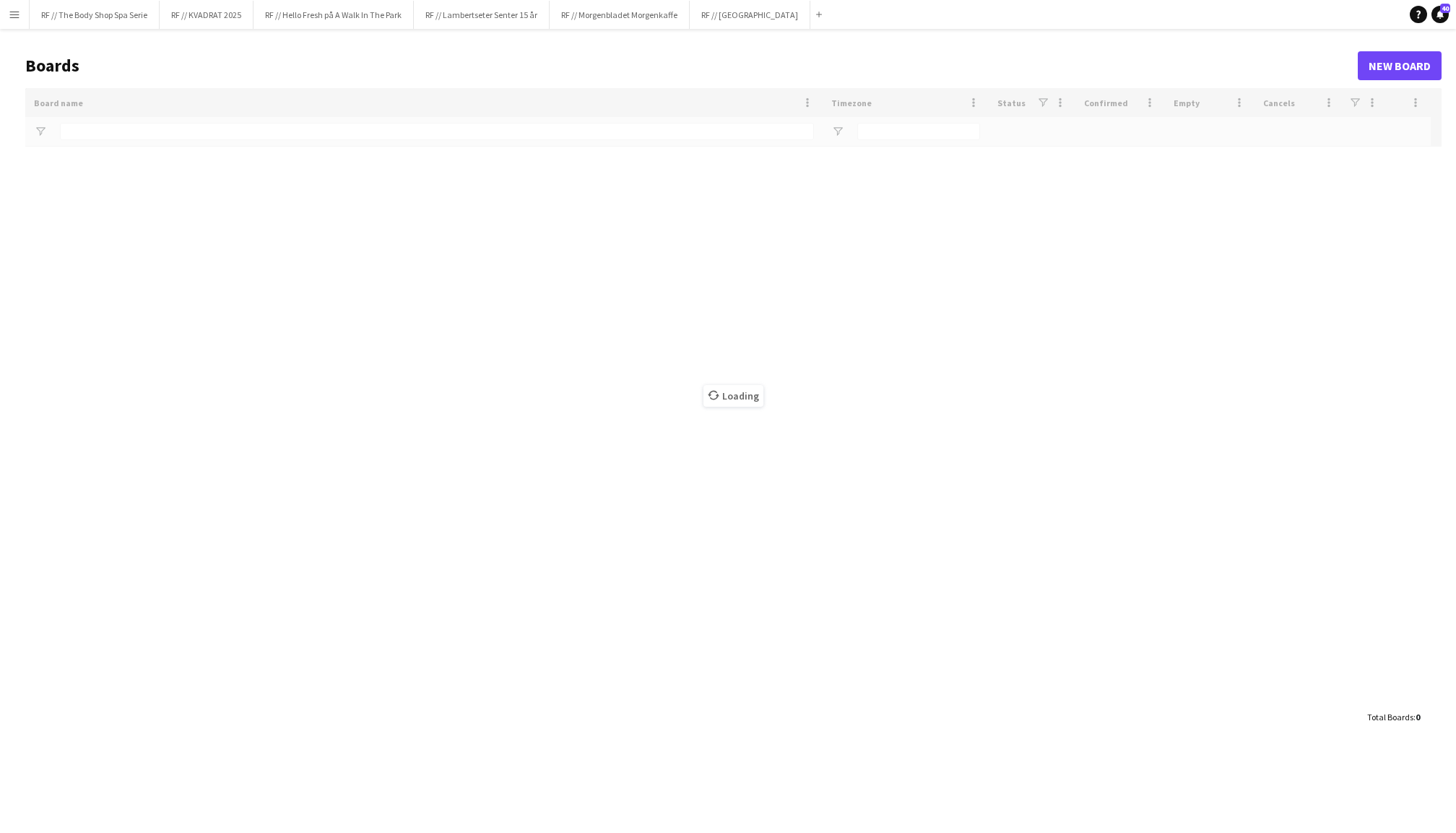
type input "*********"
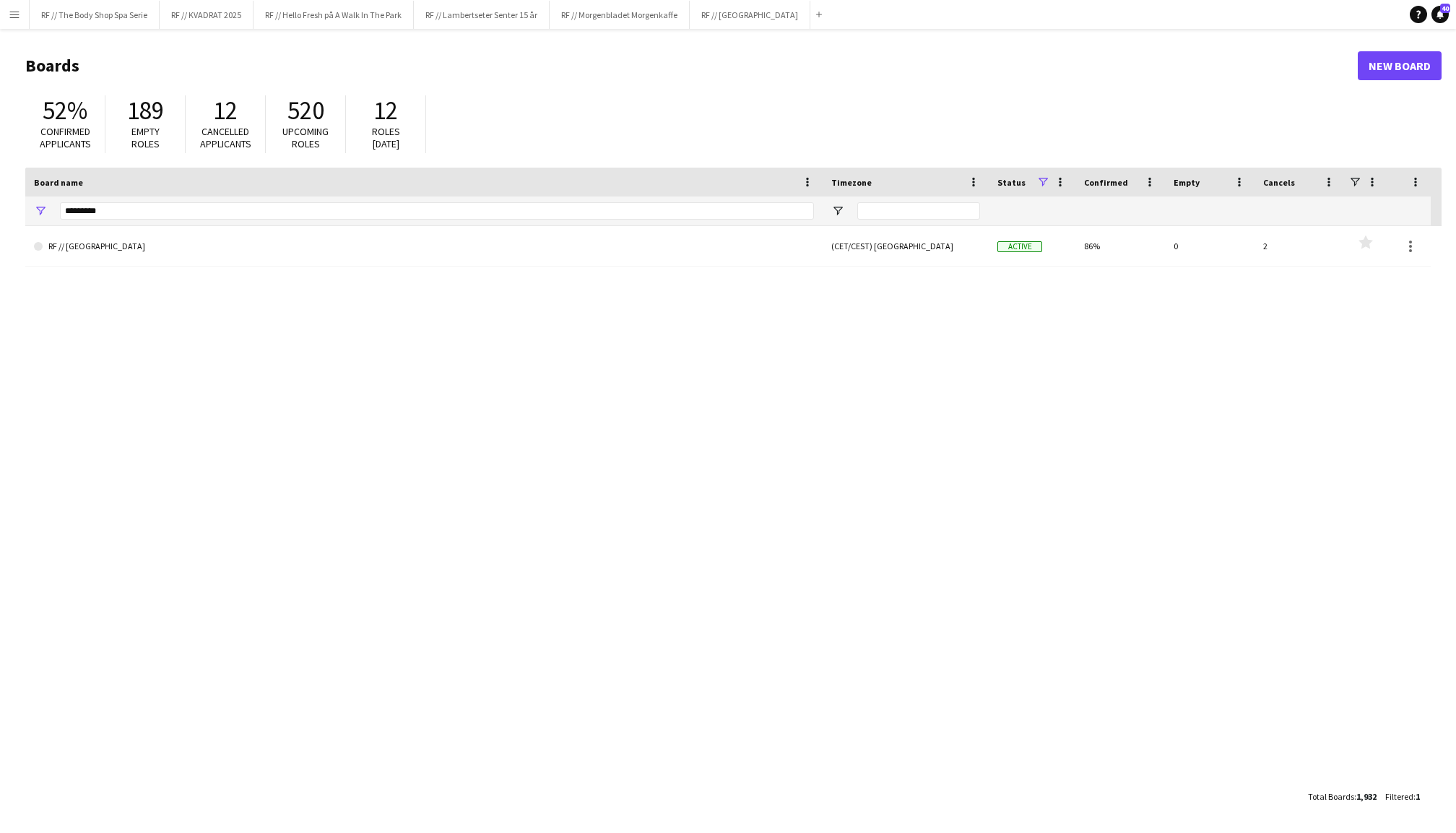
click at [13, 24] on button "Menu" at bounding box center [14, 14] width 29 height 29
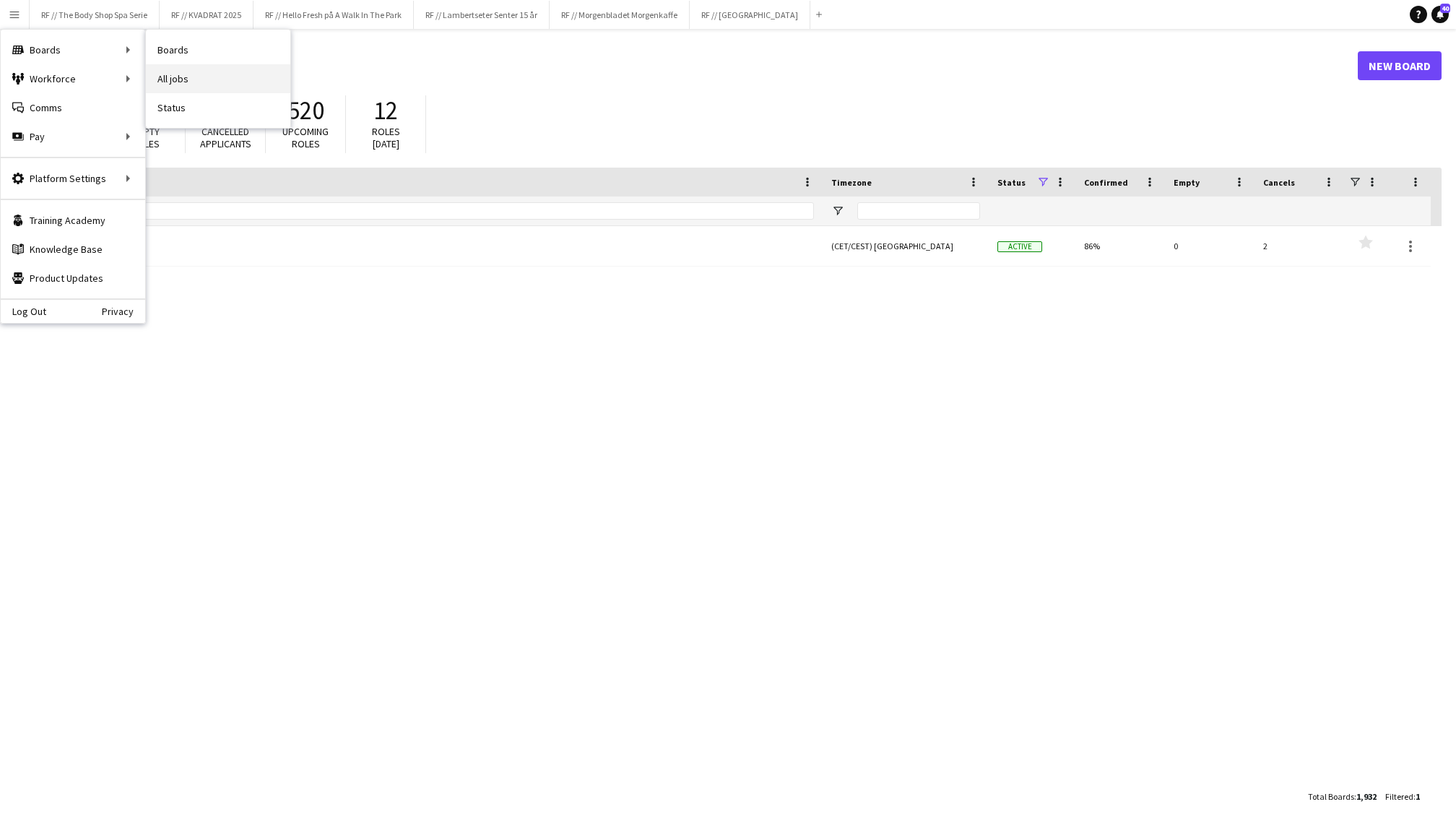
click at [189, 79] on link "All jobs" at bounding box center [218, 79] width 145 height 29
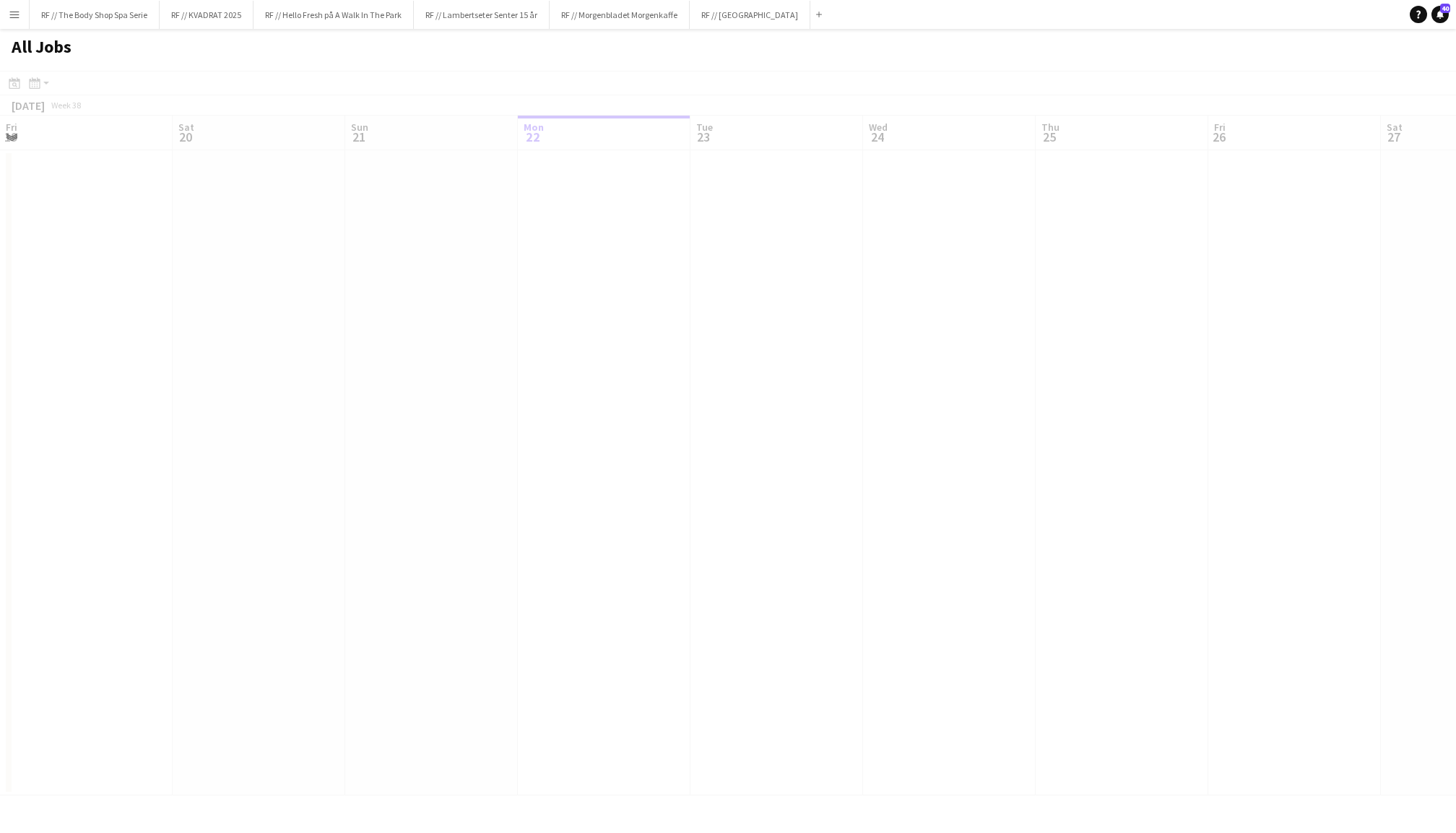
scroll to position [0, 345]
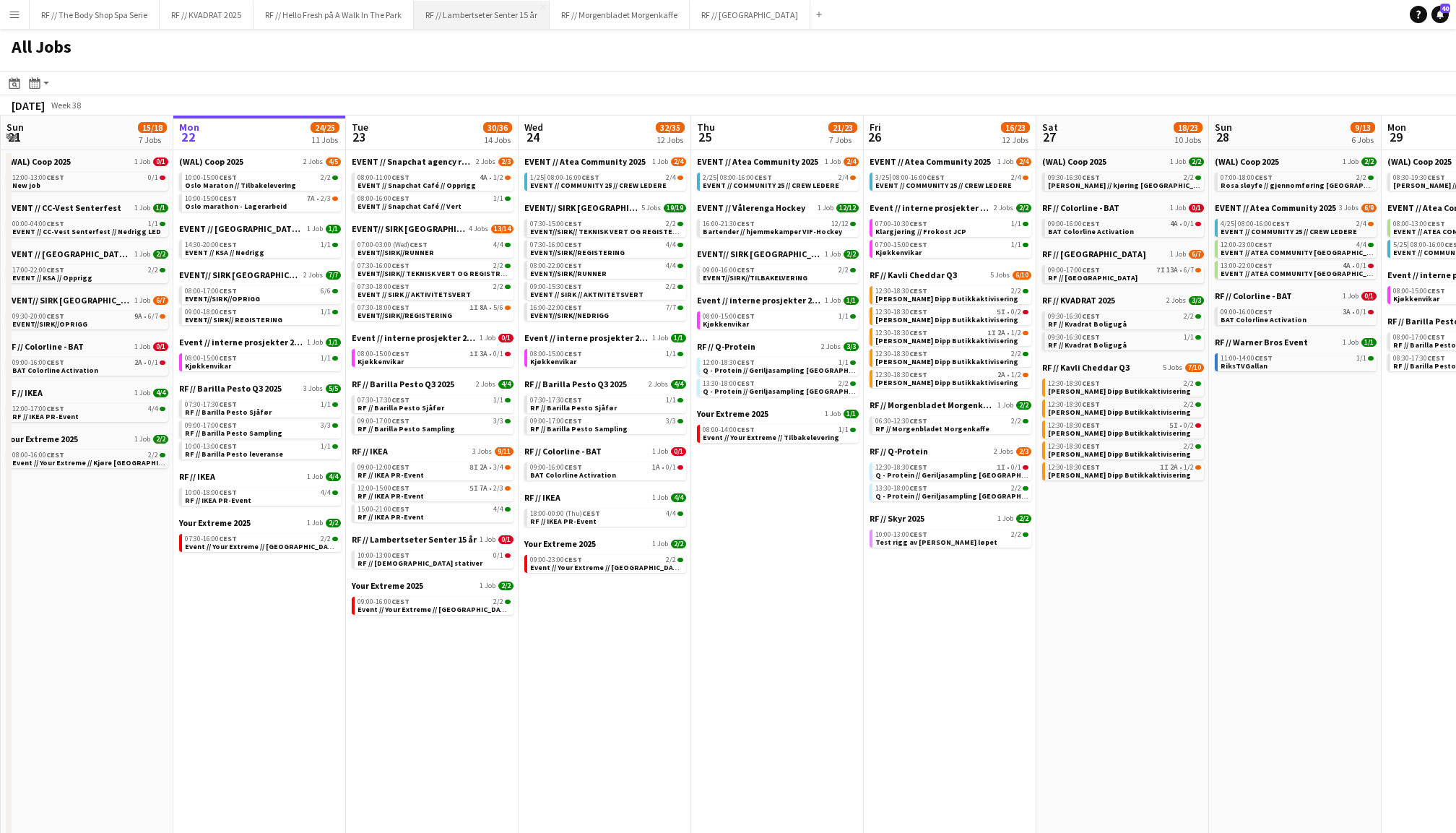
click at [486, 13] on button "RF // Lambertseter Senter 15 år Close" at bounding box center [481, 14] width 136 height 28
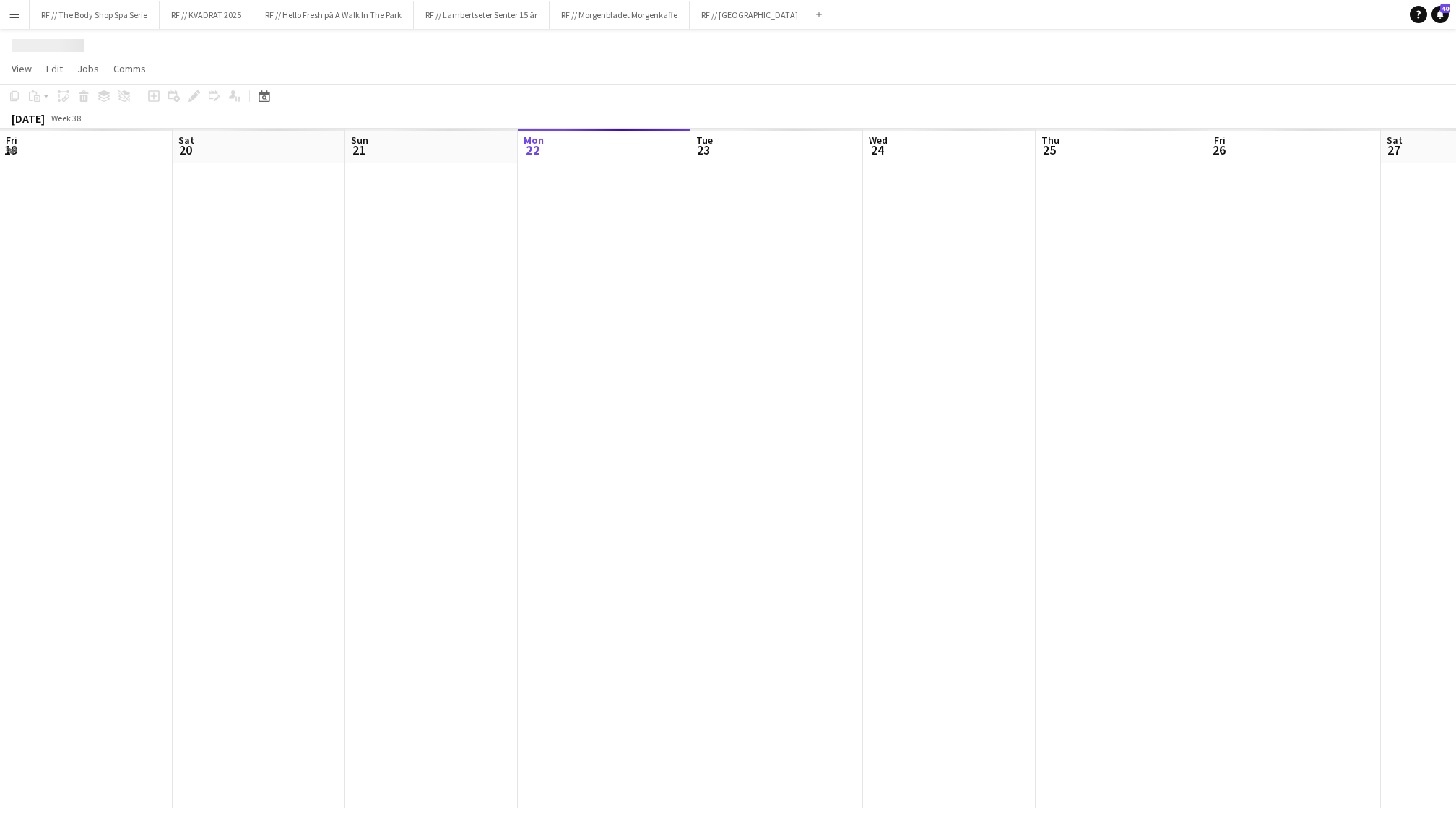
scroll to position [0, 345]
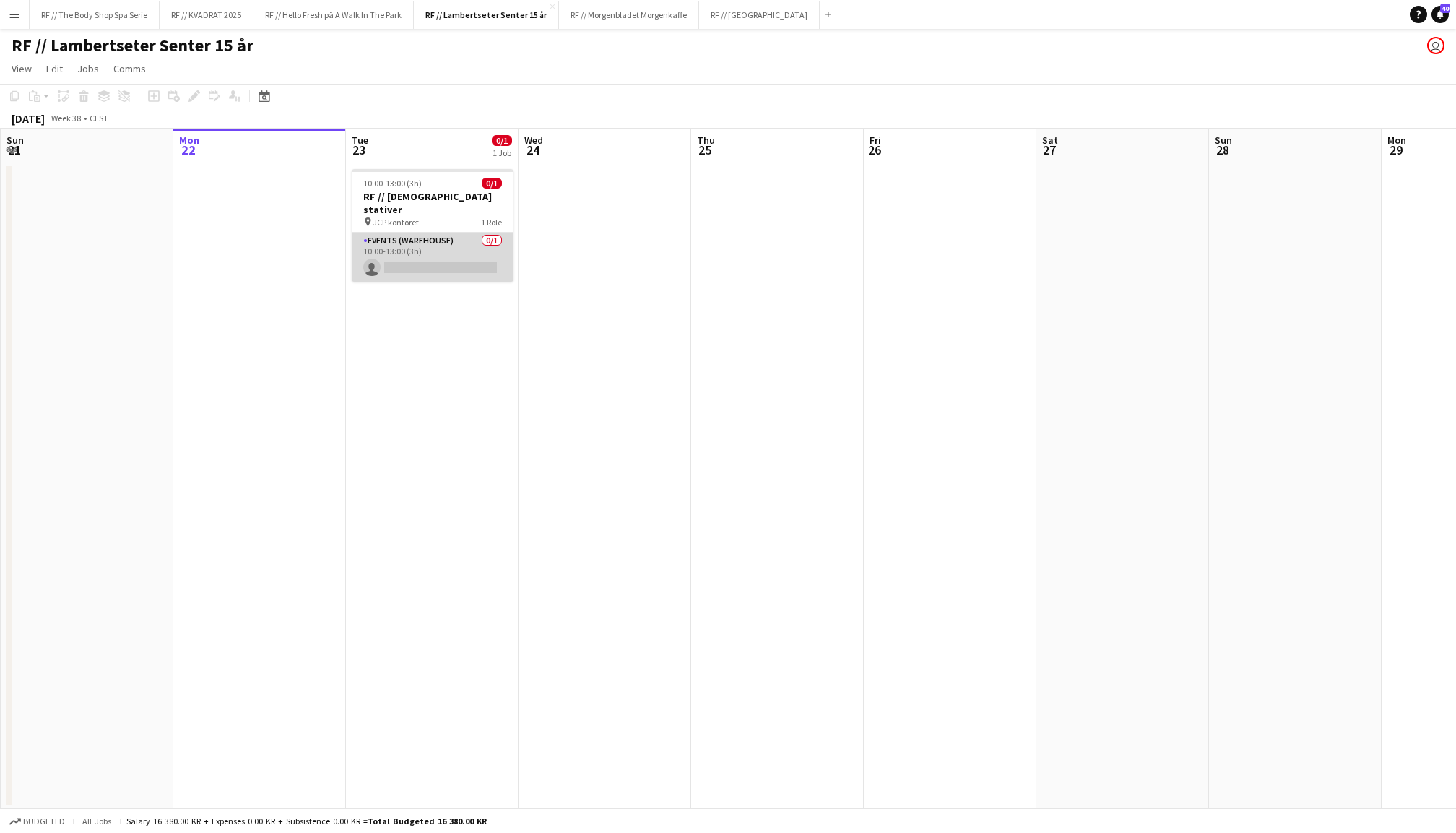
click at [446, 240] on app-card-role "Events (Warehouse) 0/1 10:00-13:00 (3h) single-neutral-actions" at bounding box center [433, 257] width 162 height 49
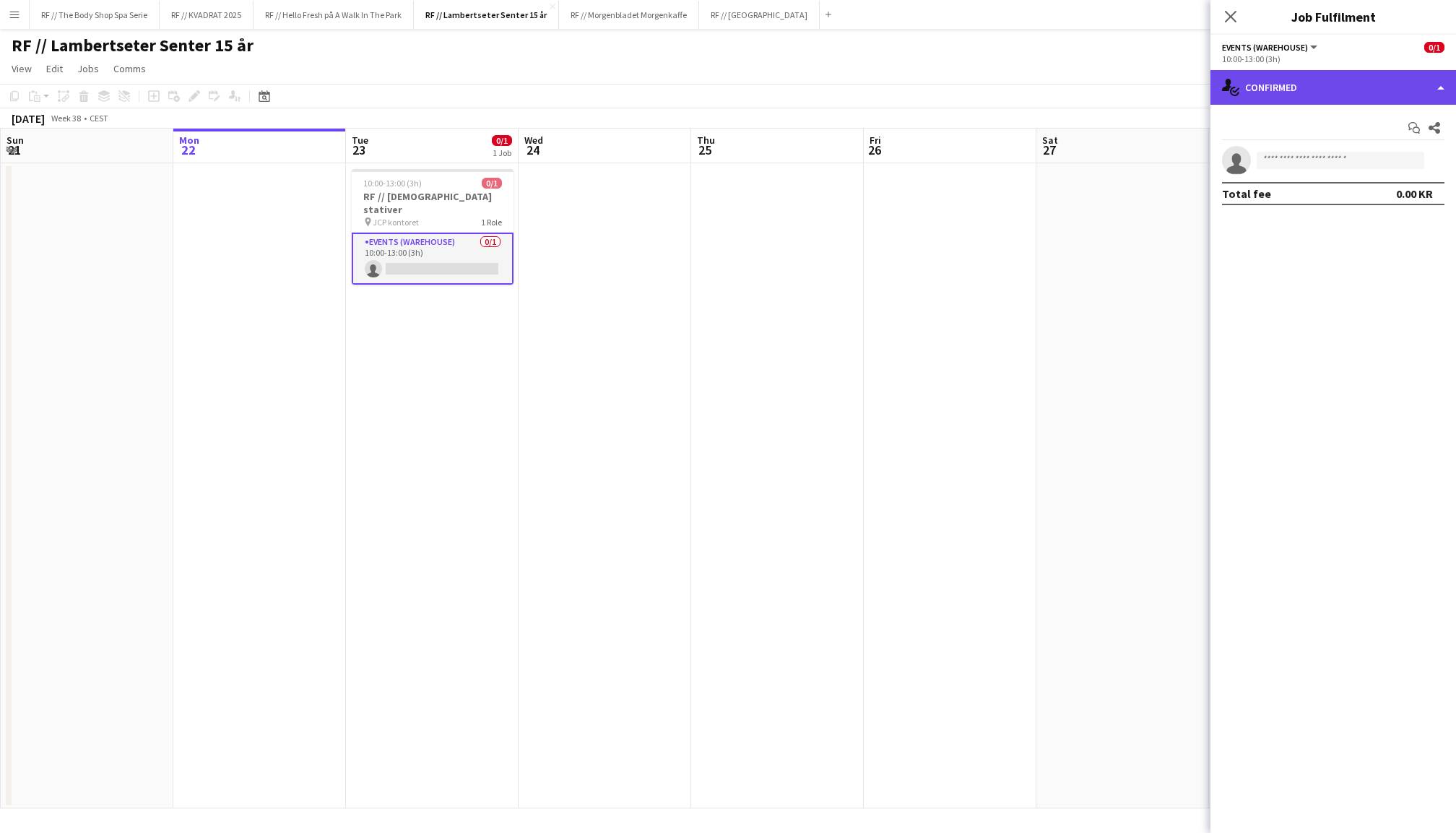
click at [1286, 91] on div "single-neutral-actions-check-2 Confirmed" at bounding box center [1333, 87] width 246 height 35
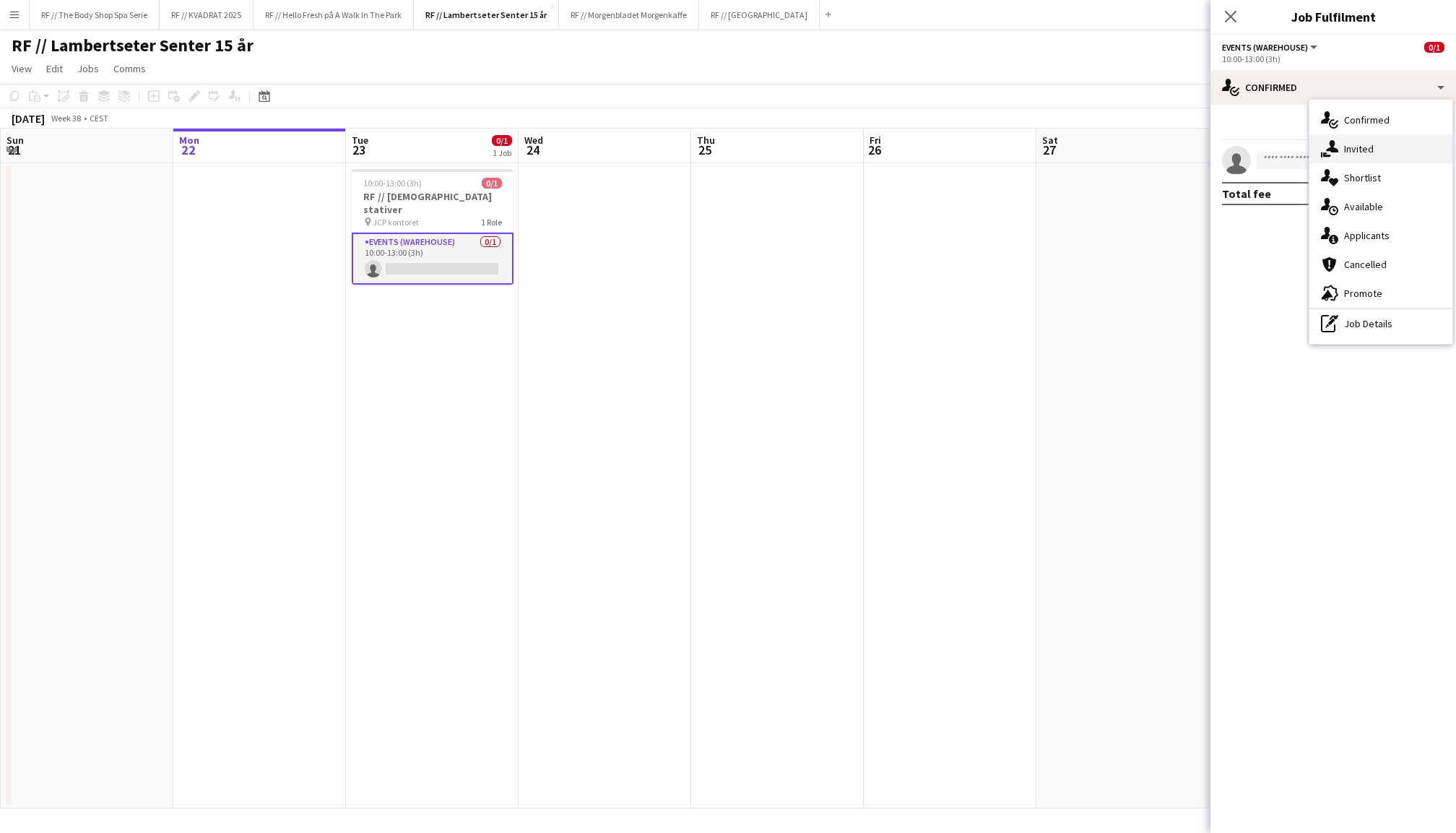
click at [1356, 157] on div "single-neutral-actions-share-1 Invited" at bounding box center [1381, 149] width 143 height 29
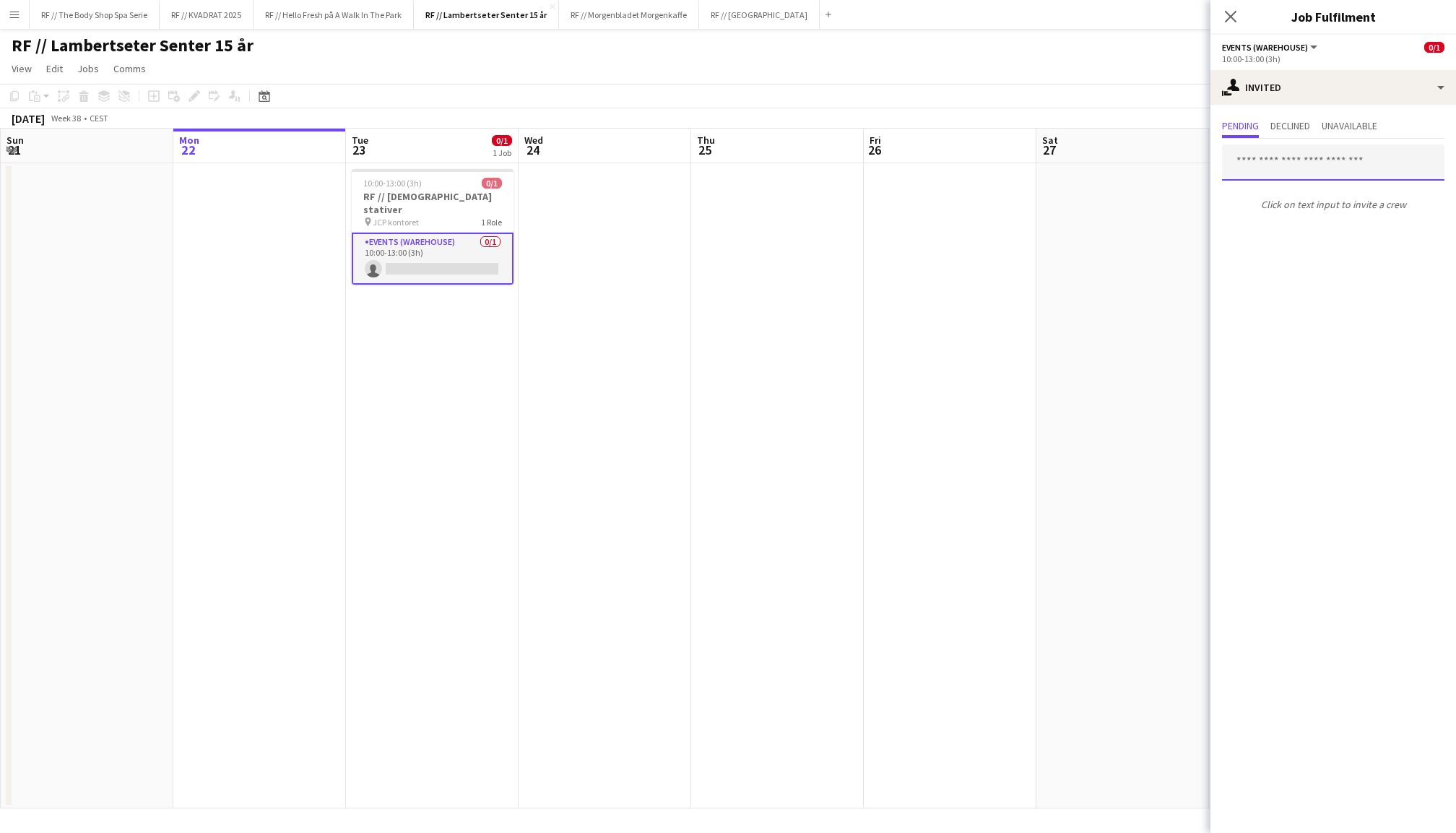
click at [1306, 157] on input "text" at bounding box center [1333, 162] width 223 height 36
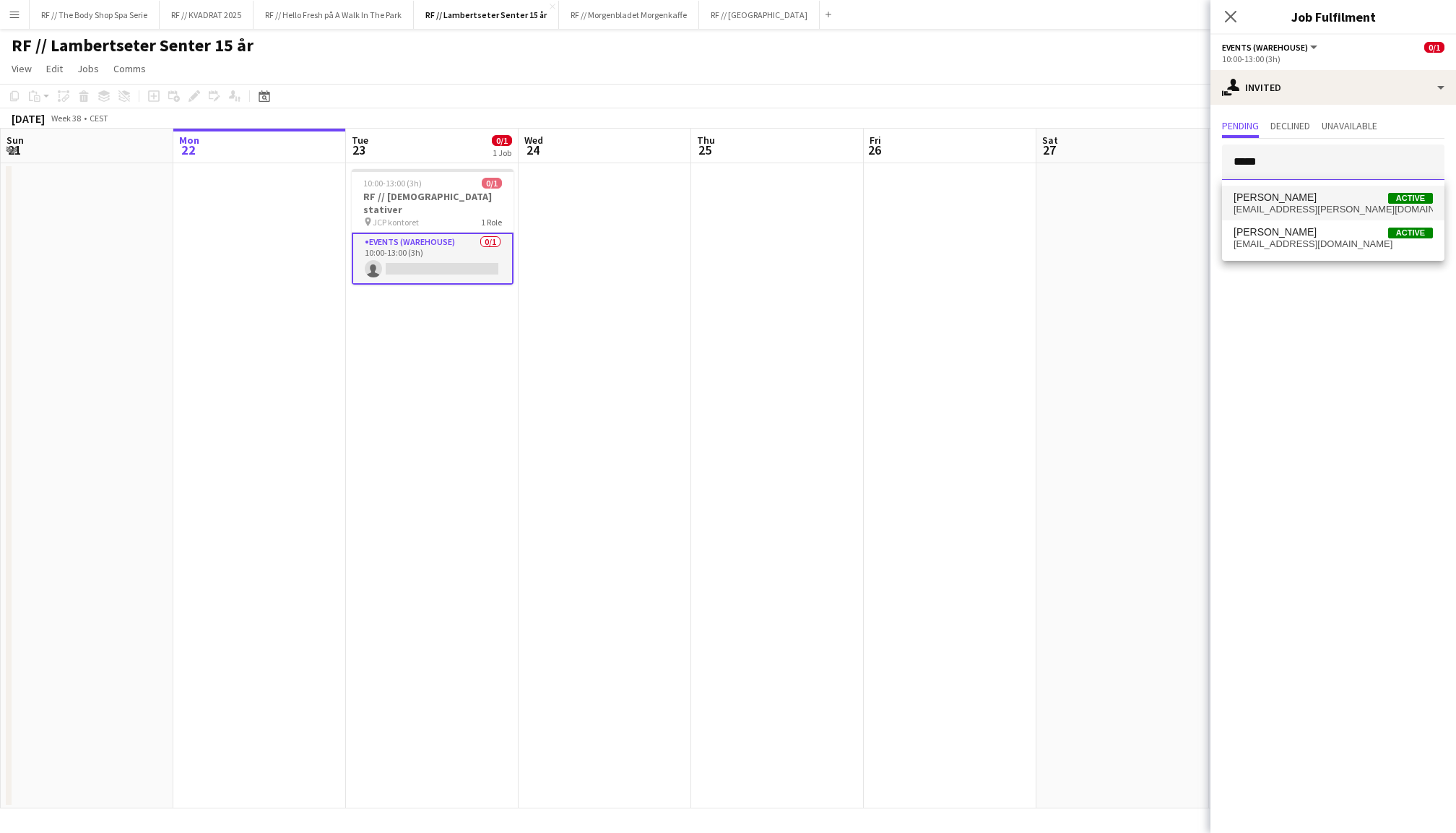
type input "*****"
click at [1315, 201] on span "[PERSON_NAME]" at bounding box center [1275, 197] width 83 height 13
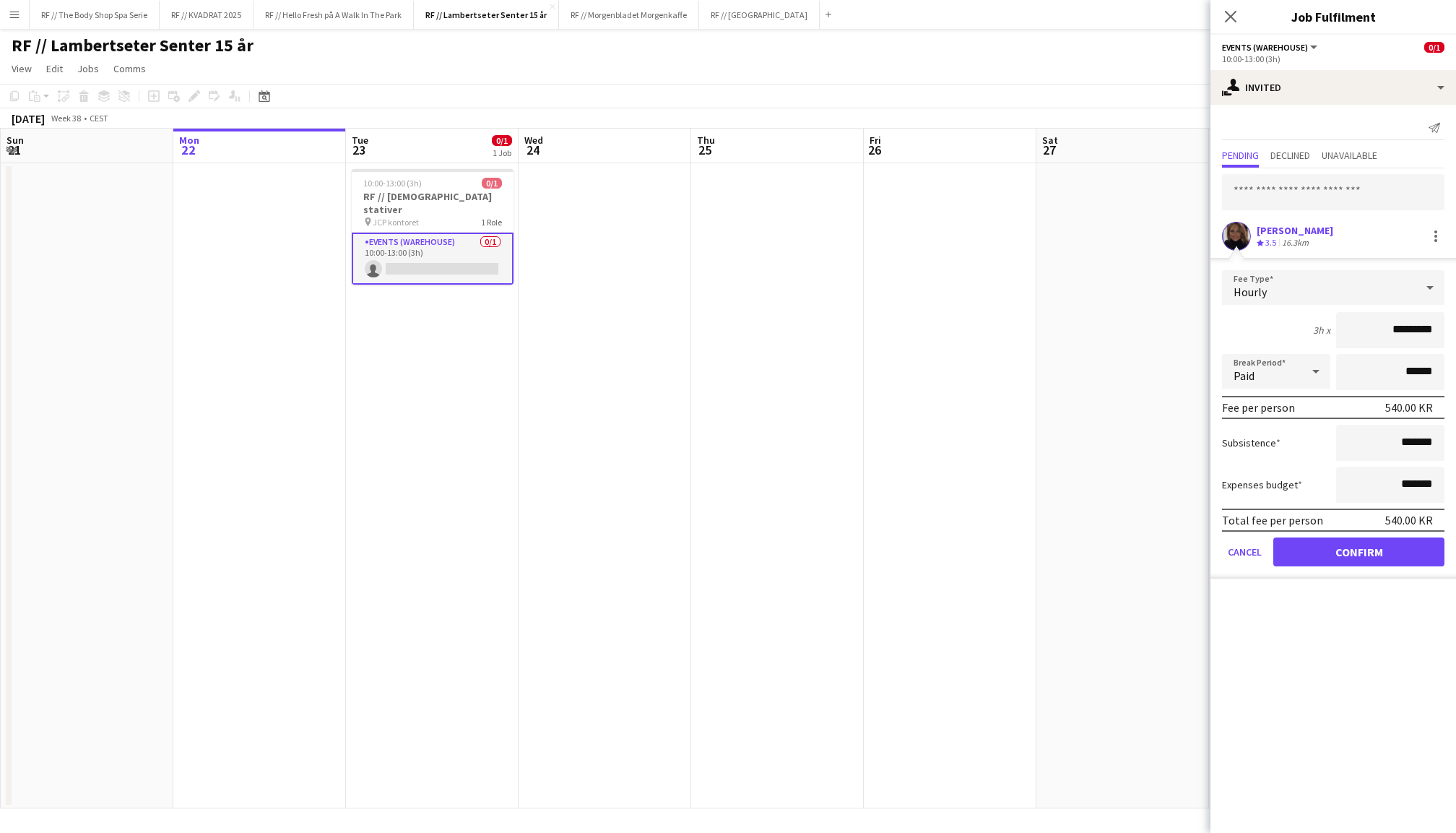
click at [1382, 556] on button "Confirm" at bounding box center [1358, 552] width 171 height 29
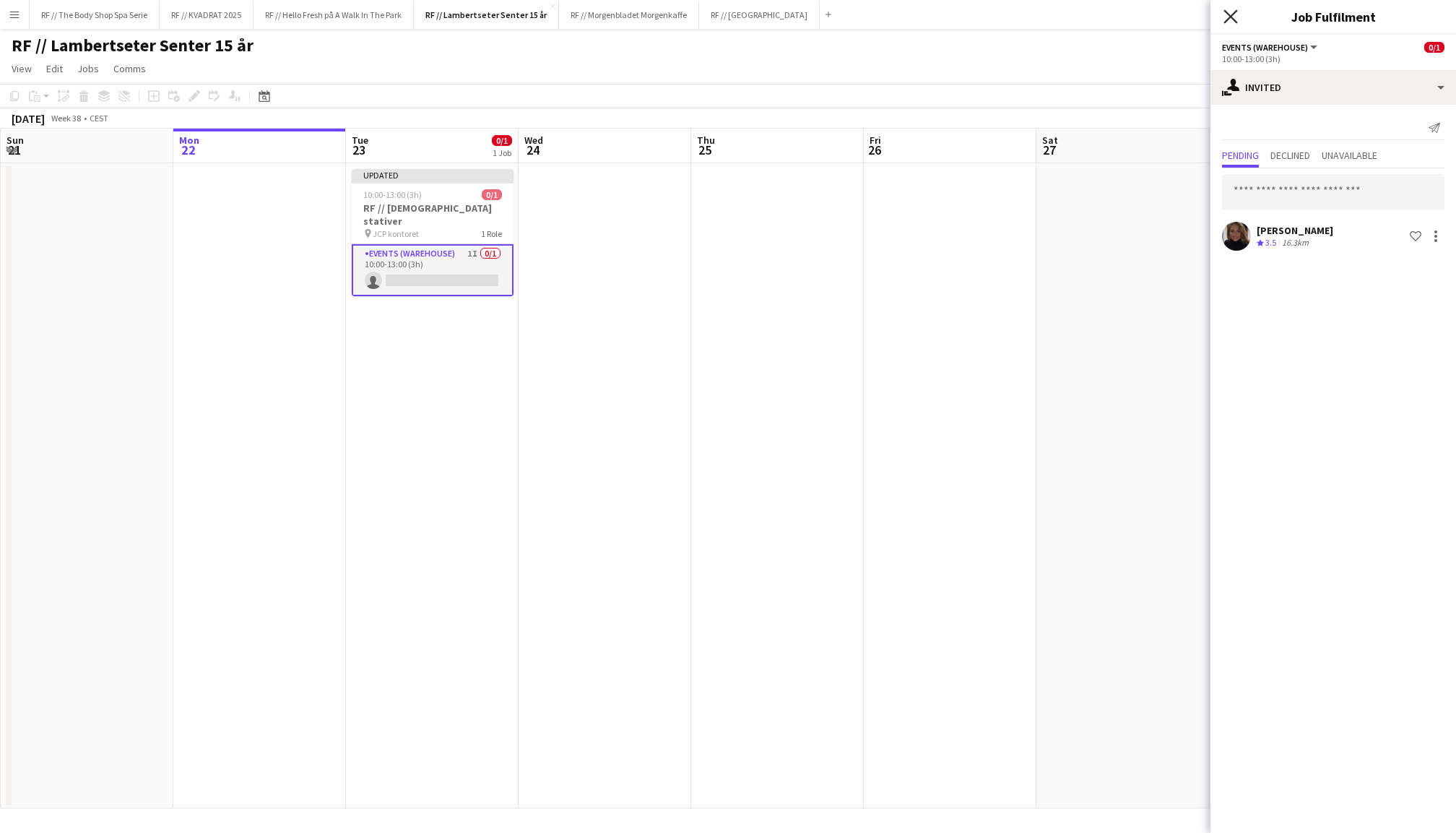
click at [1229, 15] on icon at bounding box center [1230, 15] width 13 height 13
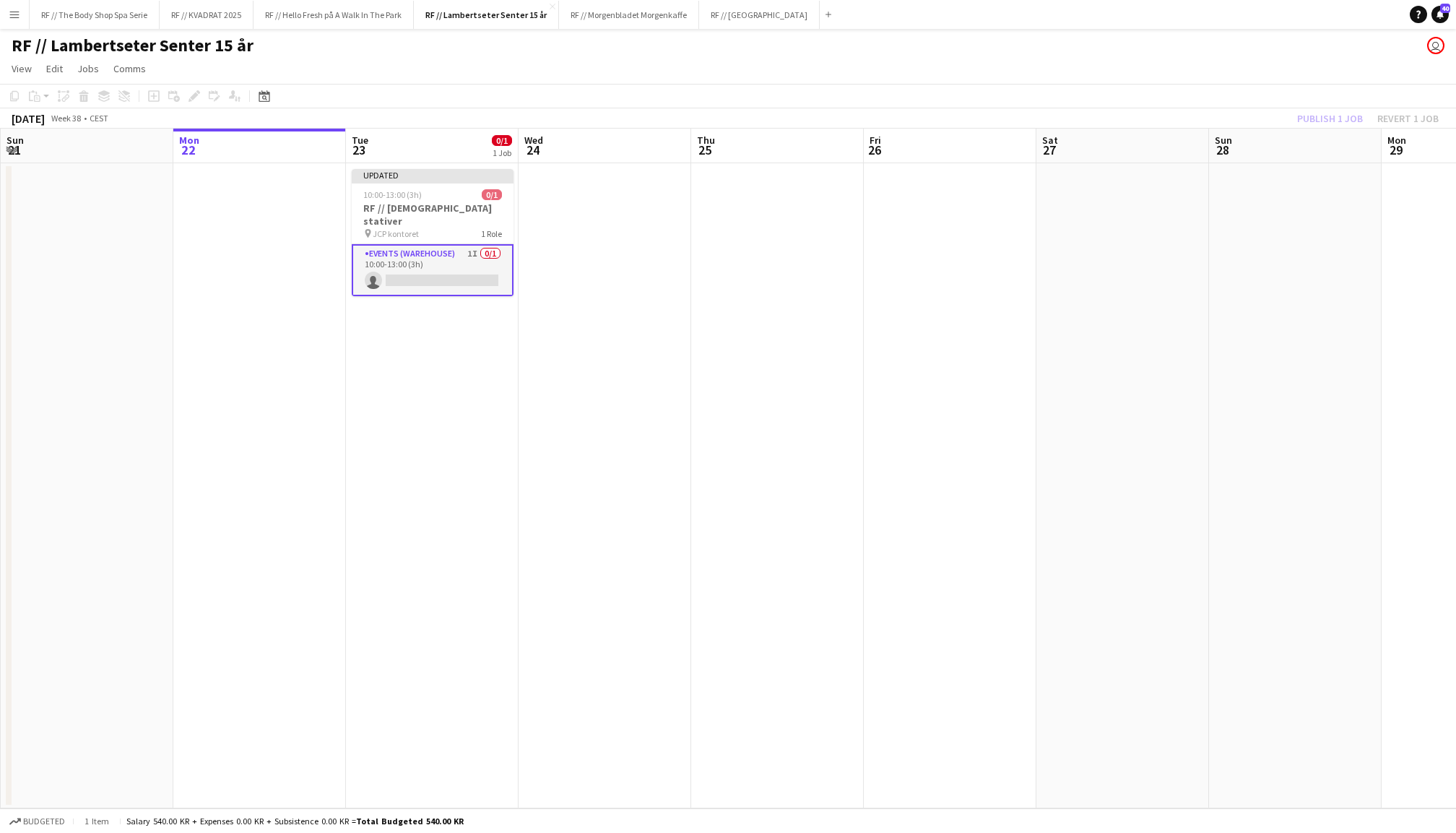
click at [1320, 110] on div "Publish 1 job Revert 1 job" at bounding box center [1368, 118] width 176 height 19
click at [1320, 110] on button "Publish 1 job" at bounding box center [1329, 118] width 77 height 19
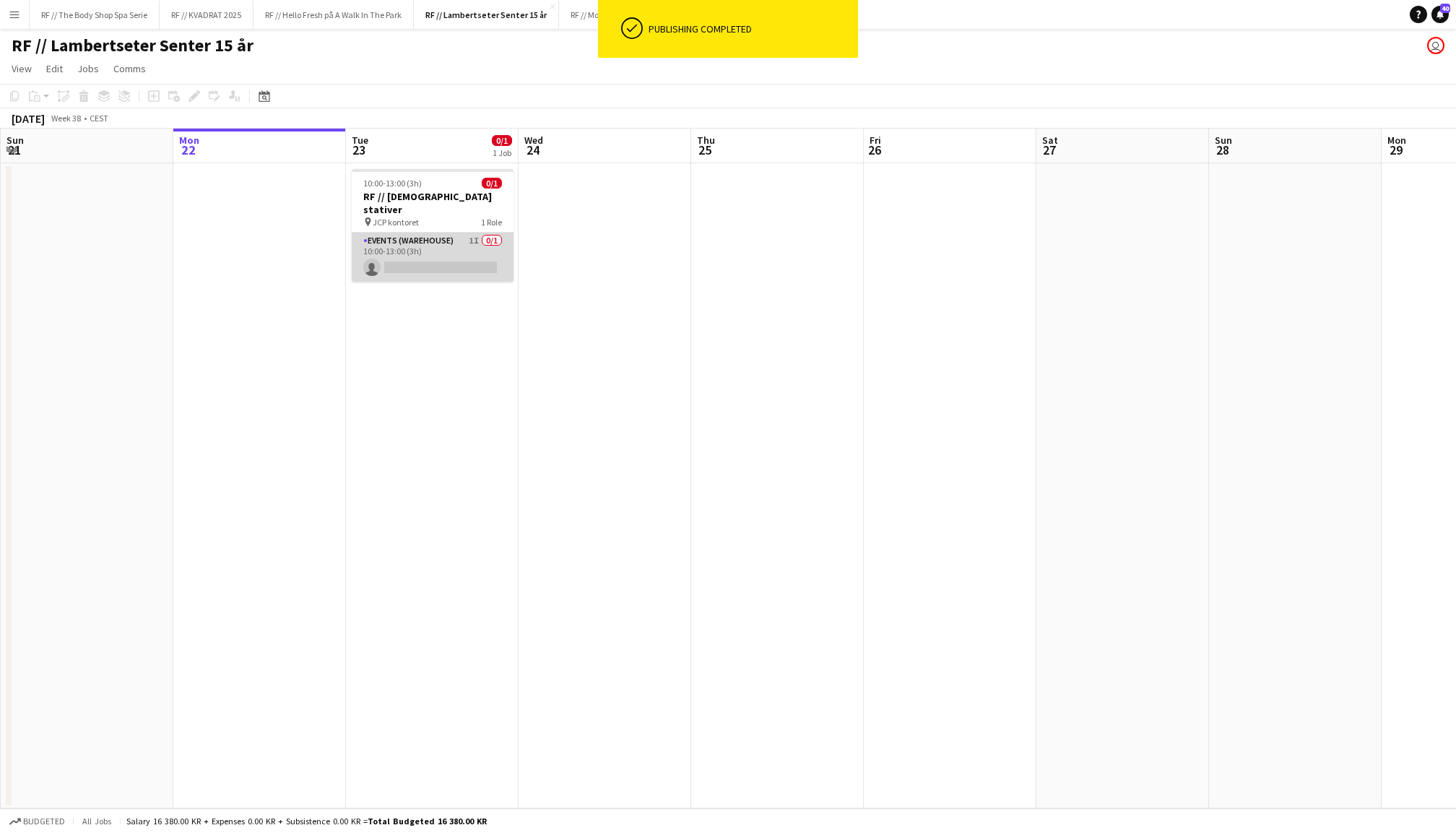
click at [442, 241] on app-card-role "Events (Warehouse) 1I 0/1 10:00-13:00 (3h) single-neutral-actions" at bounding box center [433, 257] width 162 height 49
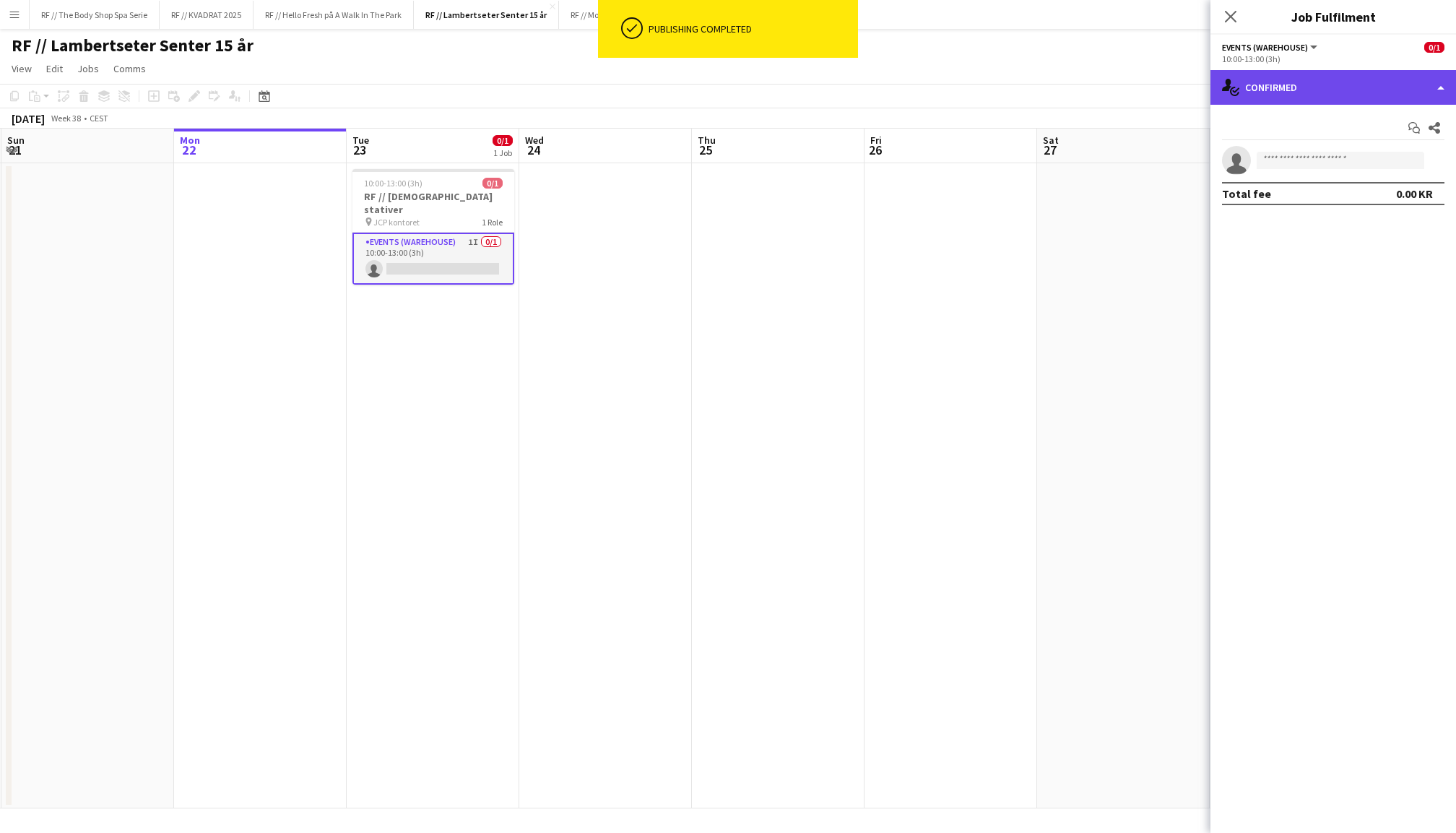
click at [1294, 88] on div "single-neutral-actions-check-2 Confirmed" at bounding box center [1333, 87] width 246 height 35
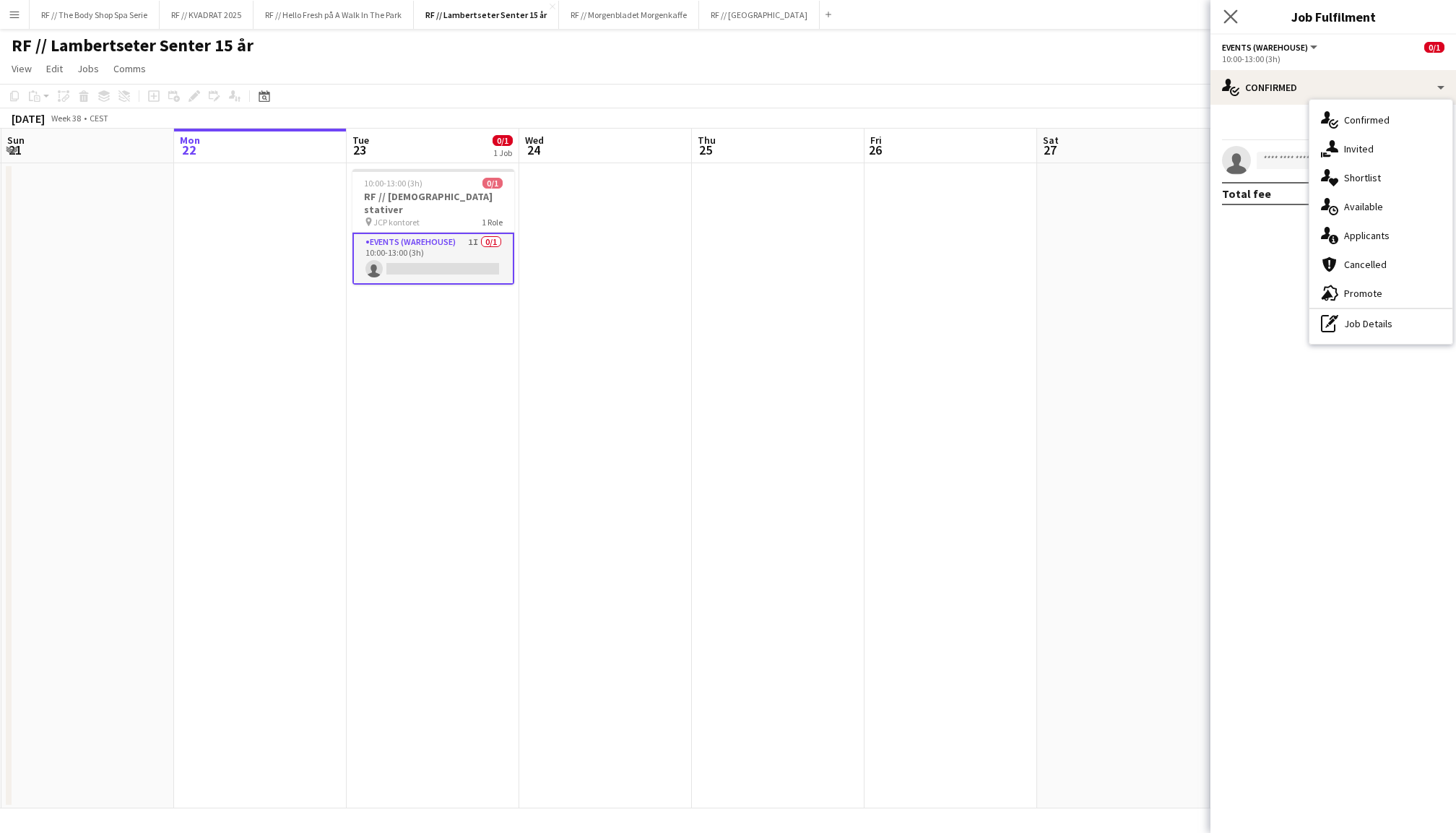
click at [1237, 16] on app-icon "Close pop-in" at bounding box center [1231, 16] width 21 height 21
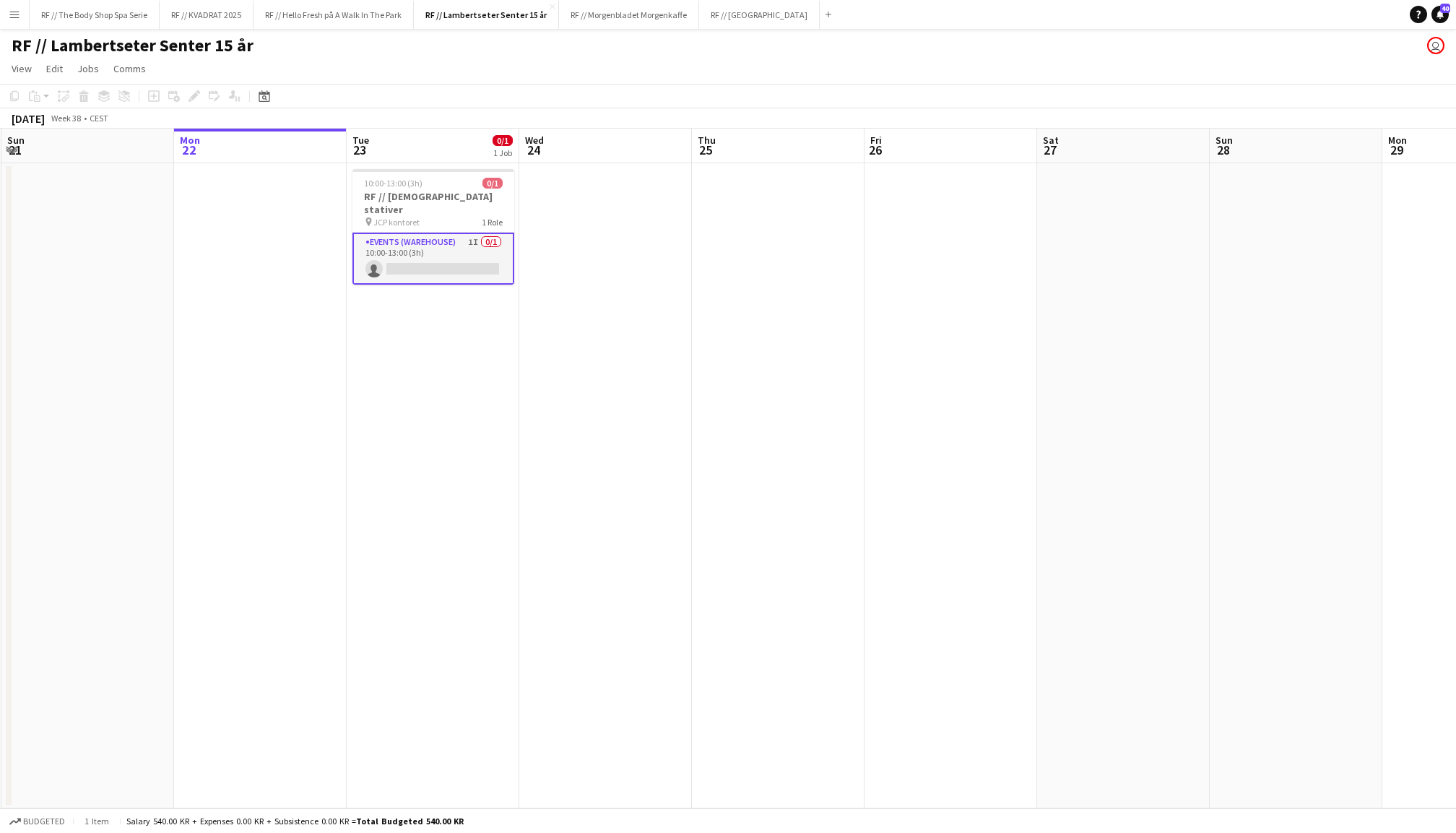
click at [645, 302] on app-date-cell at bounding box center [605, 486] width 172 height 644
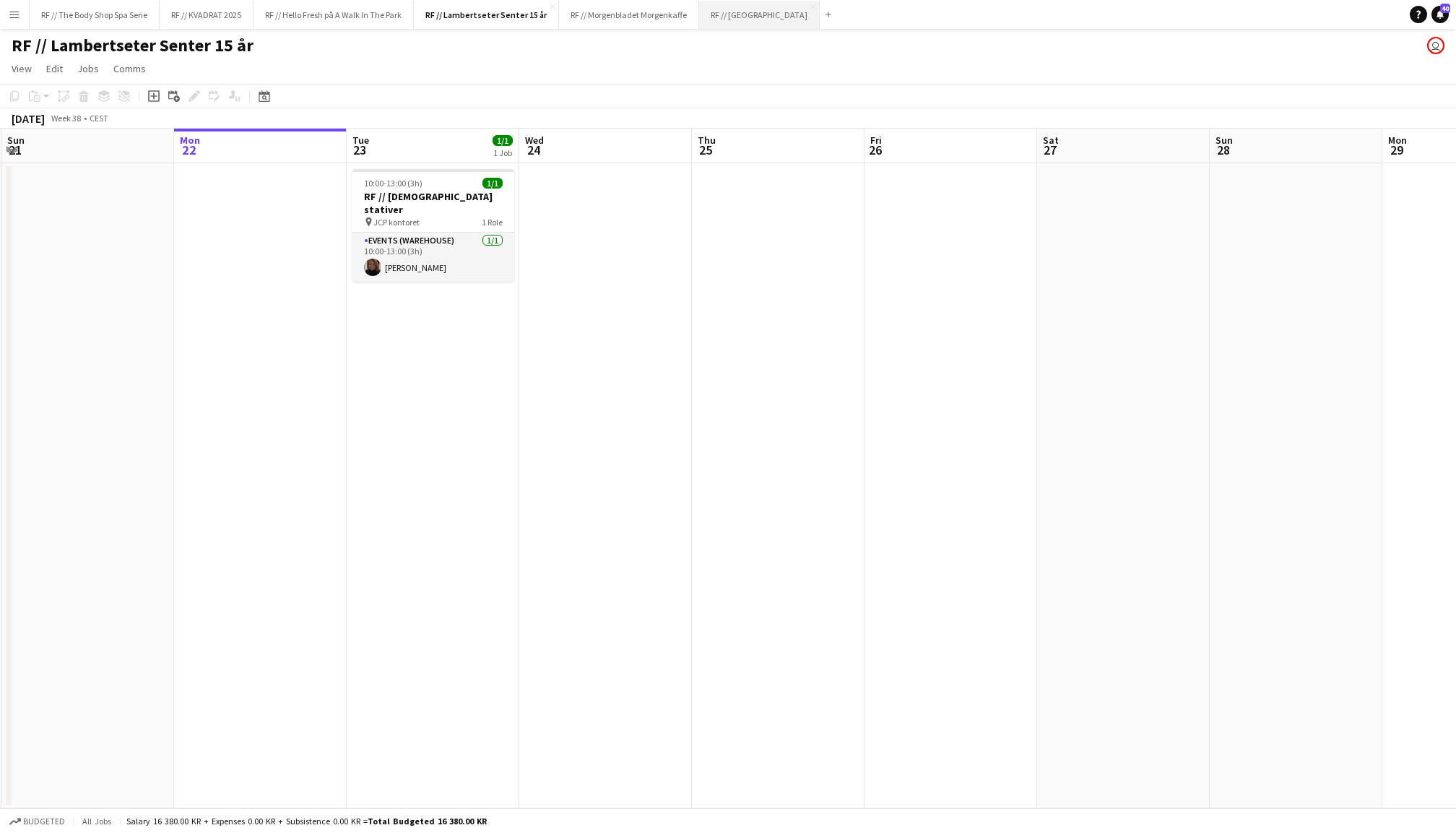
click at [741, 16] on button "RF // Fjordland Close" at bounding box center [759, 14] width 120 height 28
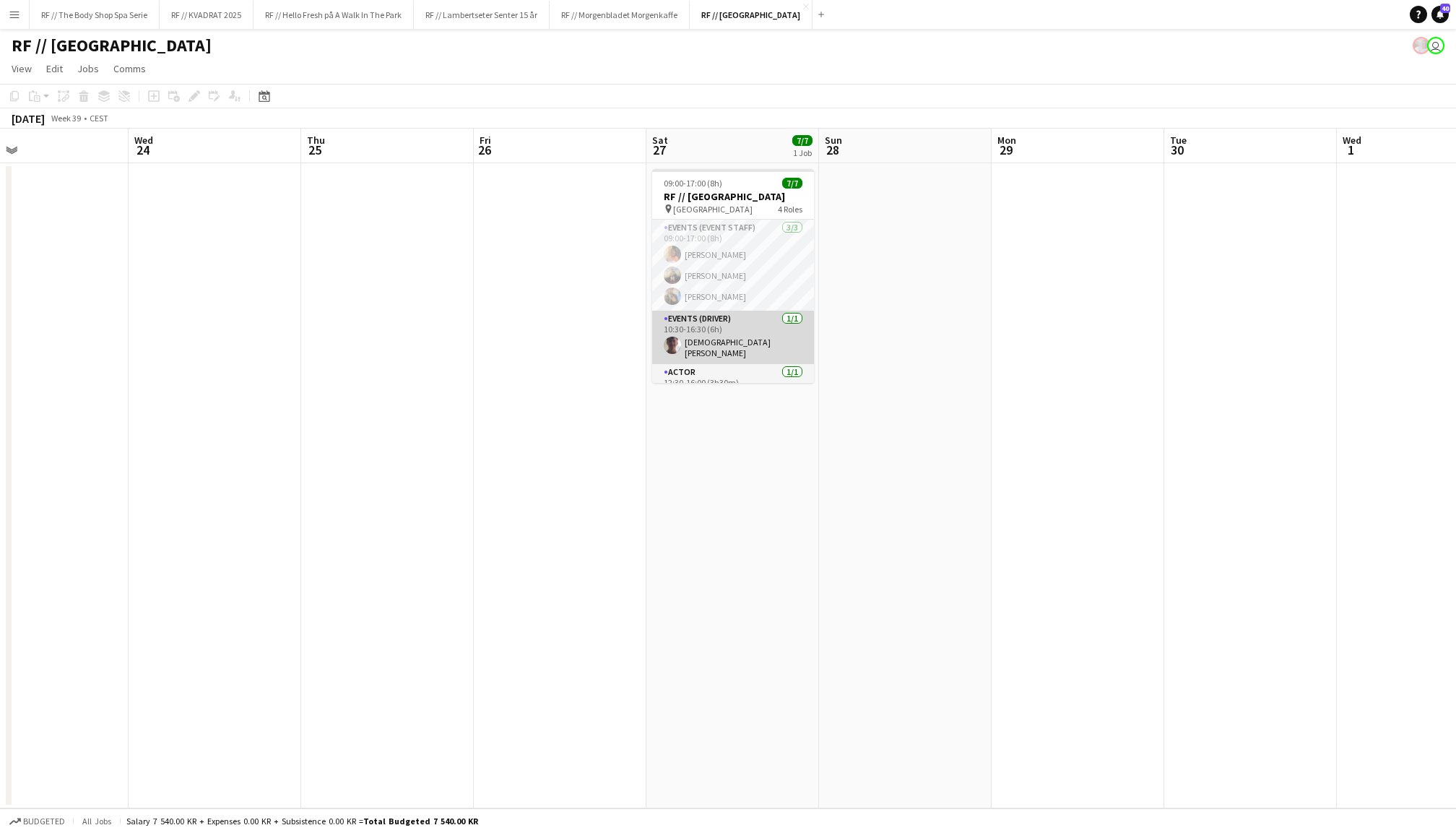
click at [750, 323] on app-card-role "Events (Driver) [DATE] 10:30-16:30 (6h) [DEMOGRAPHIC_DATA][PERSON_NAME]" at bounding box center [732, 338] width 162 height 54
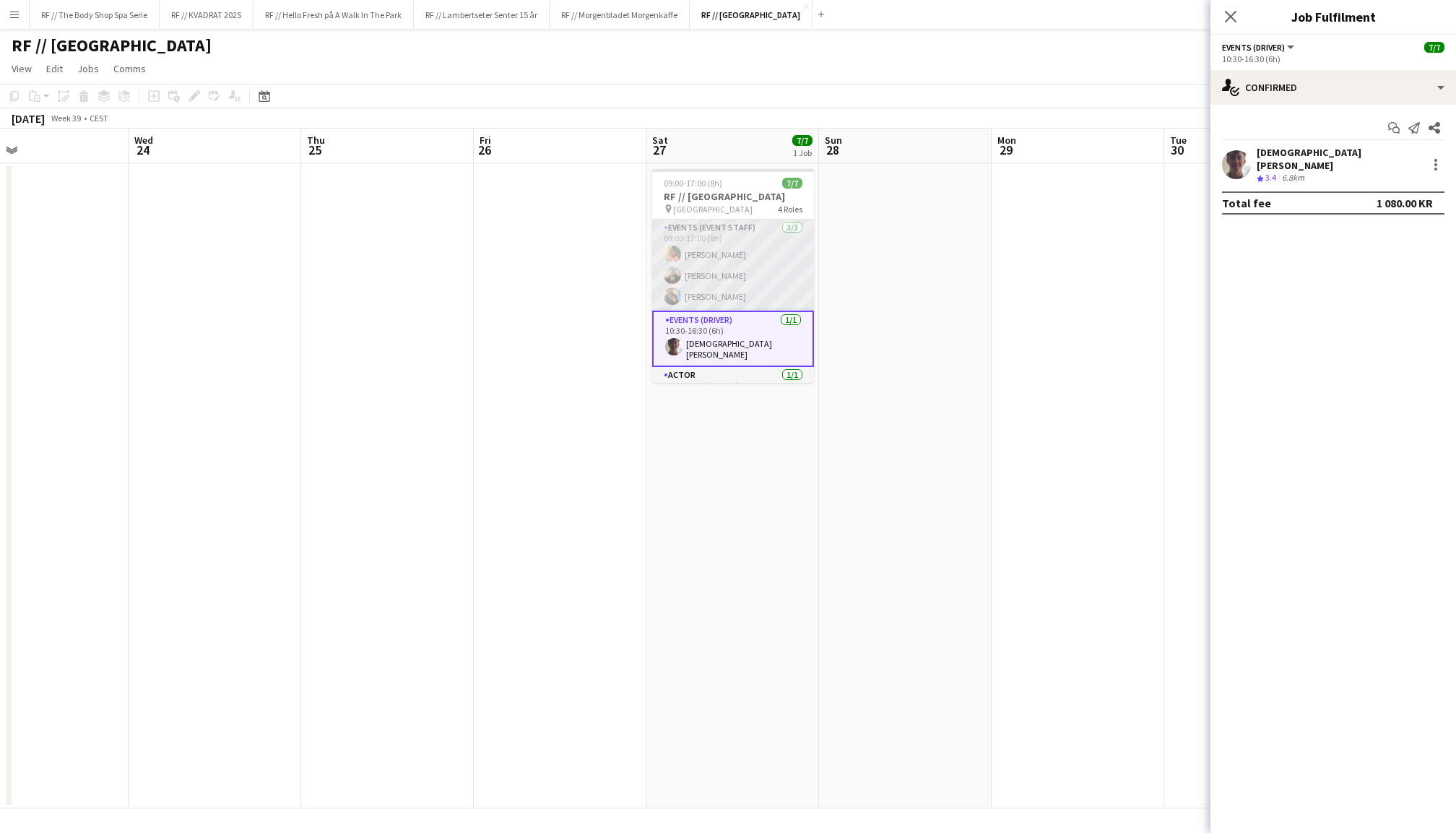
click at [743, 276] on app-card-role "Events (Event Staff) [DATE] 09:00-17:00 (8h) [PERSON_NAME] [PERSON_NAME] [PERSO…" at bounding box center [732, 265] width 162 height 91
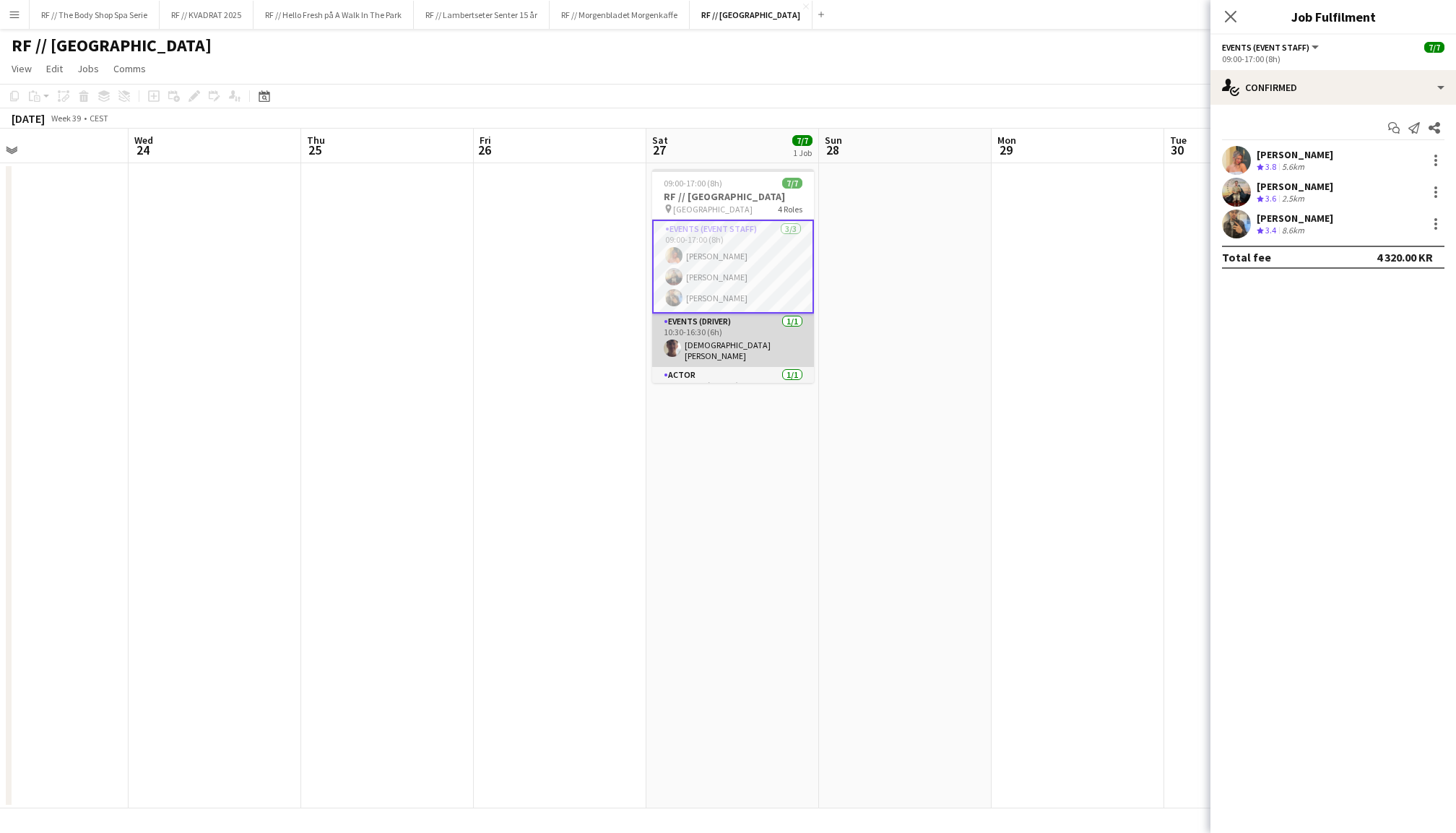
click at [728, 342] on app-card-role "Events (Driver) [DATE] 10:30-16:30 (6h) [DEMOGRAPHIC_DATA][PERSON_NAME]" at bounding box center [732, 340] width 162 height 54
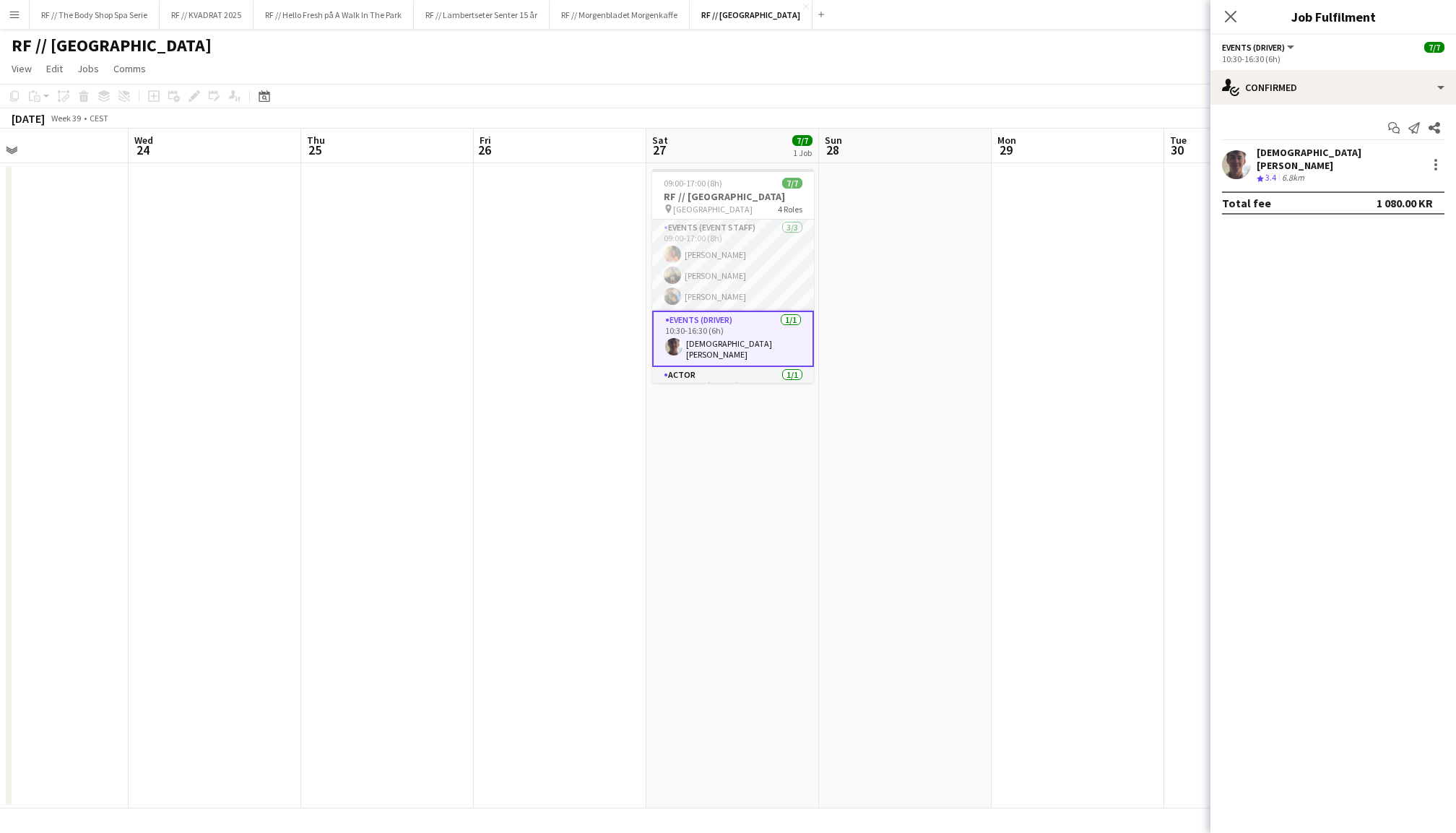
click at [540, 275] on app-date-cell at bounding box center [560, 486] width 172 height 644
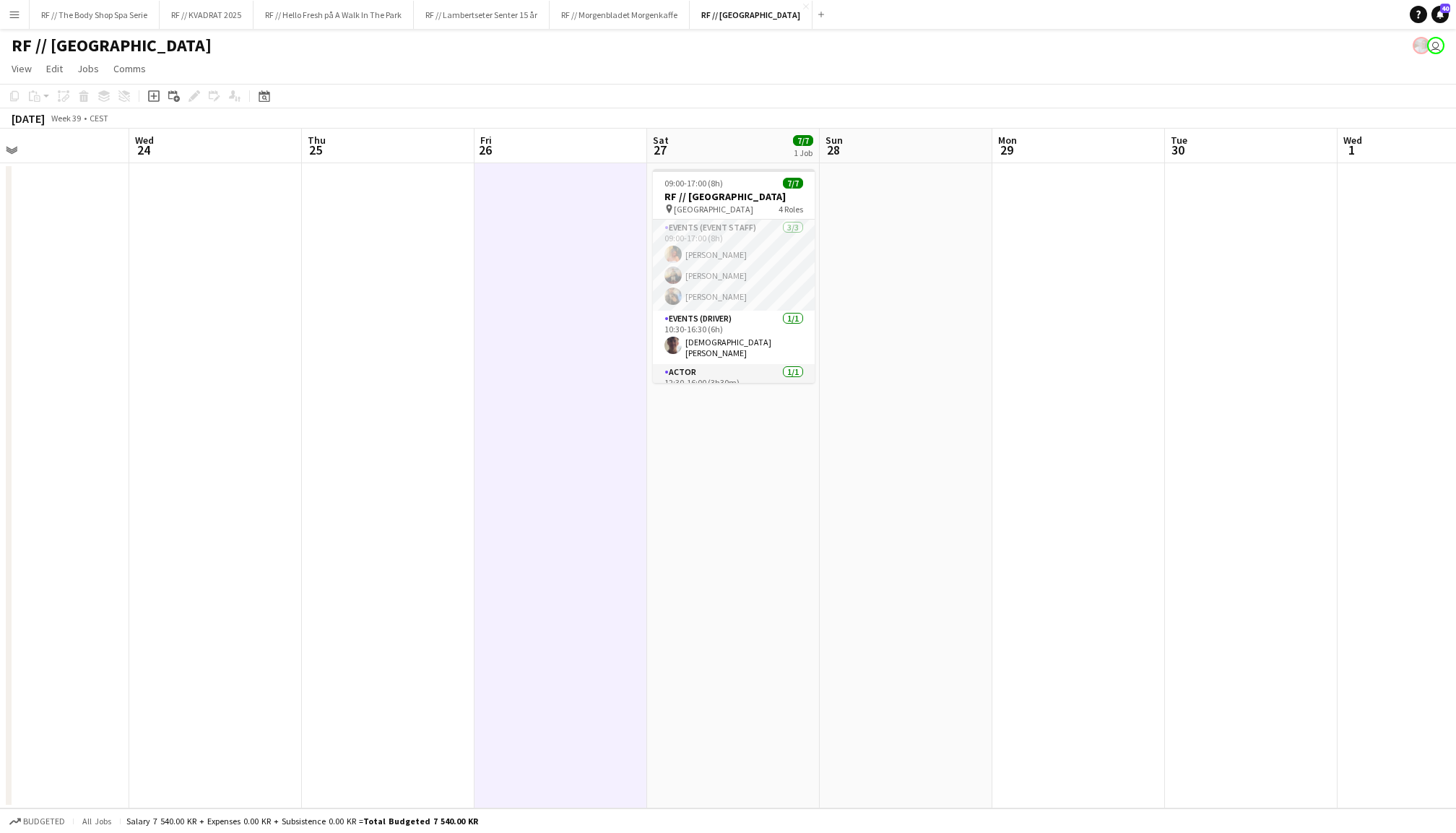
click at [346, 284] on app-date-cell at bounding box center [388, 486] width 172 height 644
